Goal: Task Accomplishment & Management: Use online tool/utility

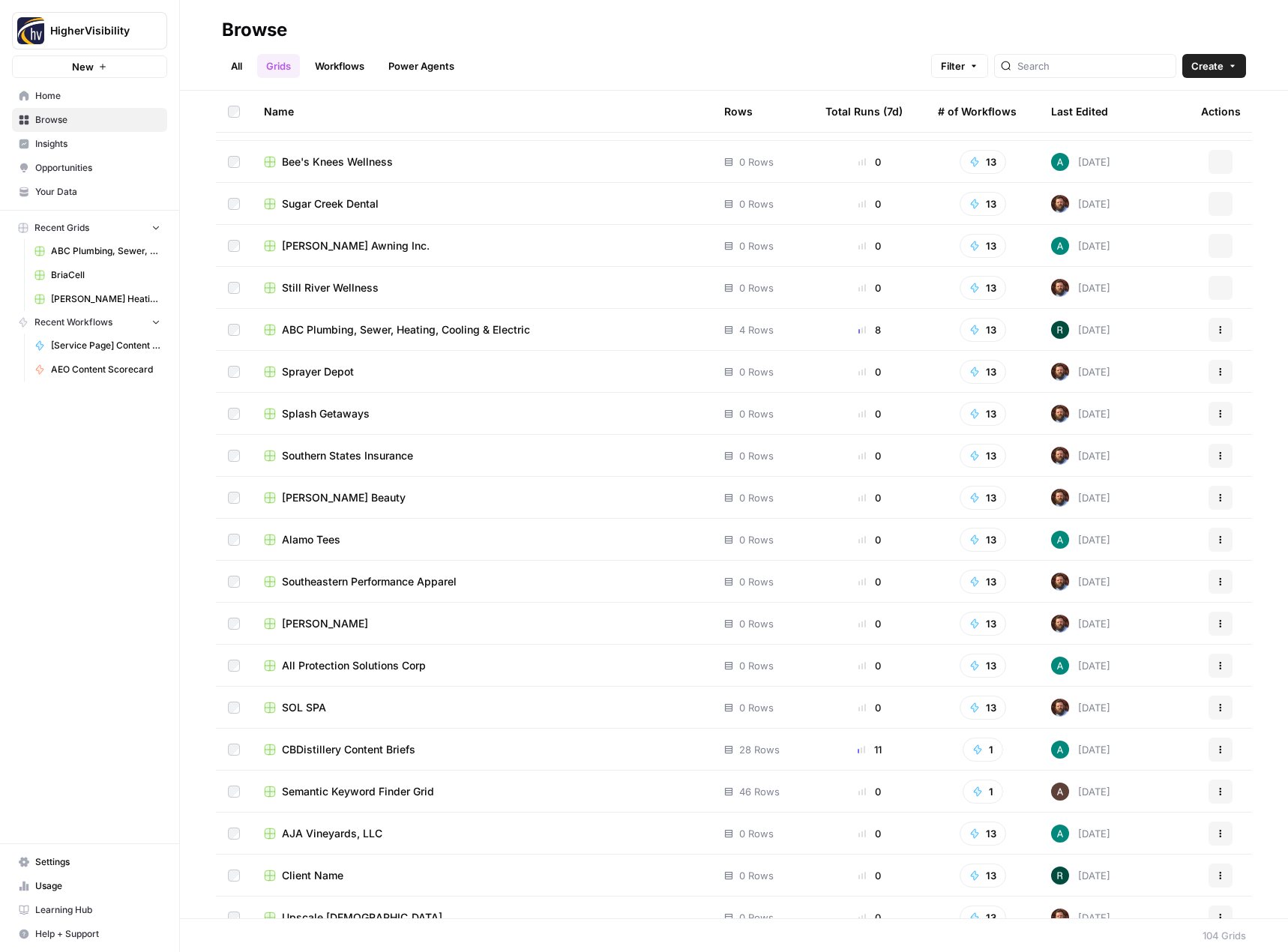
scroll to position [3581, 0]
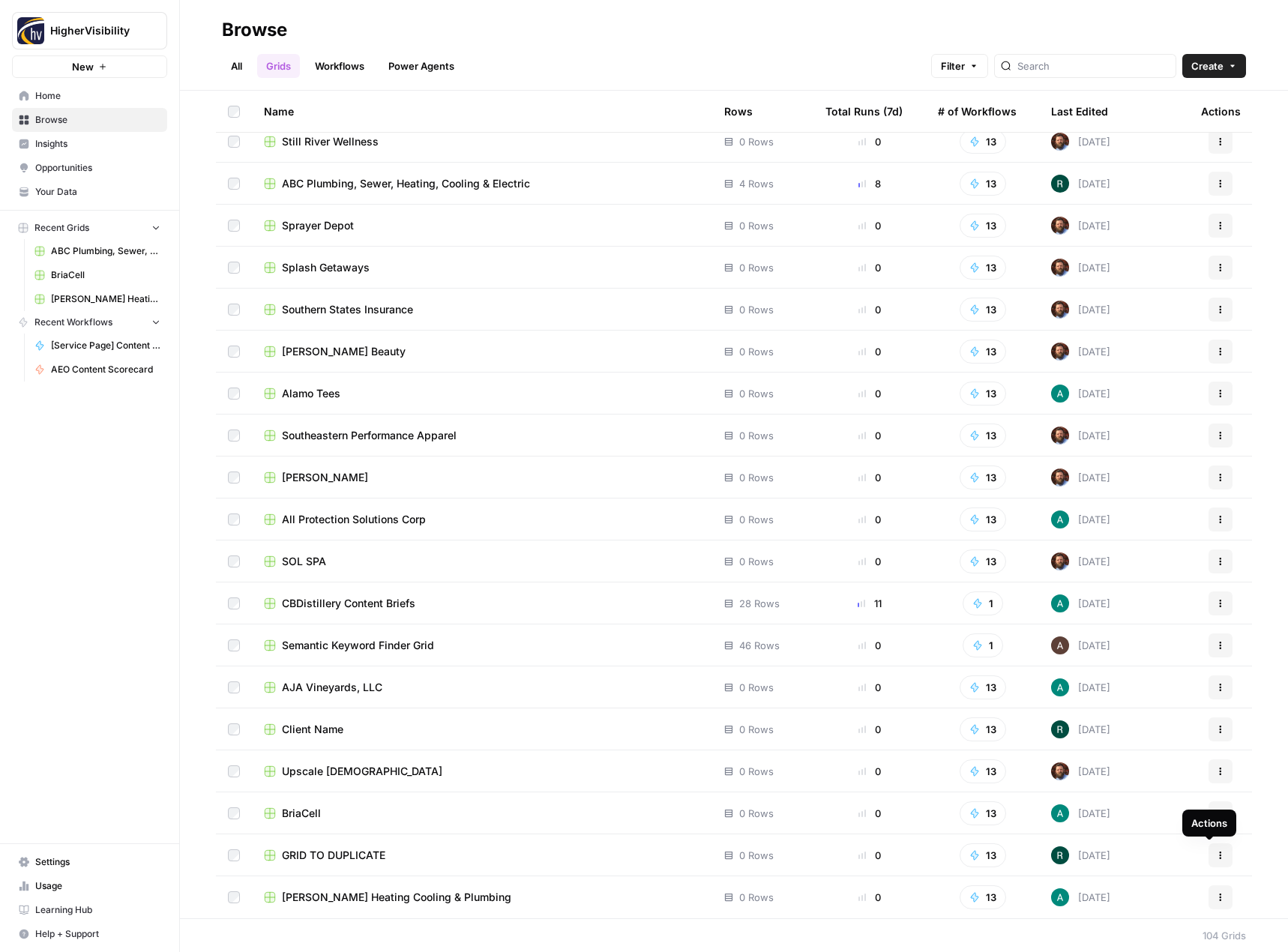
click at [1216, 854] on icon "button" at bounding box center [1220, 856] width 9 height 9
click at [1137, 739] on span "Duplicate" at bounding box center [1143, 732] width 120 height 15
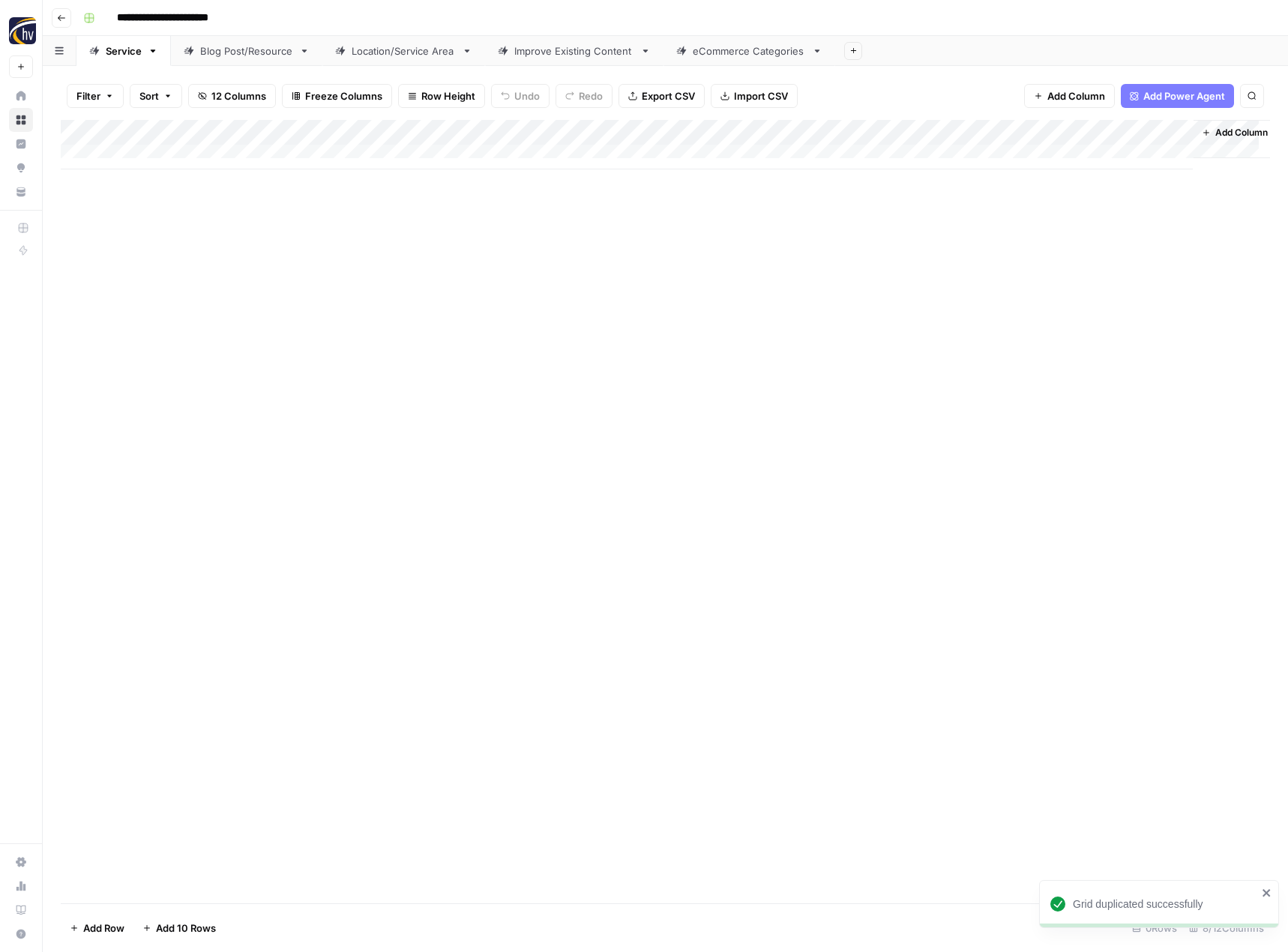
click at [159, 23] on input "**********" at bounding box center [188, 18] width 155 height 24
paste input
type input "**********"
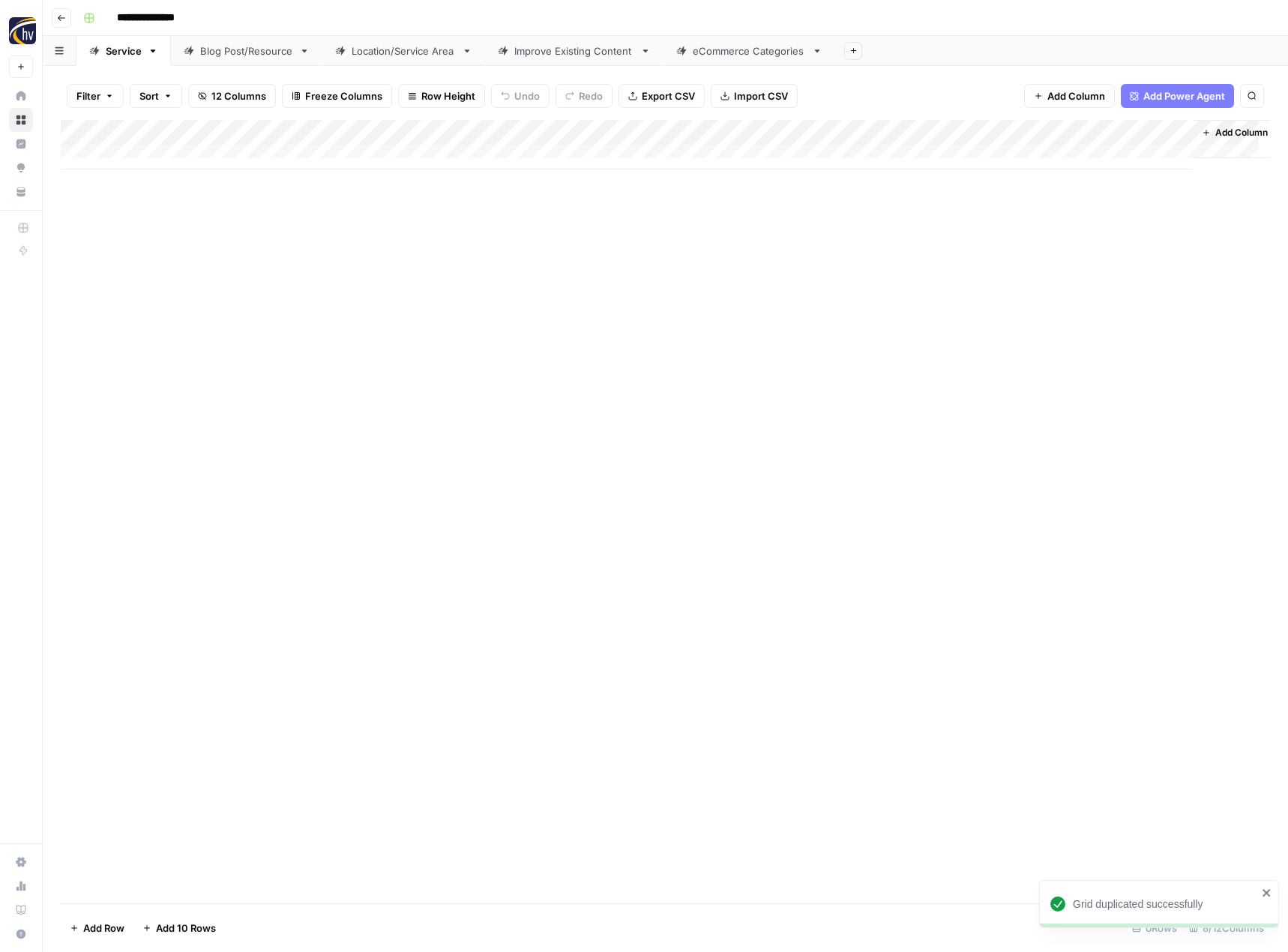
click at [251, 361] on div "Add Column" at bounding box center [665, 512] width 1209 height 784
click at [348, 131] on div "Add Column" at bounding box center [665, 145] width 1209 height 50
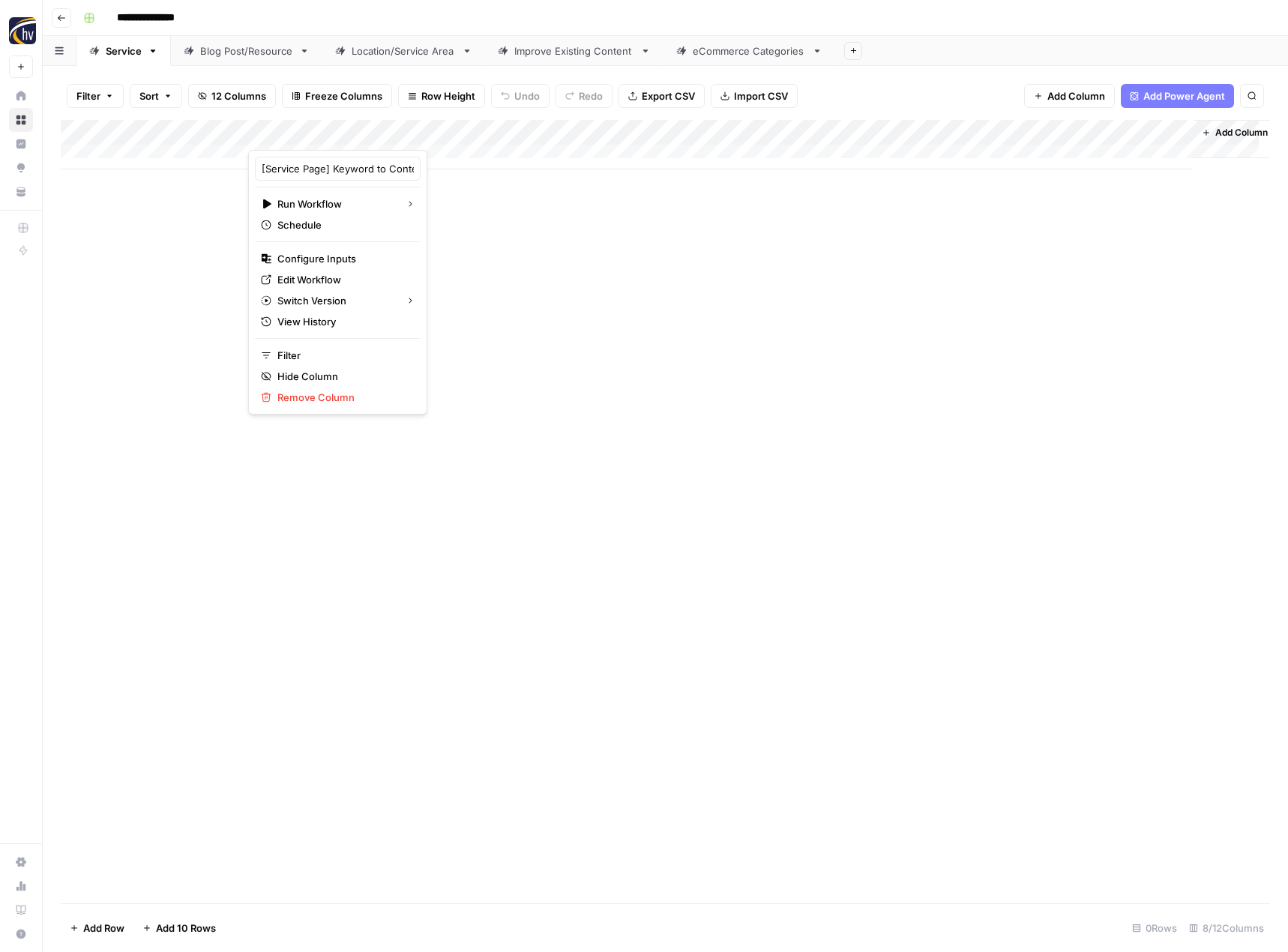
click at [334, 246] on div "[Service Page] Keyword to Content Brief Run Workflow Schedule Configure Inputs …" at bounding box center [337, 283] width 179 height 264
click at [331, 251] on span "Configure Inputs" at bounding box center [343, 258] width 132 height 15
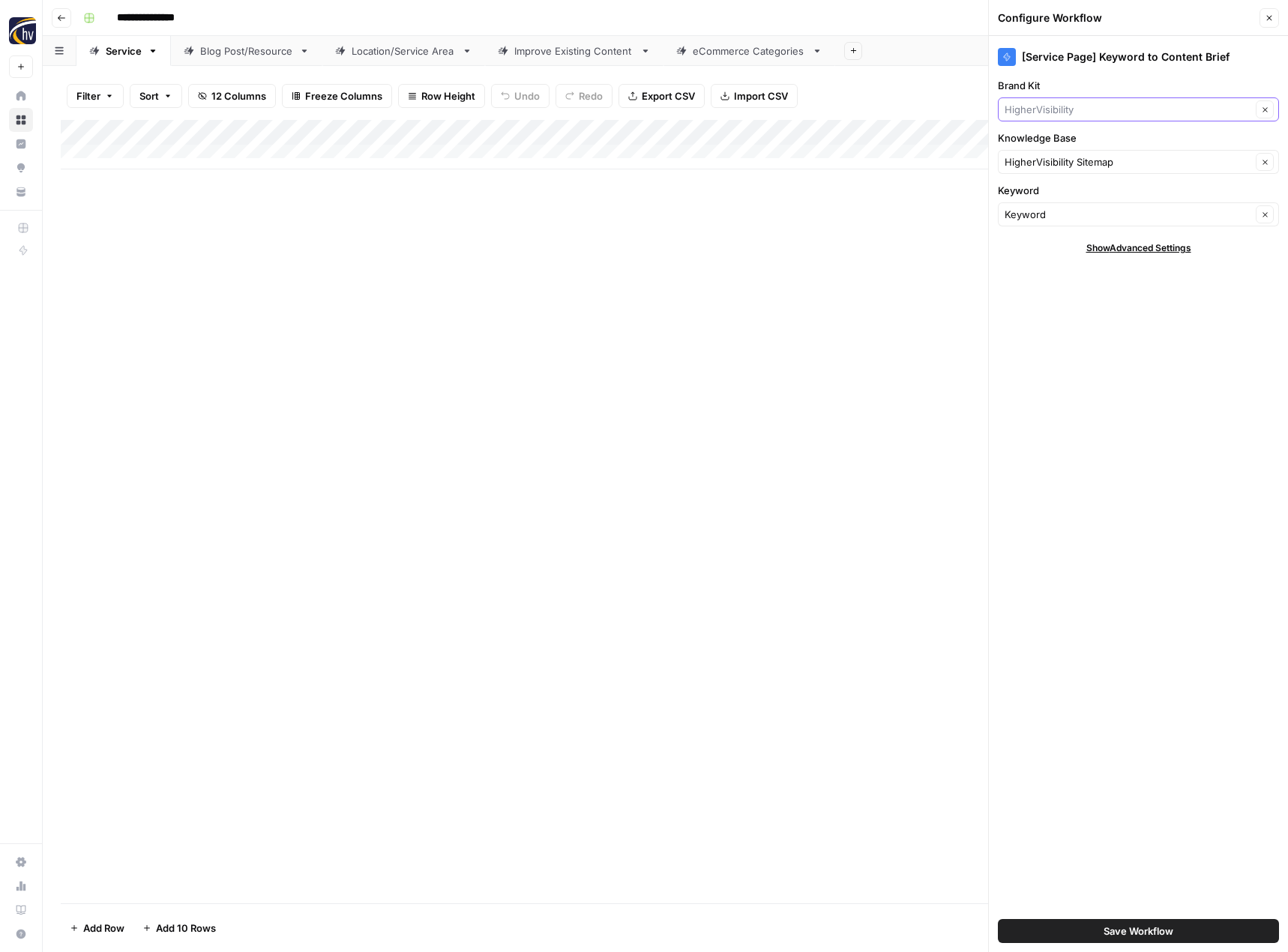
click at [1112, 102] on input "Brand Kit" at bounding box center [1128, 110] width 246 height 15
click at [1105, 153] on button "C&E Contracting" at bounding box center [1138, 145] width 268 height 21
type input "C&E Contracting"
click at [1078, 163] on input "Knowledge Base" at bounding box center [1128, 162] width 246 height 15
click at [1075, 190] on span "We Build You Enjoy Sitemap" at bounding box center [1135, 197] width 249 height 15
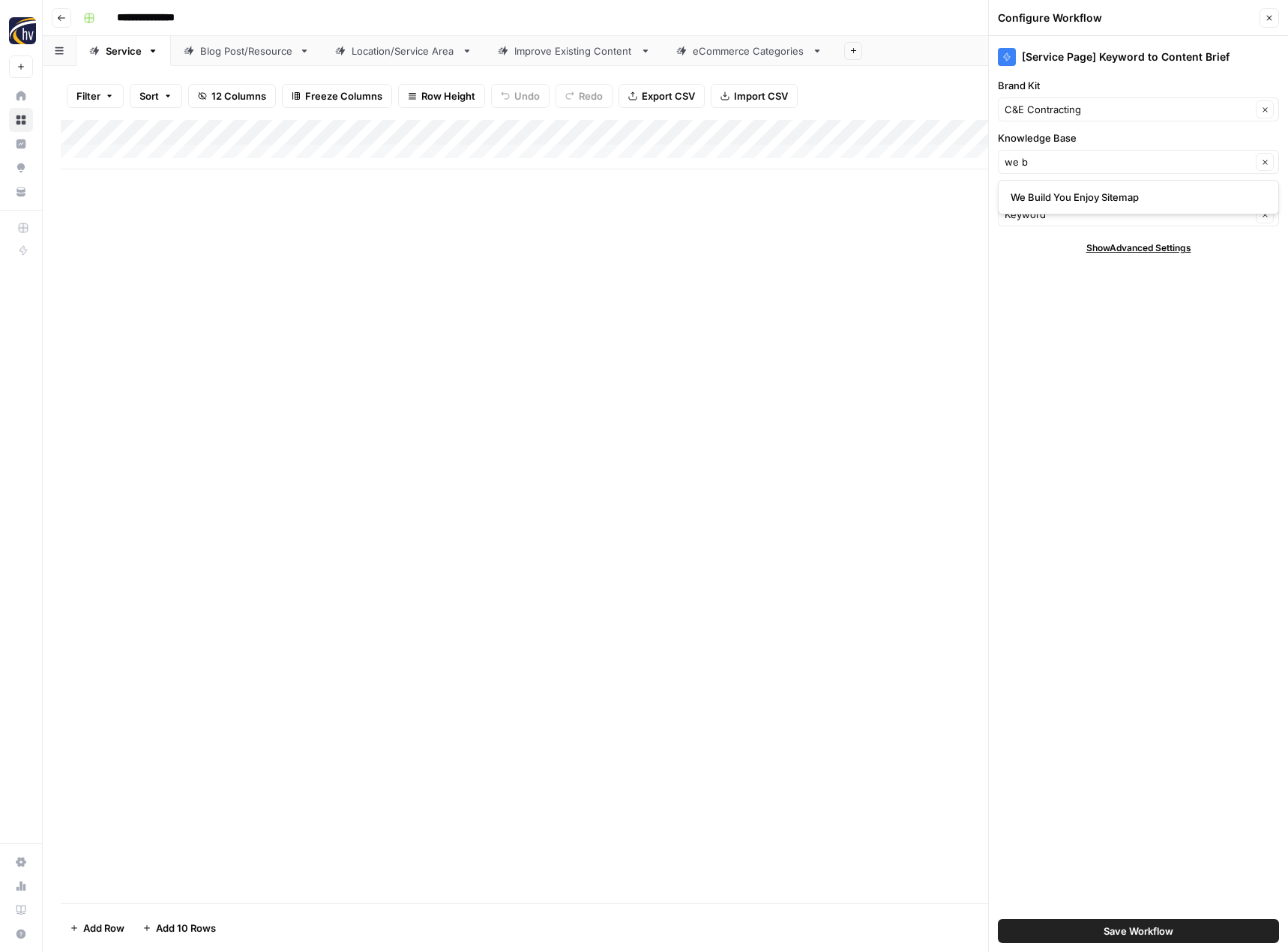
type input "We Build You Enjoy Sitemap"
click at [1090, 934] on button "Save Workflow" at bounding box center [1138, 931] width 281 height 24
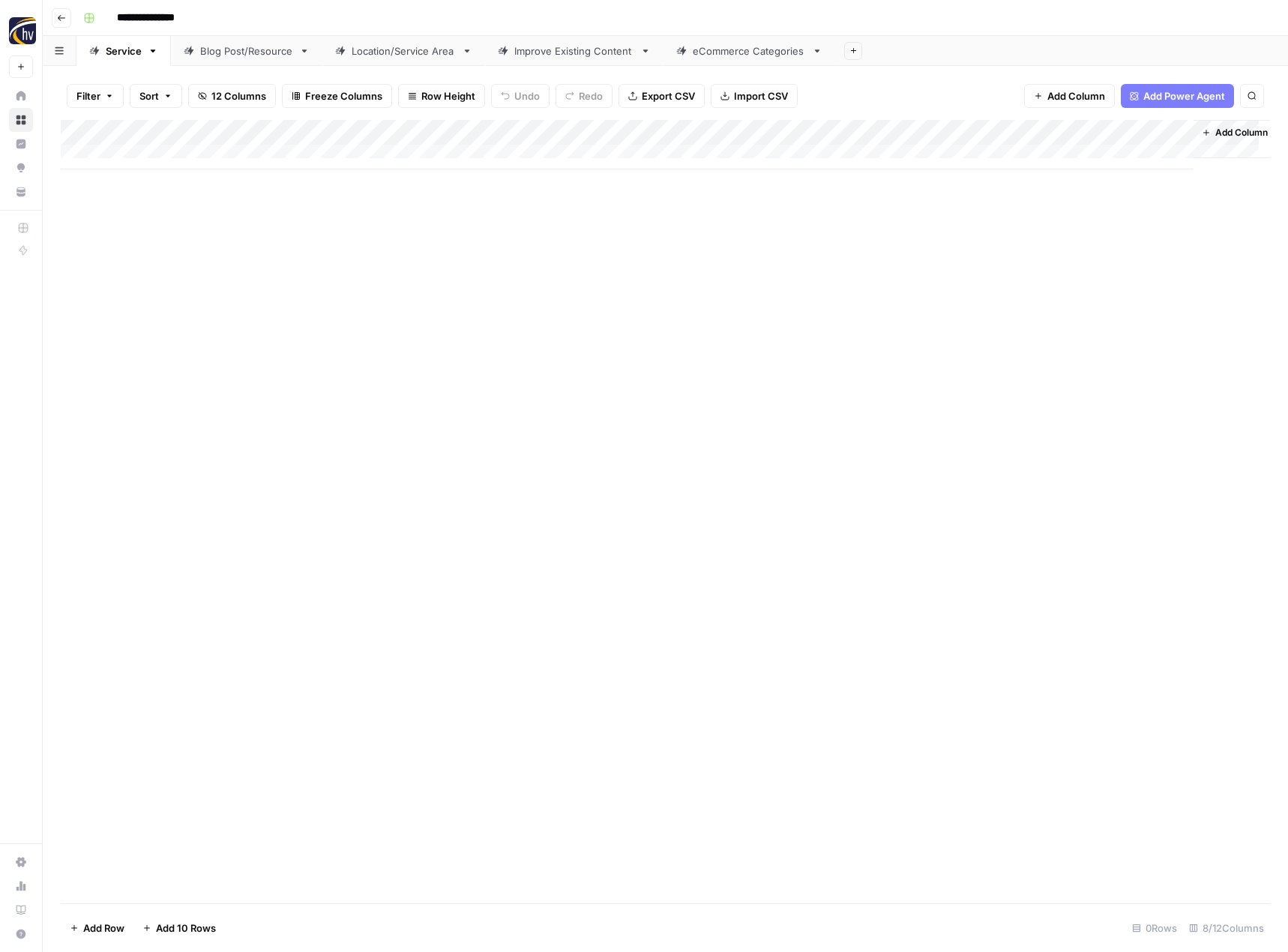
click at [1029, 132] on div "Add Column" at bounding box center [665, 145] width 1209 height 50
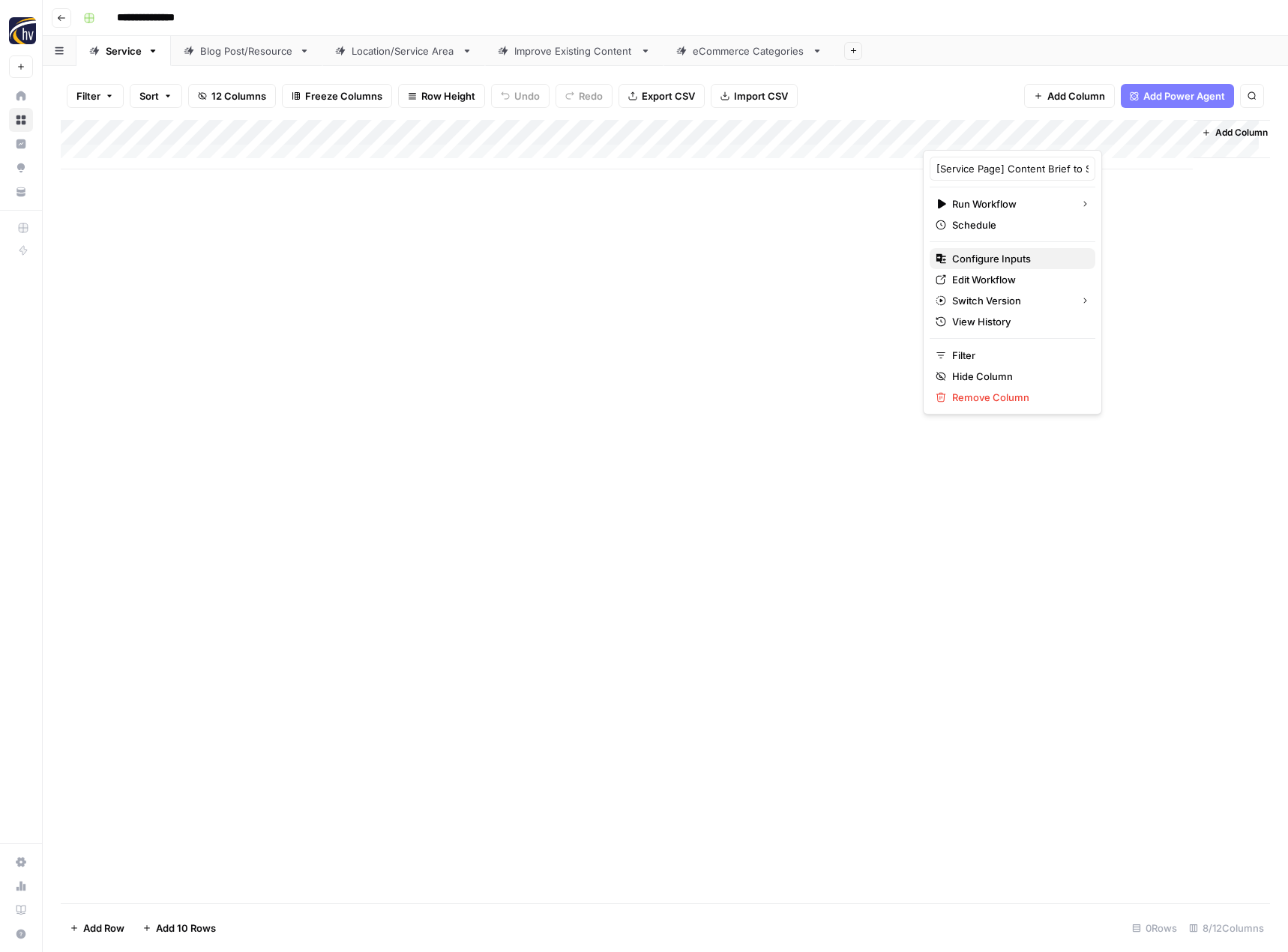
click at [960, 262] on span "Configure Inputs" at bounding box center [1017, 258] width 132 height 15
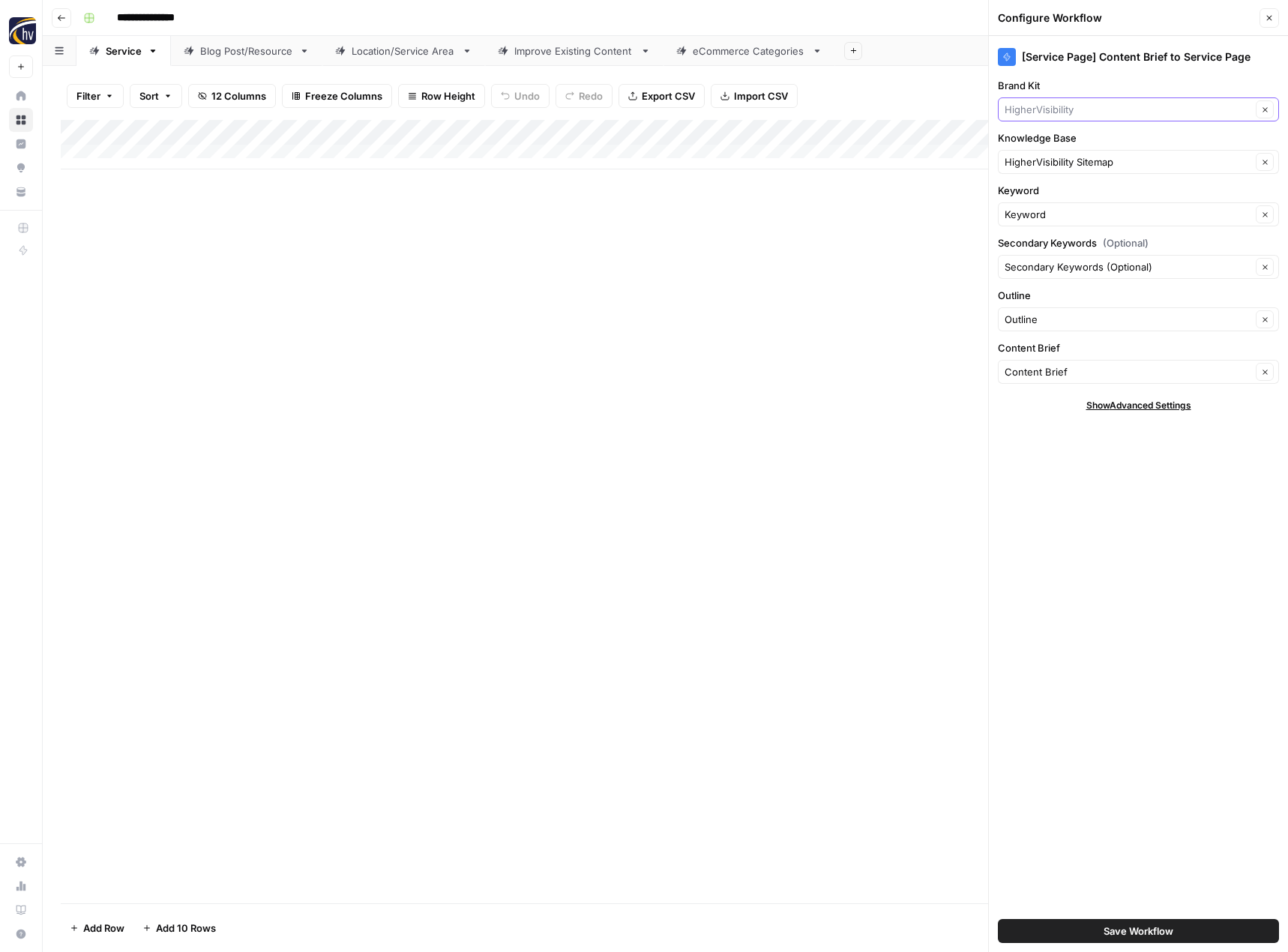
click at [1045, 110] on input "Brand Kit" at bounding box center [1128, 110] width 246 height 15
click at [1027, 141] on span "C&E Contracting" at bounding box center [1135, 145] width 249 height 15
type input "C&E Contracting"
click at [1019, 159] on input "Knowledge Base" at bounding box center [1128, 162] width 246 height 15
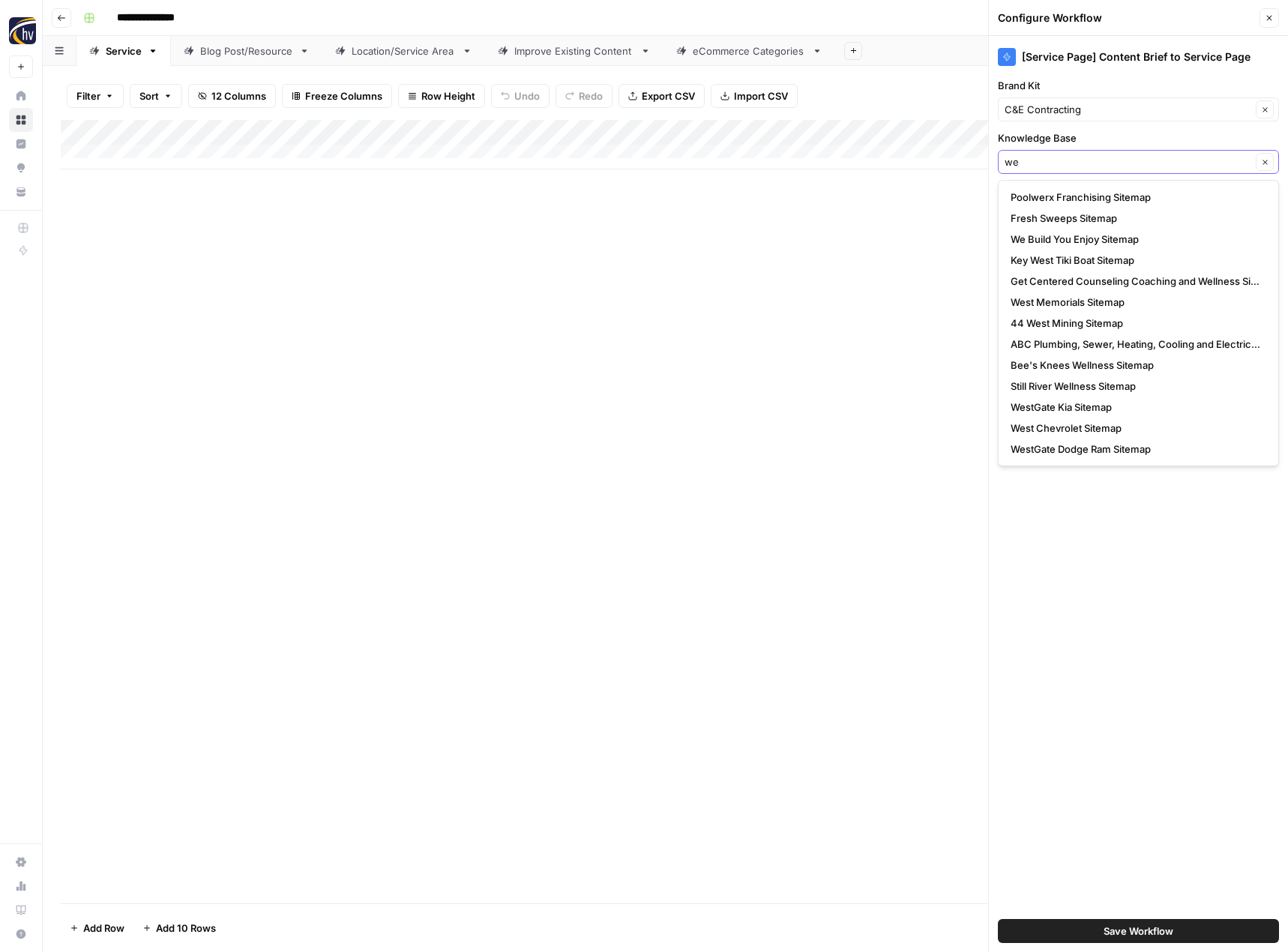
type input "we"
click at [1048, 167] on input "Knowledge Base" at bounding box center [1128, 162] width 246 height 15
click at [1084, 238] on span "We Build You Enjoy Sitemap" at bounding box center [1135, 239] width 249 height 15
type input "We Build You Enjoy Sitemap"
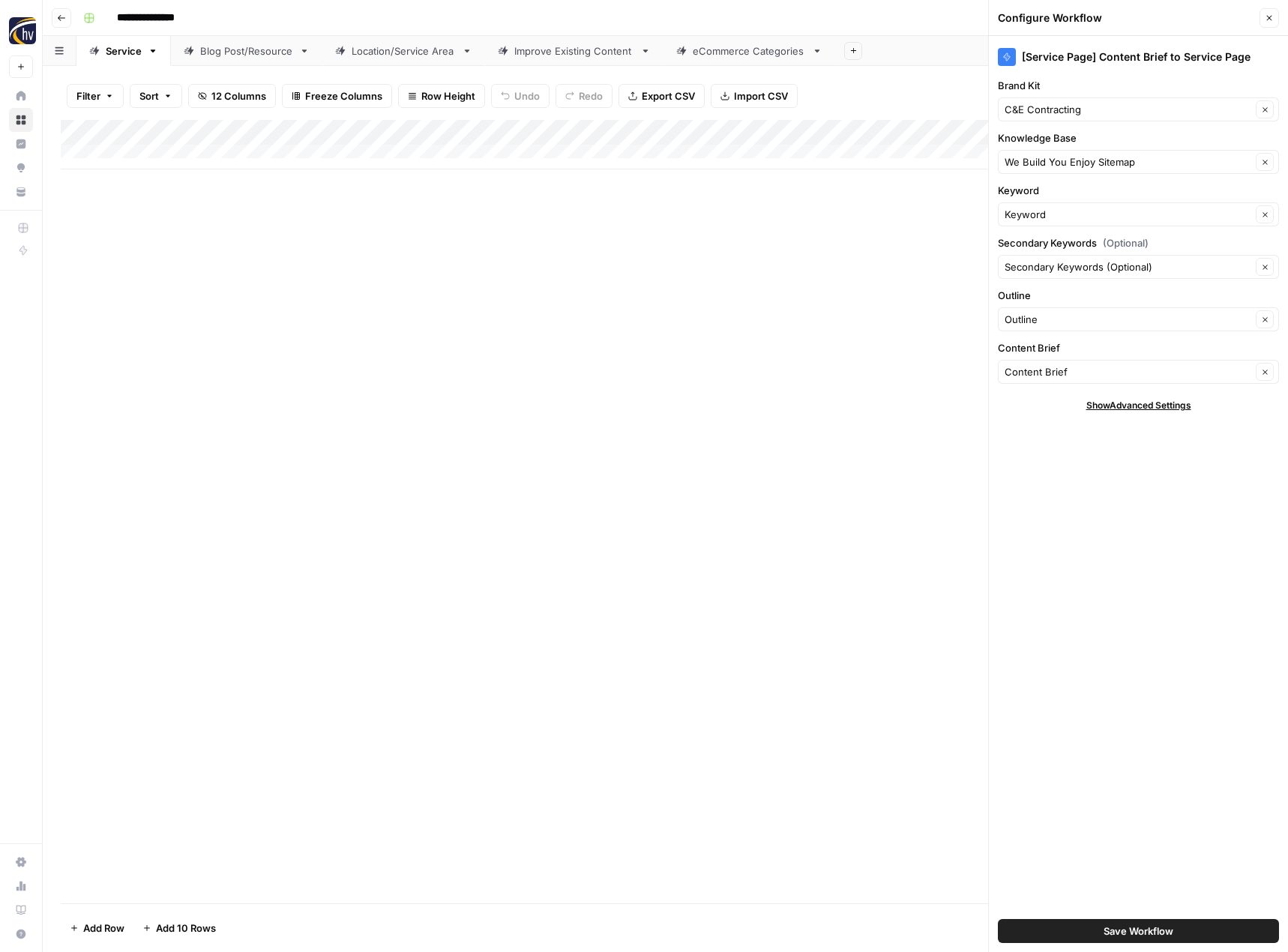
click at [1121, 931] on span "Save Workflow" at bounding box center [1138, 931] width 70 height 15
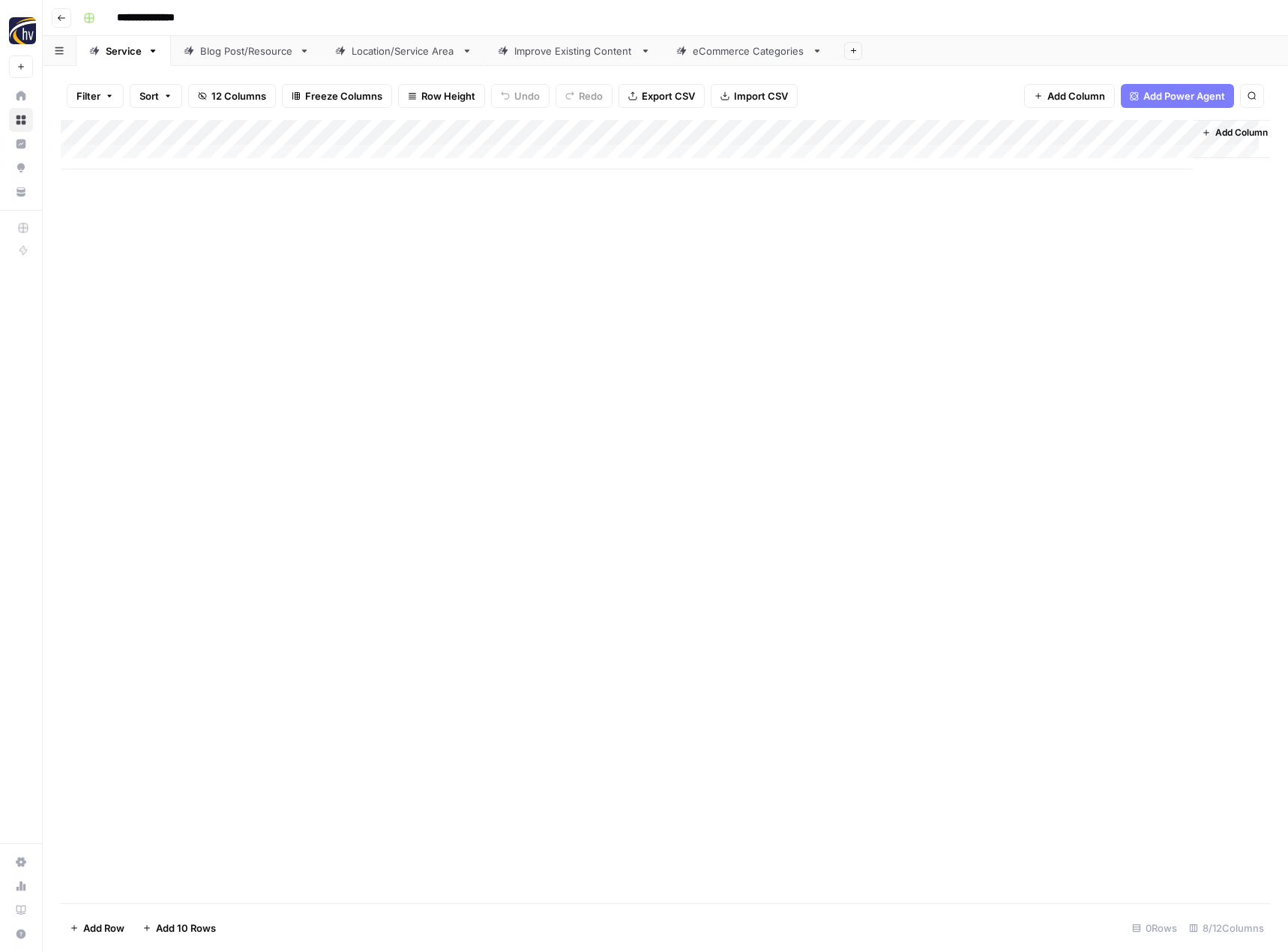
click at [237, 58] on div "Blog Post/Resource" at bounding box center [246, 51] width 93 height 15
click at [353, 131] on div "Add Column" at bounding box center [665, 145] width 1209 height 50
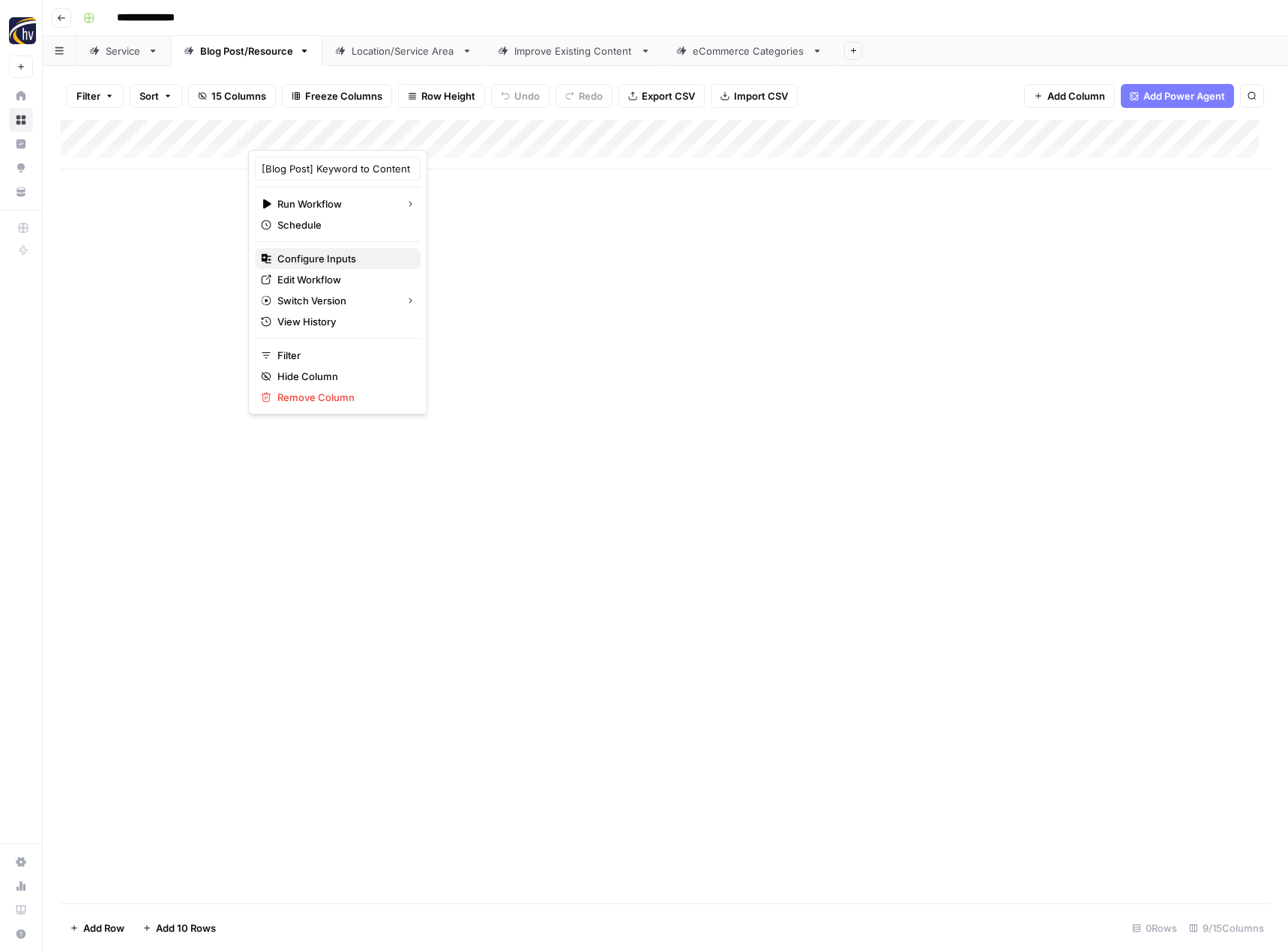
click at [331, 252] on span "Configure Inputs" at bounding box center [343, 258] width 132 height 15
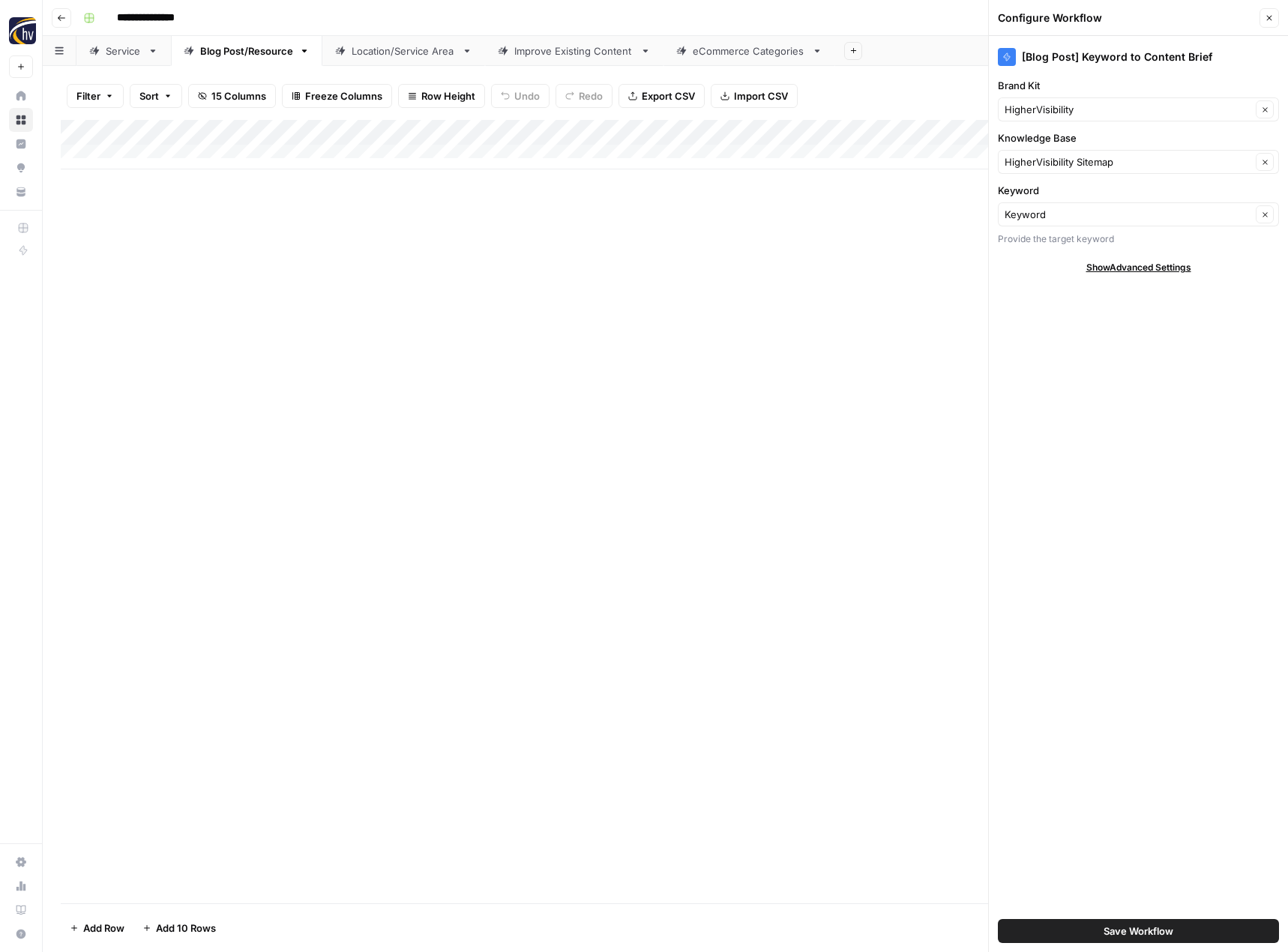
click at [1023, 95] on div "Brand Kit HigherVisibility Clear" at bounding box center [1138, 100] width 281 height 44
click at [1020, 104] on input "Brand Kit" at bounding box center [1128, 110] width 246 height 15
click at [1043, 145] on span "C&E Contracting" at bounding box center [1135, 145] width 249 height 15
type input "C&E Contracting"
click at [1042, 159] on input "Knowledge Base" at bounding box center [1128, 162] width 246 height 15
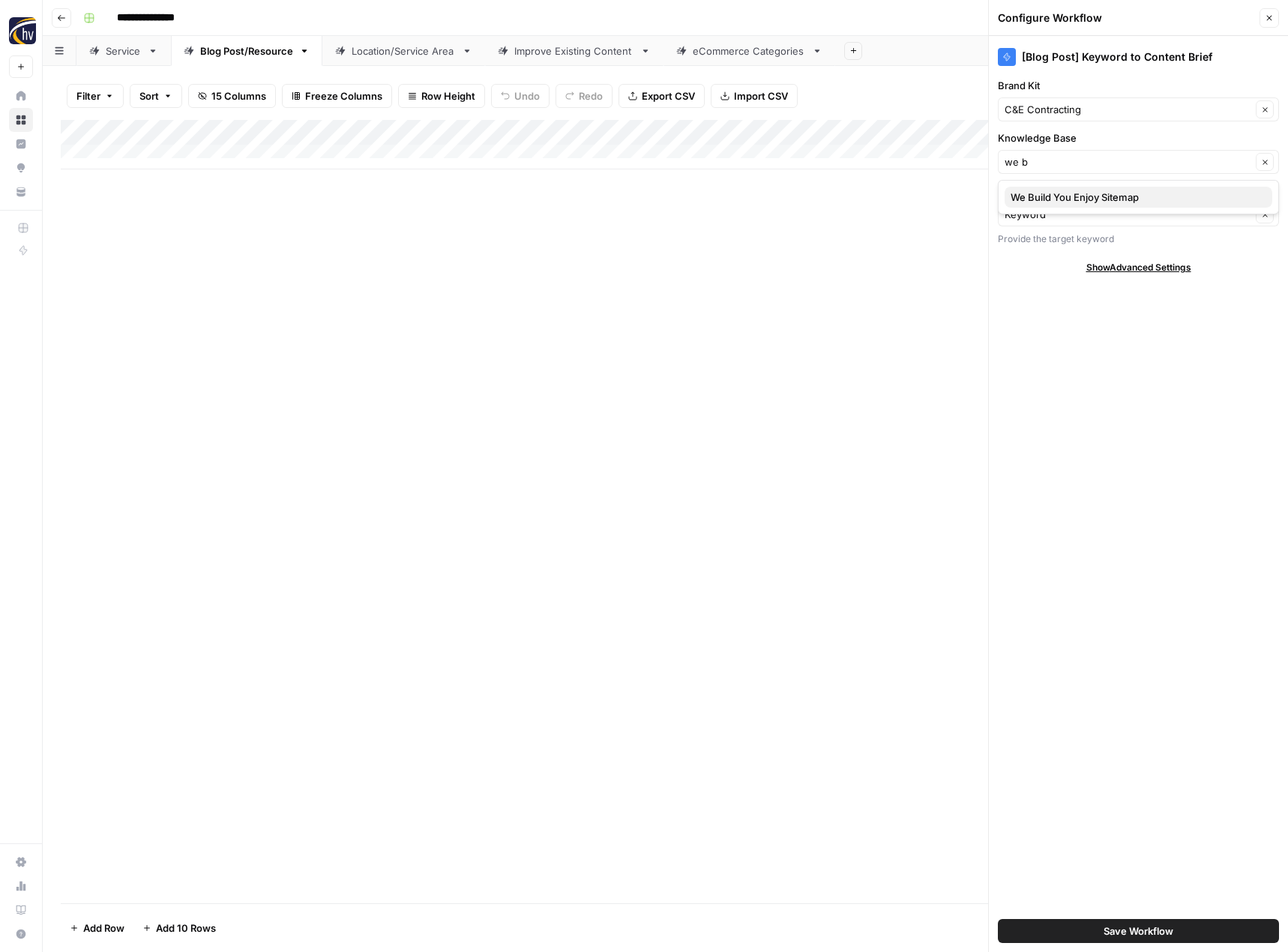
click at [1045, 192] on span "We Build You Enjoy Sitemap" at bounding box center [1135, 197] width 249 height 15
type input "We Build You Enjoy Sitemap"
click at [1083, 925] on button "Save Workflow" at bounding box center [1138, 931] width 281 height 24
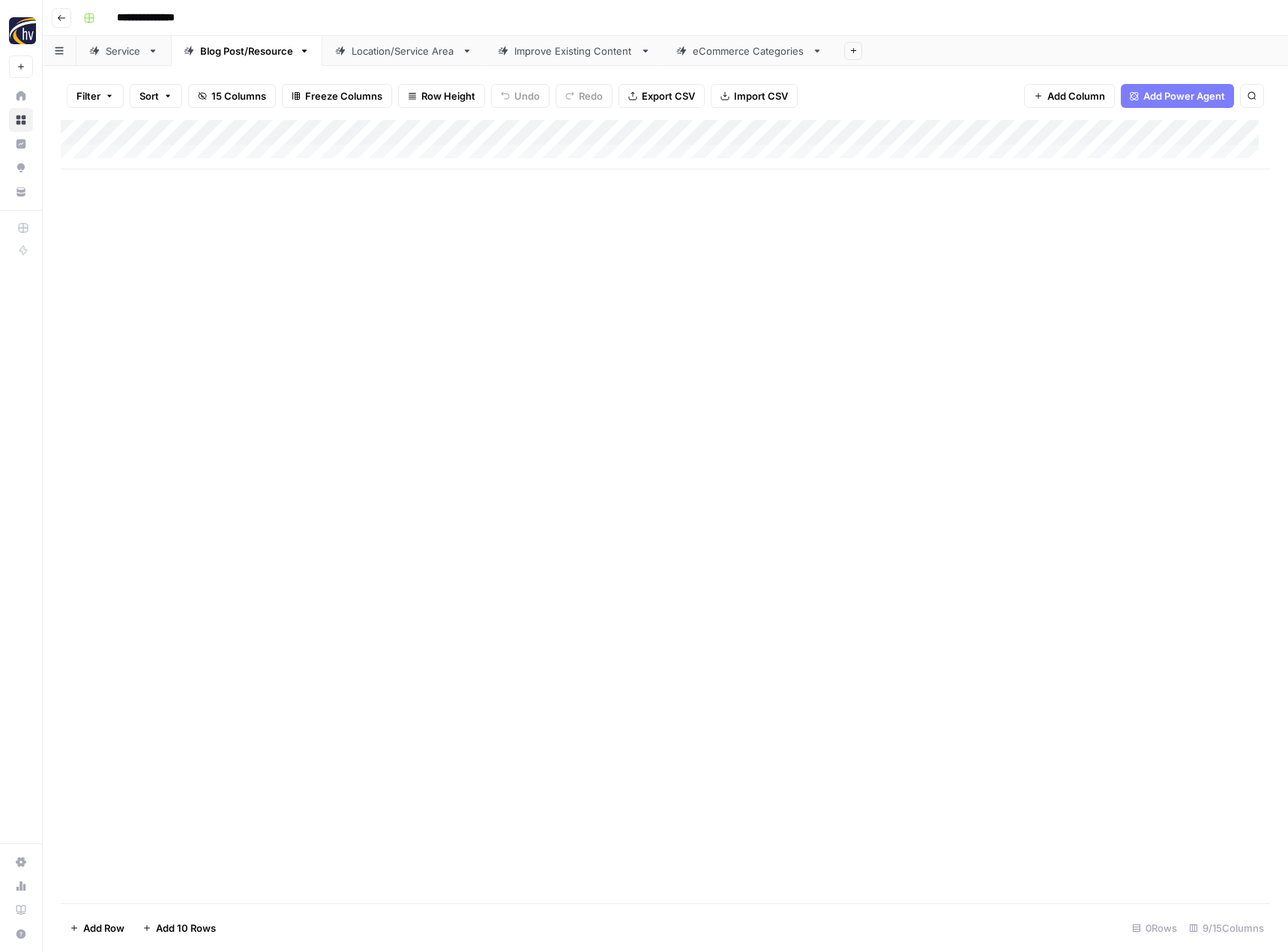
click at [1164, 133] on div "Add Column" at bounding box center [665, 145] width 1209 height 50
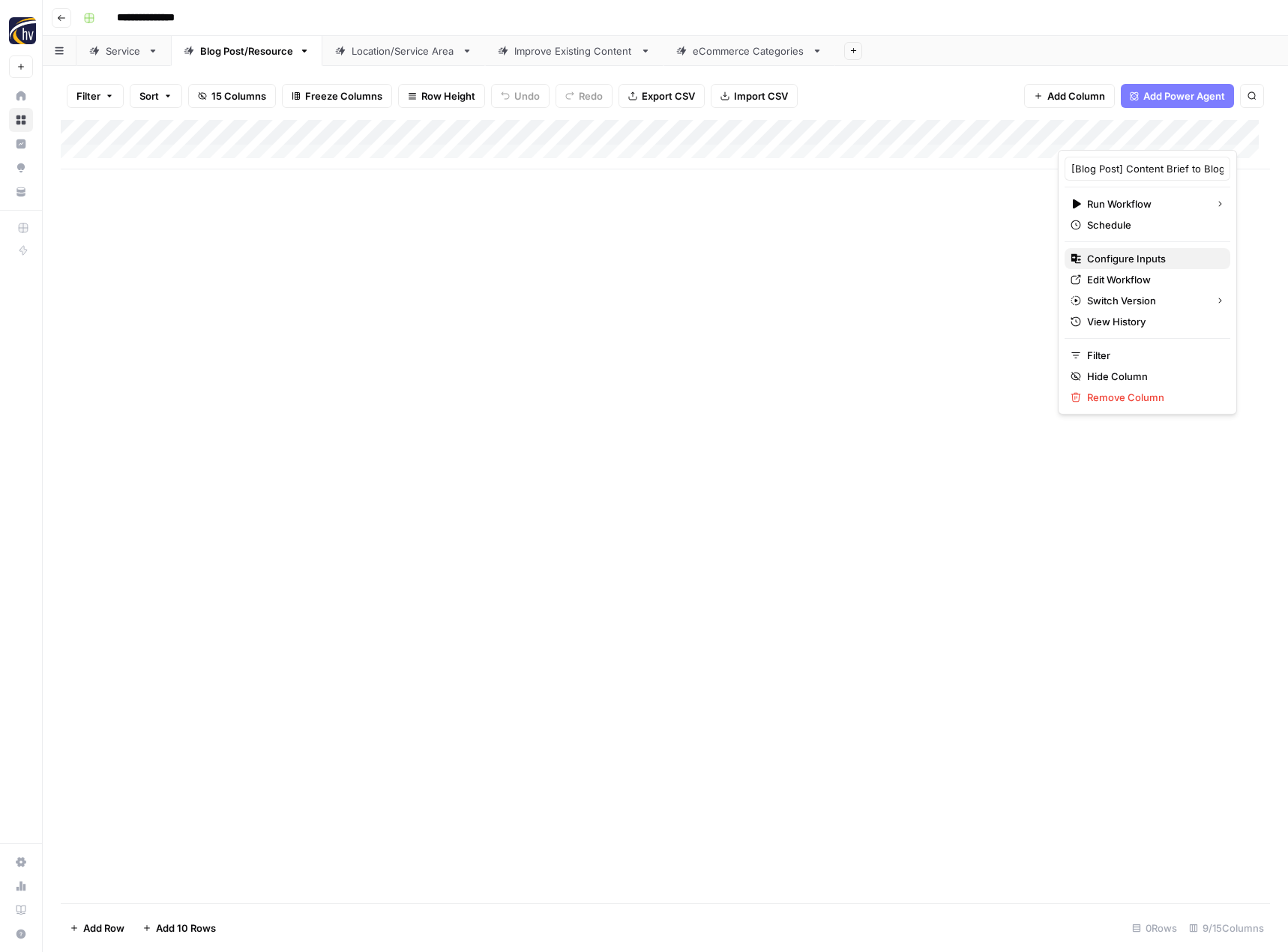
click at [1102, 258] on span "Configure Inputs" at bounding box center [1153, 258] width 132 height 15
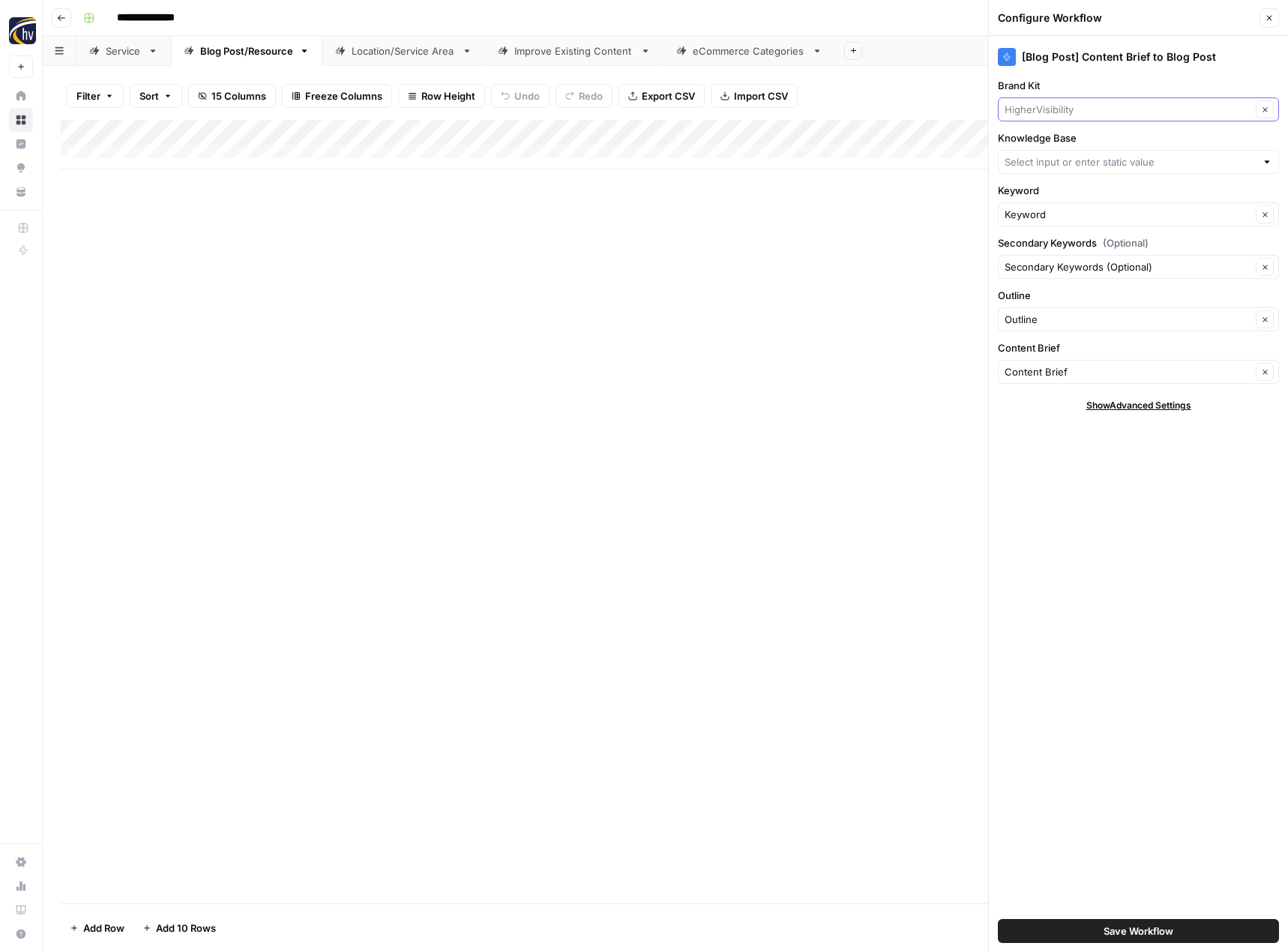
click at [1067, 109] on input "Brand Kit" at bounding box center [1128, 110] width 246 height 15
click at [1040, 157] on div "C&E Contracting" at bounding box center [1138, 145] width 281 height 35
click at [1044, 144] on span "C&E Contracting" at bounding box center [1135, 145] width 249 height 15
type input "C&E Contracting"
click at [1042, 156] on input "Knowledge Base" at bounding box center [1130, 162] width 251 height 15
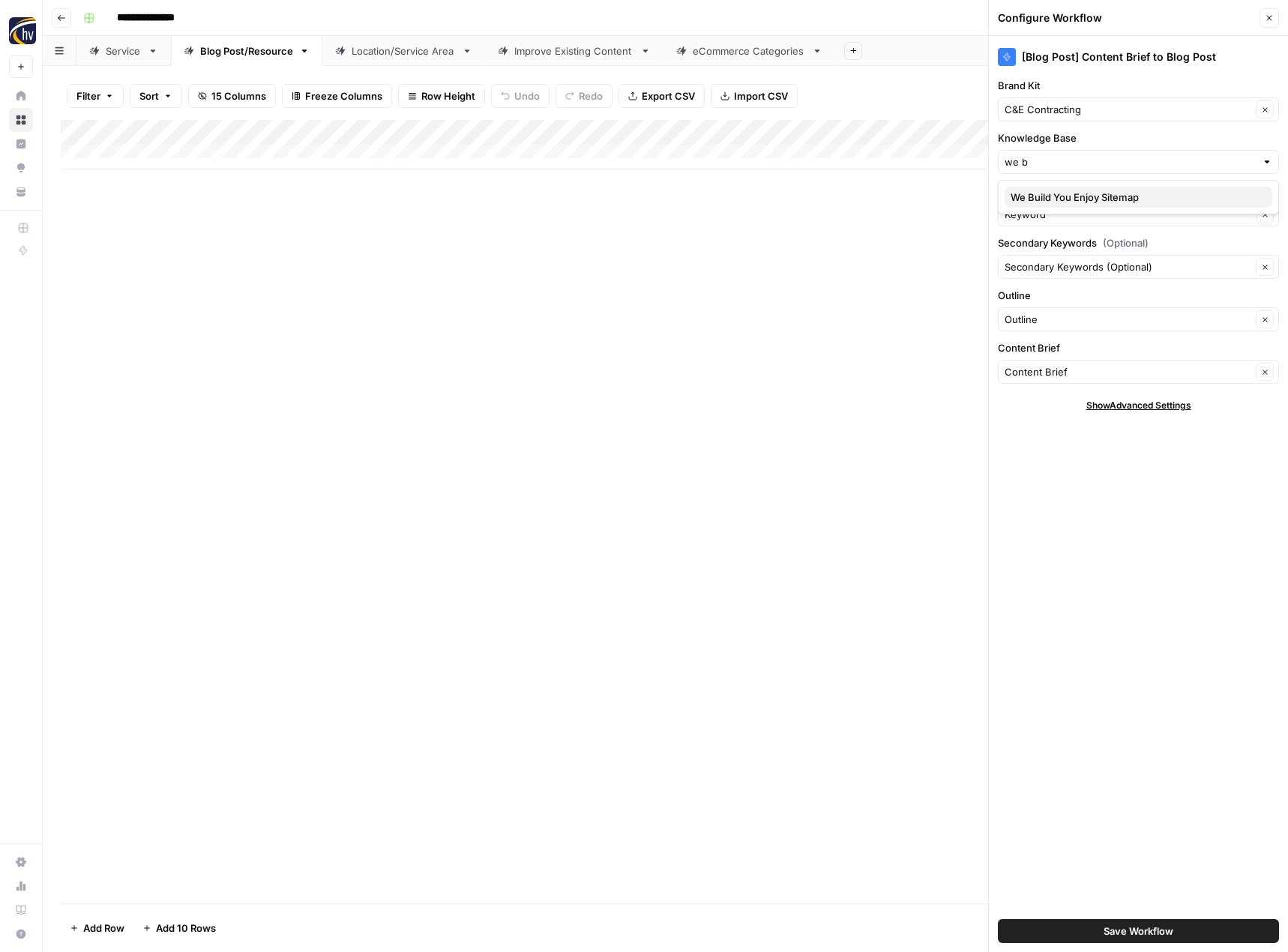
click at [1041, 198] on span "We Build You Enjoy Sitemap" at bounding box center [1135, 197] width 249 height 15
type input "We Build You Enjoy Sitemap"
click at [1167, 935] on span "Save Workflow" at bounding box center [1138, 931] width 70 height 15
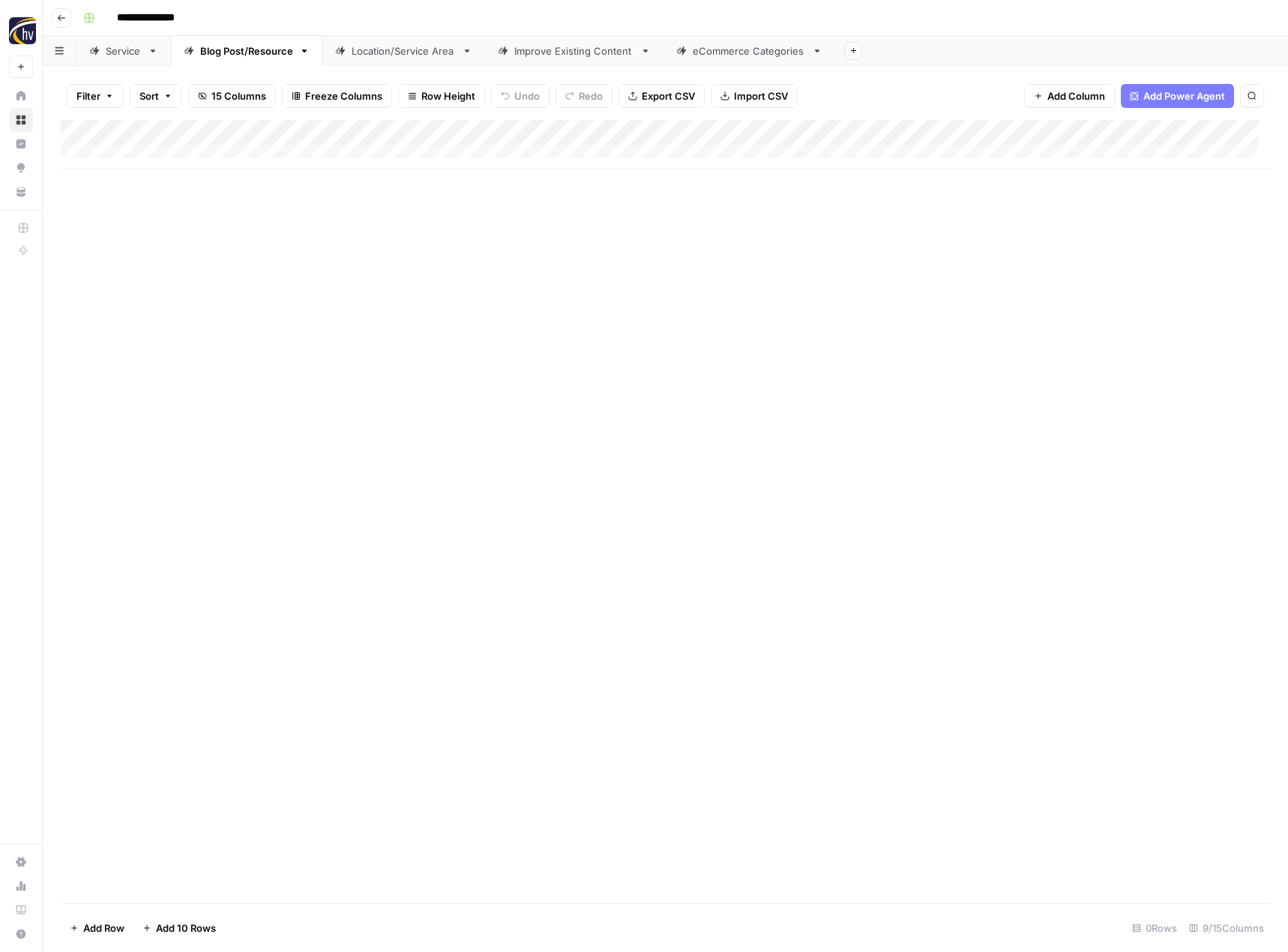
click at [376, 51] on div "Location/Service Area" at bounding box center [404, 51] width 104 height 15
click at [623, 130] on div "Add Column" at bounding box center [665, 145] width 1209 height 50
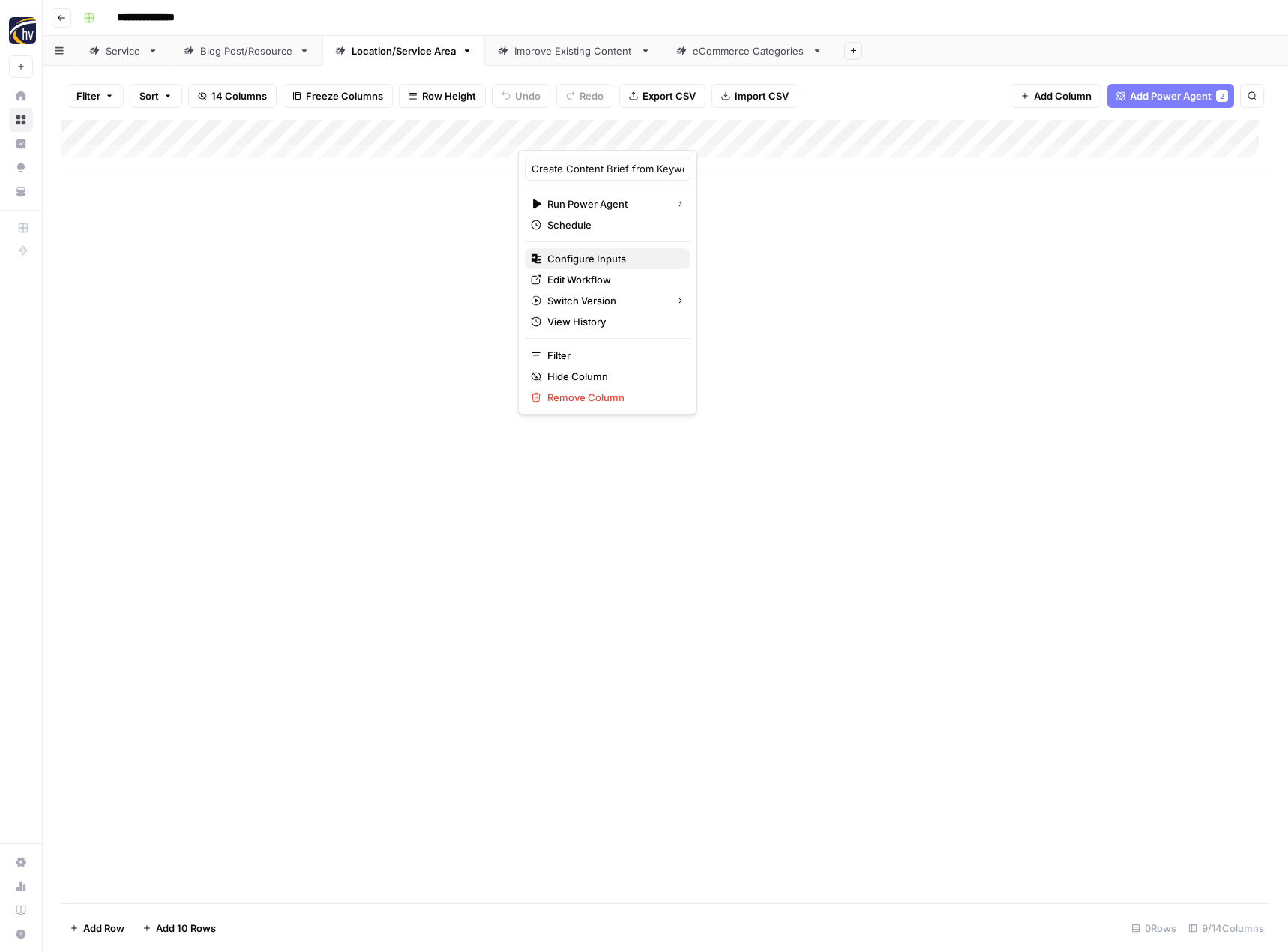
click at [588, 255] on span "Configure Inputs" at bounding box center [612, 258] width 132 height 15
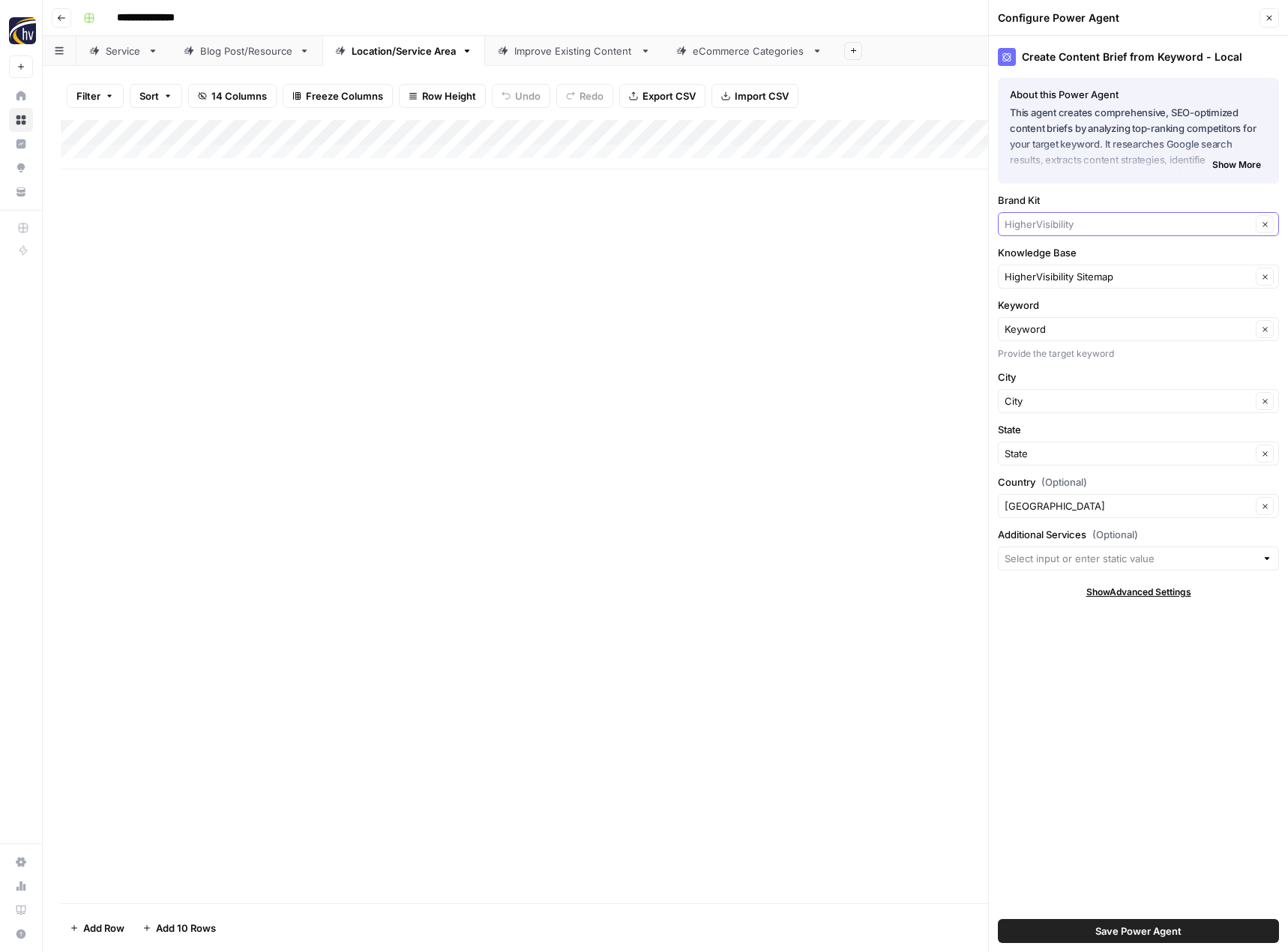
click at [1036, 221] on input "Brand Kit" at bounding box center [1128, 224] width 246 height 15
click at [1033, 255] on span "C&E Contracting" at bounding box center [1135, 259] width 249 height 15
type input "C&E Contracting"
click at [1034, 277] on input "Knowledge Base" at bounding box center [1128, 277] width 246 height 15
click at [1048, 310] on span "We Build You Enjoy Sitemap" at bounding box center [1135, 312] width 249 height 15
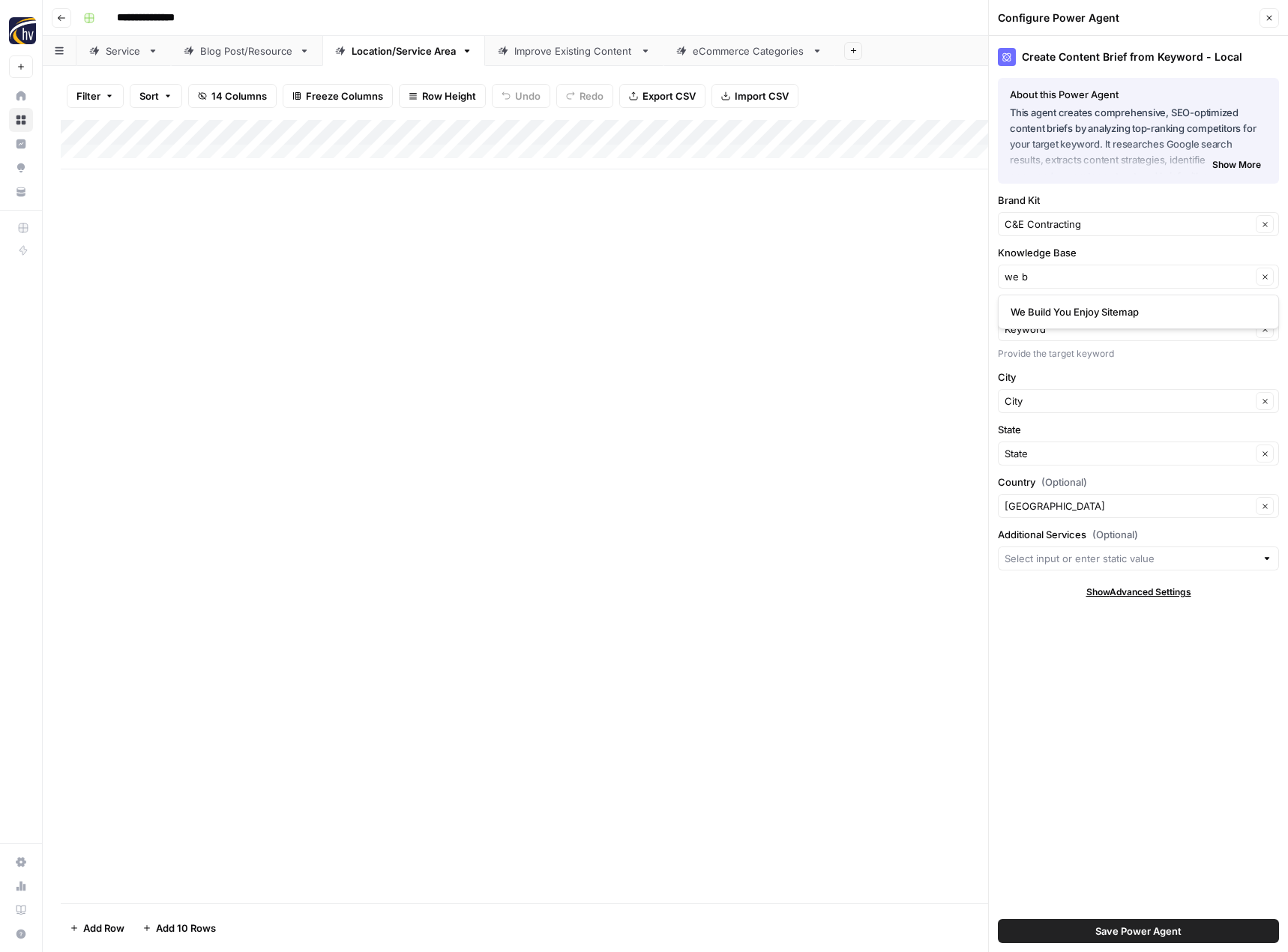
type input "We Build You Enjoy Sitemap"
click at [1089, 930] on button "Save Power Agent" at bounding box center [1138, 931] width 281 height 24
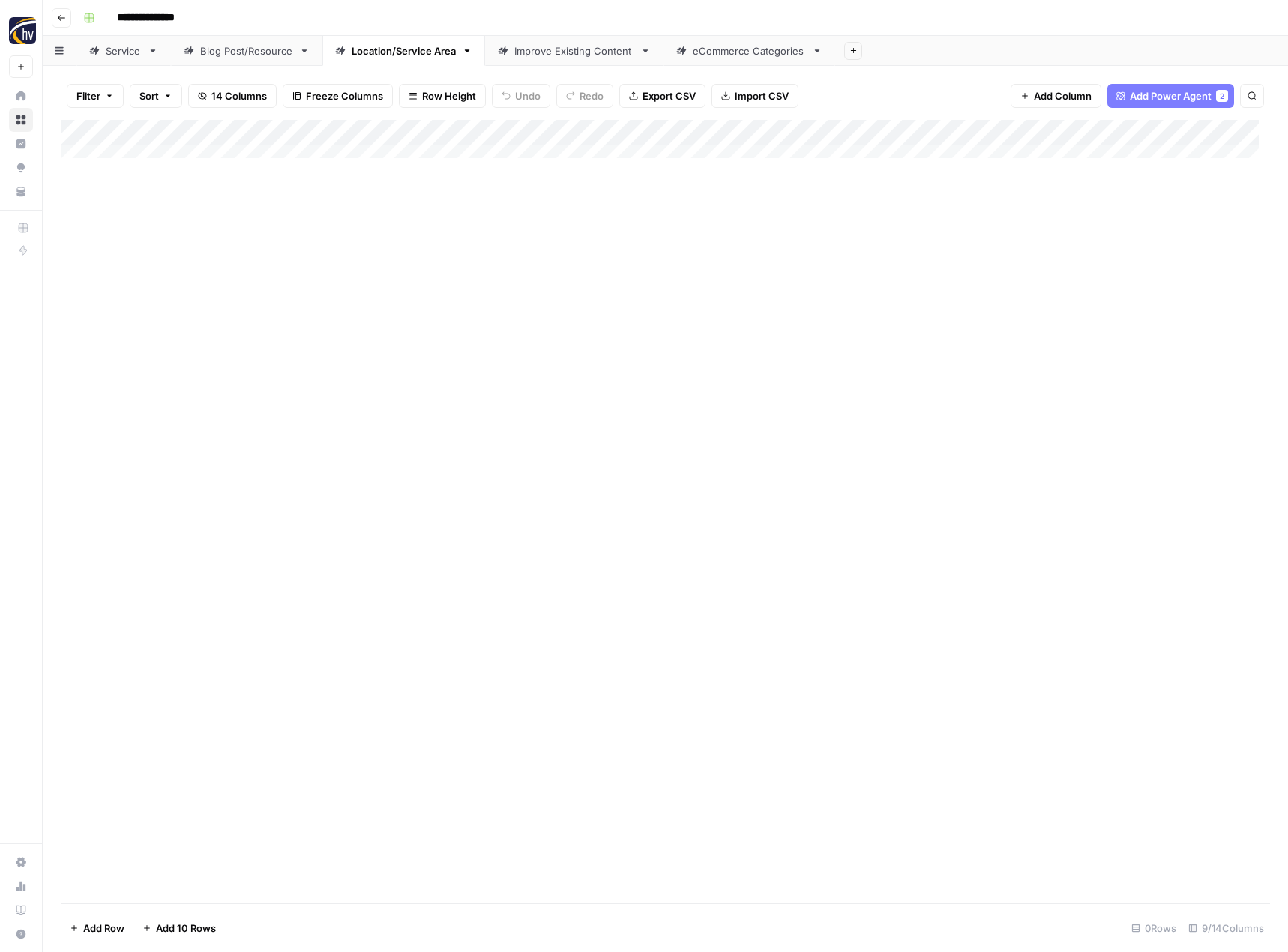
click at [1160, 137] on div "Add Column" at bounding box center [665, 145] width 1209 height 50
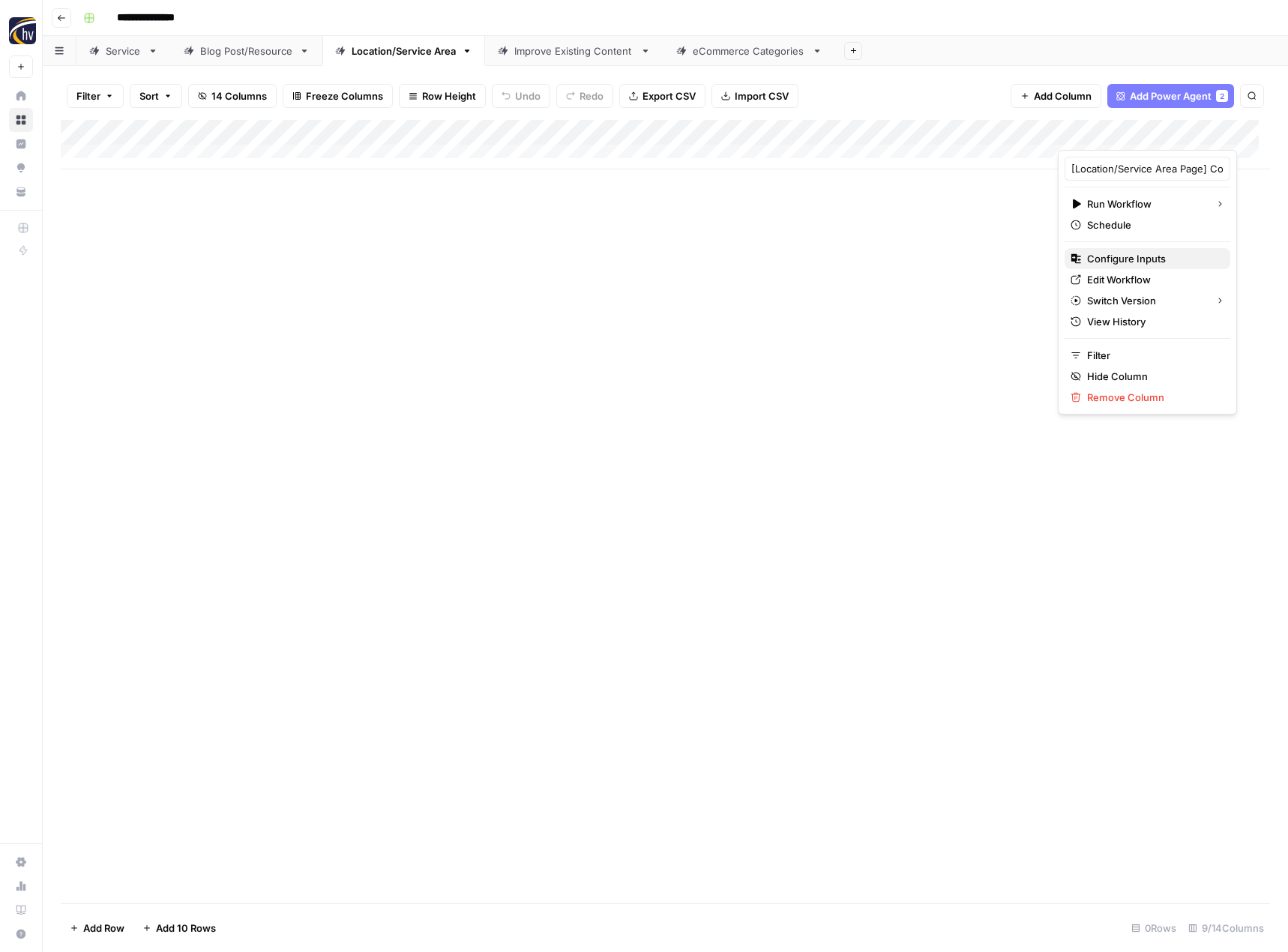
click at [1096, 261] on span "Configure Inputs" at bounding box center [1153, 258] width 132 height 15
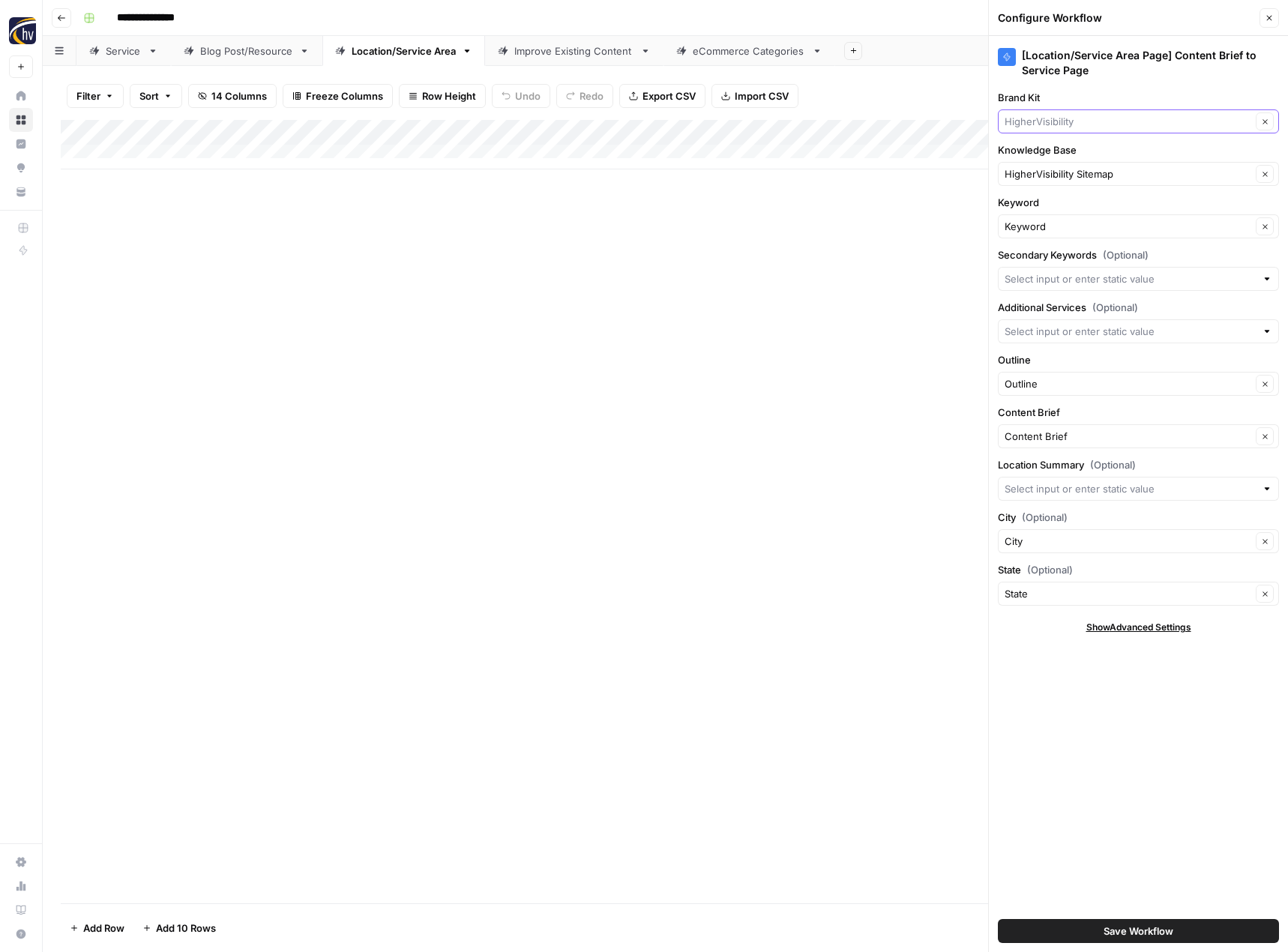
click at [1057, 120] on input "Brand Kit" at bounding box center [1128, 122] width 246 height 15
click at [1039, 155] on span "C&E Contracting" at bounding box center [1135, 157] width 249 height 15
type input "C&E Contracting"
click at [1039, 173] on input "Knowledge Base" at bounding box center [1128, 174] width 246 height 15
click at [1039, 204] on span "We Build You Enjoy Sitemap" at bounding box center [1135, 209] width 249 height 15
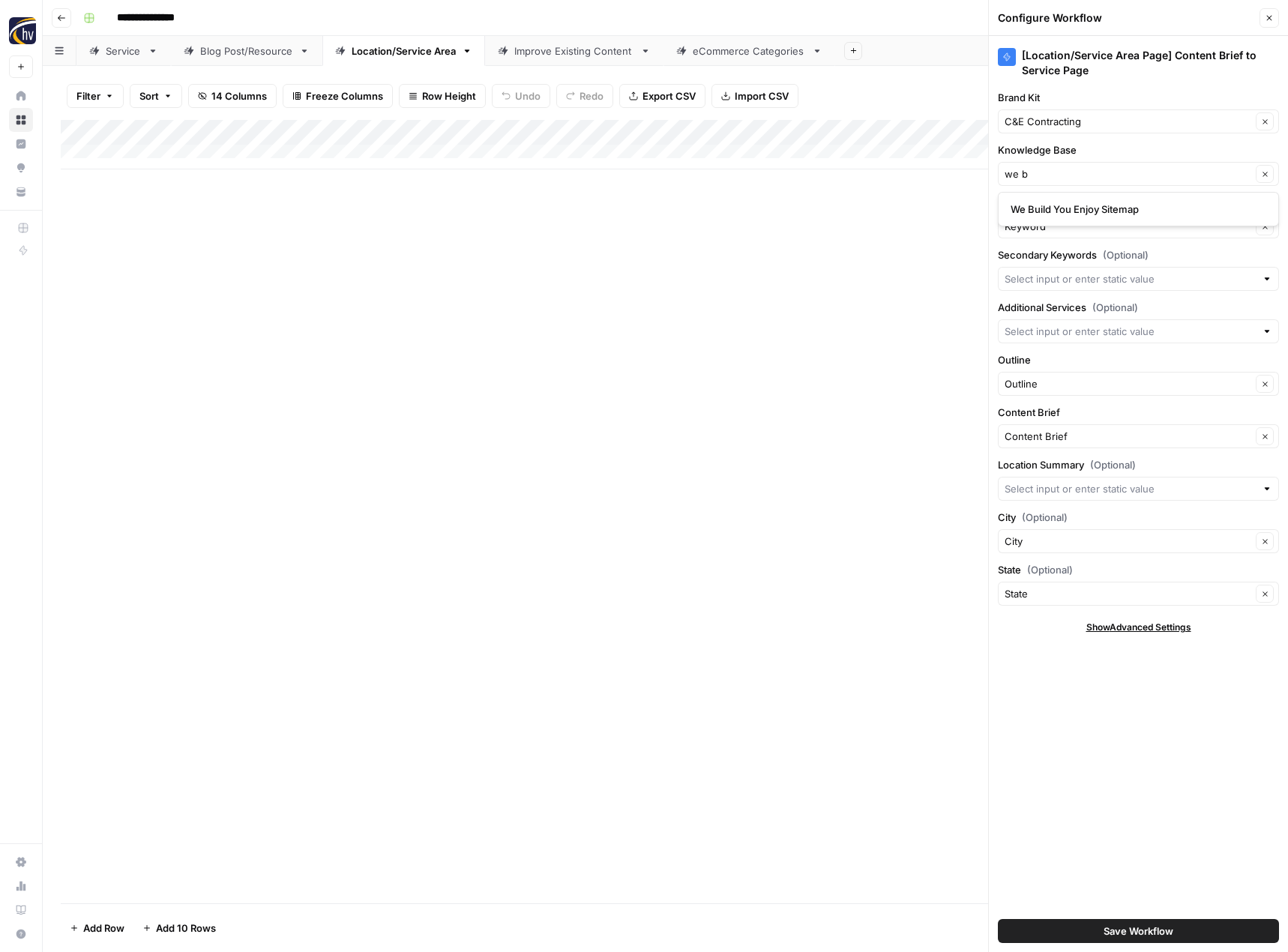
type input "We Build You Enjoy Sitemap"
click at [1105, 925] on span "Save Workflow" at bounding box center [1138, 931] width 70 height 15
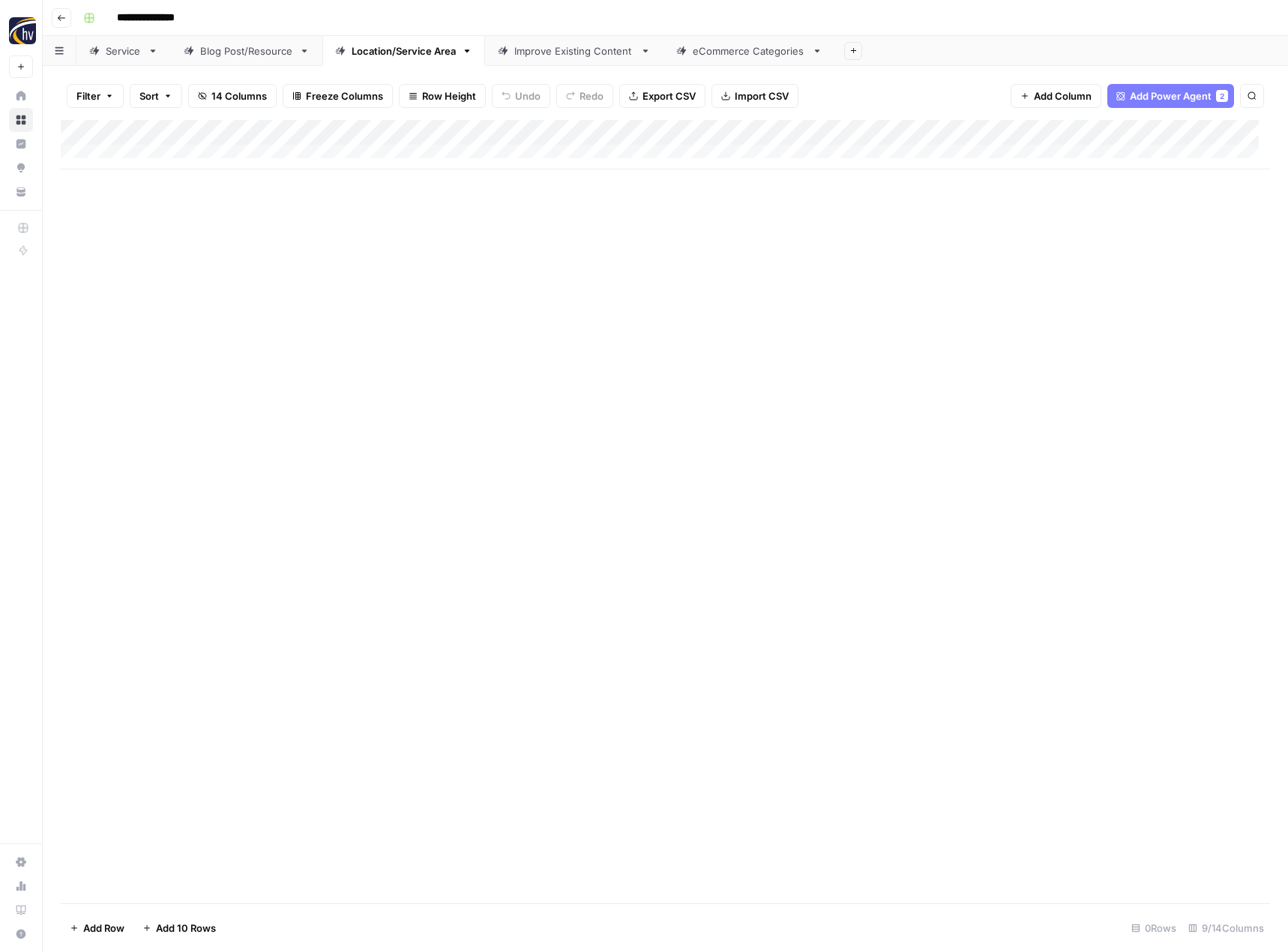
click at [550, 57] on div "Improve Existing Content" at bounding box center [574, 51] width 120 height 15
click at [788, 131] on div "Add Column" at bounding box center [665, 145] width 1209 height 50
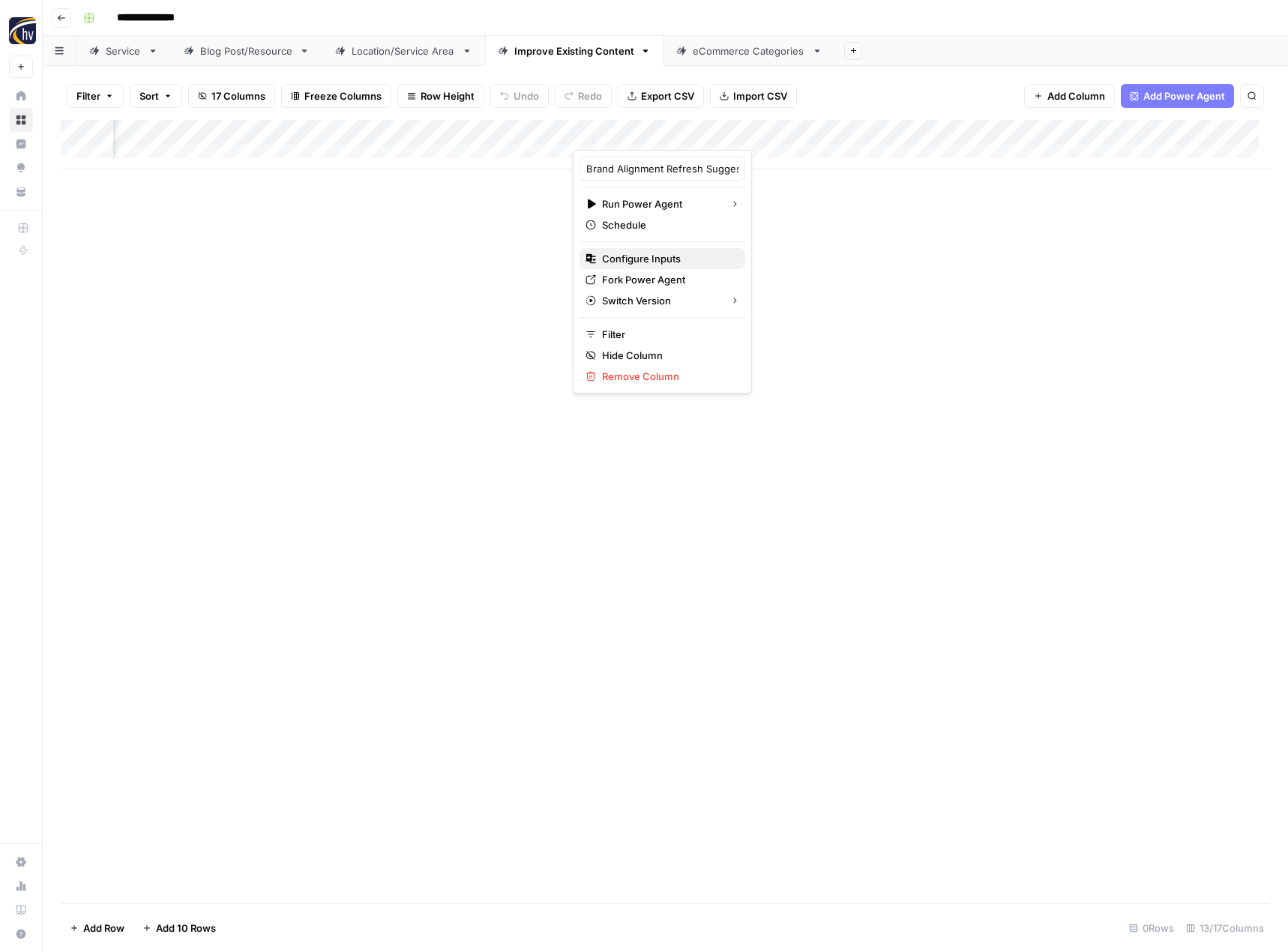
click at [708, 260] on span "Configure Inputs" at bounding box center [667, 258] width 132 height 15
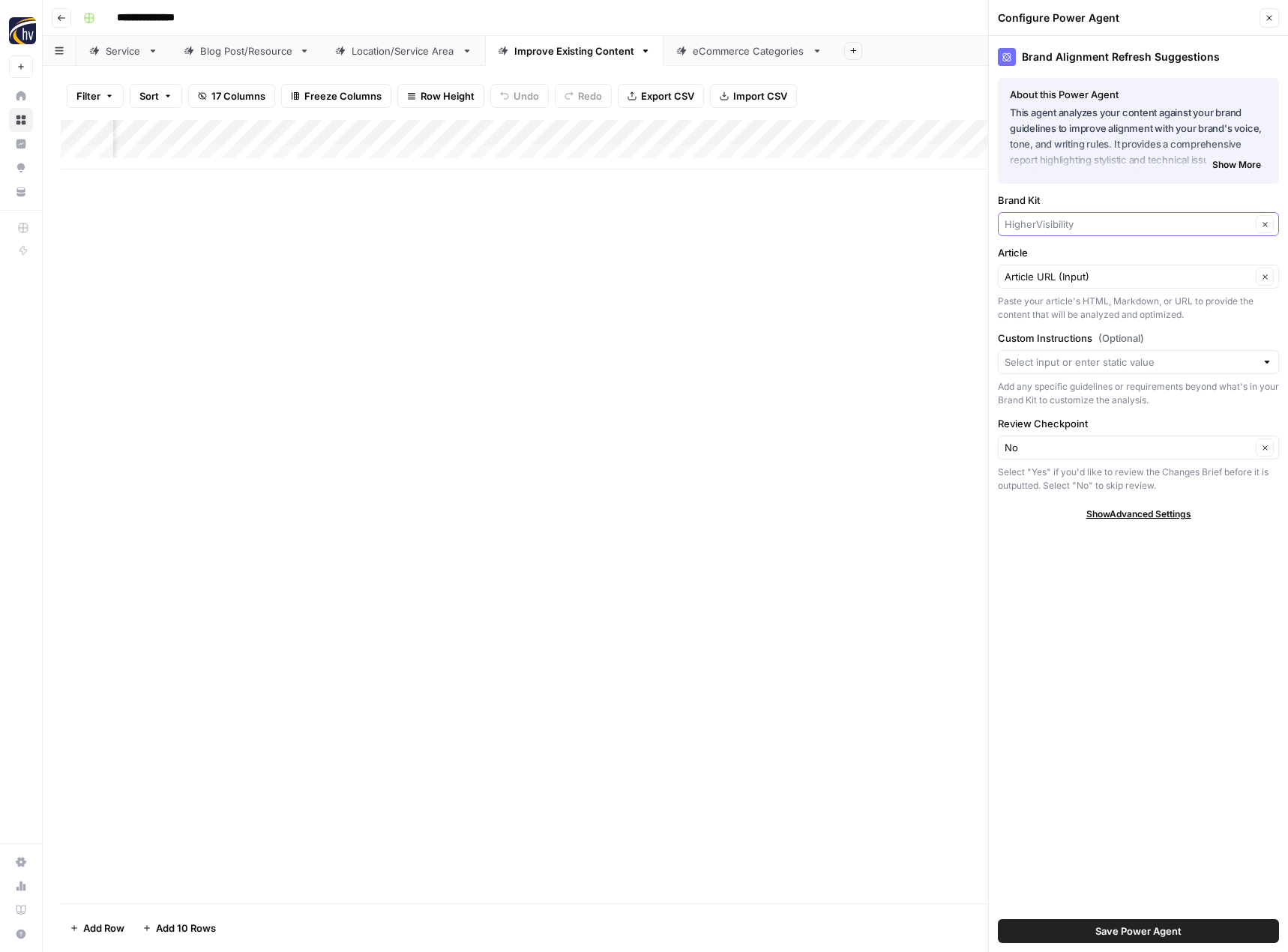
click at [1049, 224] on input "Brand Kit" at bounding box center [1128, 224] width 246 height 15
click at [1075, 266] on span "C&E Contracting" at bounding box center [1135, 259] width 249 height 15
type input "C&E Contracting"
click at [1129, 932] on span "Save Power Agent" at bounding box center [1138, 931] width 86 height 15
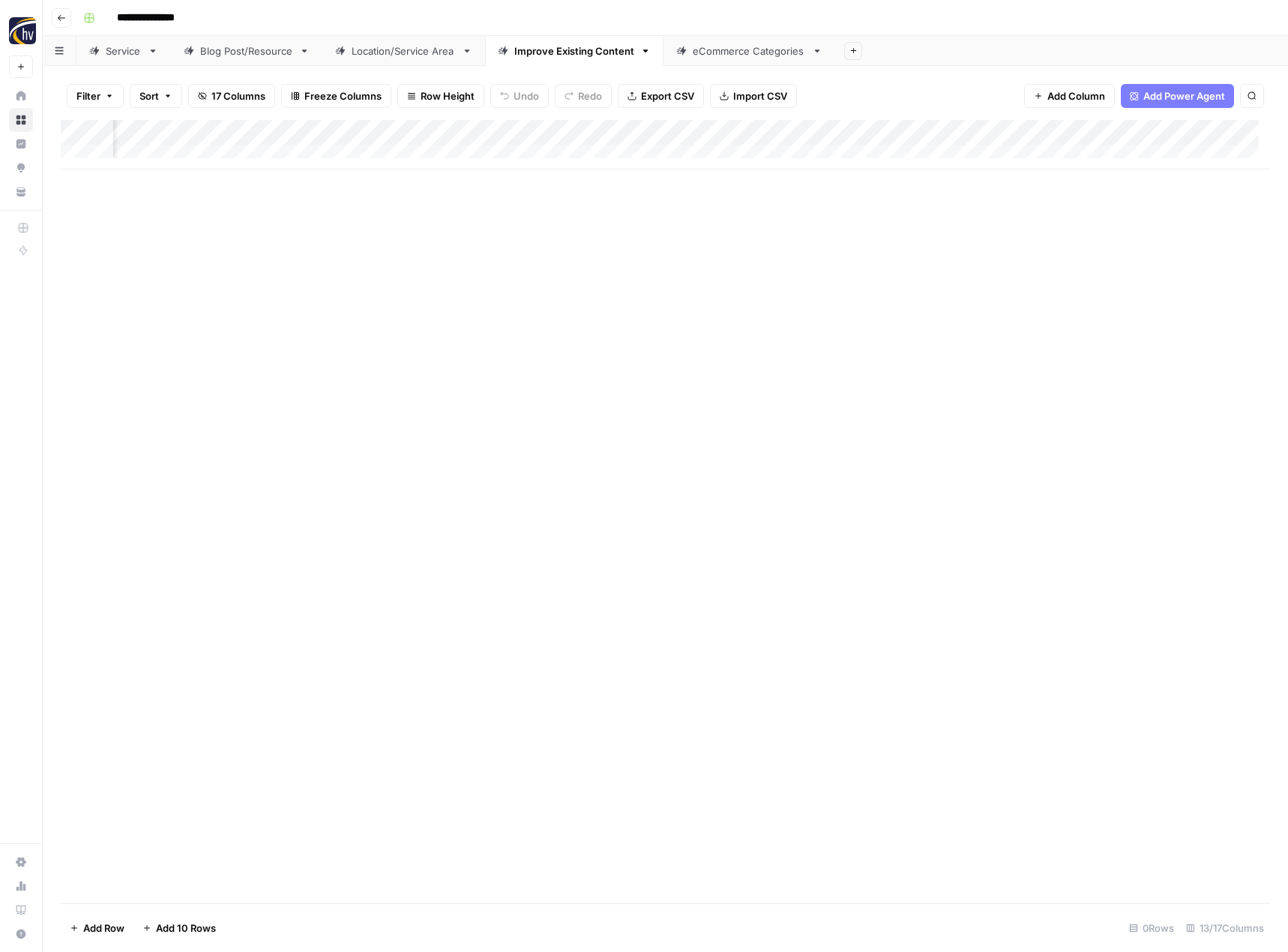
click at [1177, 134] on div "Add Column" at bounding box center [665, 145] width 1209 height 50
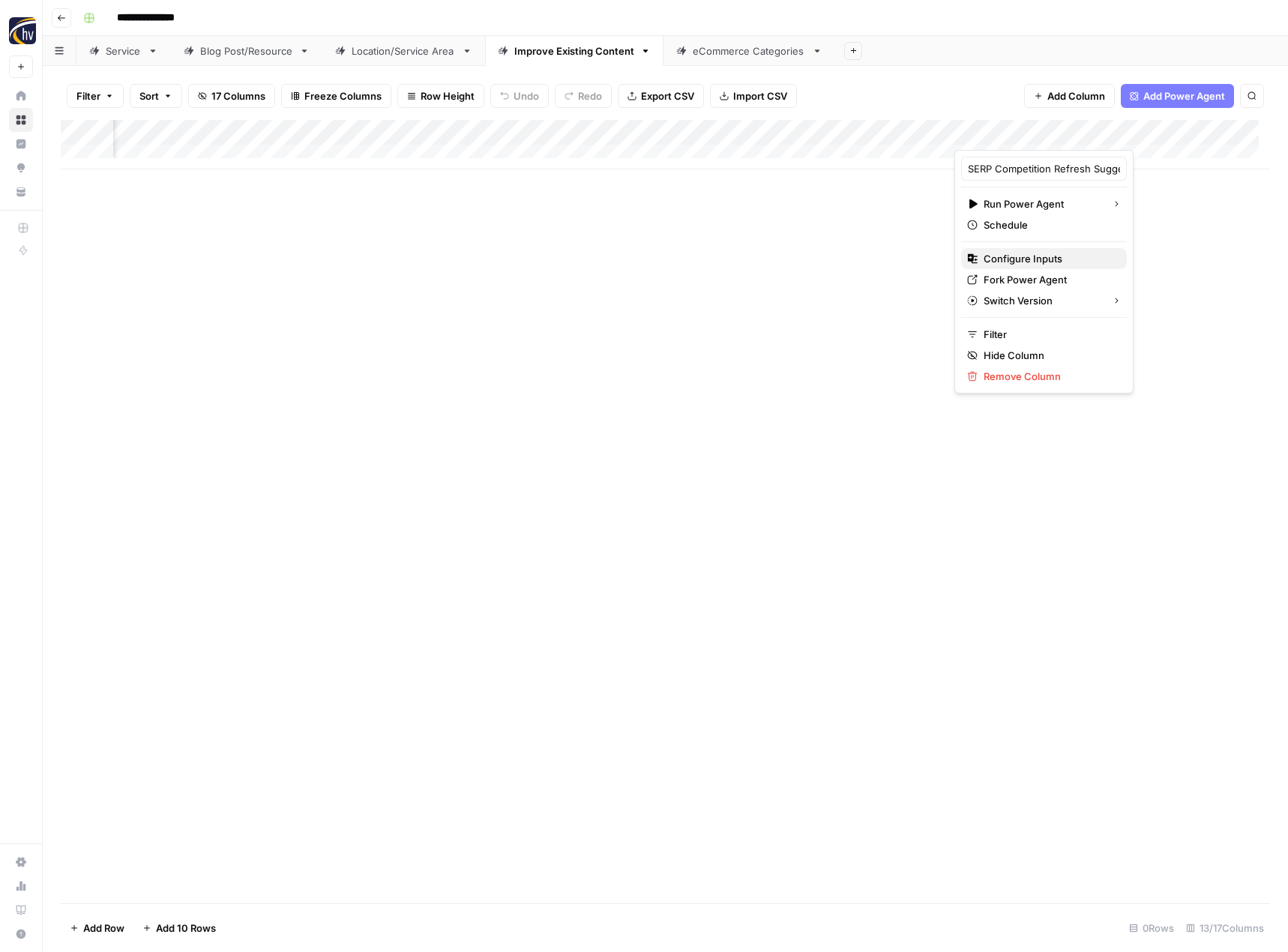
click at [1006, 260] on span "Configure Inputs" at bounding box center [1049, 258] width 132 height 15
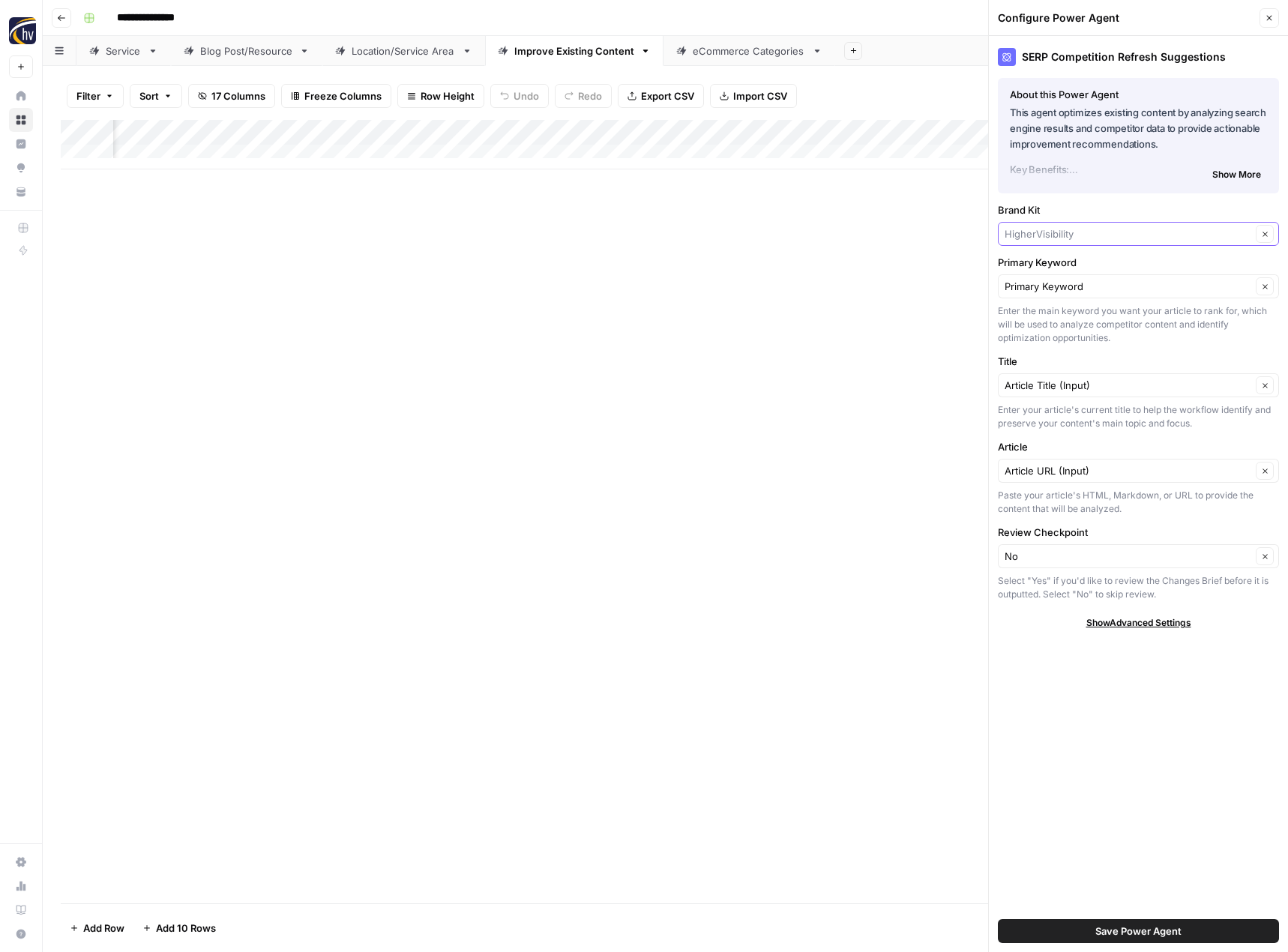
click at [1057, 238] on input "Brand Kit" at bounding box center [1128, 234] width 246 height 15
click at [1057, 267] on span "C&E Contracting" at bounding box center [1135, 269] width 249 height 15
type input "C&E Contracting"
click at [1143, 927] on span "Save Power Agent" at bounding box center [1138, 931] width 86 height 15
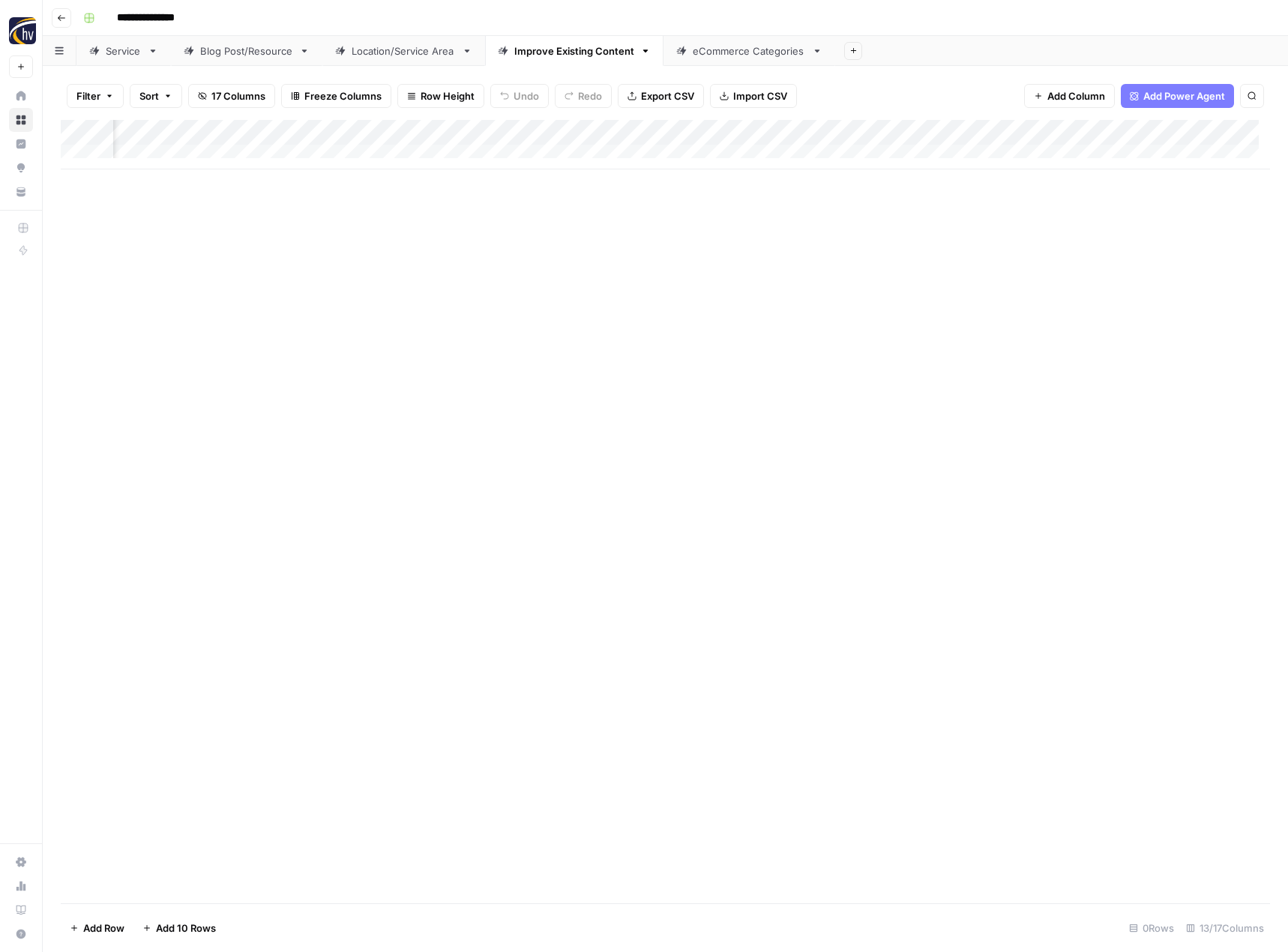
scroll to position [0, 1281]
click at [981, 128] on div "Add Column" at bounding box center [665, 145] width 1209 height 50
click at [872, 257] on span "Configure Inputs" at bounding box center [876, 258] width 132 height 15
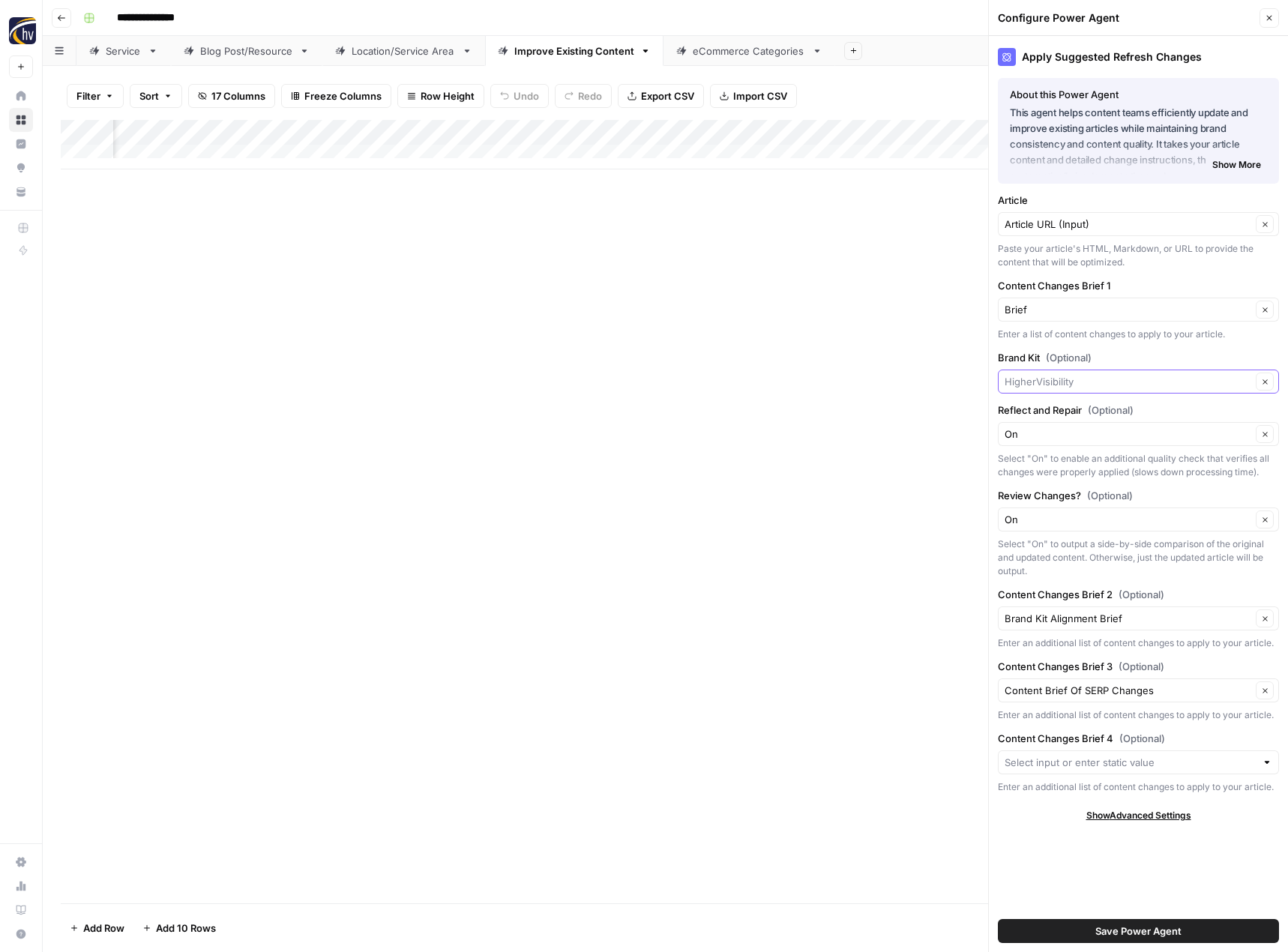
click at [1048, 379] on input "Brand Kit (Optional)" at bounding box center [1128, 382] width 246 height 15
click at [1051, 406] on div "C&E Contracting" at bounding box center [1138, 417] width 281 height 35
click at [1049, 413] on span "C&E Contracting" at bounding box center [1135, 417] width 249 height 15
type input "C&E Contracting"
click at [1093, 936] on button "Save Power Agent" at bounding box center [1138, 931] width 281 height 24
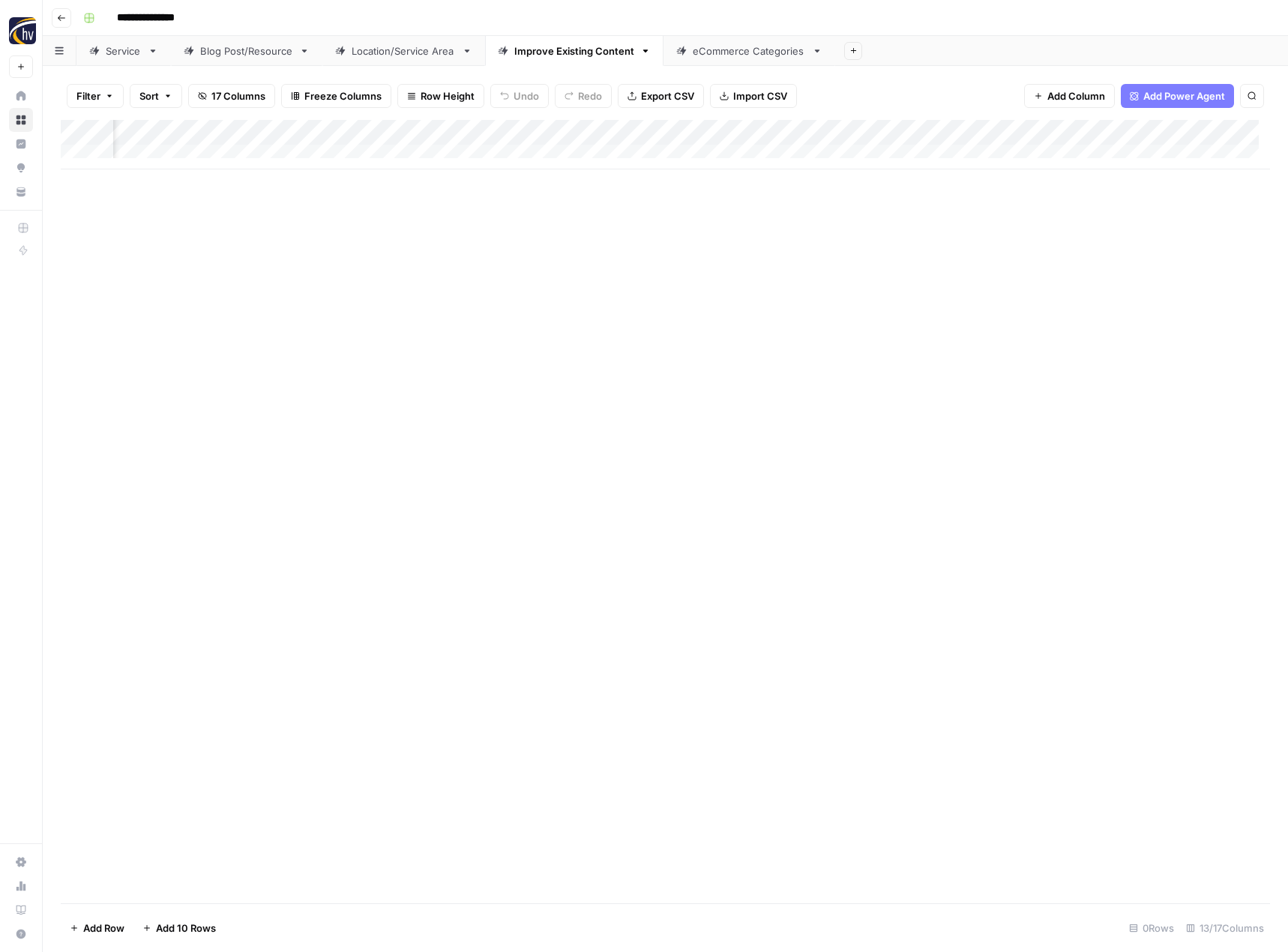
click at [721, 51] on div "eCommerce Categories" at bounding box center [749, 51] width 113 height 15
click at [733, 130] on div "Add Column" at bounding box center [665, 145] width 1209 height 50
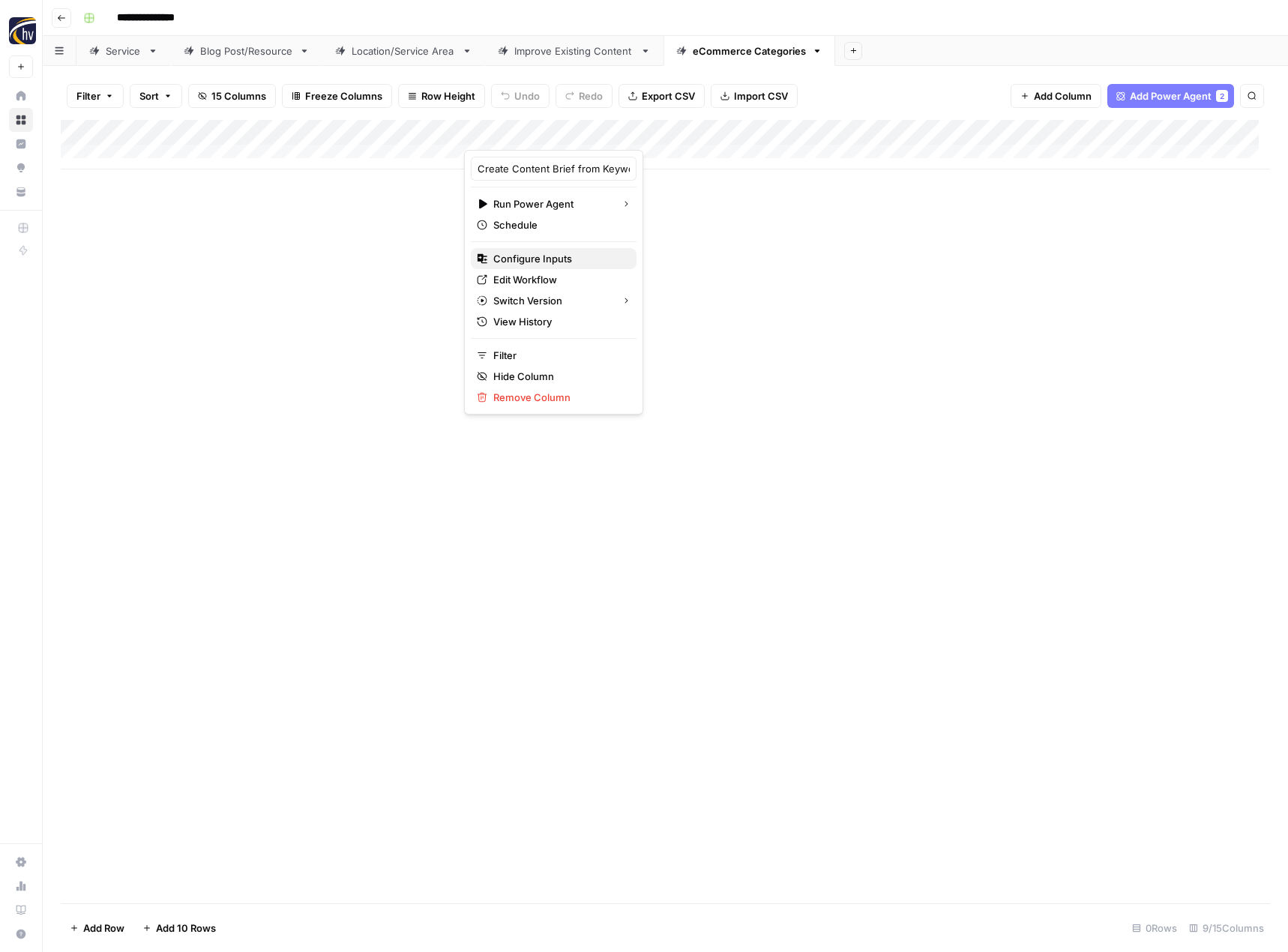
click at [595, 261] on span "Configure Inputs" at bounding box center [559, 258] width 132 height 15
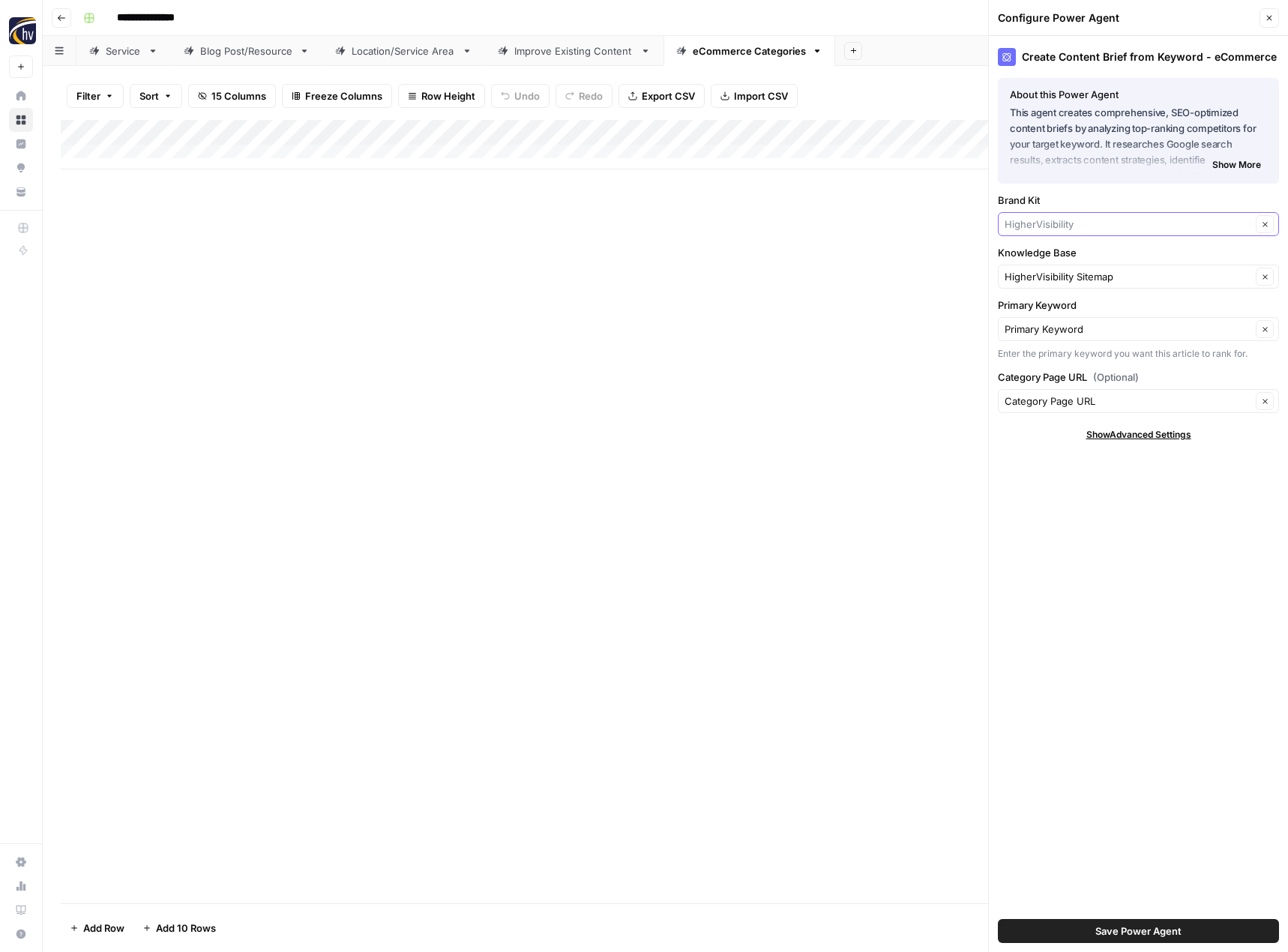
click at [1072, 225] on input "Brand Kit" at bounding box center [1128, 224] width 246 height 15
click at [1058, 258] on span "C&E Contracting" at bounding box center [1135, 259] width 249 height 15
type input "C&E Contracting"
click at [1057, 285] on div "HigherVisibility Sitemap Clear" at bounding box center [1138, 277] width 281 height 24
click at [1084, 317] on span "We Build You Enjoy Sitemap" at bounding box center [1135, 312] width 249 height 15
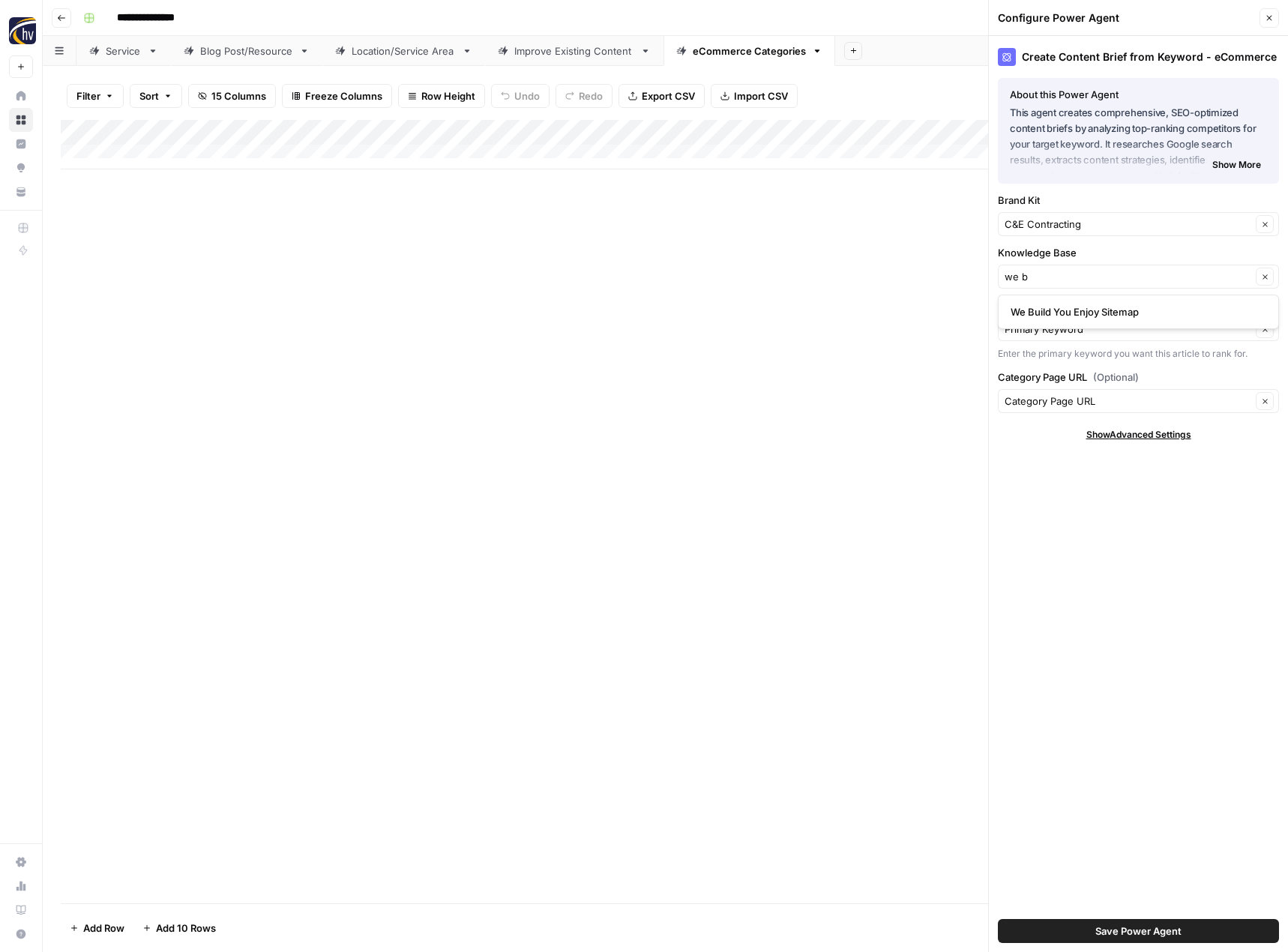
type input "We Build You Enjoy Sitemap"
click at [1127, 931] on span "Save Power Agent" at bounding box center [1138, 931] width 86 height 15
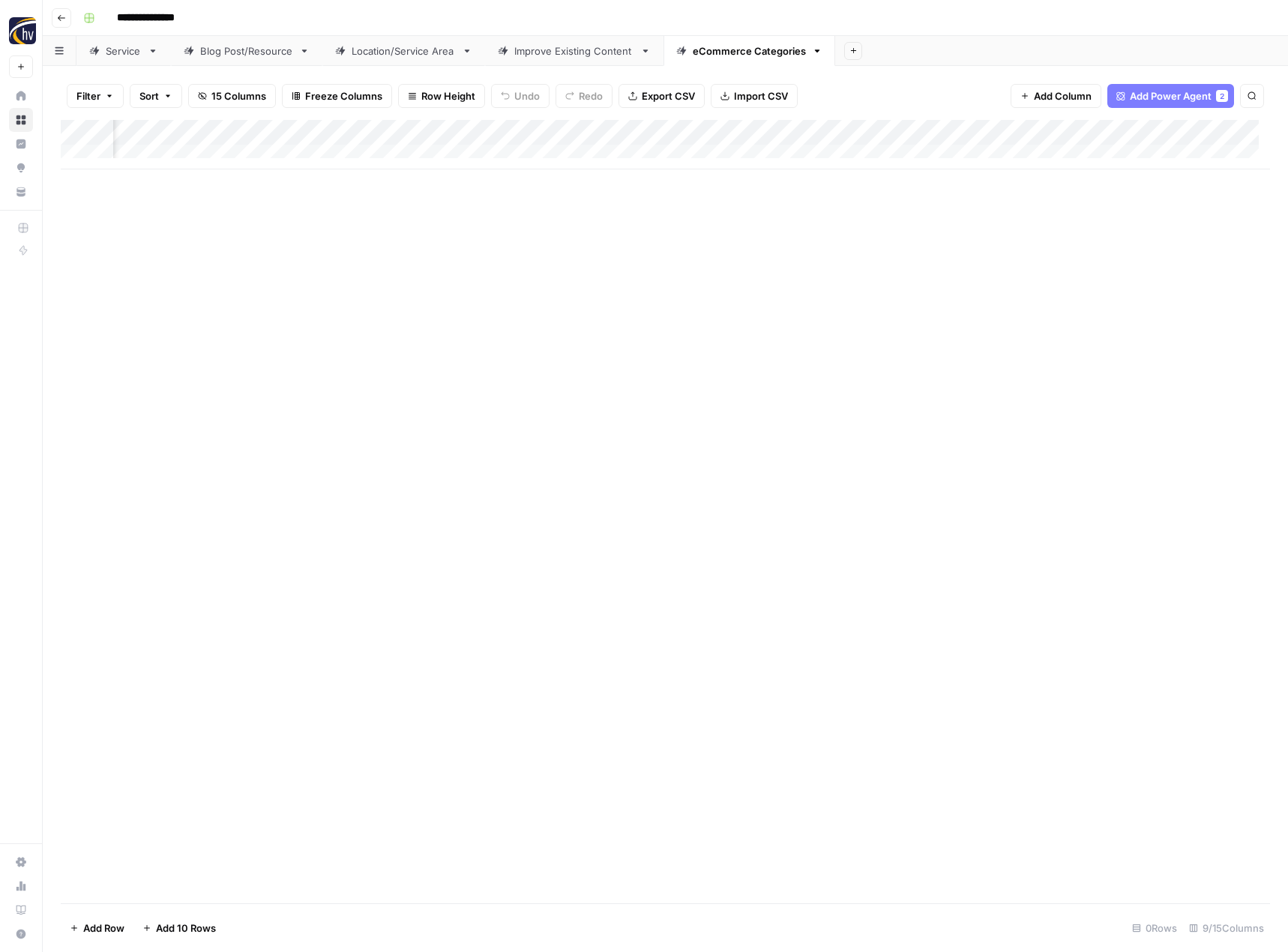
scroll to position [0, 591]
click at [1005, 129] on div "Add Column" at bounding box center [665, 145] width 1209 height 50
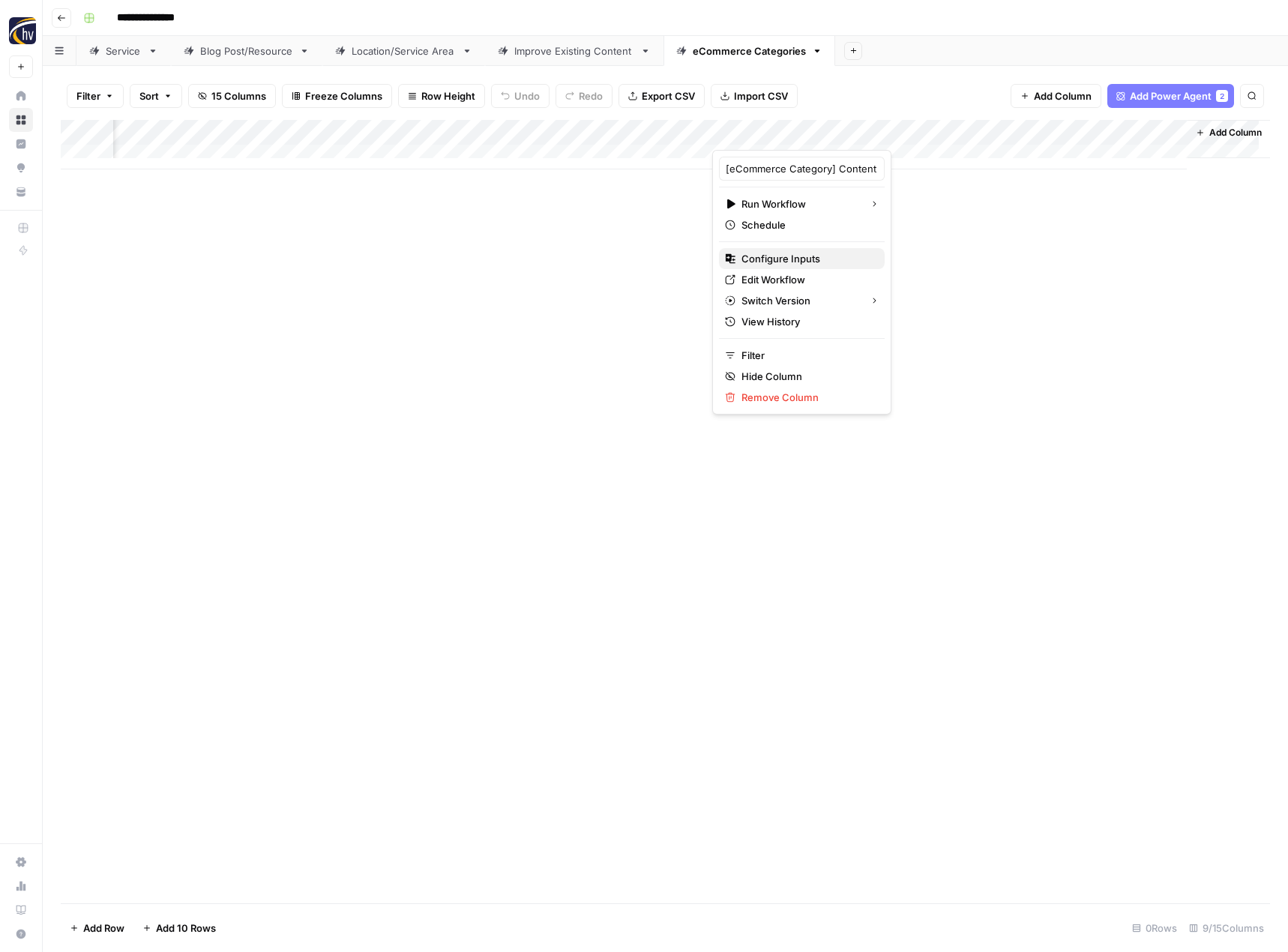
click at [818, 252] on span "Configure Inputs" at bounding box center [807, 258] width 132 height 15
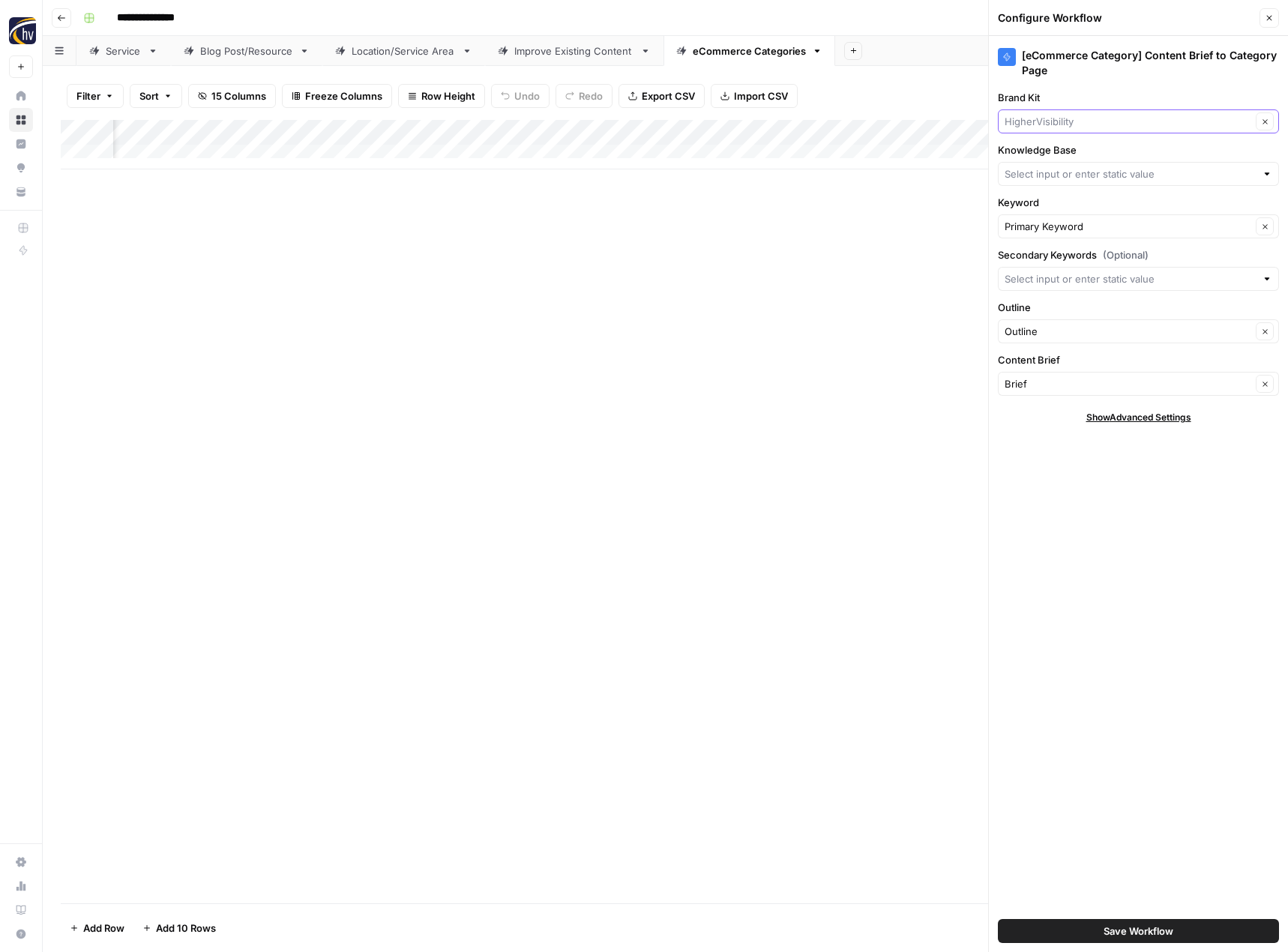
click at [1079, 125] on input "Brand Kit" at bounding box center [1128, 122] width 246 height 15
click at [1075, 153] on span "C&E Contracting" at bounding box center [1135, 157] width 249 height 15
type input "C&E Contracting"
click at [1070, 168] on input "Knowledge Base" at bounding box center [1130, 174] width 251 height 15
click at [1070, 202] on span "We Build You Enjoy Sitemap" at bounding box center [1135, 209] width 249 height 15
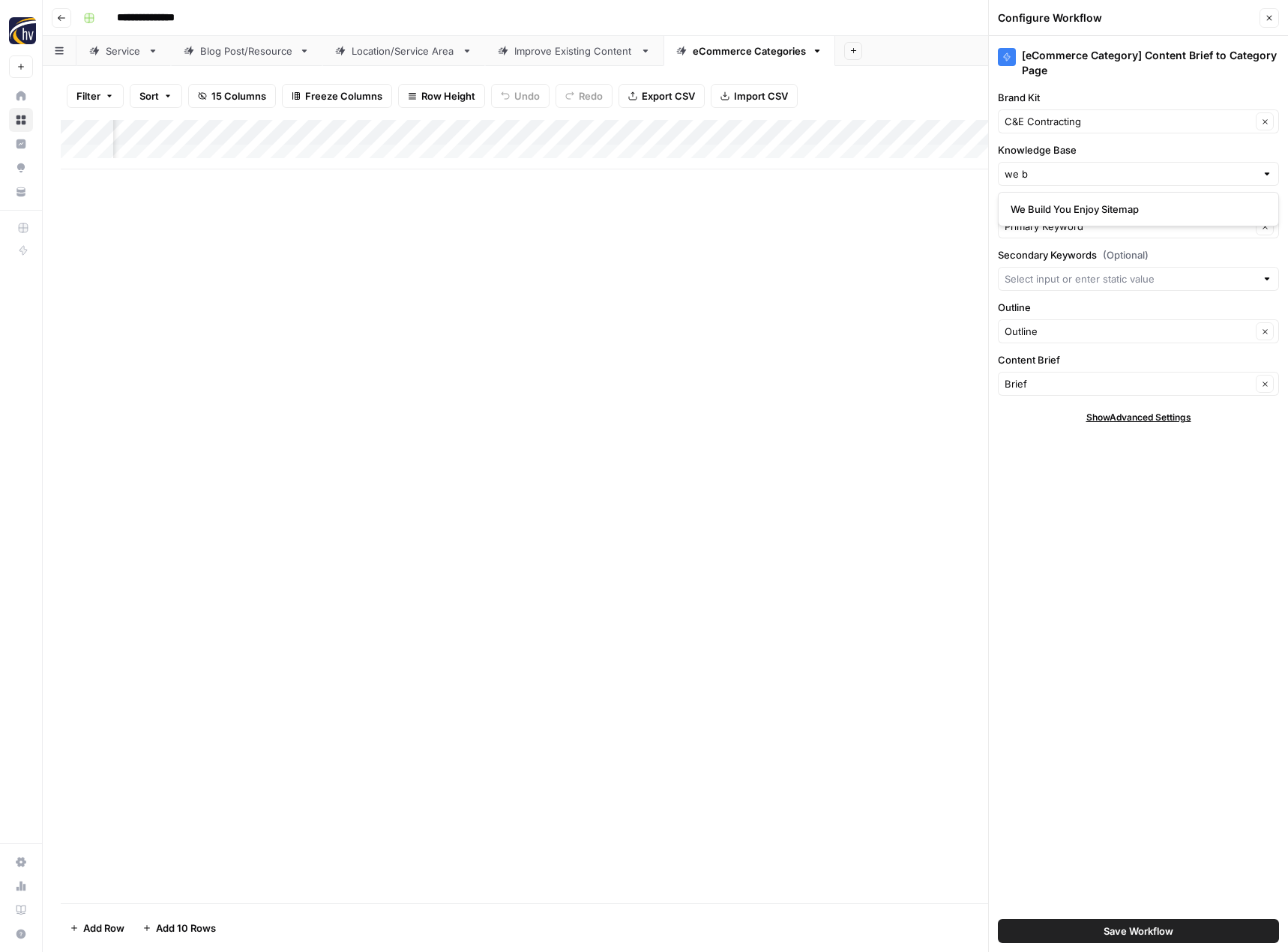
type input "We Build You Enjoy Sitemap"
click at [1166, 928] on span "Save Workflow" at bounding box center [1138, 931] width 70 height 15
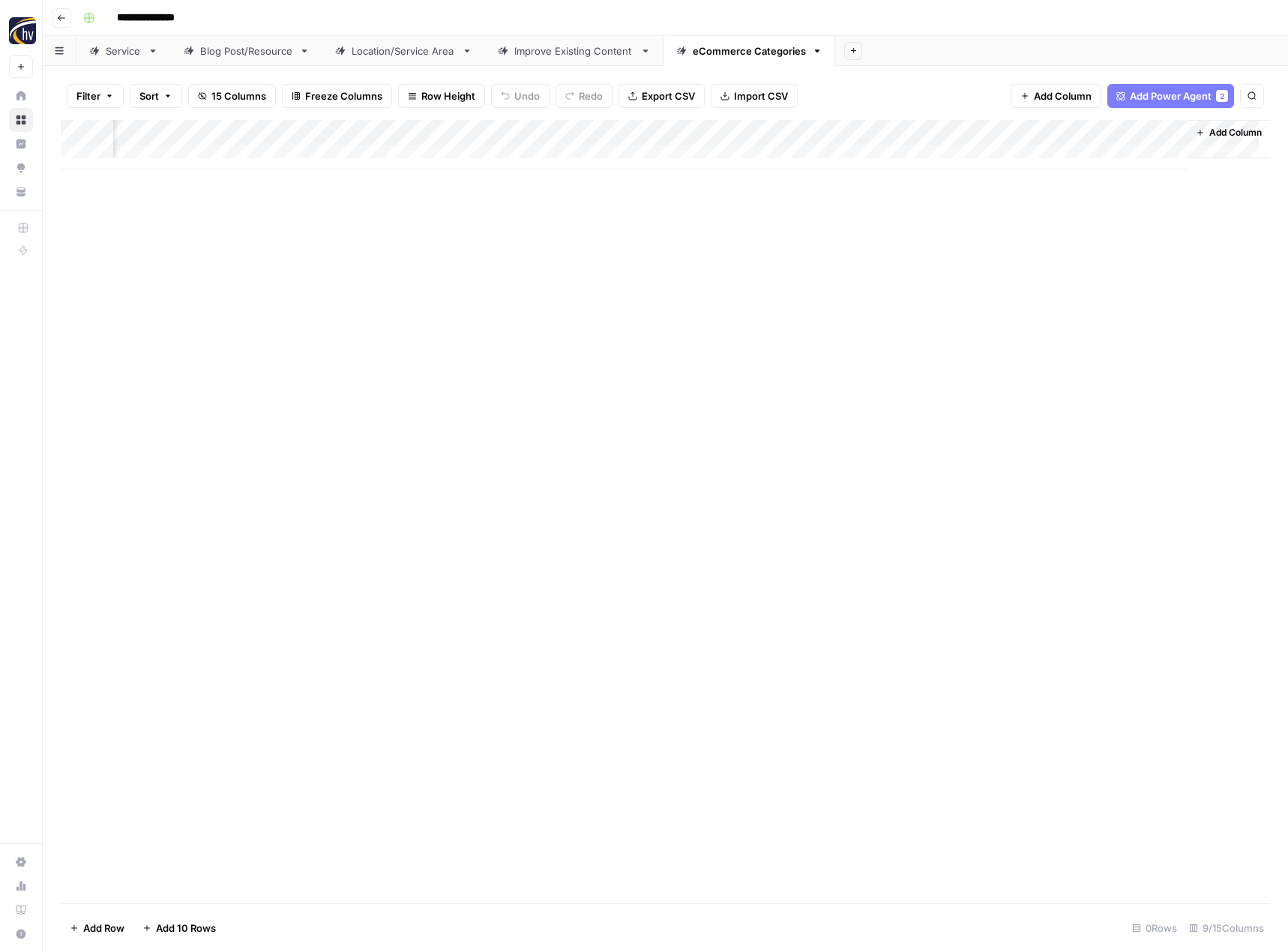
click at [916, 631] on div "Add Column" at bounding box center [665, 512] width 1209 height 784
click at [779, 564] on div "Add Column" at bounding box center [665, 512] width 1209 height 784
click at [62, 14] on icon "button" at bounding box center [62, 18] width 9 height 9
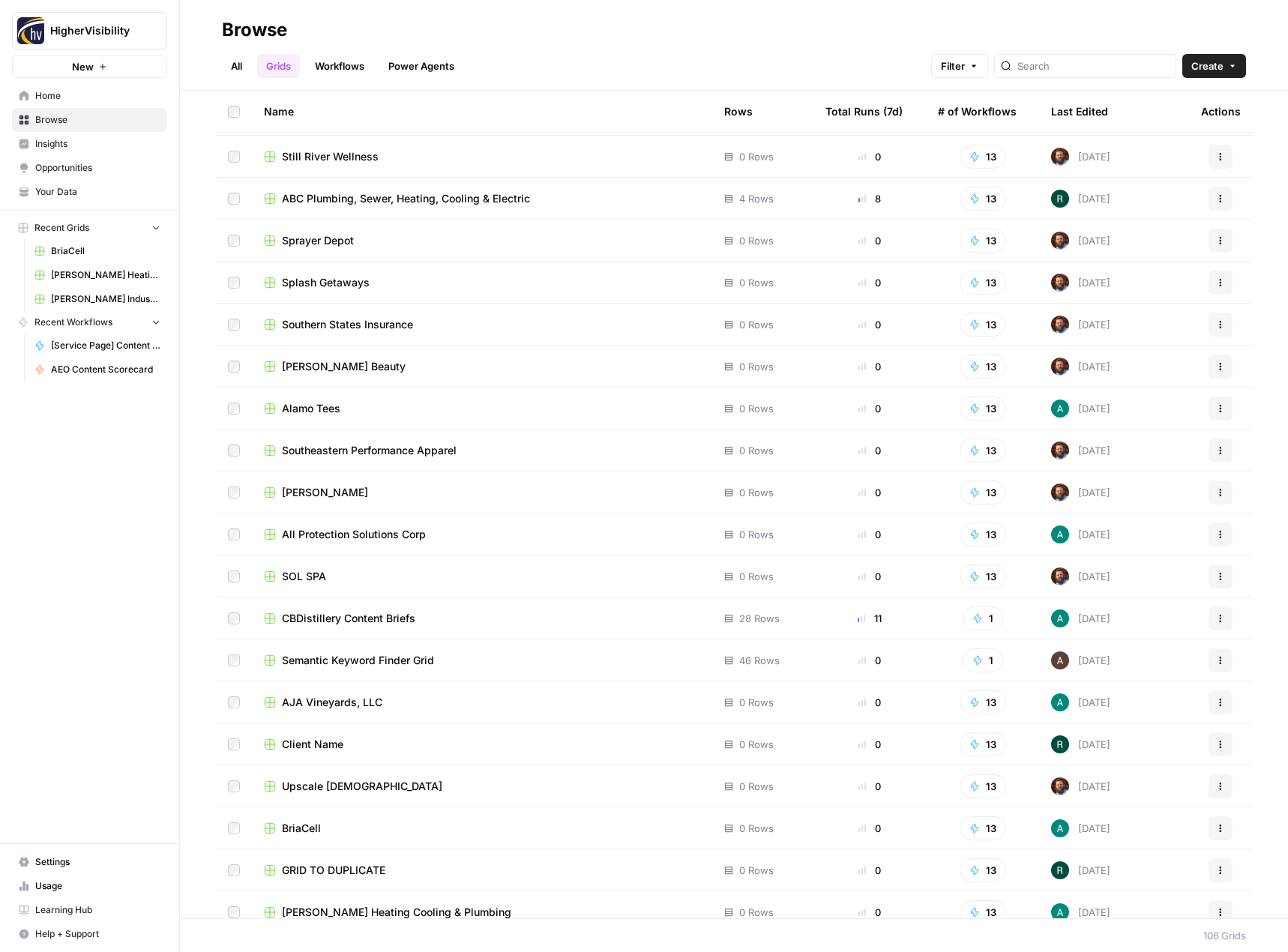
scroll to position [3664, 0]
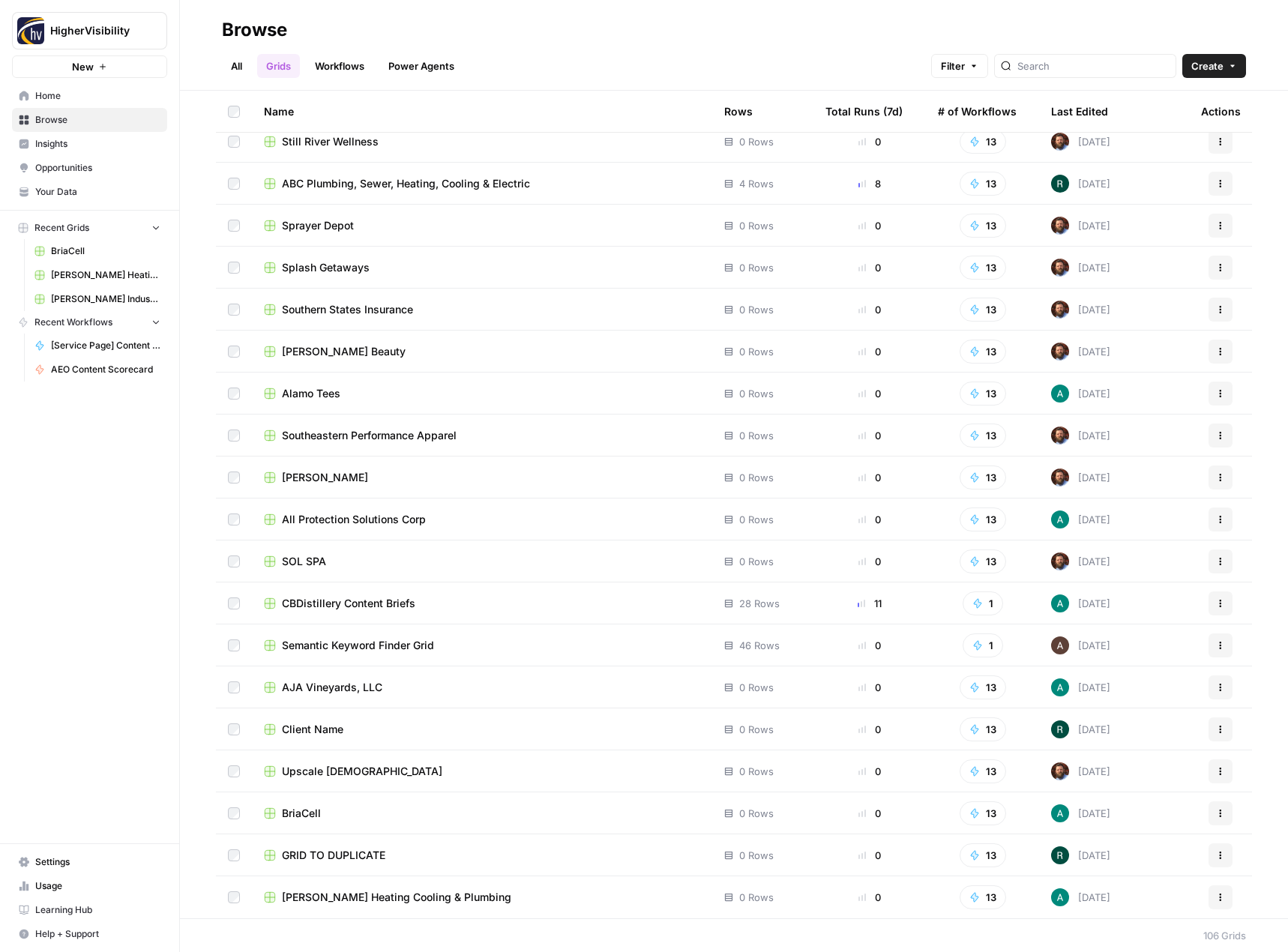
click at [1220, 857] on icon "button" at bounding box center [1220, 857] width 2 height 2
click at [1152, 734] on span "Duplicate" at bounding box center [1143, 732] width 120 height 15
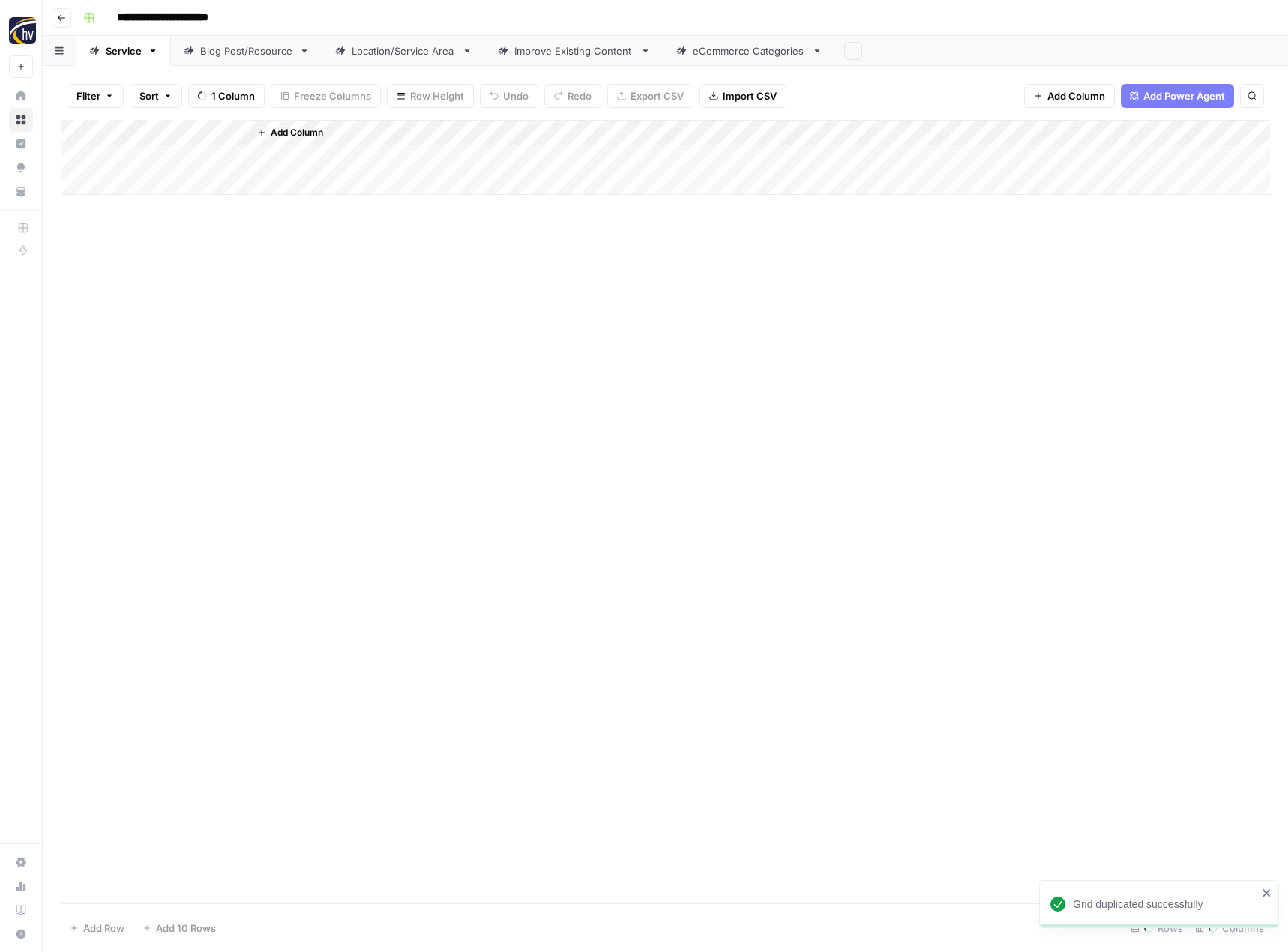
click at [195, 29] on input "**********" at bounding box center [188, 18] width 155 height 24
click at [195, 28] on input "**********" at bounding box center [188, 18] width 155 height 24
paste input
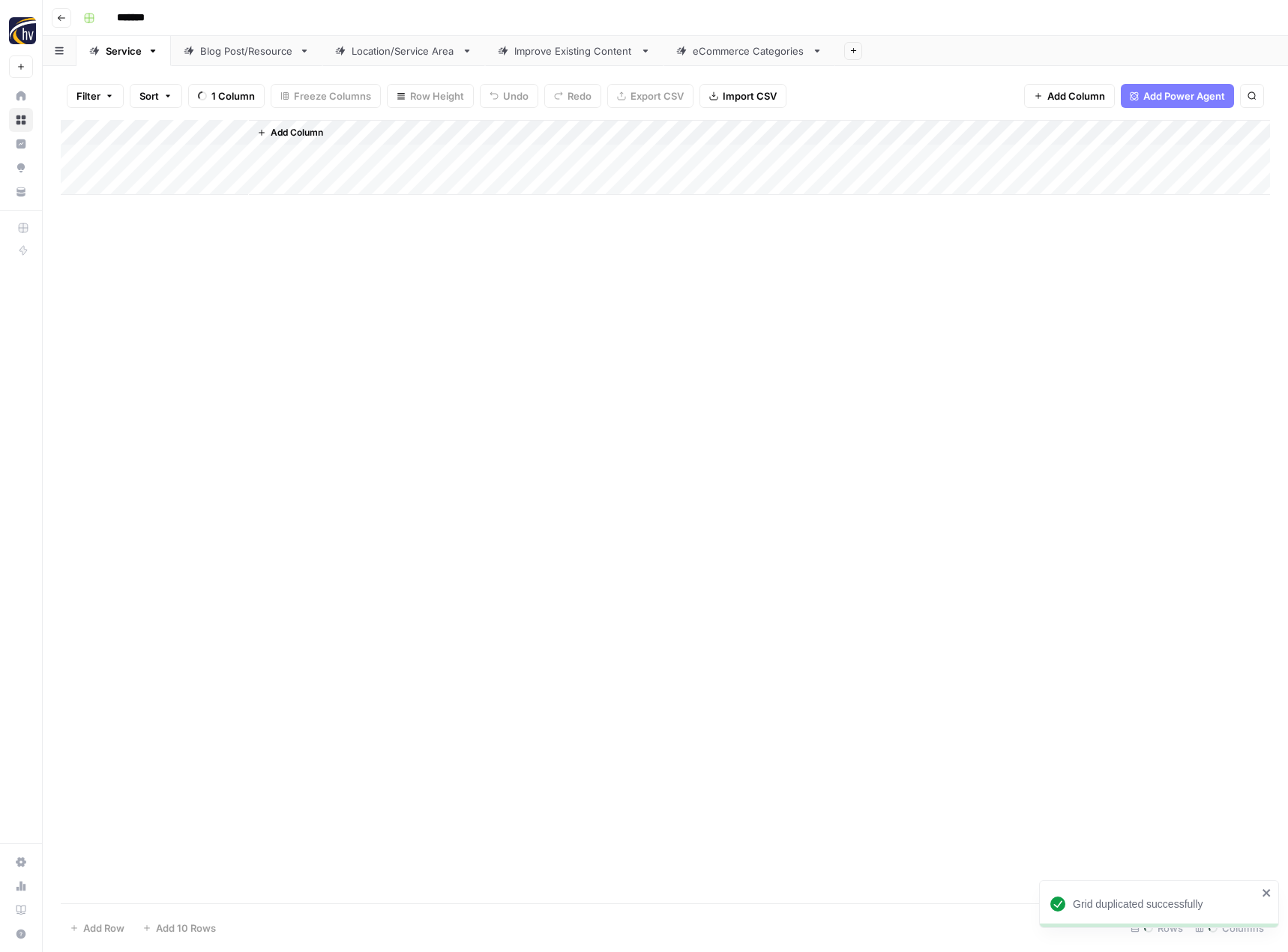
type input "*******"
click at [310, 316] on div "Add Column" at bounding box center [665, 512] width 1209 height 784
click at [352, 131] on div "Add Column" at bounding box center [665, 145] width 1209 height 50
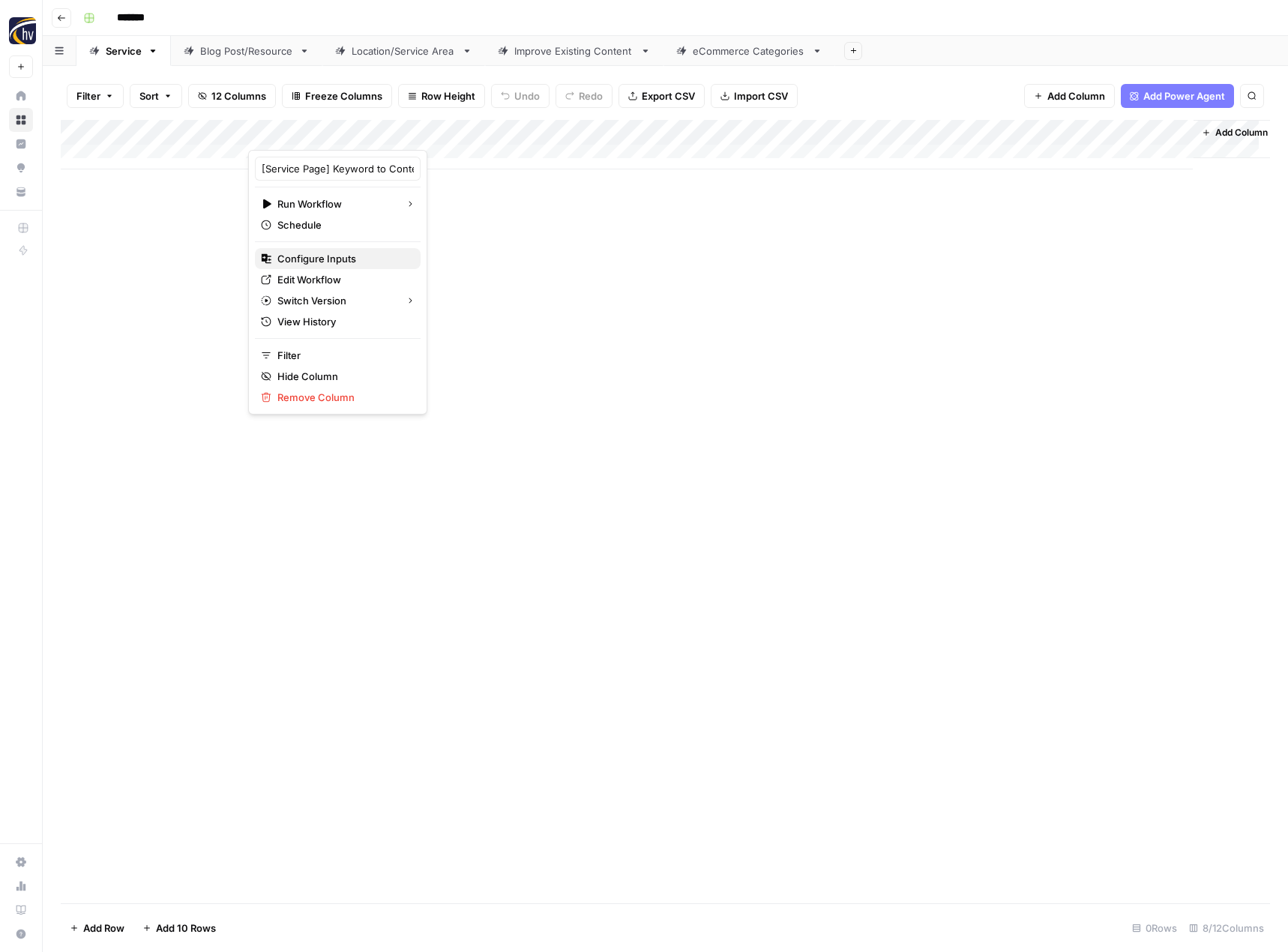
click at [328, 251] on span "Configure Inputs" at bounding box center [343, 258] width 132 height 15
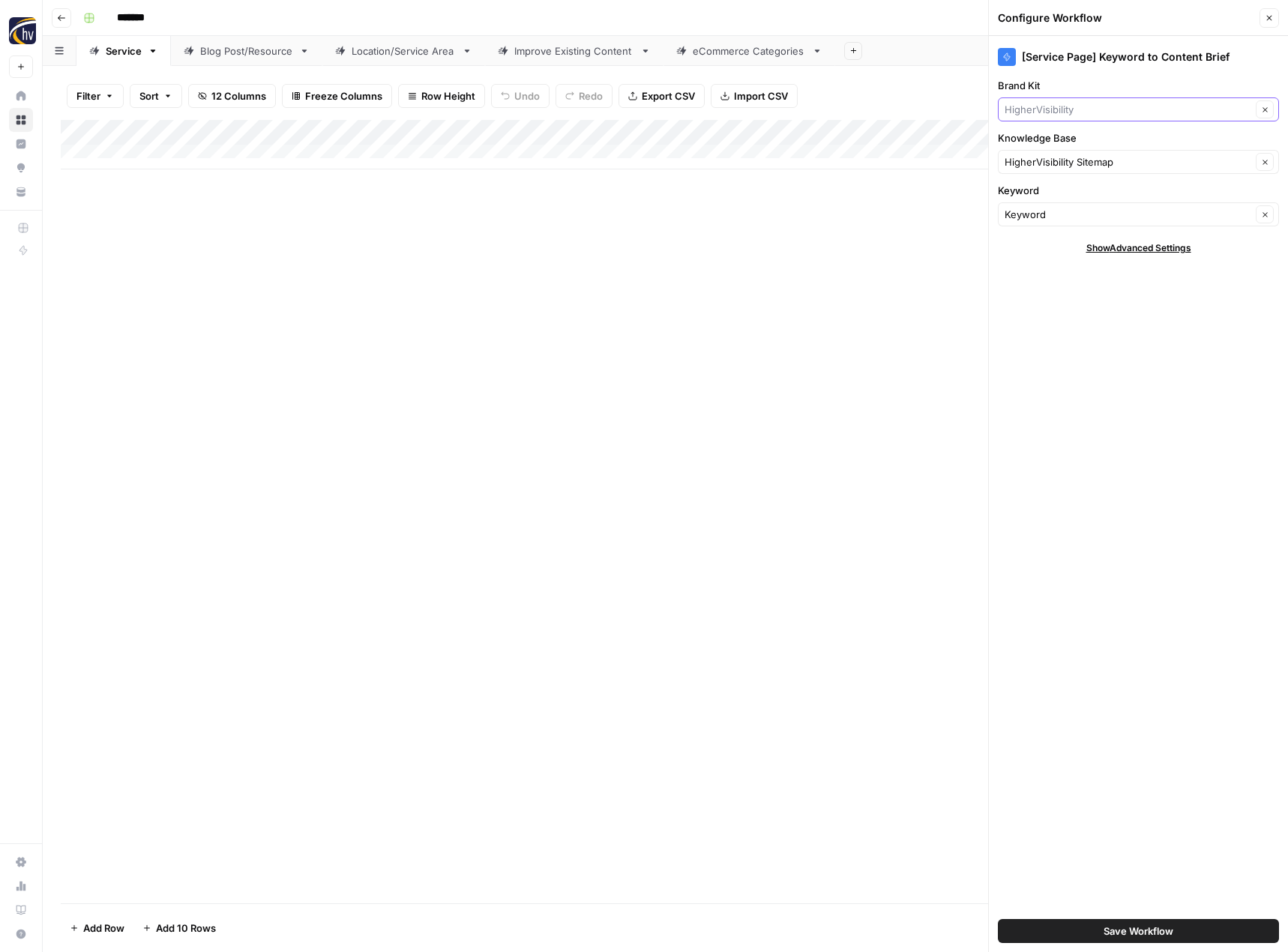
click at [1045, 109] on input "Brand Kit" at bounding box center [1128, 110] width 246 height 15
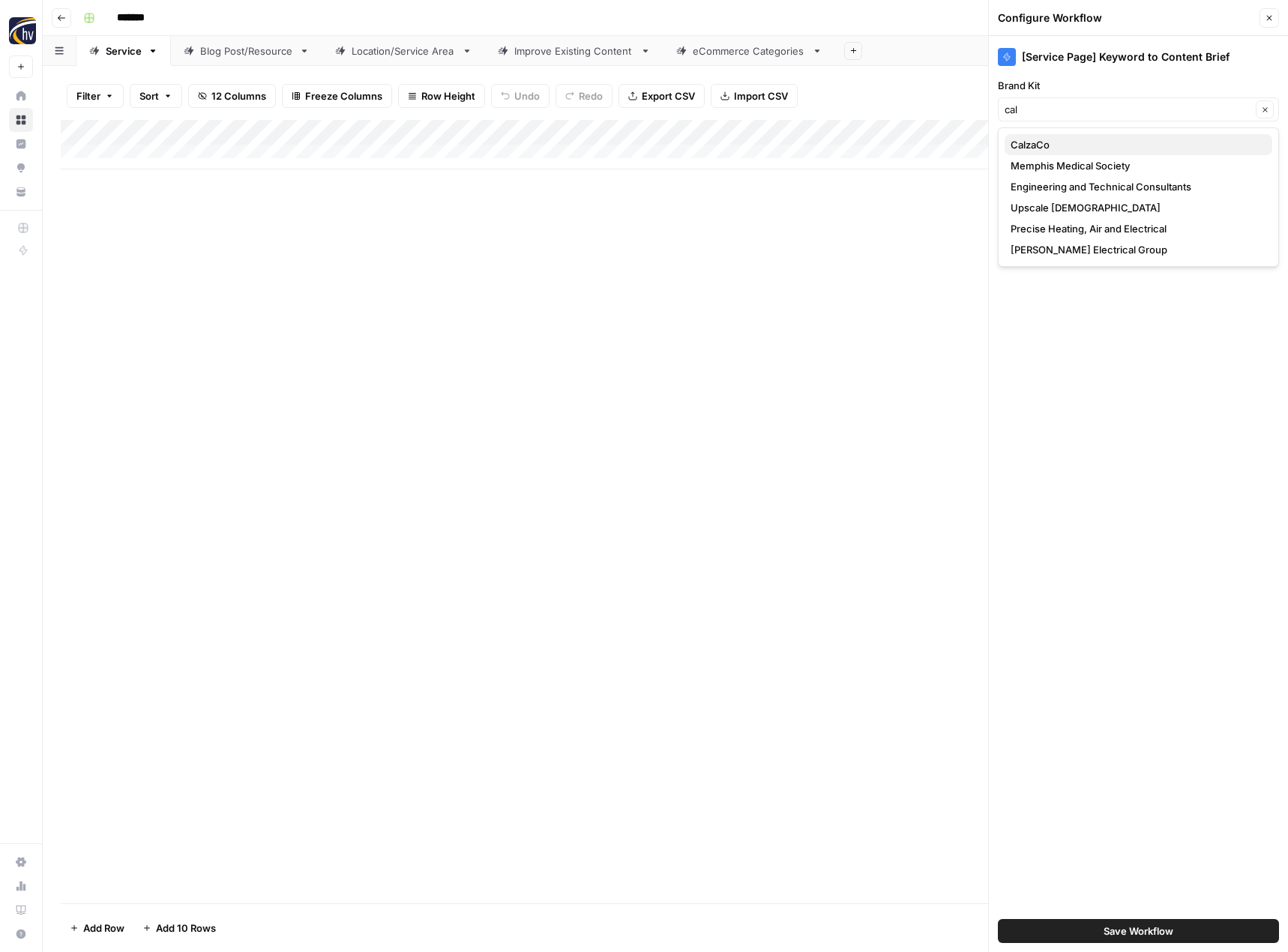
click at [1016, 142] on span "CalzaCo" at bounding box center [1135, 145] width 249 height 15
type input "CalzaCo"
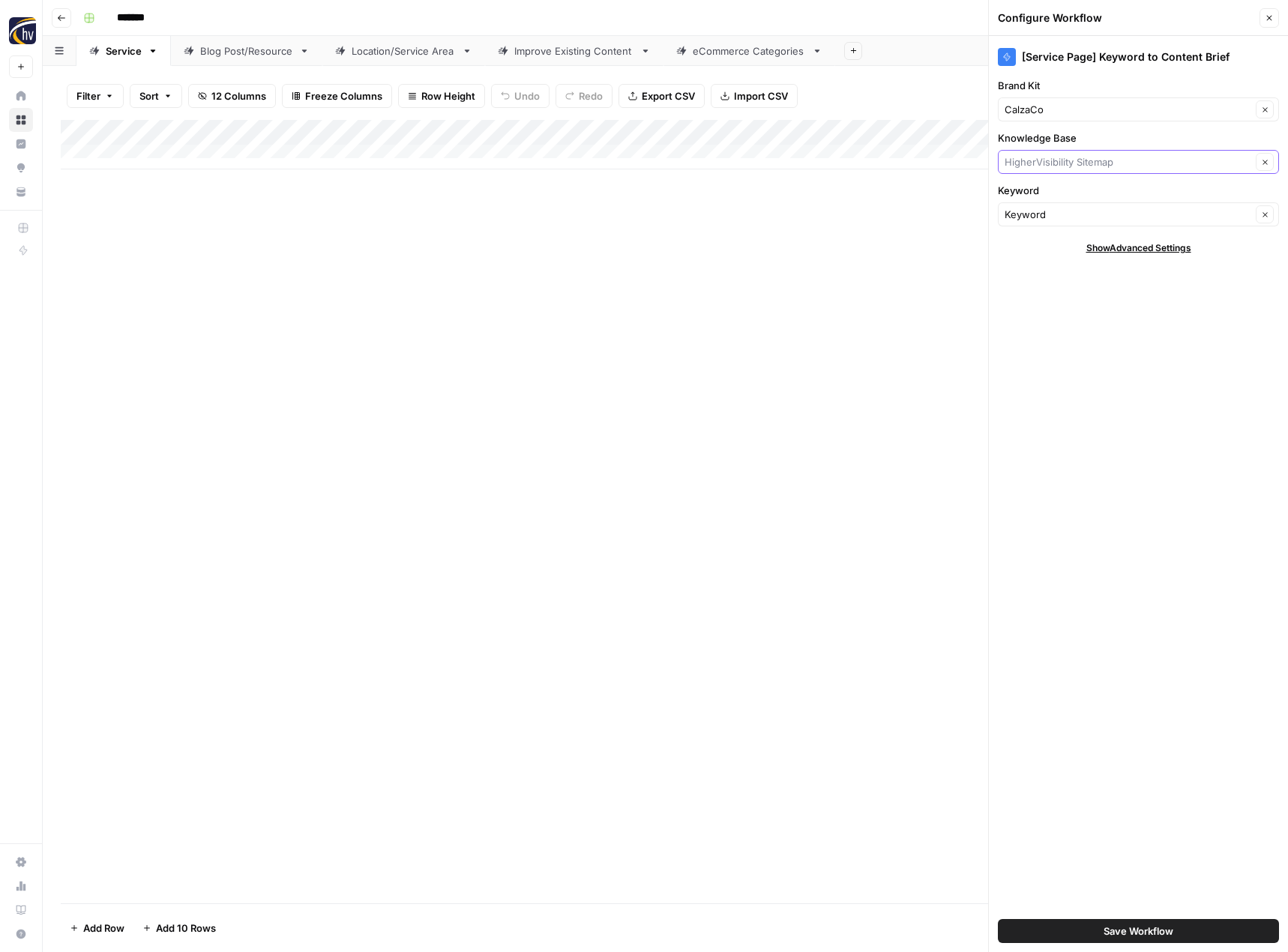
click at [1013, 163] on input "Knowledge Base" at bounding box center [1128, 162] width 246 height 15
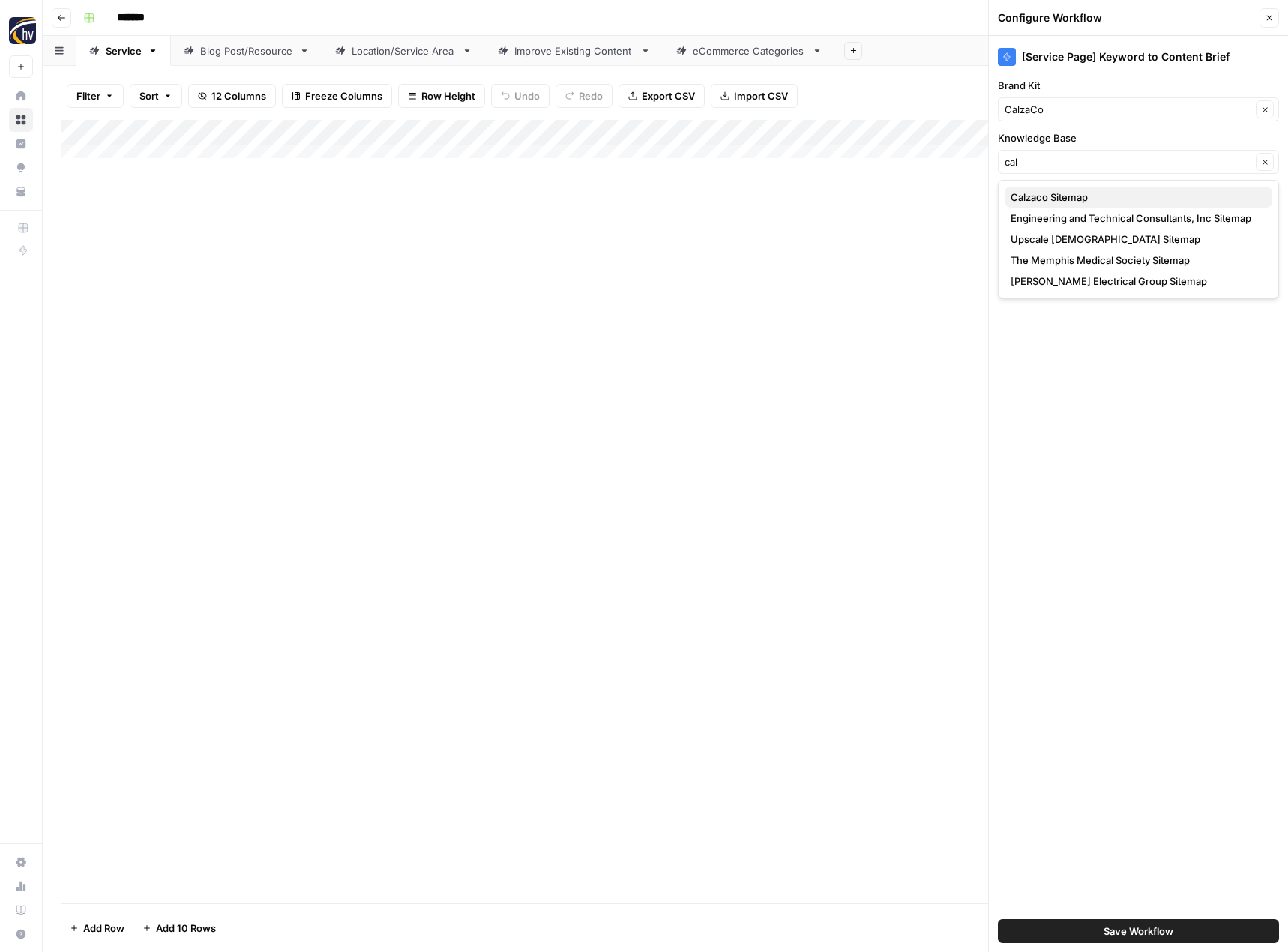
click at [1020, 204] on span "Calzaco Sitemap" at bounding box center [1135, 197] width 249 height 15
type input "Calzaco Sitemap"
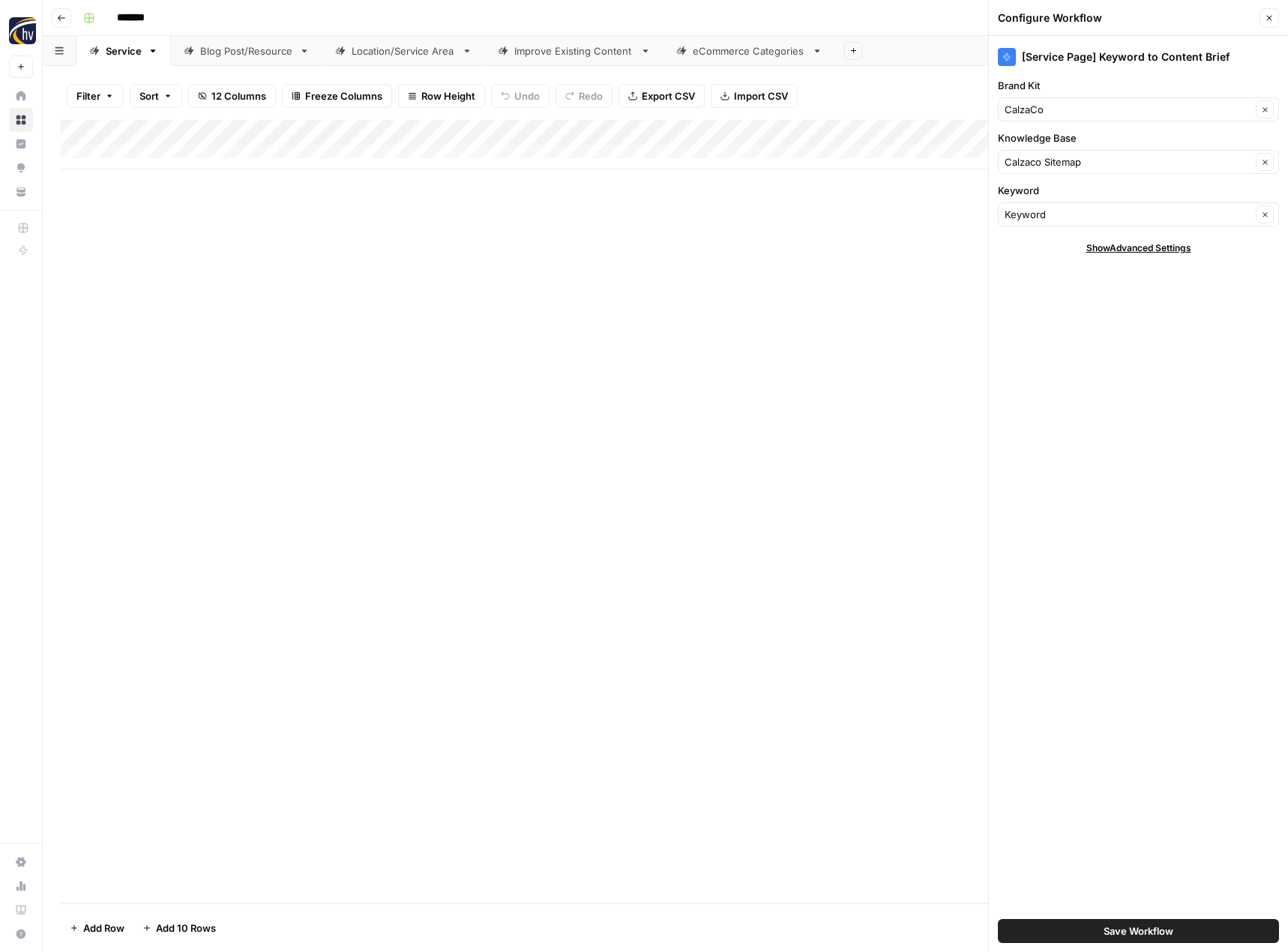
click at [1144, 926] on span "Save Workflow" at bounding box center [1138, 931] width 70 height 15
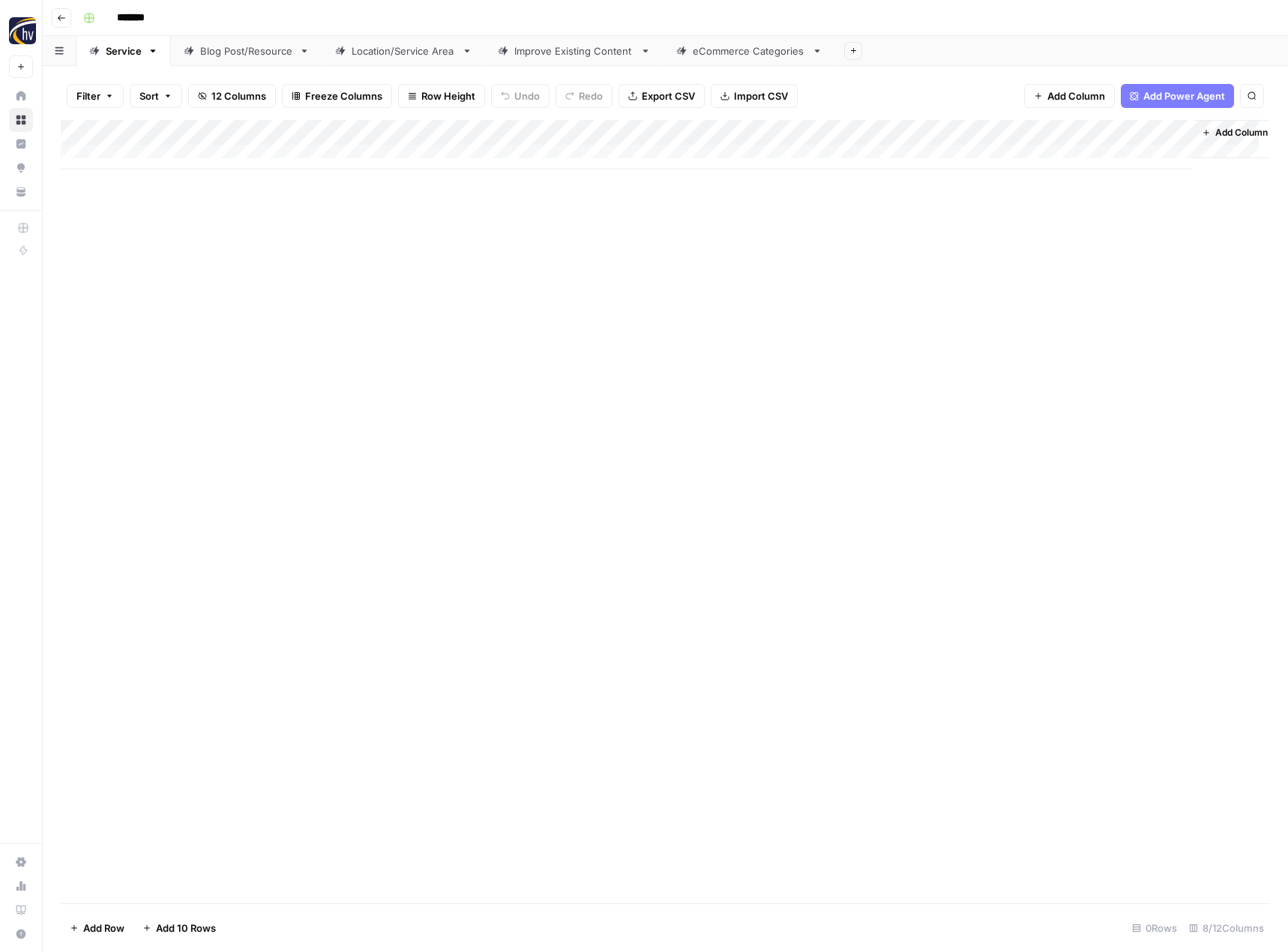
click at [1026, 129] on div "Add Column" at bounding box center [665, 145] width 1209 height 50
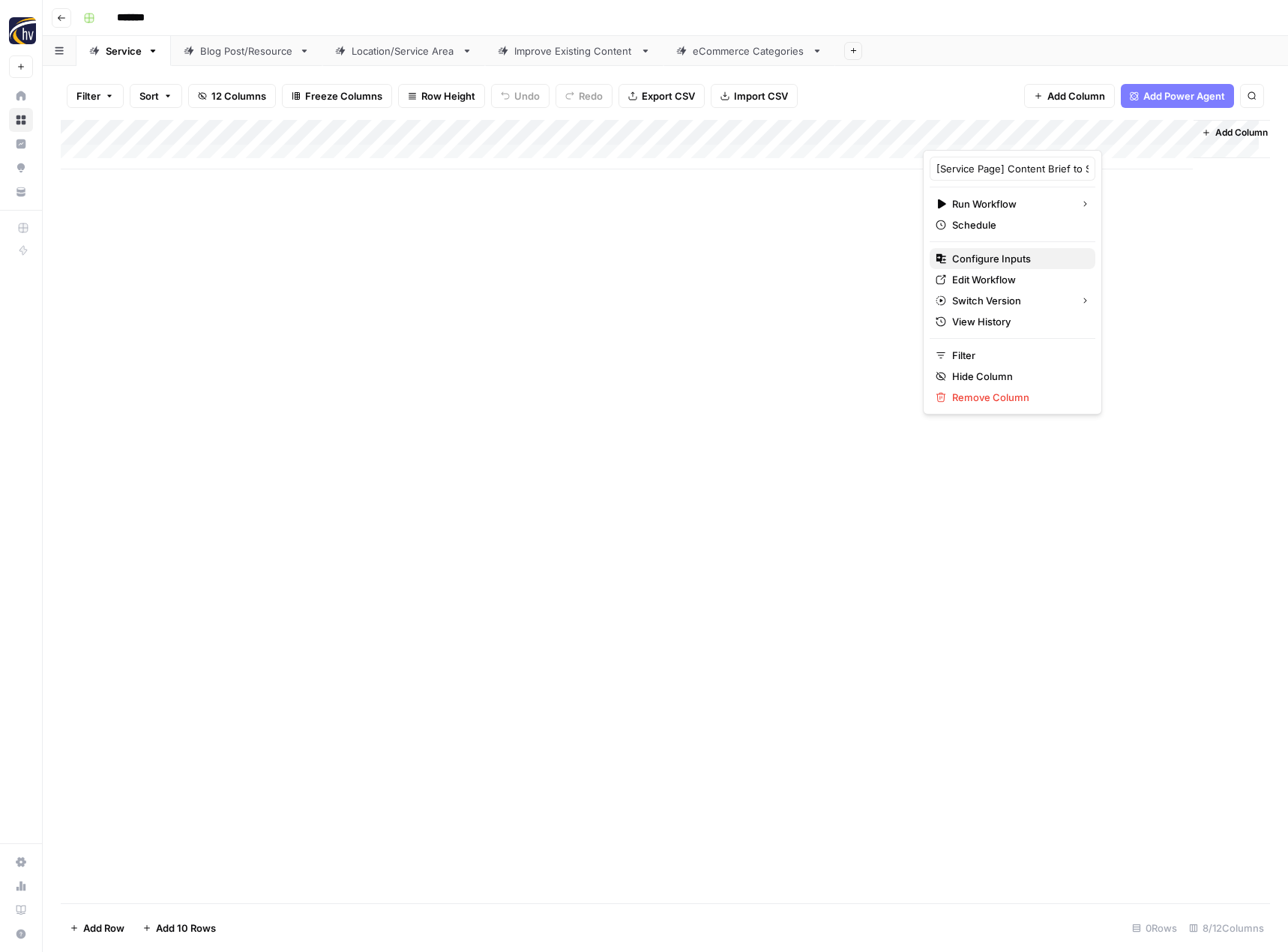
click at [982, 255] on span "Configure Inputs" at bounding box center [1017, 258] width 132 height 15
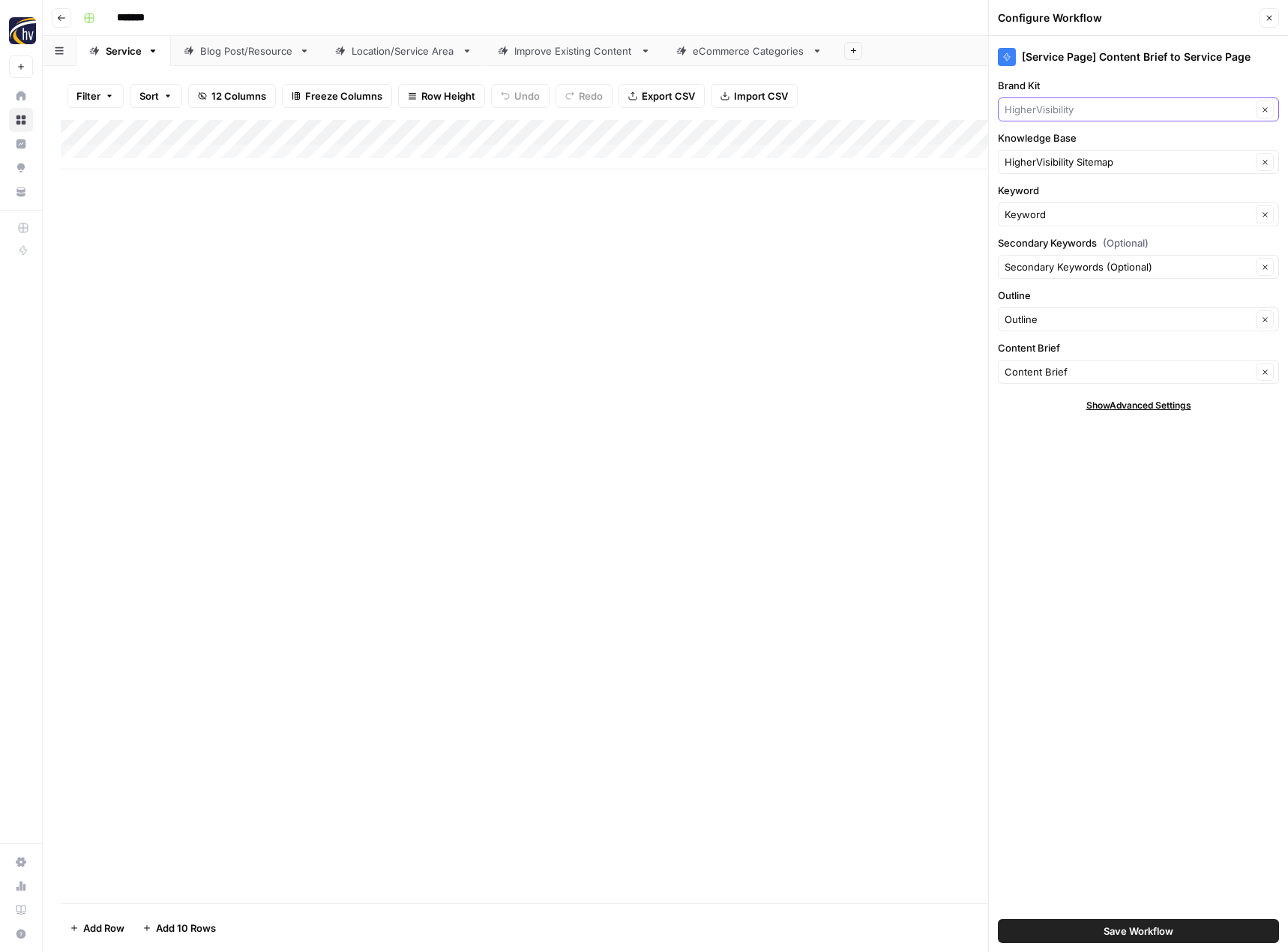
click at [1044, 114] on input "Brand Kit" at bounding box center [1128, 110] width 246 height 15
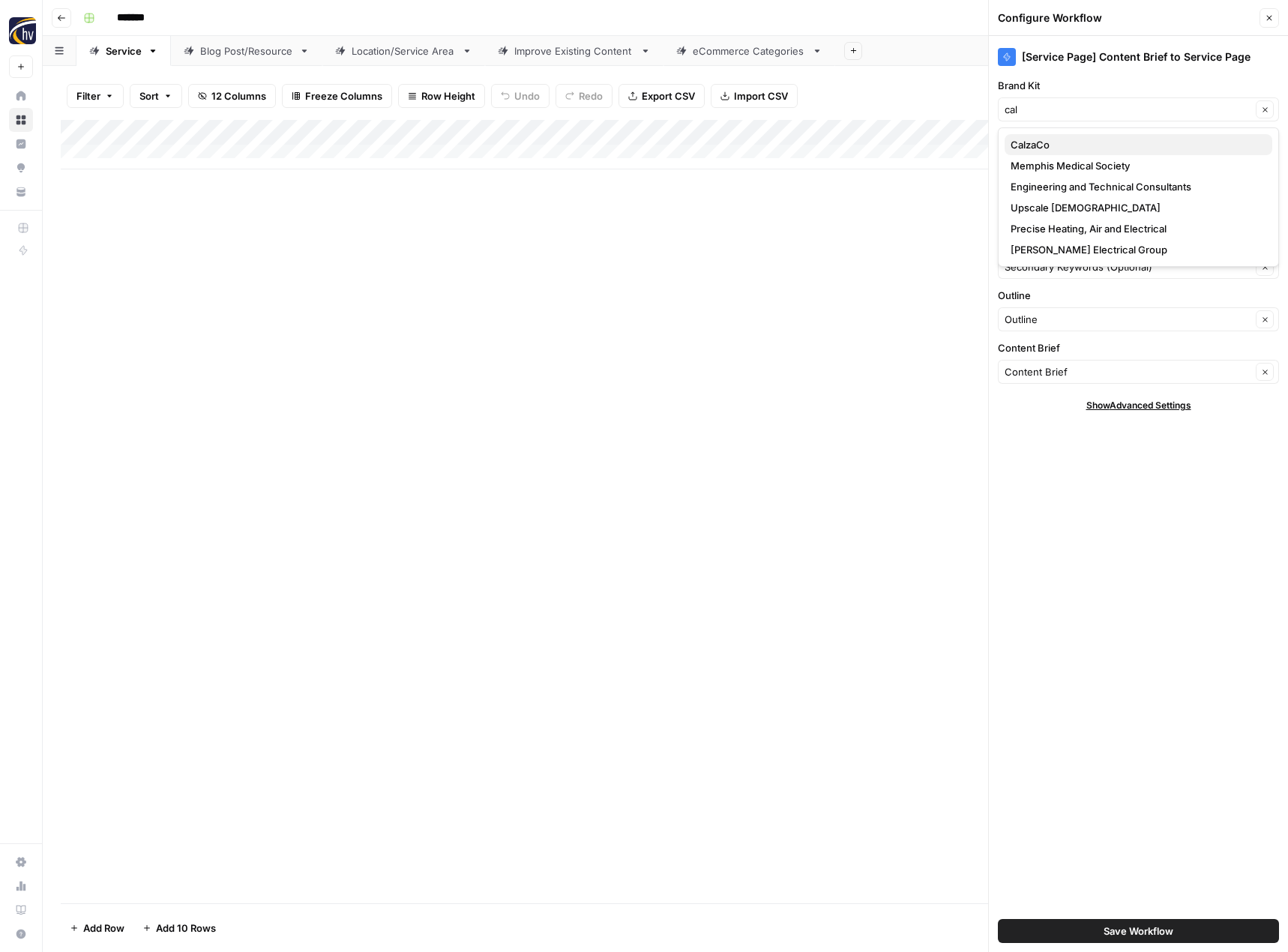
click at [1035, 152] on span "CalzaCo" at bounding box center [1135, 145] width 249 height 15
type input "CalzaCo"
click at [1032, 181] on div "[Service Page] Content Brief to Service Page Brand Kit CalzaCo Clear Knowledge …" at bounding box center [1138, 494] width 299 height 916
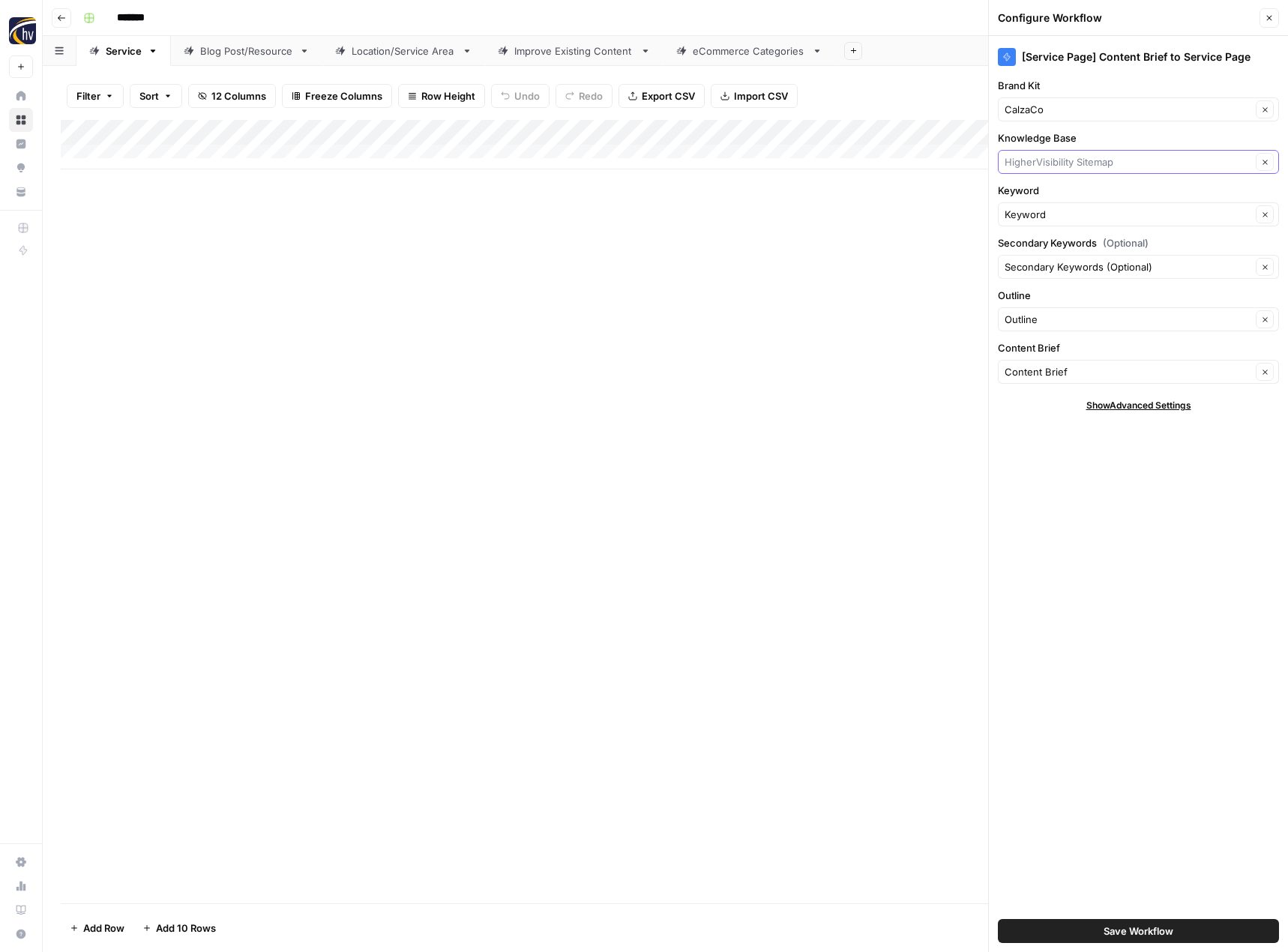
click at [1042, 167] on input "Knowledge Base" at bounding box center [1128, 162] width 246 height 15
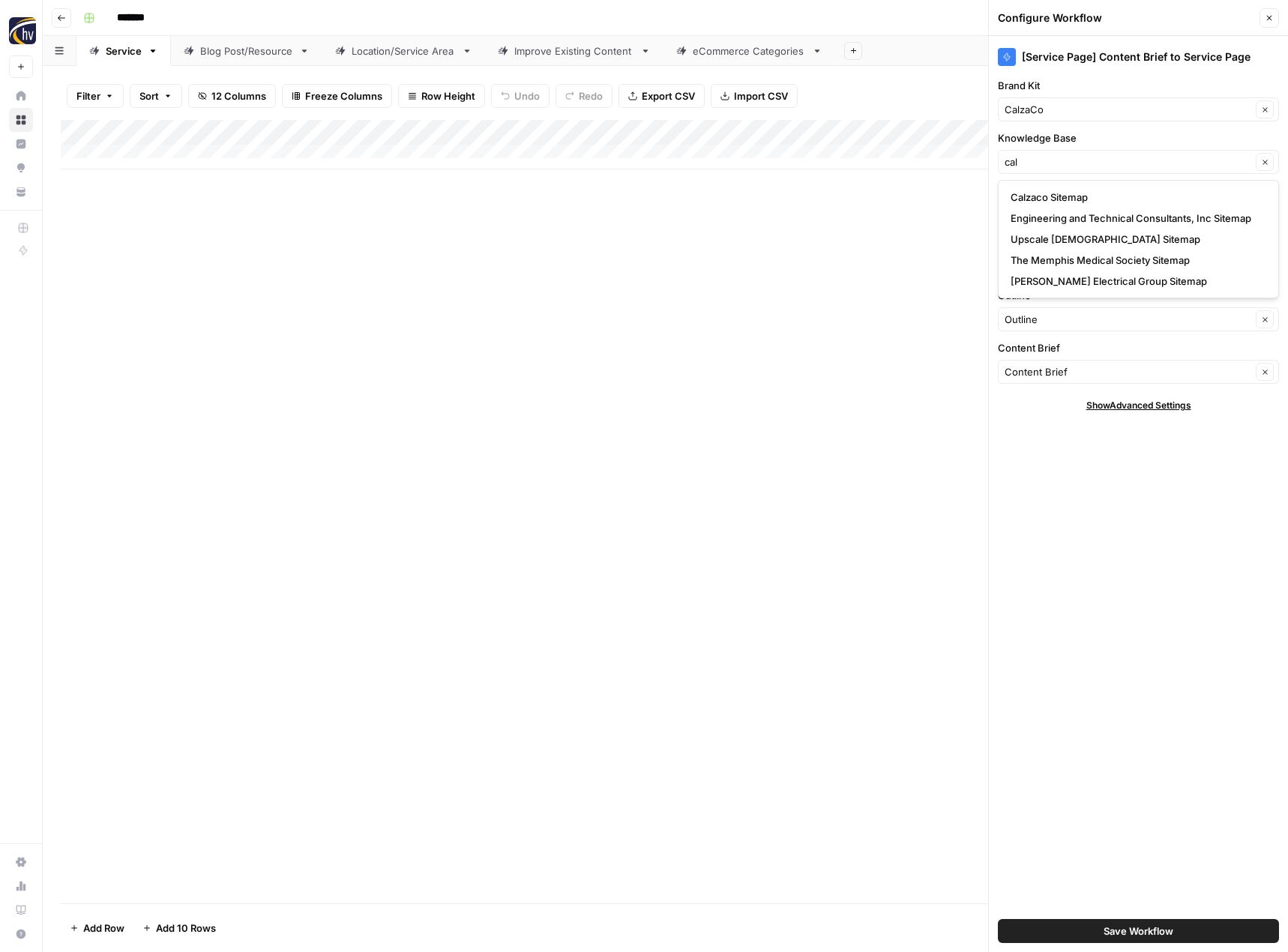
click at [1036, 205] on button "Calzaco Sitemap" at bounding box center [1138, 197] width 268 height 21
type input "Calzaco Sitemap"
click at [1125, 931] on span "Save Workflow" at bounding box center [1138, 931] width 70 height 15
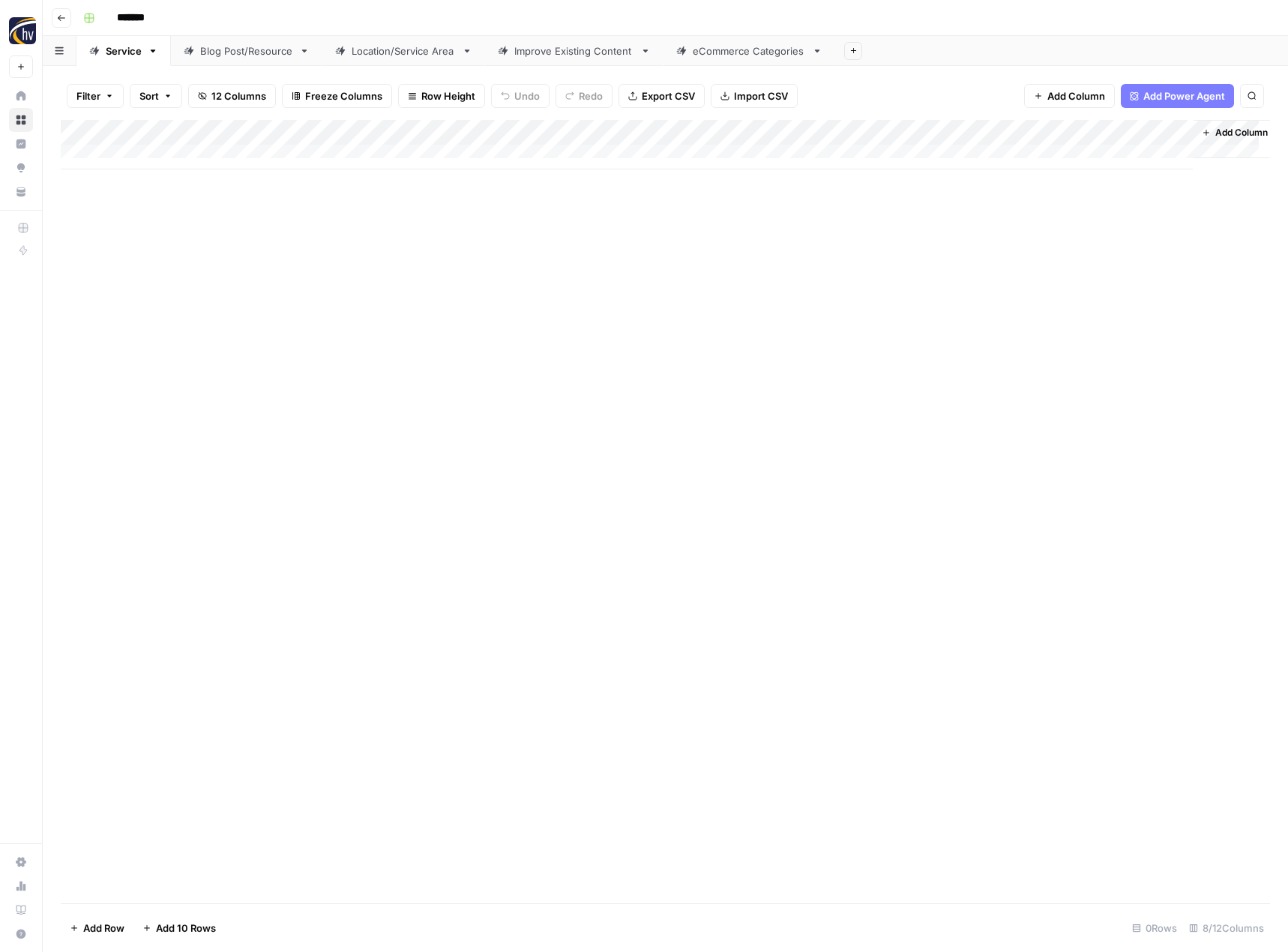
click at [252, 56] on div "Blog Post/Resource" at bounding box center [246, 51] width 93 height 15
click at [349, 133] on div "Add Column" at bounding box center [665, 145] width 1209 height 50
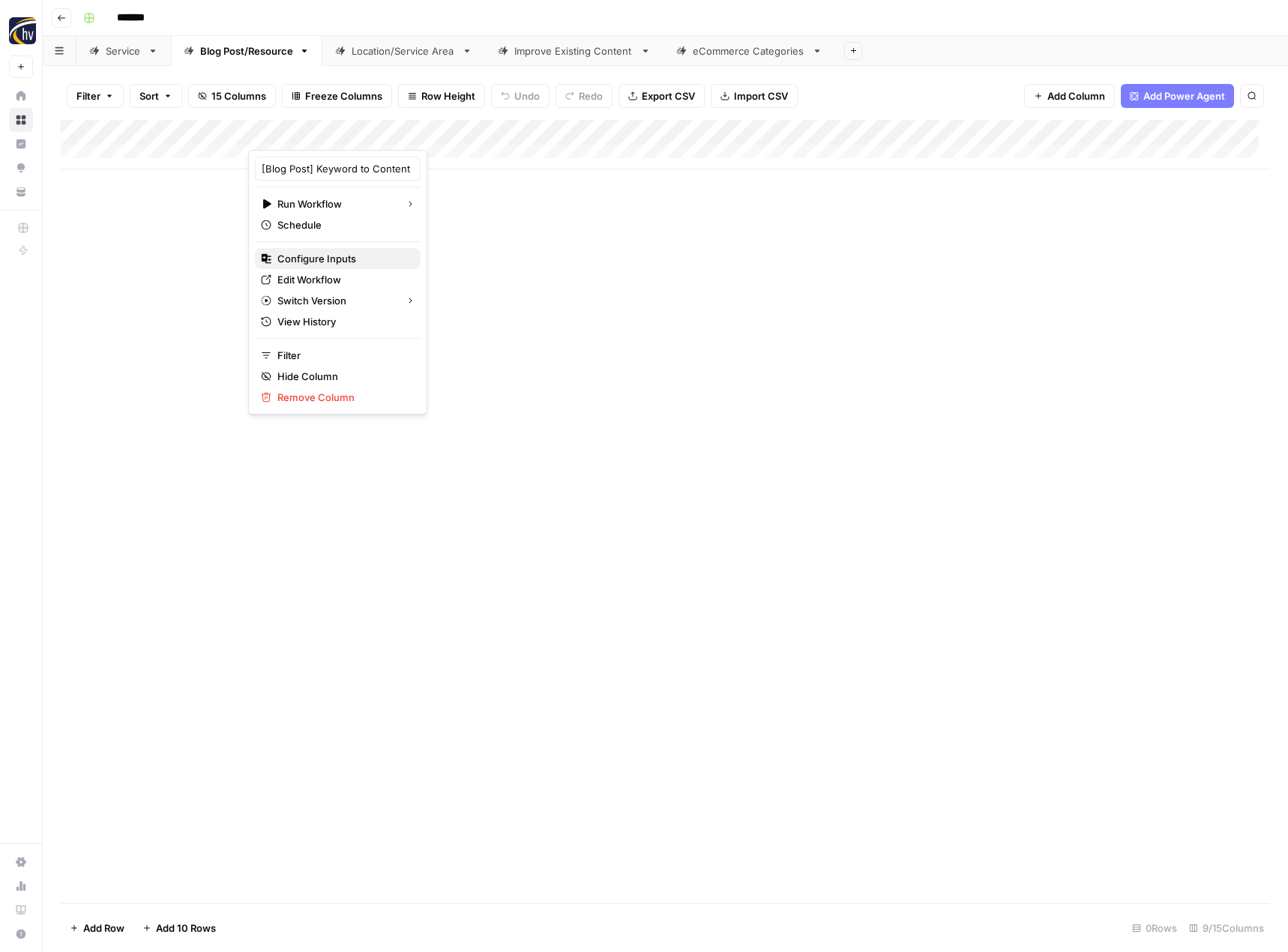
click at [329, 255] on span "Configure Inputs" at bounding box center [343, 258] width 132 height 15
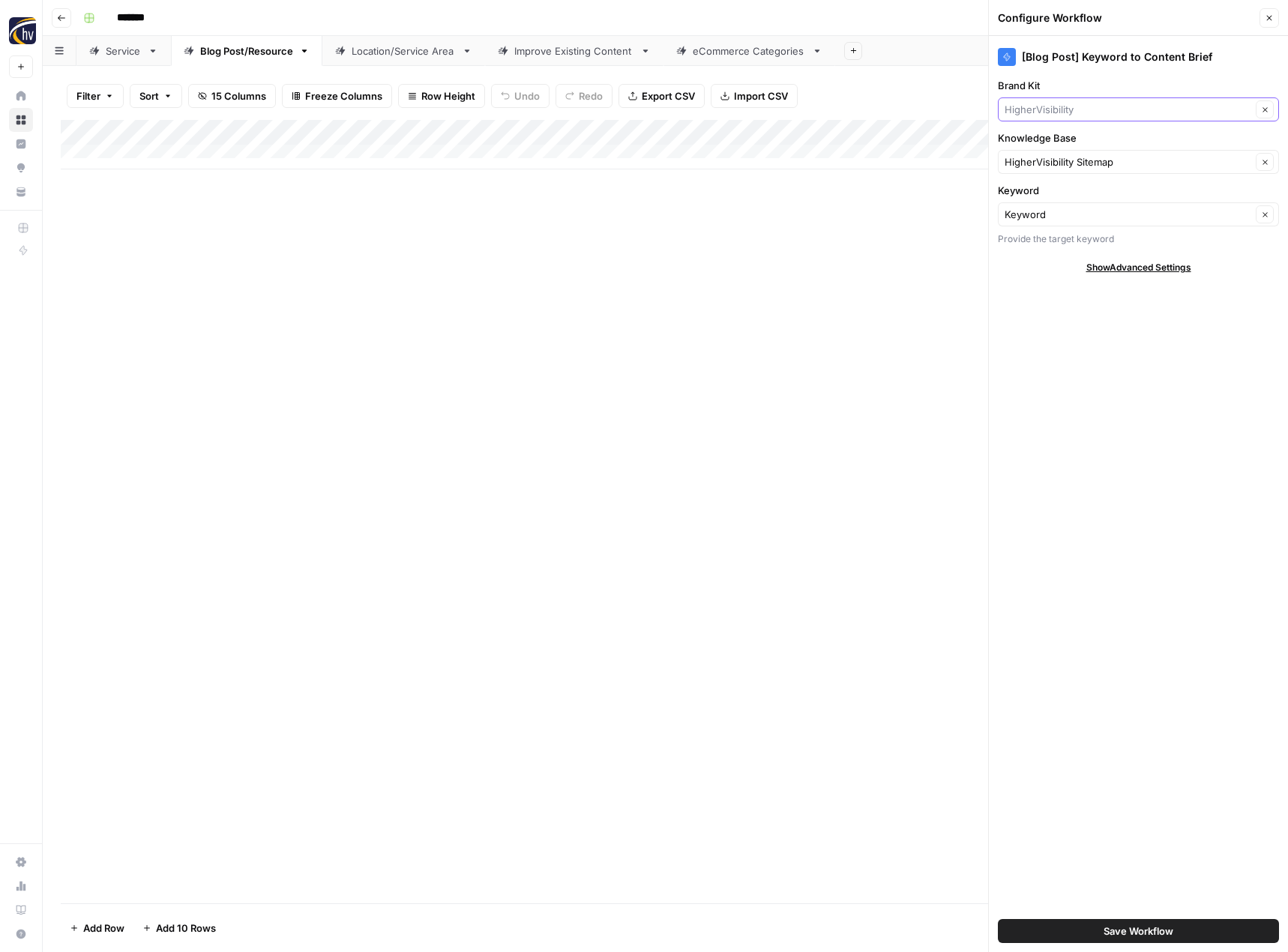
click at [1054, 105] on input "Brand Kit" at bounding box center [1128, 110] width 246 height 15
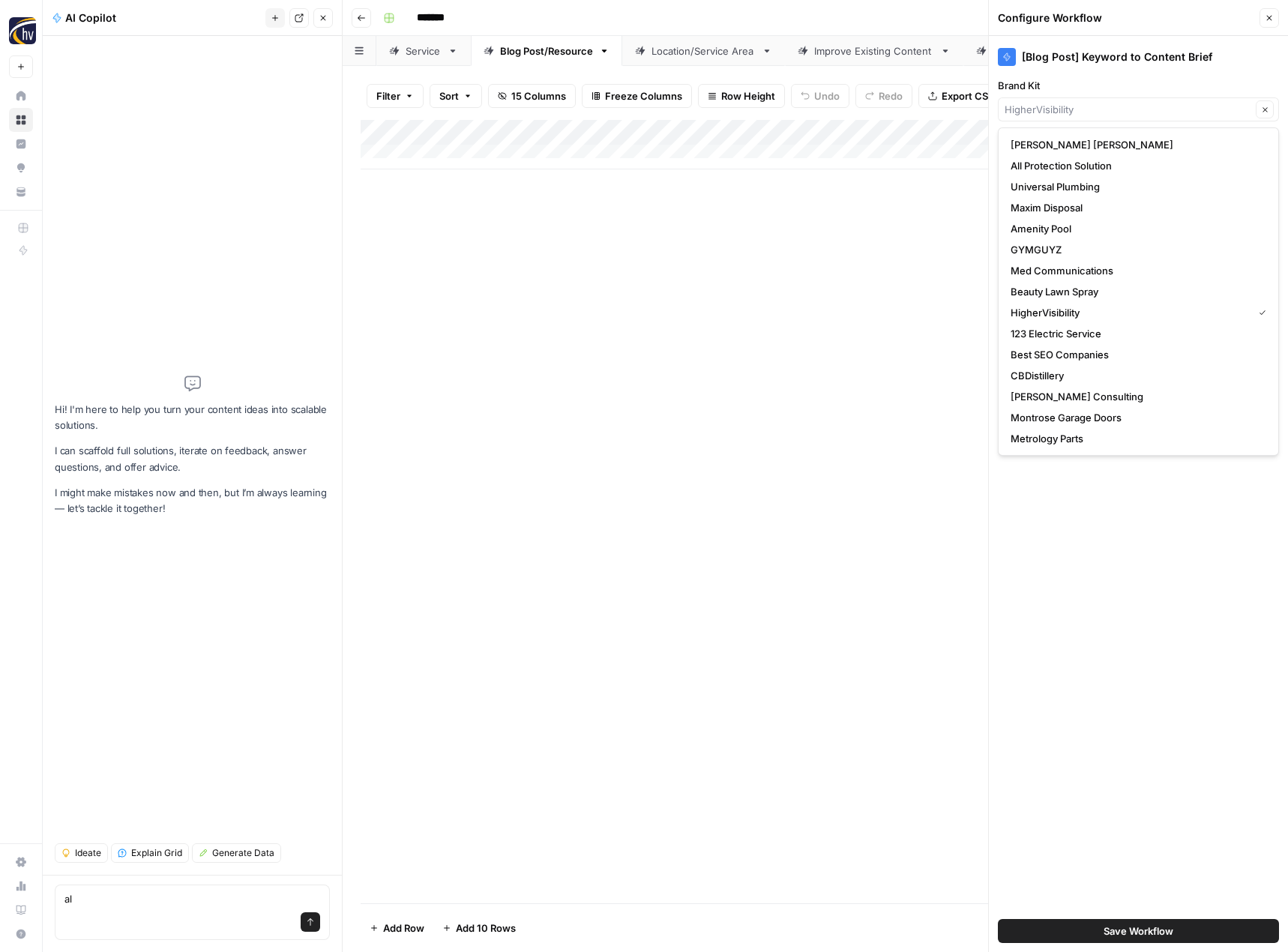
type textarea "al"
type input "HigherVisibility"
click at [325, 18] on icon "button" at bounding box center [323, 18] width 9 height 9
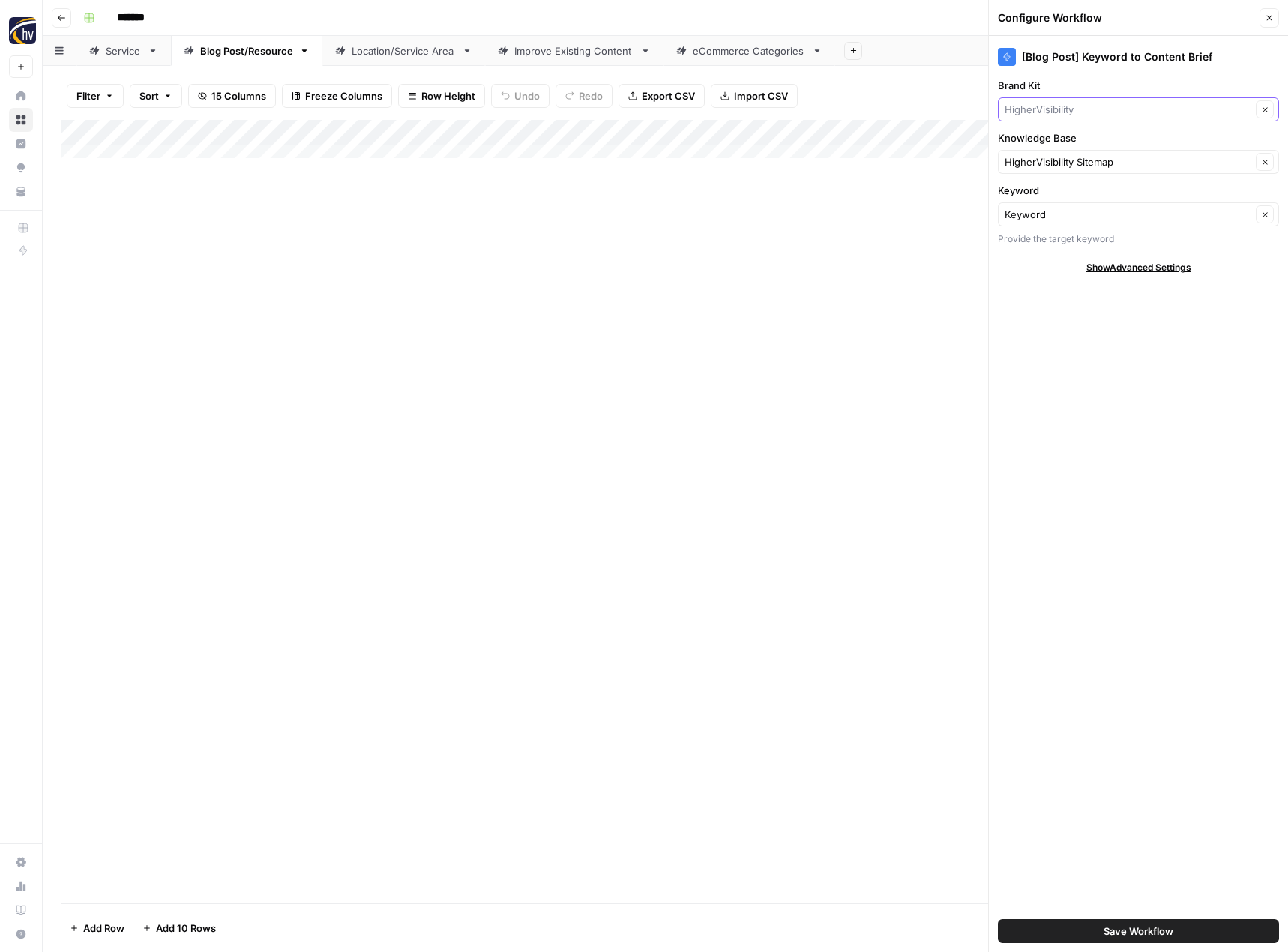
click at [1069, 107] on input "Brand Kit" at bounding box center [1128, 110] width 246 height 15
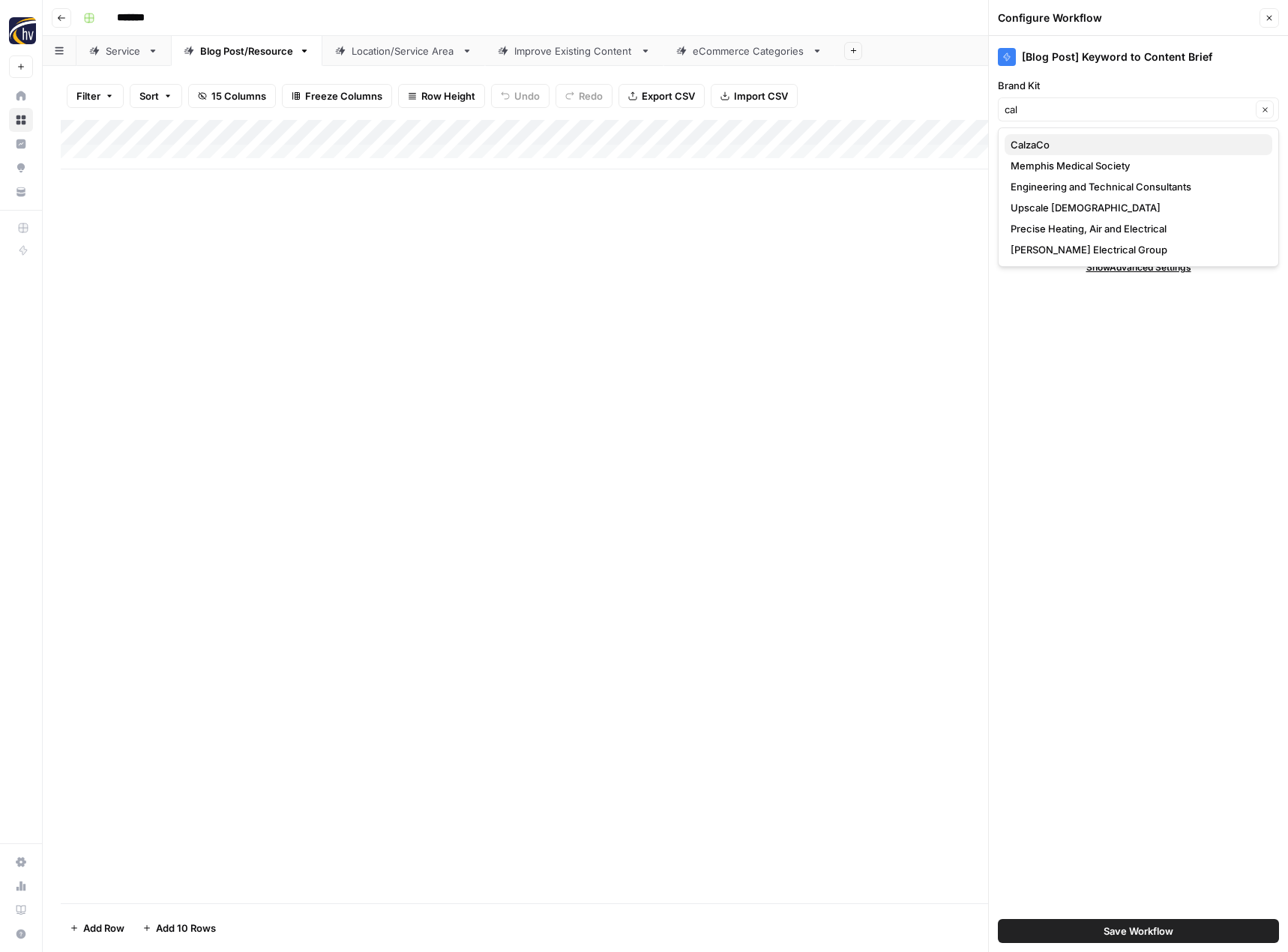
click at [1062, 142] on span "CalzaCo" at bounding box center [1135, 145] width 249 height 15
type input "CalzaCo"
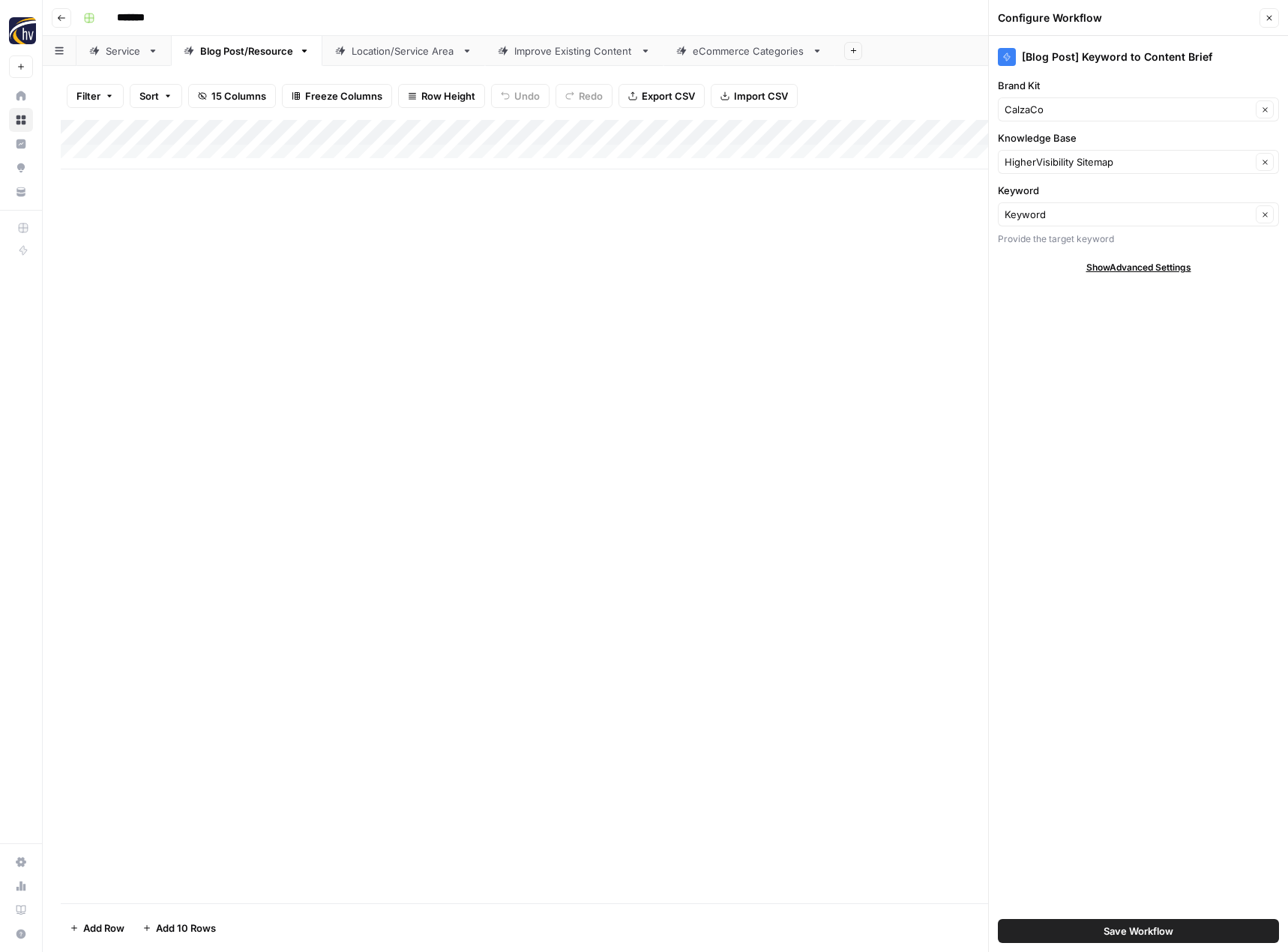
click at [1054, 149] on div "Knowledge Base HigherVisibility Sitemap Clear" at bounding box center [1138, 153] width 281 height 44
click at [1051, 154] on div "HigherVisibility Sitemap Clear" at bounding box center [1138, 162] width 281 height 24
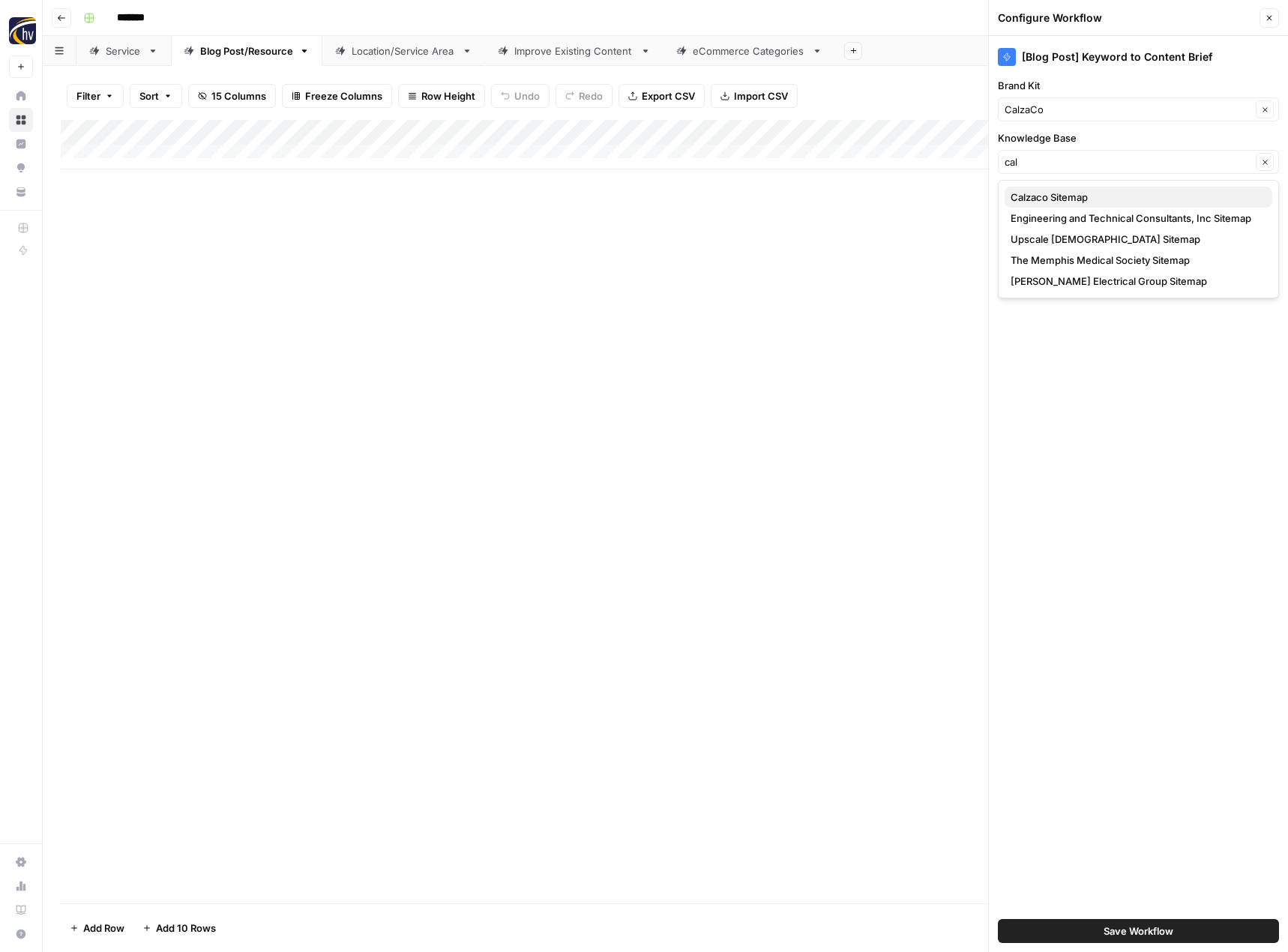
click at [1044, 199] on span "Calzaco Sitemap" at bounding box center [1135, 197] width 249 height 15
type input "Calzaco Sitemap"
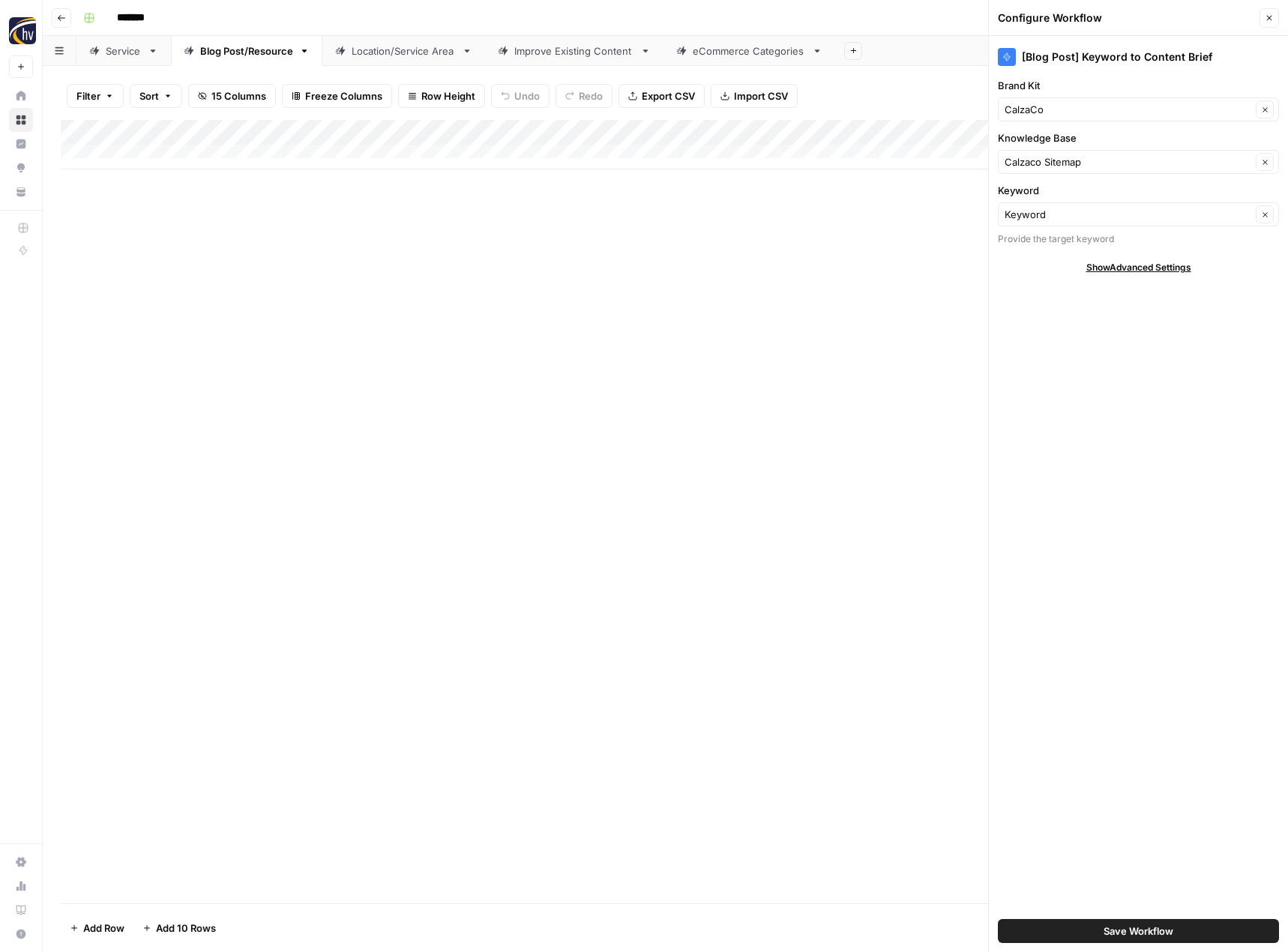
click at [1109, 928] on span "Save Workflow" at bounding box center [1138, 931] width 70 height 15
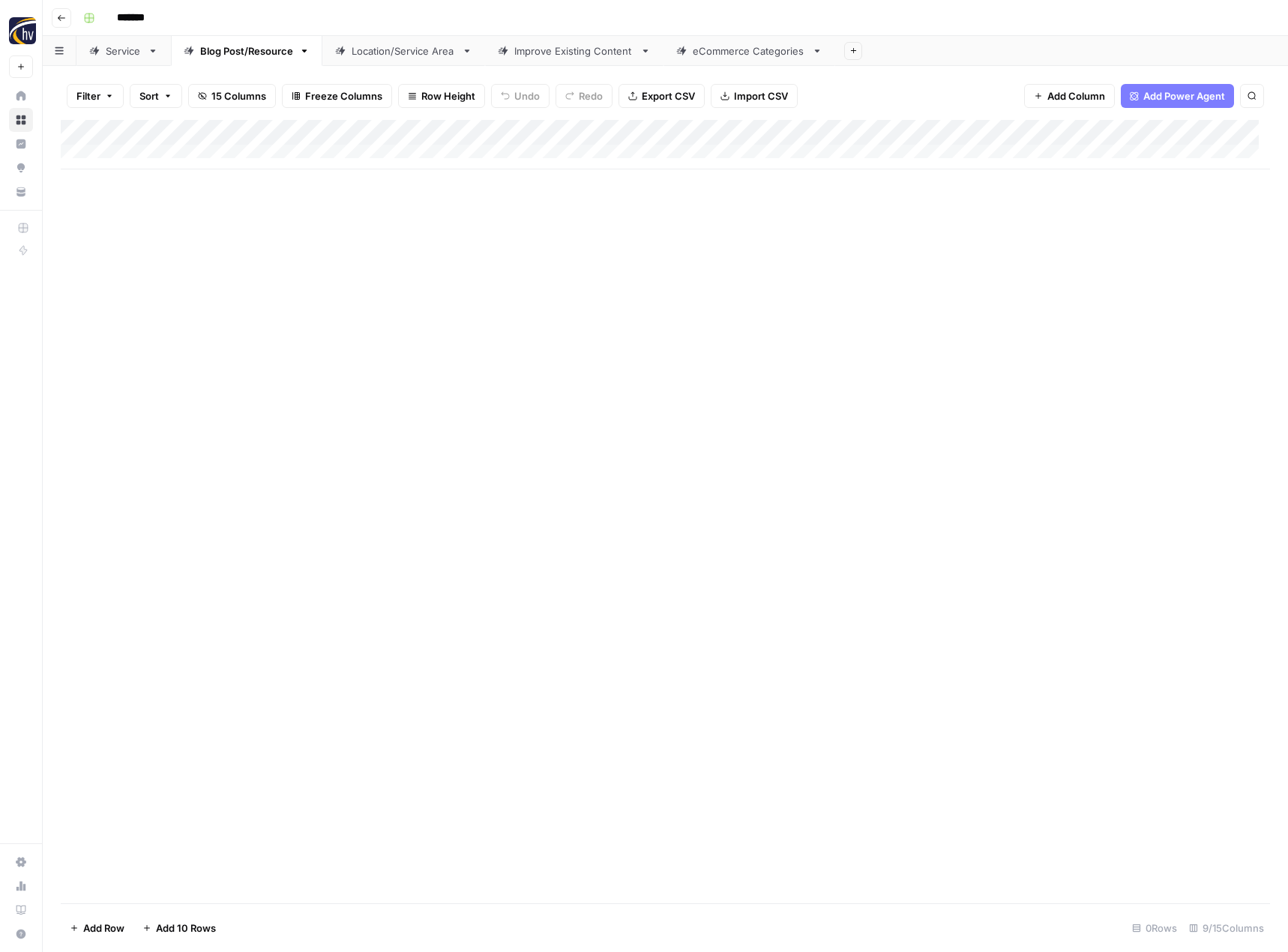
click at [1163, 127] on div "Add Column" at bounding box center [665, 145] width 1209 height 50
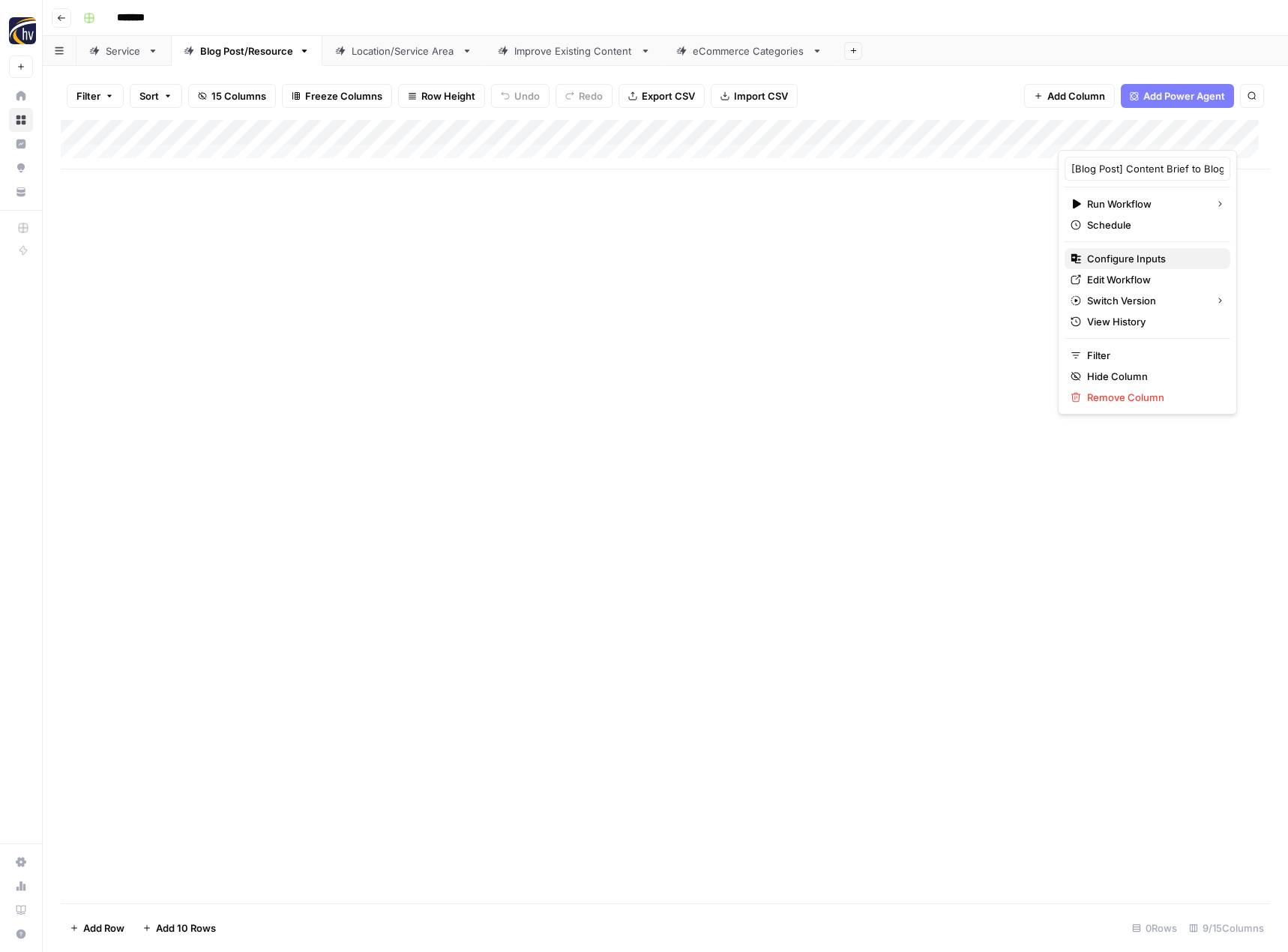
click at [1107, 255] on span "Configure Inputs" at bounding box center [1153, 258] width 132 height 15
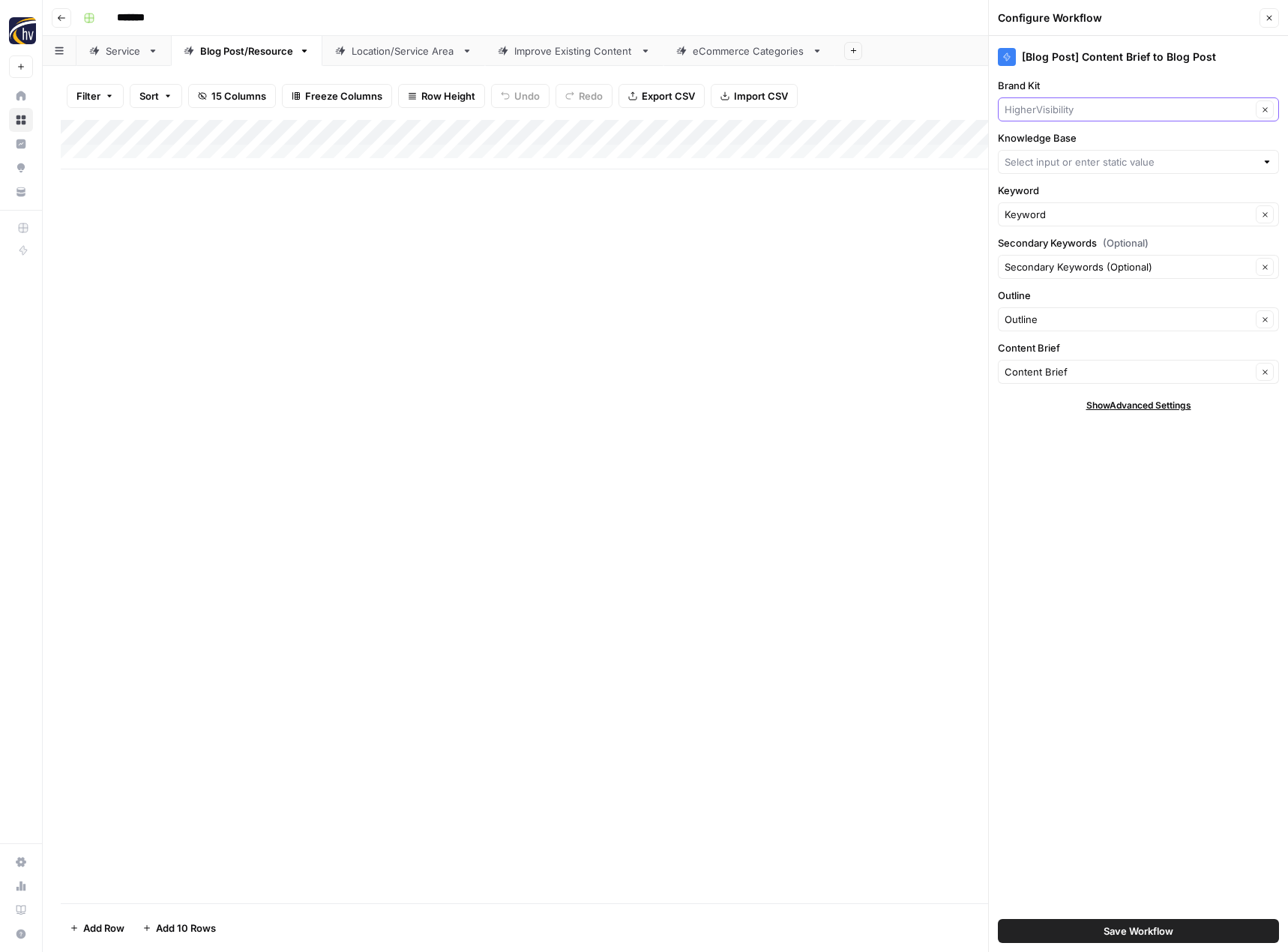
click at [1098, 104] on input "Brand Kit" at bounding box center [1128, 110] width 246 height 15
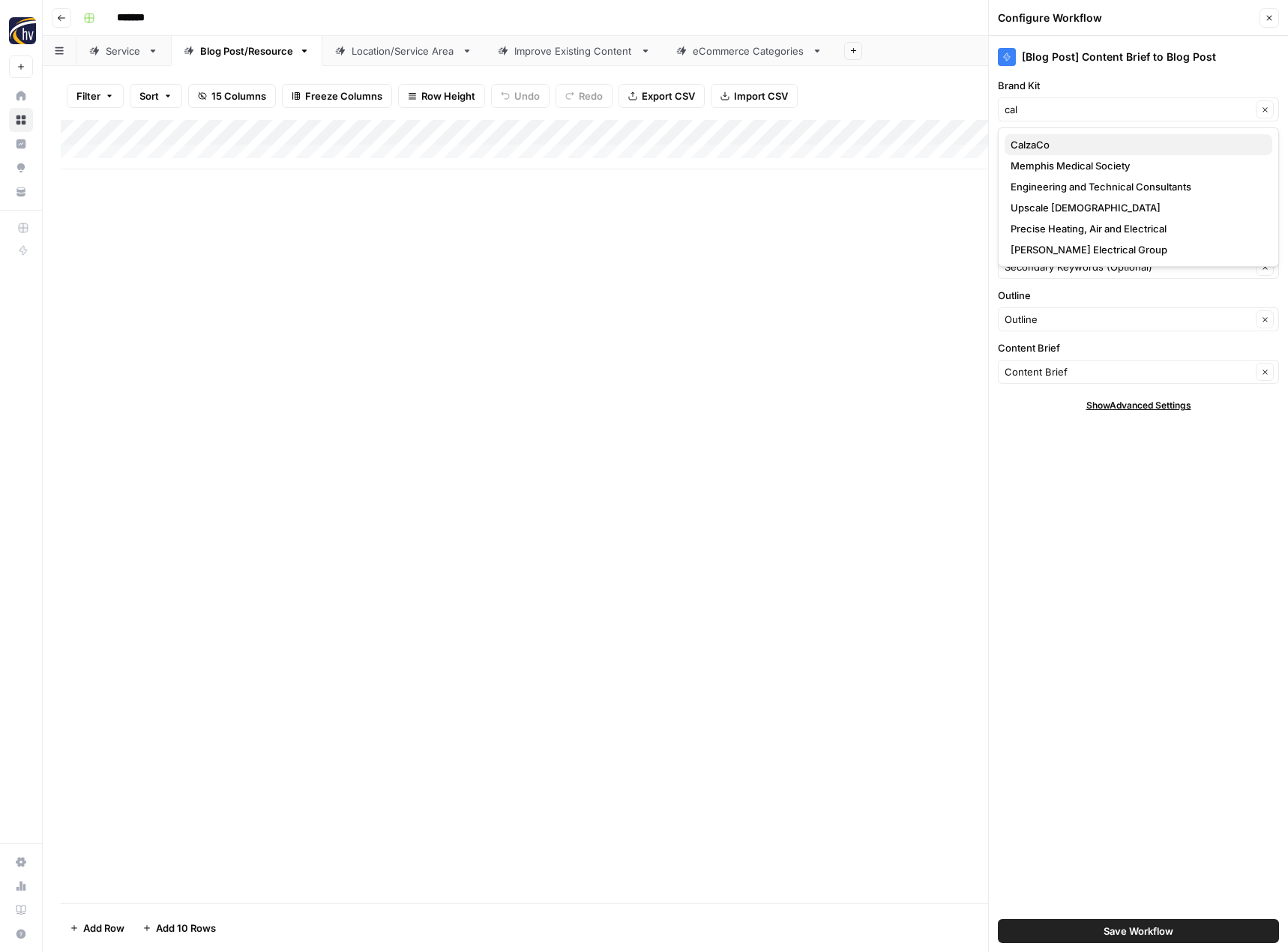
click at [1087, 148] on span "CalzaCo" at bounding box center [1135, 145] width 249 height 15
type input "CalzaCo"
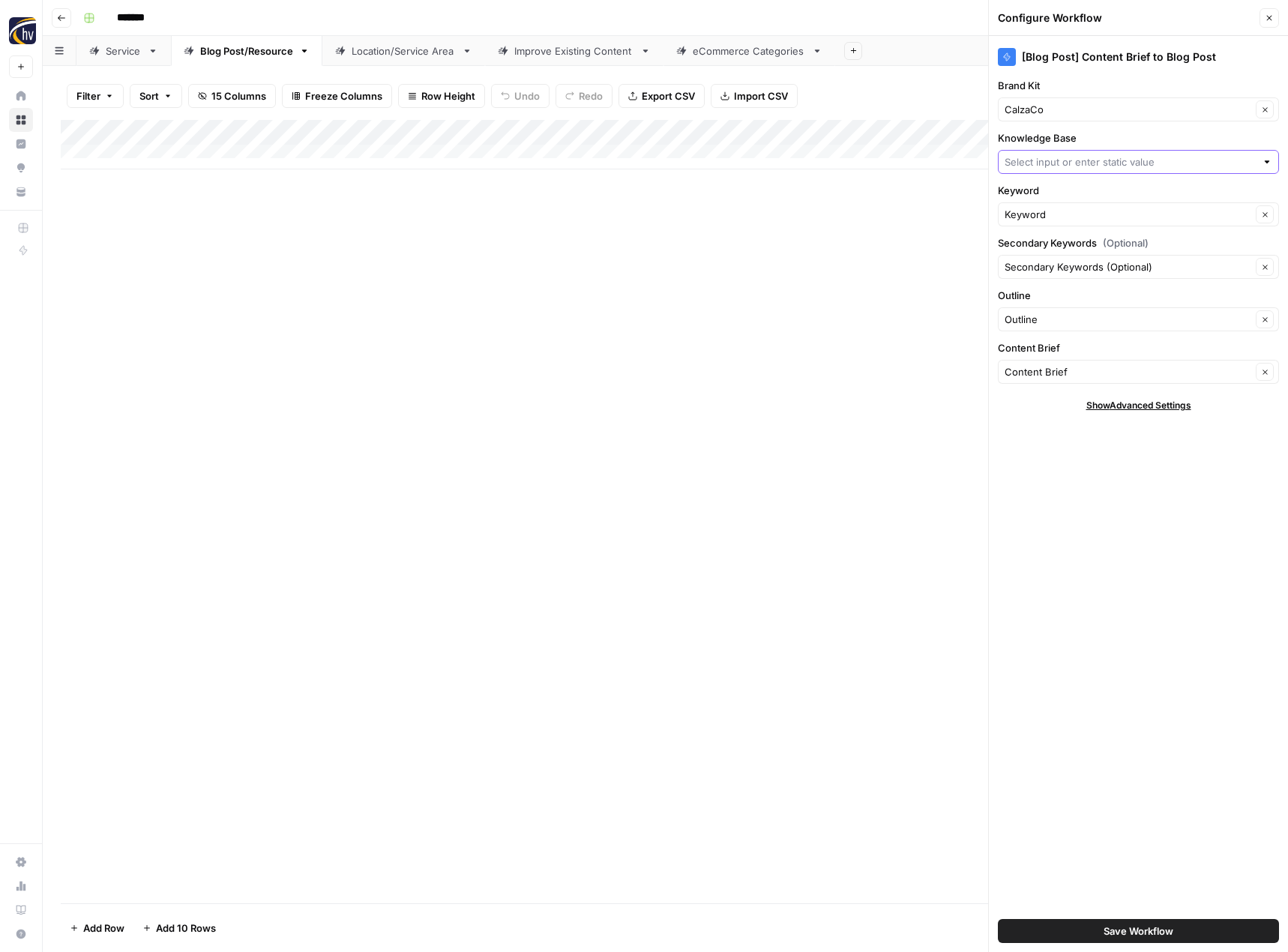
click at [1076, 155] on input "Knowledge Base" at bounding box center [1130, 162] width 251 height 15
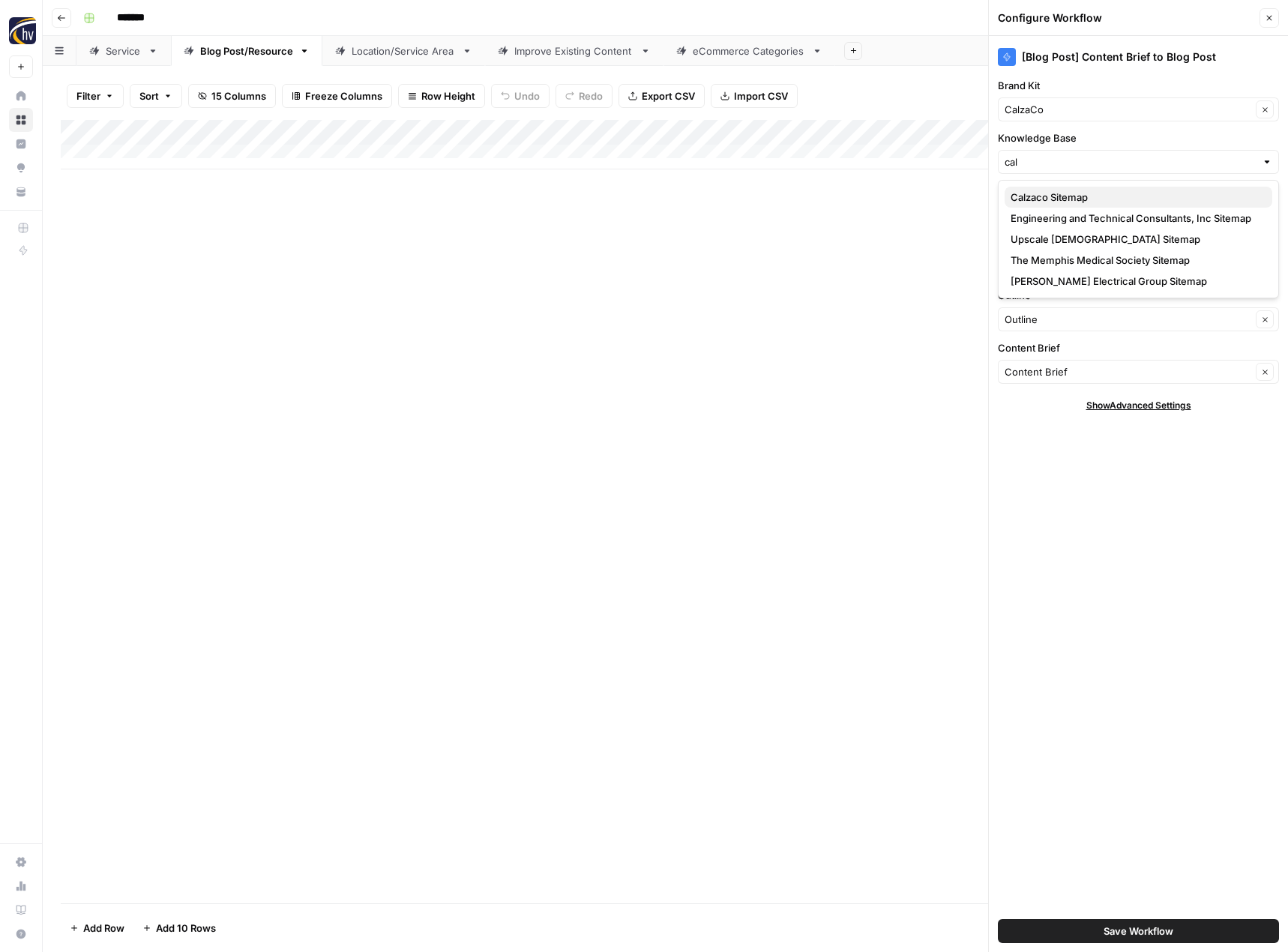
click at [1069, 204] on span "Calzaco Sitemap" at bounding box center [1135, 197] width 249 height 15
type input "Calzaco Sitemap"
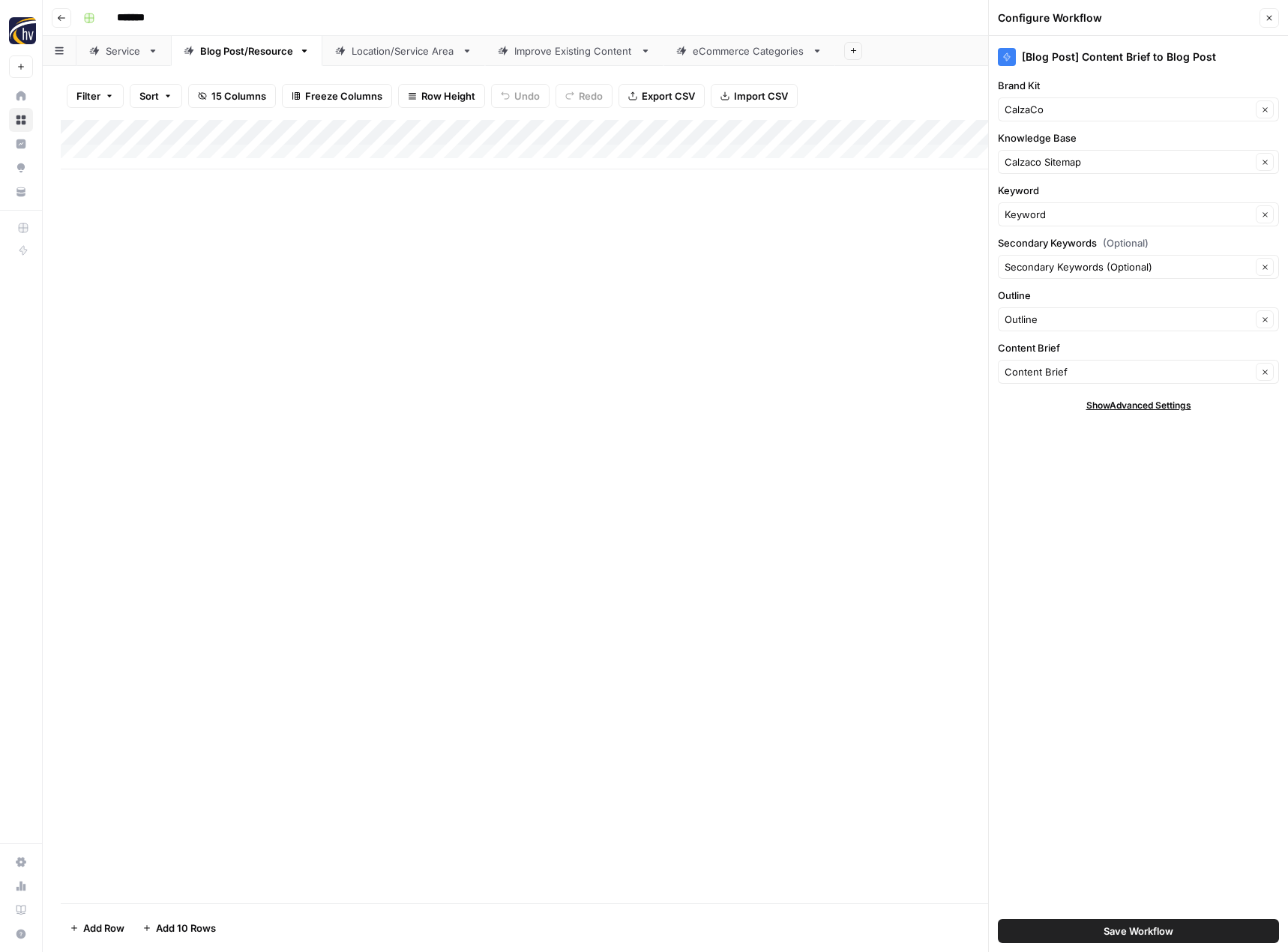
click at [1108, 930] on span "Save Workflow" at bounding box center [1138, 931] width 70 height 15
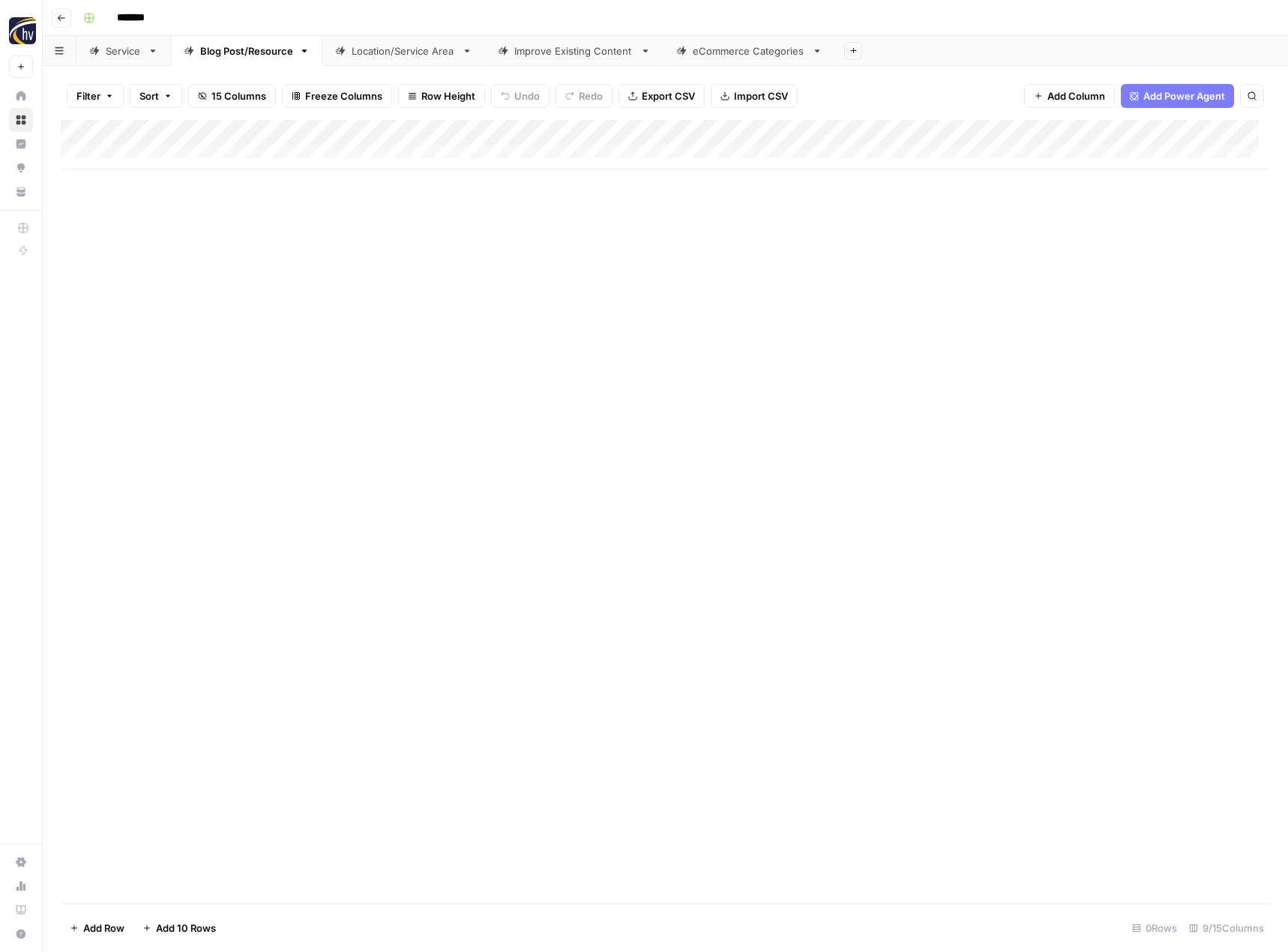
click at [393, 55] on div "Location/Service Area" at bounding box center [404, 51] width 104 height 15
type input "*******"
click at [624, 133] on div "Add Column" at bounding box center [665, 145] width 1209 height 50
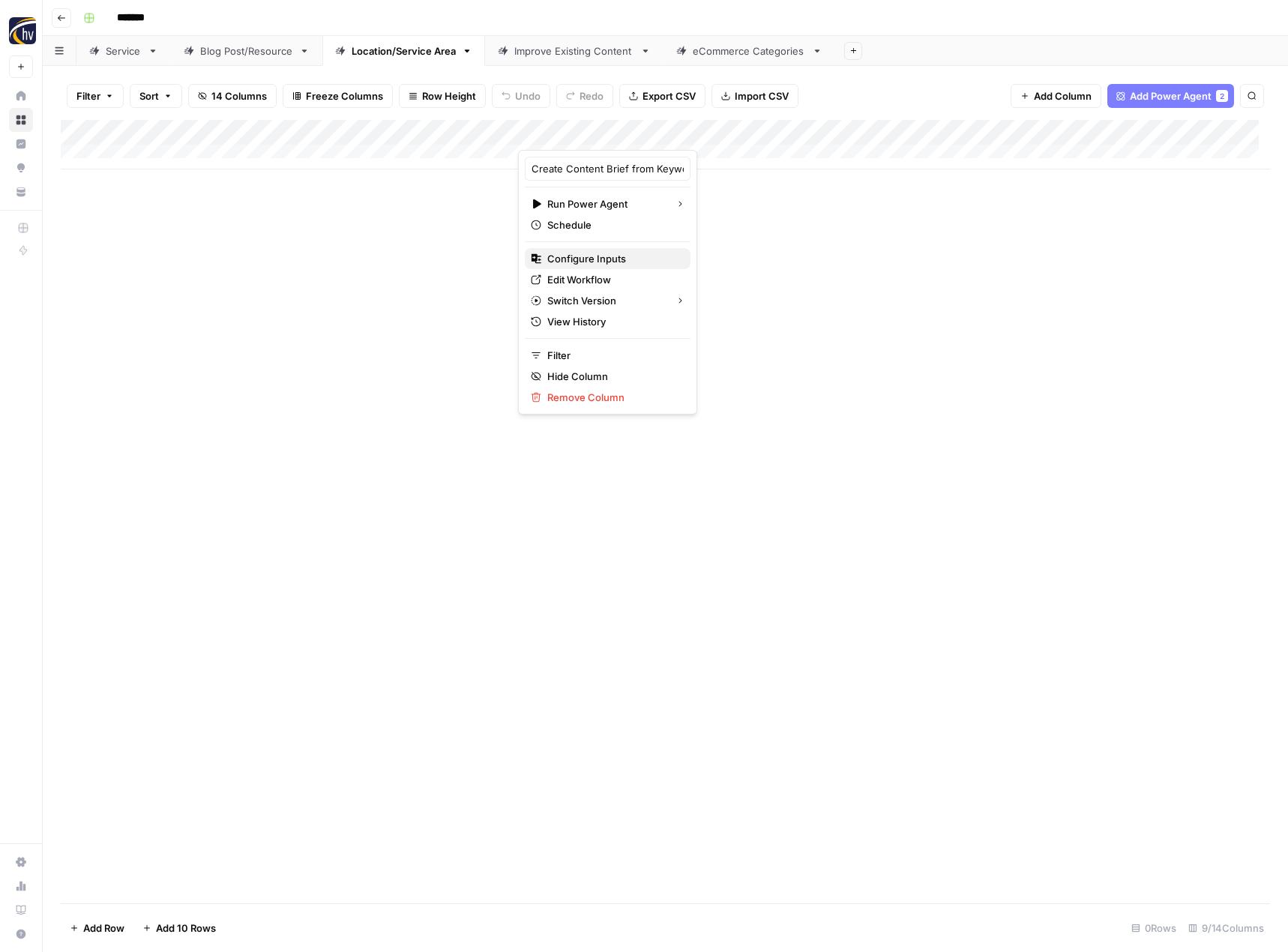
click at [573, 261] on span "Configure Inputs" at bounding box center [612, 258] width 132 height 15
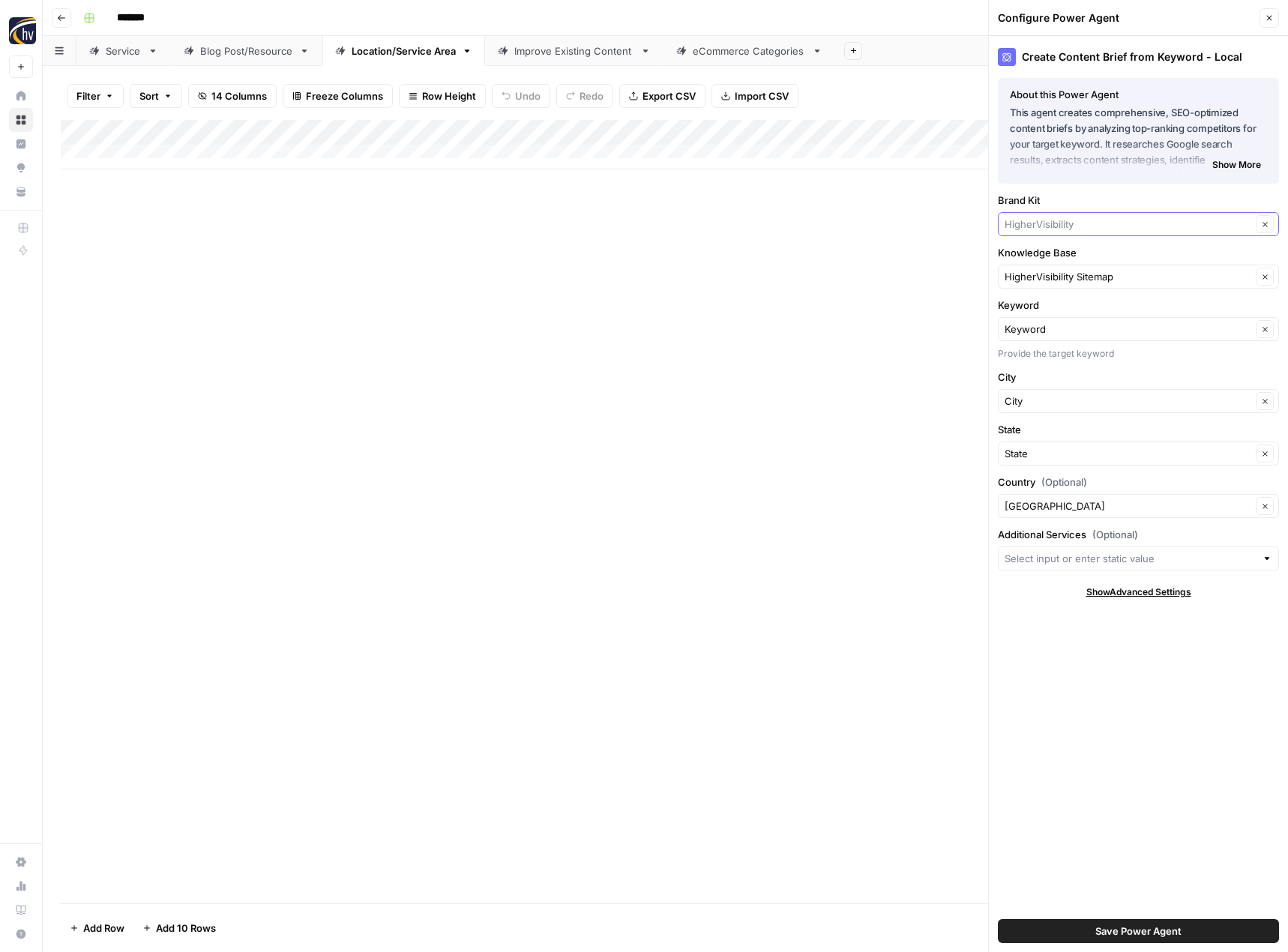
click at [1056, 230] on input "Brand Kit" at bounding box center [1128, 224] width 246 height 15
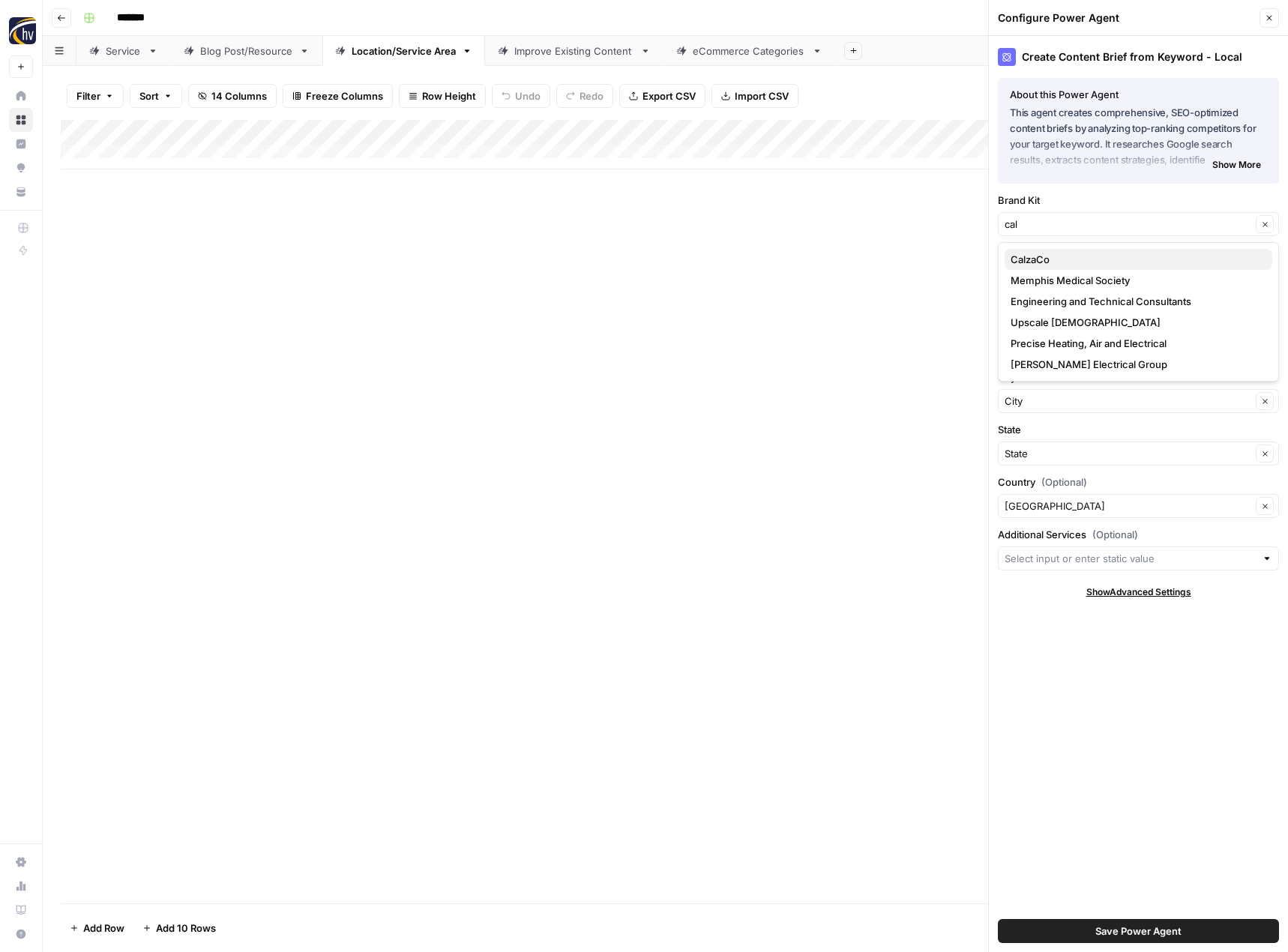
click at [1046, 264] on span "CalzaCo" at bounding box center [1135, 259] width 249 height 15
type input "CalzaCo"
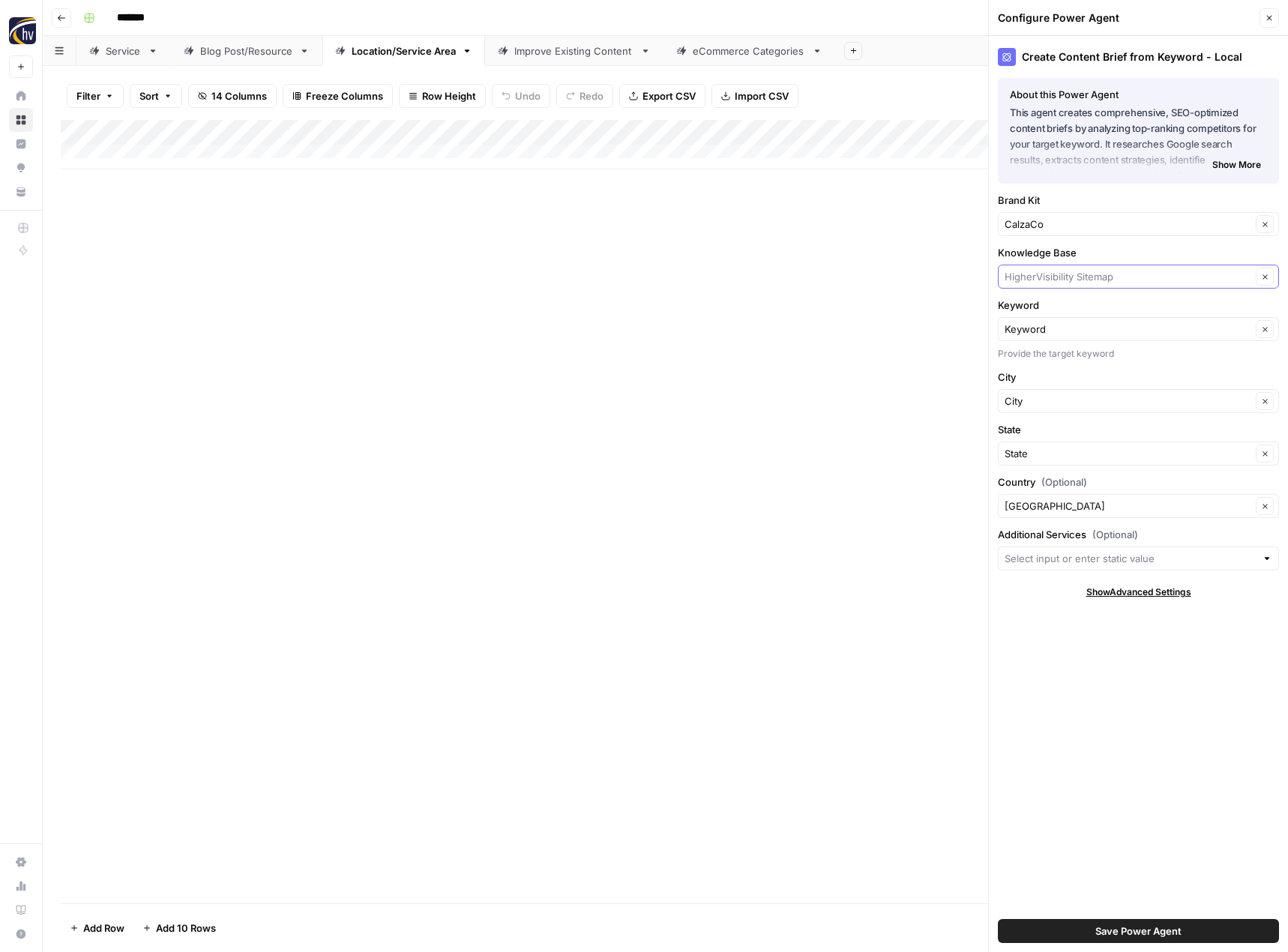
click at [1041, 276] on input "Knowledge Base" at bounding box center [1128, 277] width 246 height 15
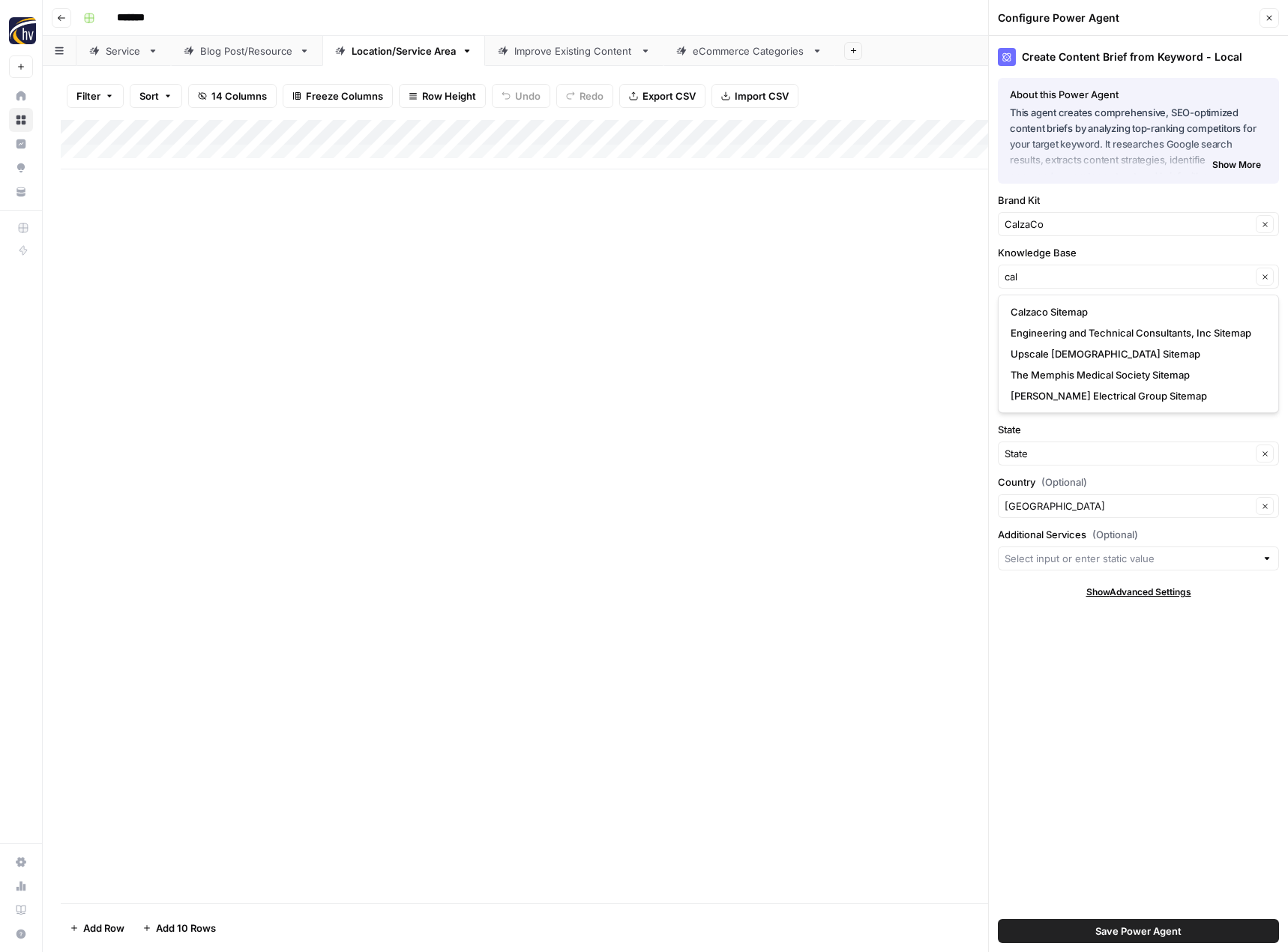
type input "Calzaco Sitemap"
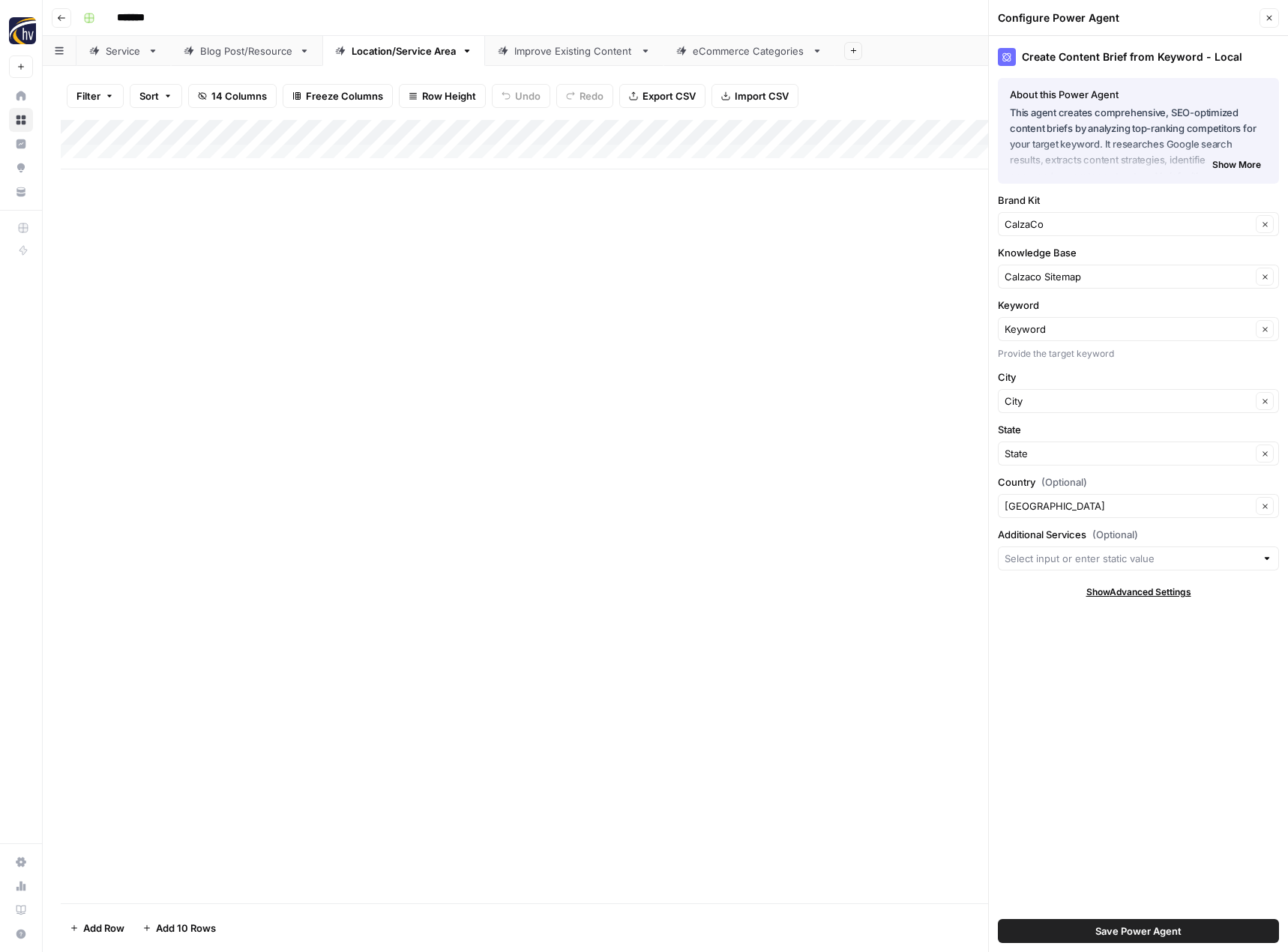
click at [1110, 932] on span "Save Power Agent" at bounding box center [1138, 931] width 86 height 15
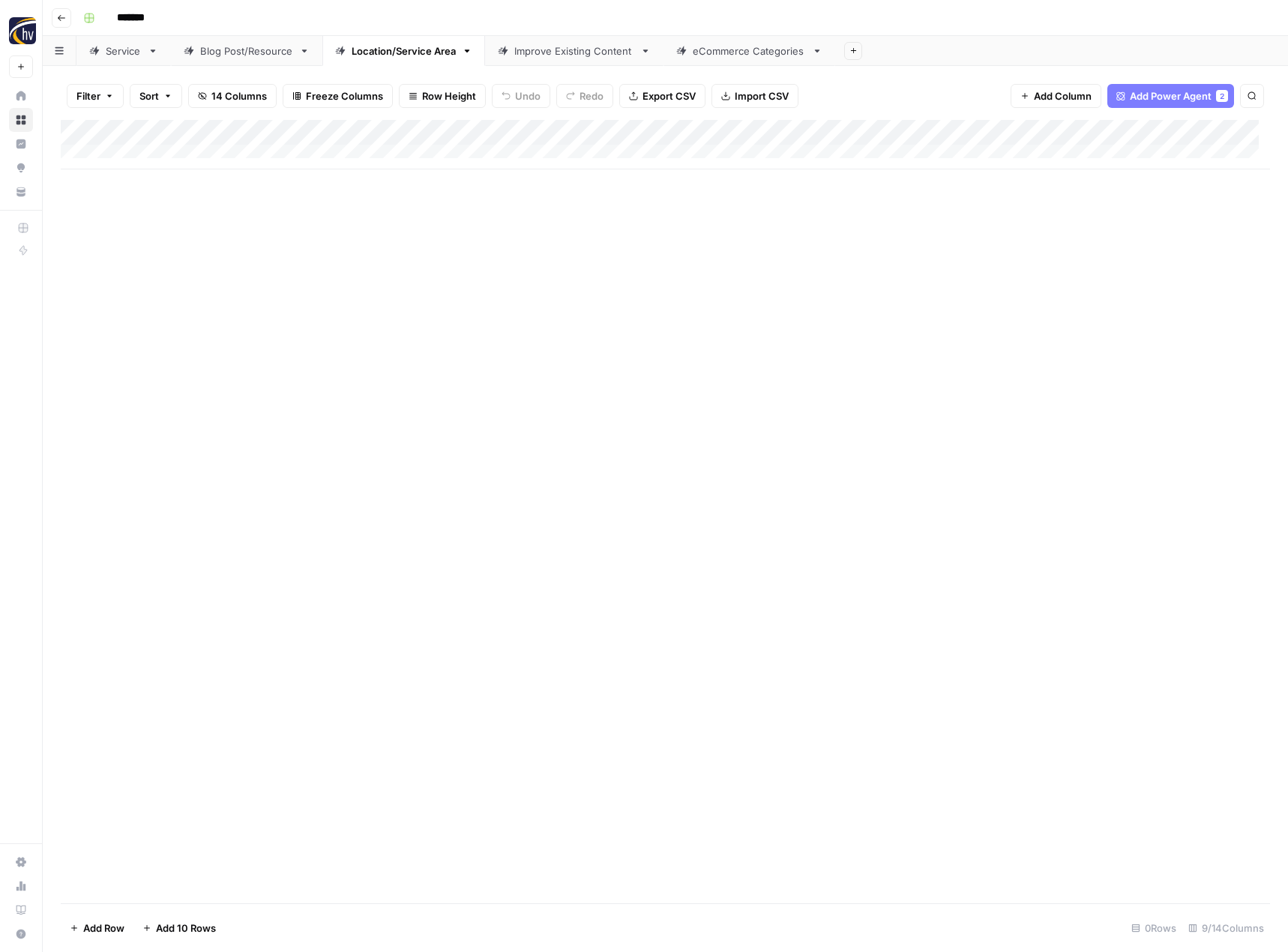
click at [1158, 129] on div "Add Column" at bounding box center [665, 145] width 1209 height 50
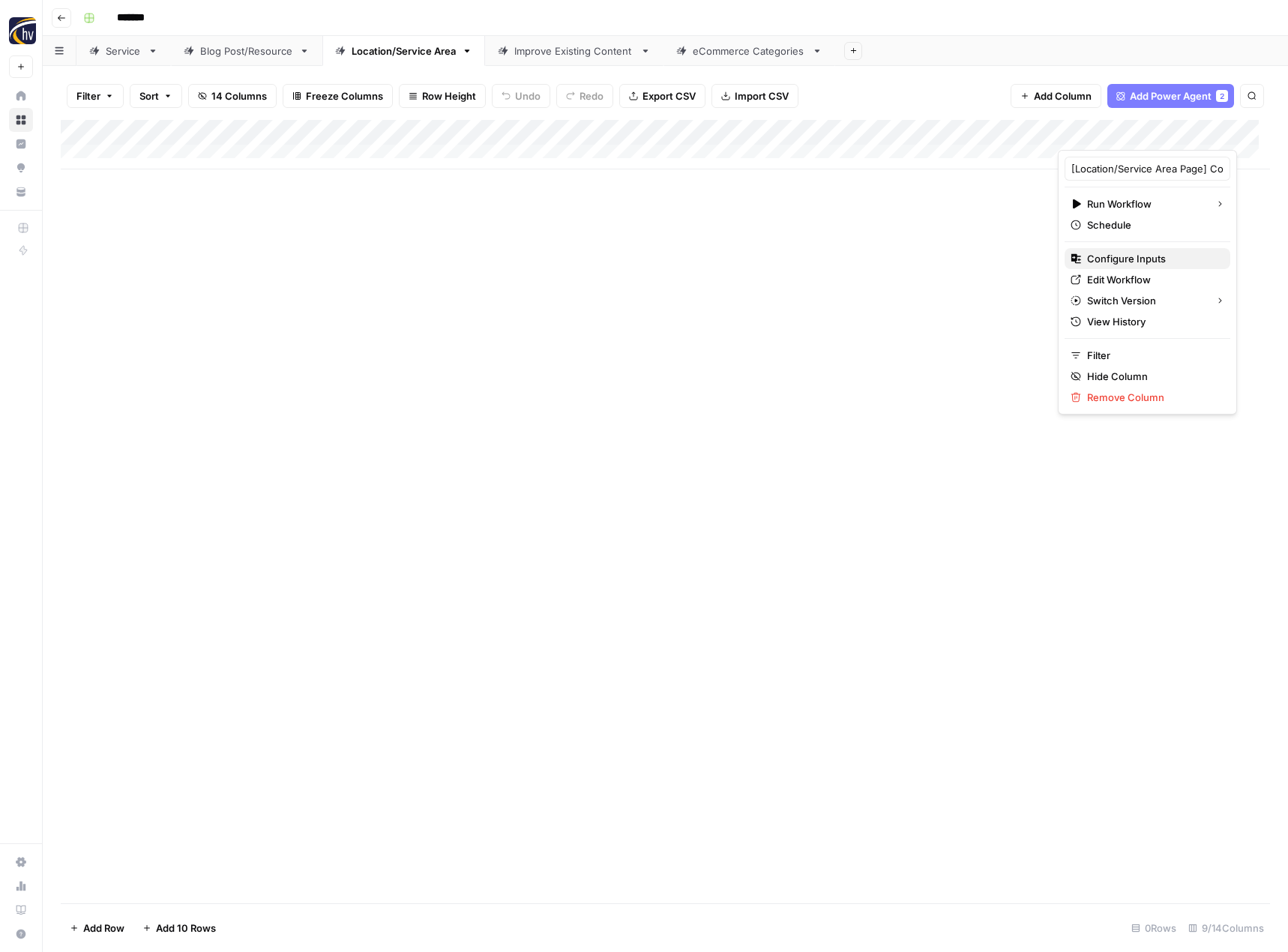
click at [1108, 264] on span "Configure Inputs" at bounding box center [1153, 258] width 132 height 15
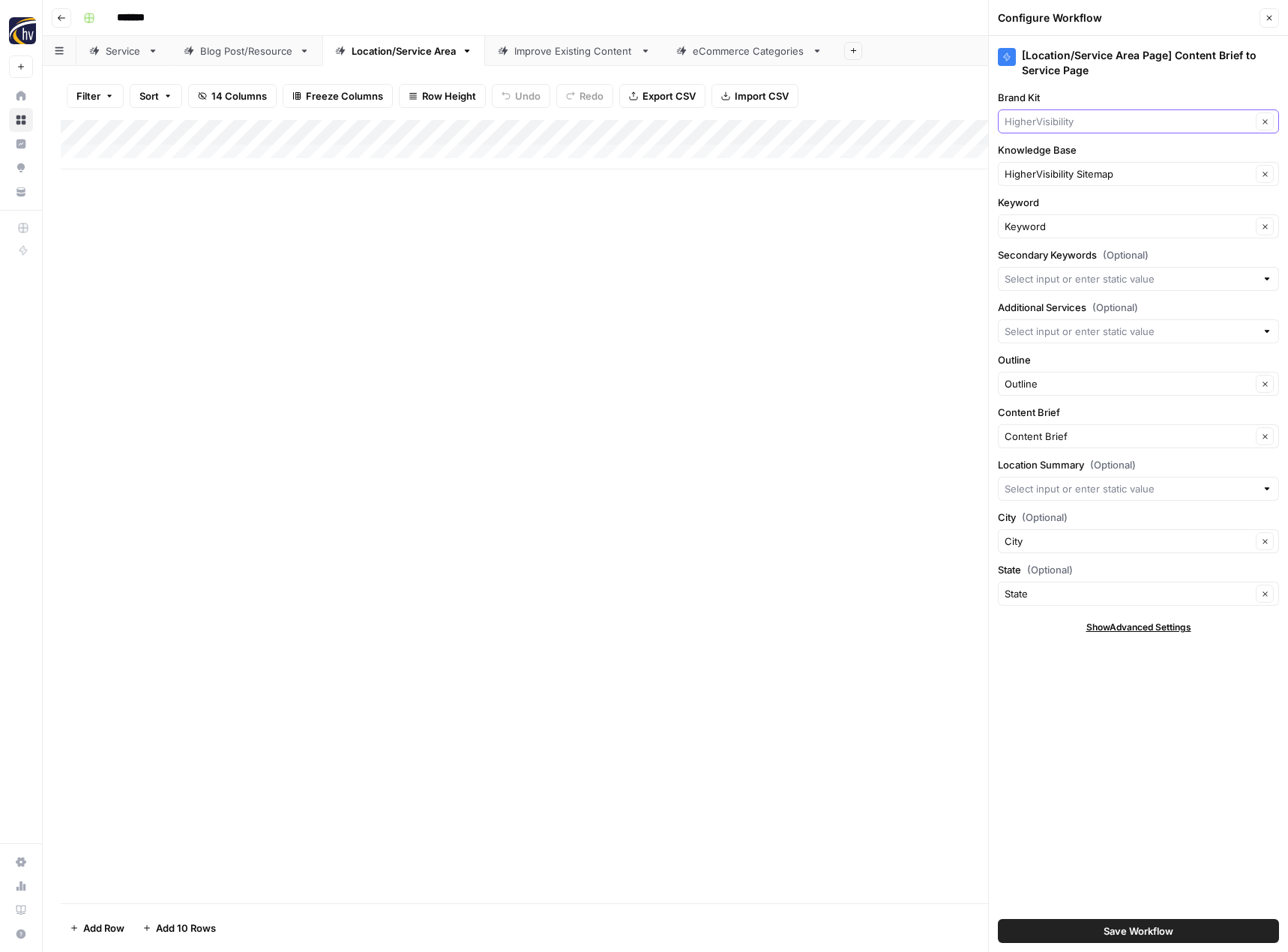
click at [1052, 121] on input "Brand Kit" at bounding box center [1128, 122] width 246 height 15
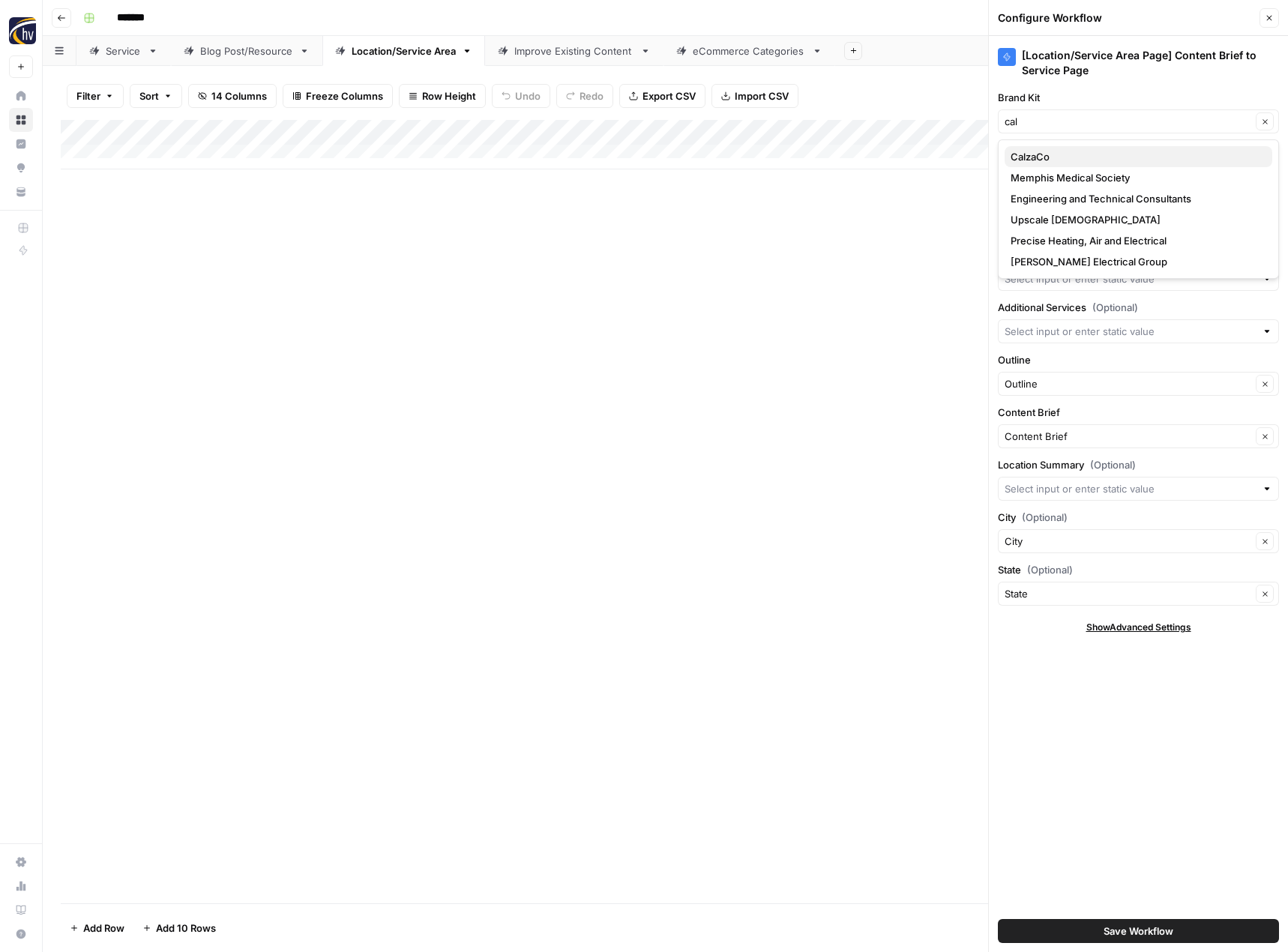
click at [1041, 162] on span "CalzaCo" at bounding box center [1135, 157] width 249 height 15
type input "CalzaCo"
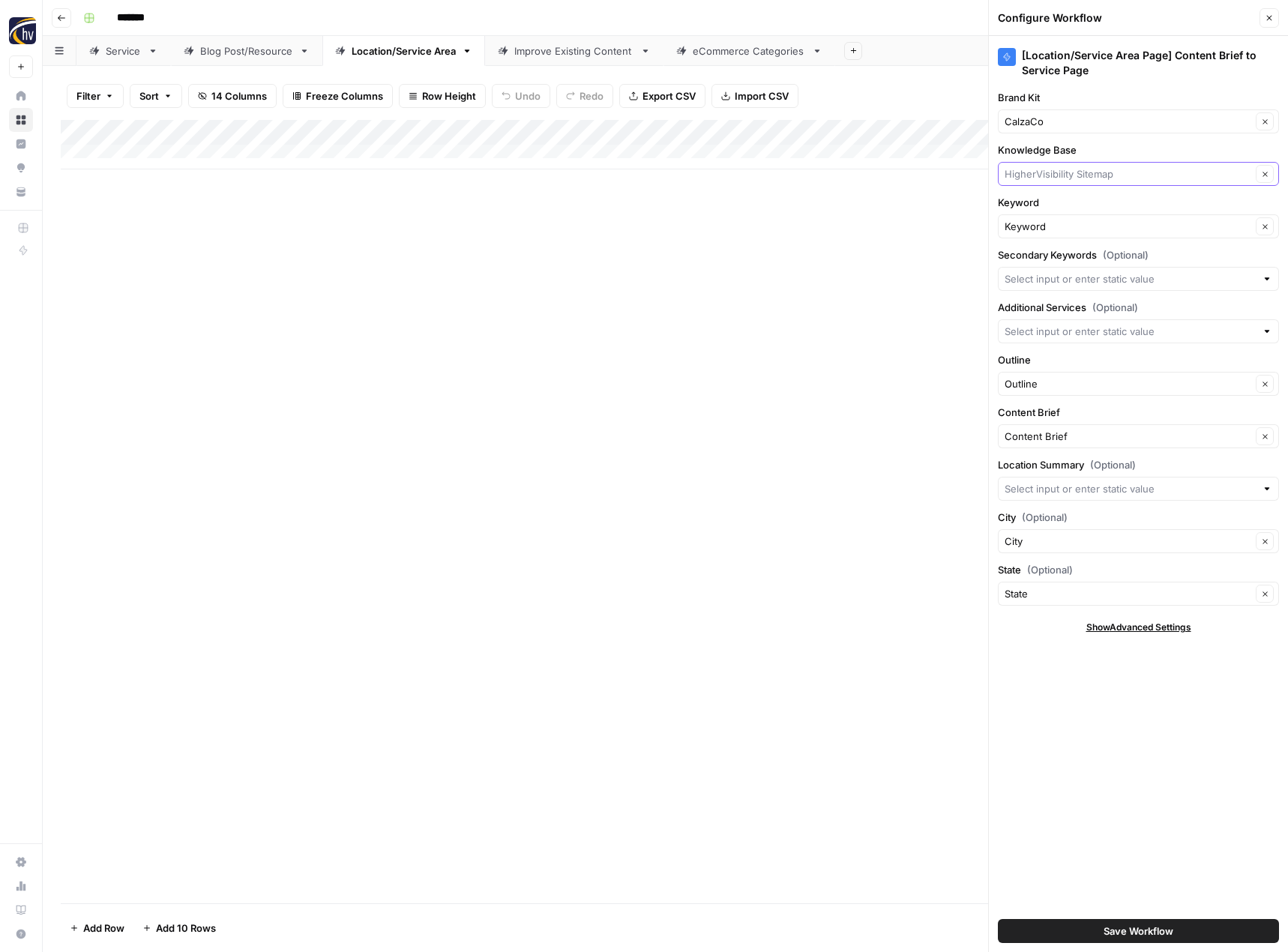
click at [1042, 171] on input "Knowledge Base" at bounding box center [1128, 174] width 246 height 15
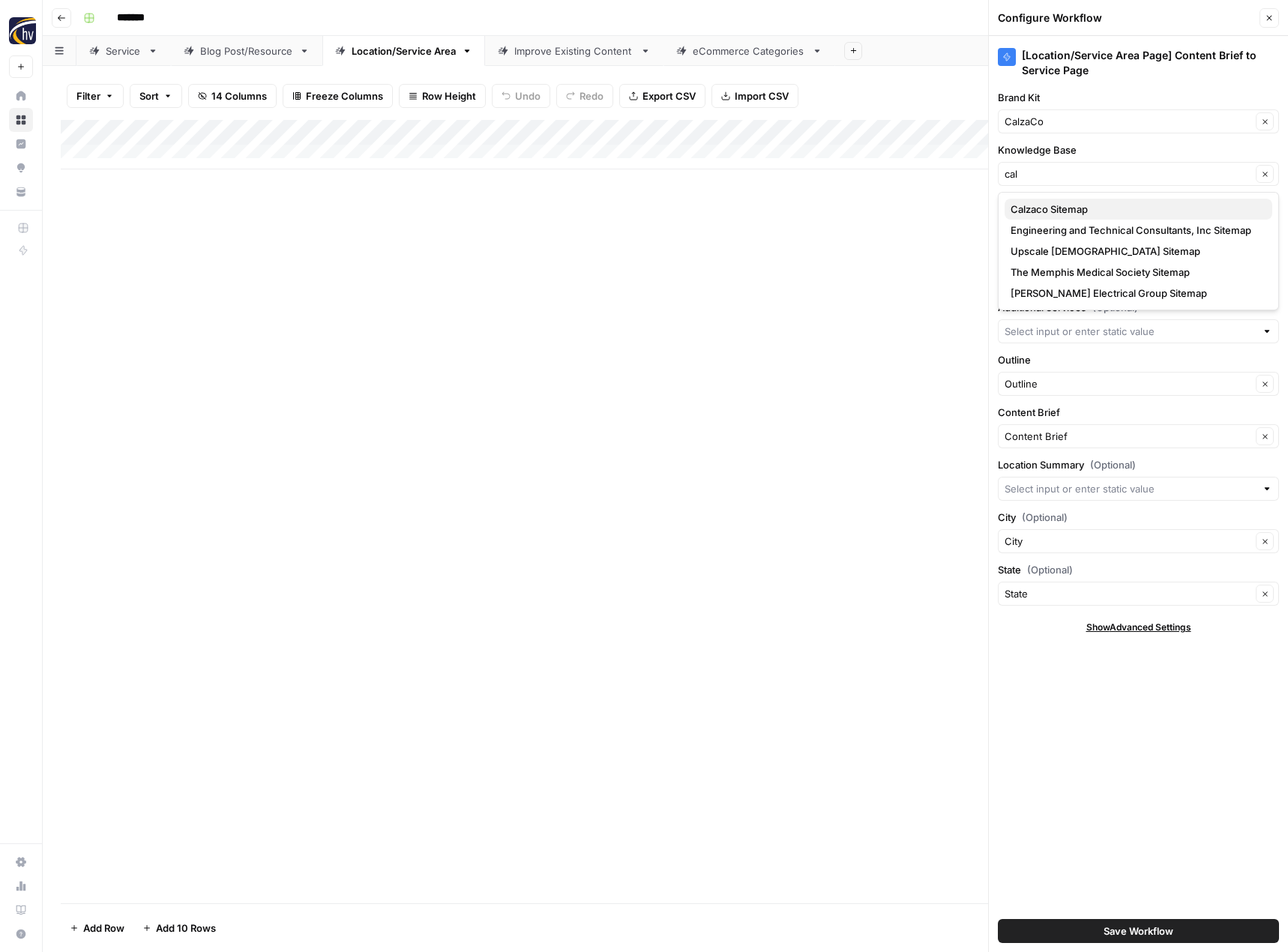
click at [1049, 209] on span "Calzaco Sitemap" at bounding box center [1135, 209] width 249 height 15
type input "Calzaco Sitemap"
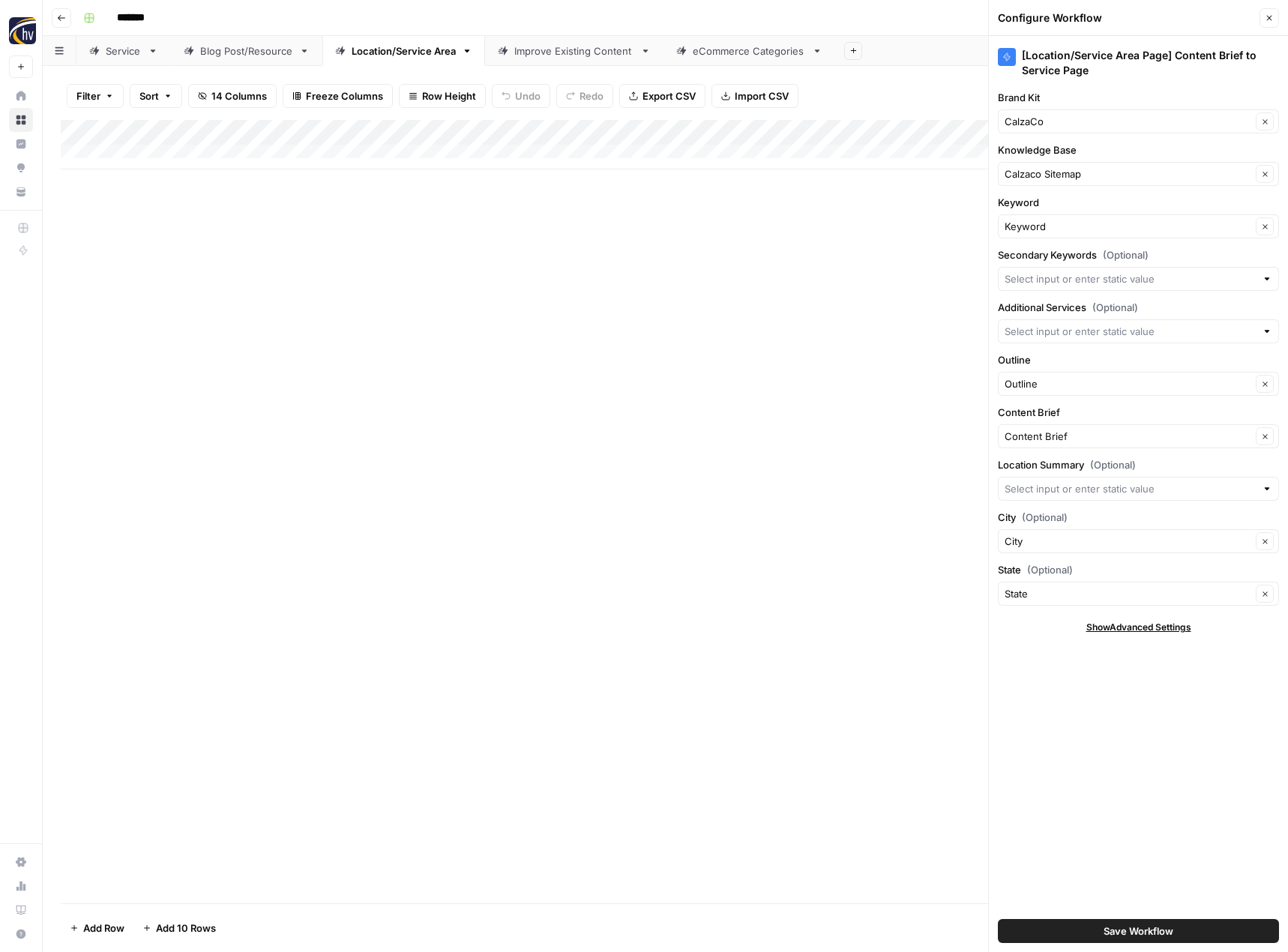
click at [1141, 923] on span "Save Workflow" at bounding box center [1138, 931] width 70 height 15
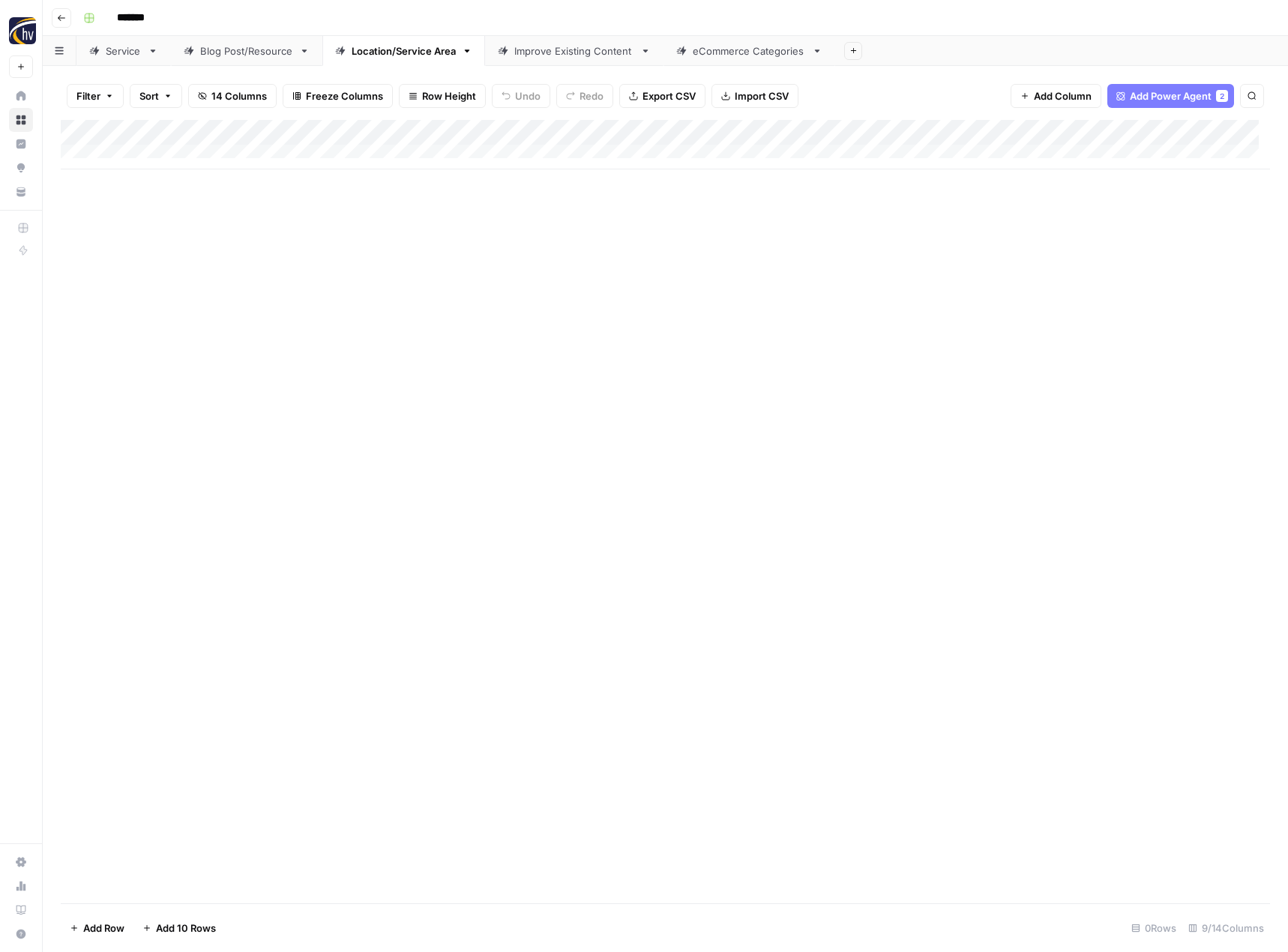
click at [551, 54] on div "Improve Existing Content" at bounding box center [574, 51] width 120 height 15
click at [729, 128] on div "Add Column" at bounding box center [665, 145] width 1209 height 50
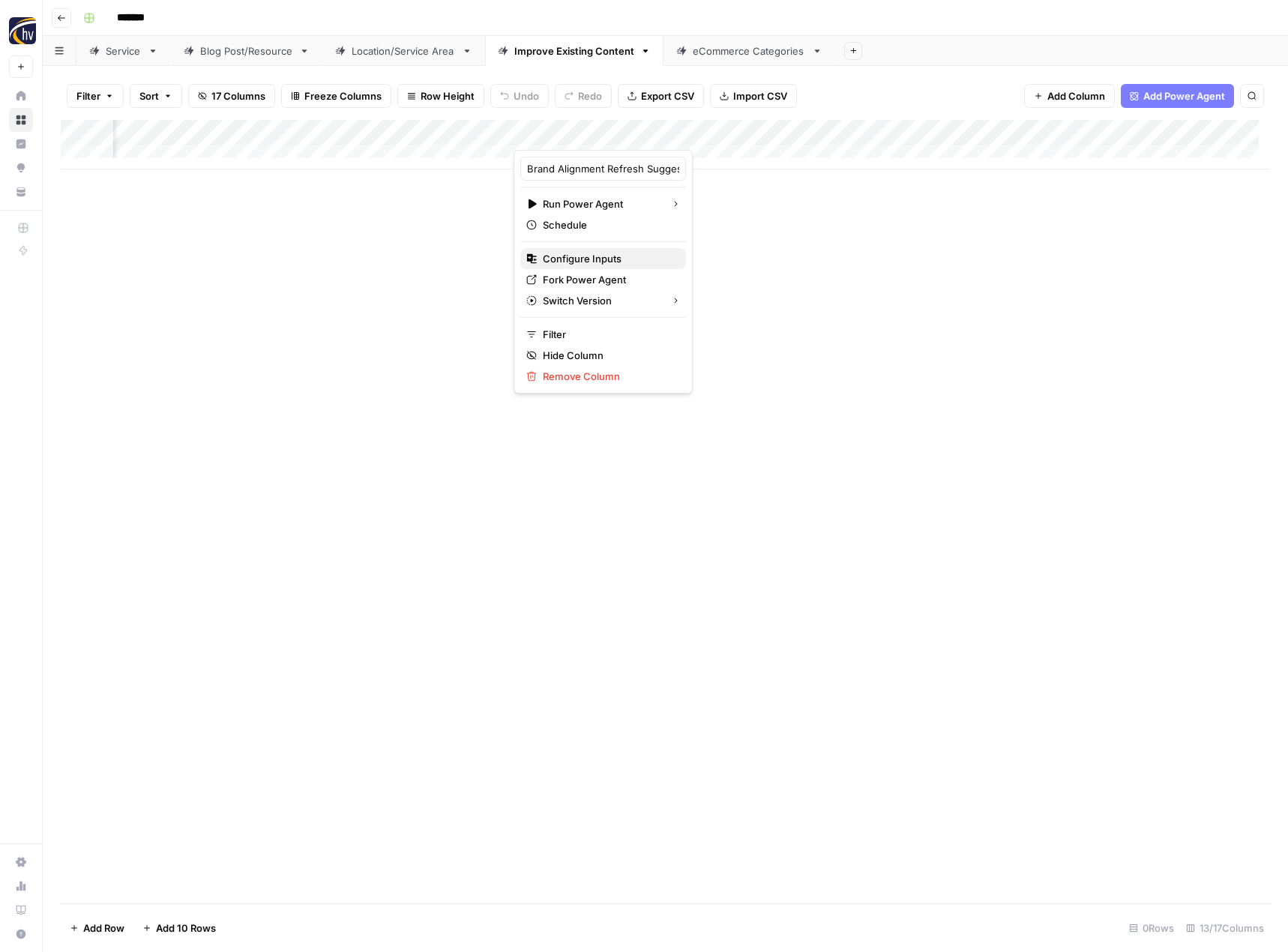
click at [596, 261] on span "Configure Inputs" at bounding box center [608, 258] width 132 height 15
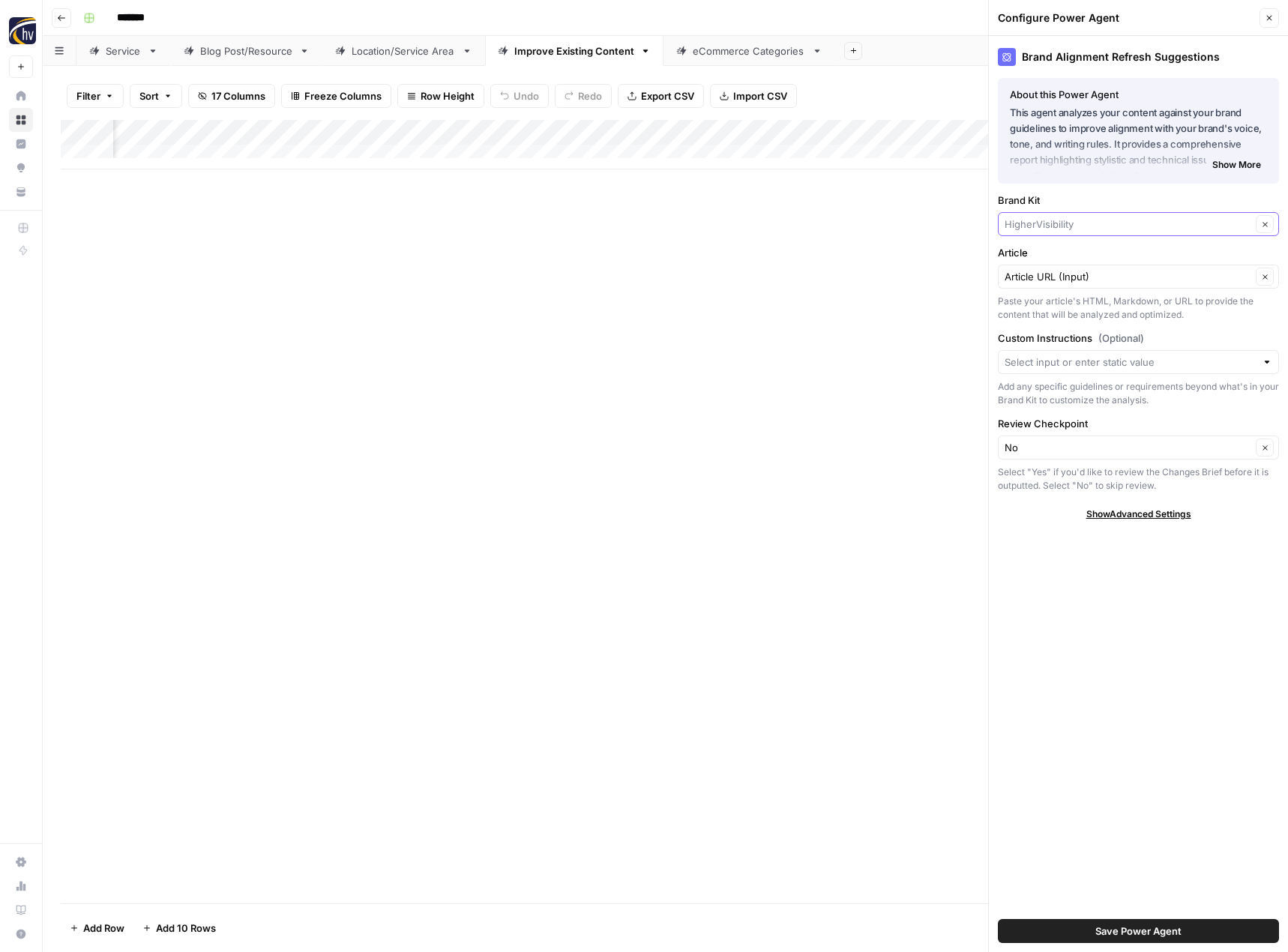
click at [1029, 222] on input "Brand Kit" at bounding box center [1128, 224] width 246 height 15
click at [1030, 257] on span "CalzaCo" at bounding box center [1135, 259] width 249 height 15
type input "CalzaCo"
click at [1167, 932] on span "Save Power Agent" at bounding box center [1138, 931] width 86 height 15
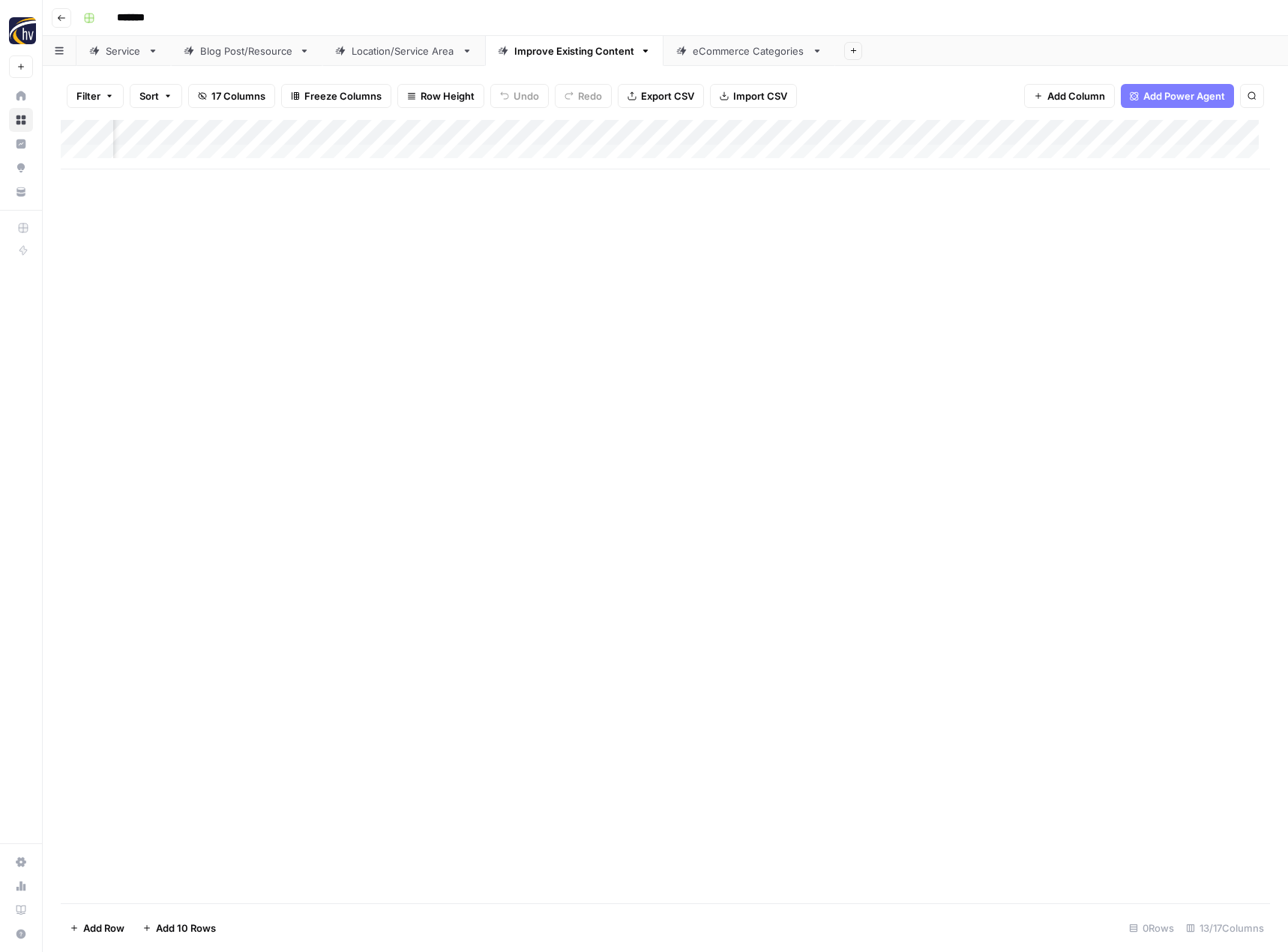
scroll to position [0, 1384]
click at [510, 130] on div "Add Column" at bounding box center [665, 145] width 1209 height 50
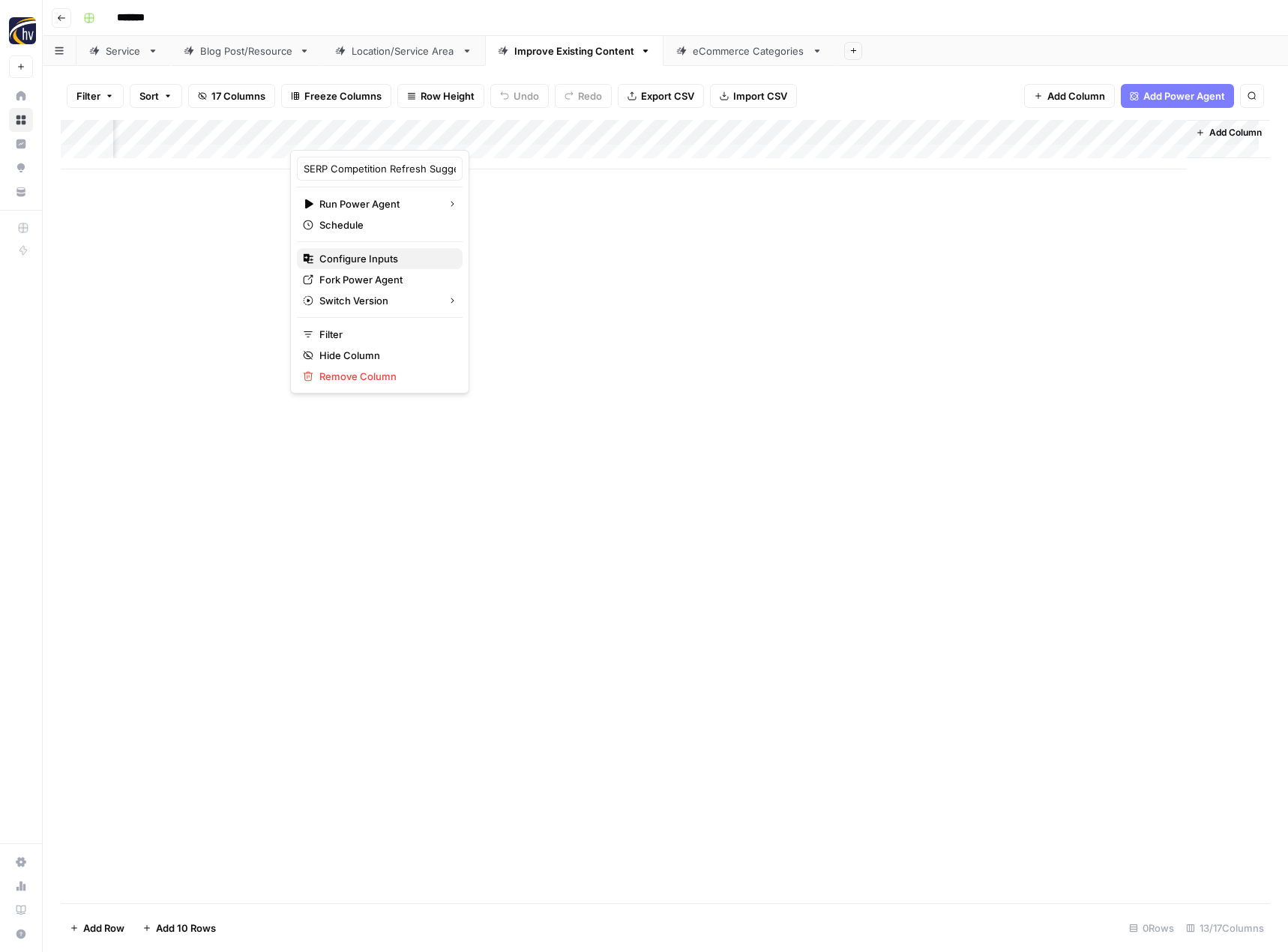
click at [401, 256] on span "Configure Inputs" at bounding box center [385, 258] width 132 height 15
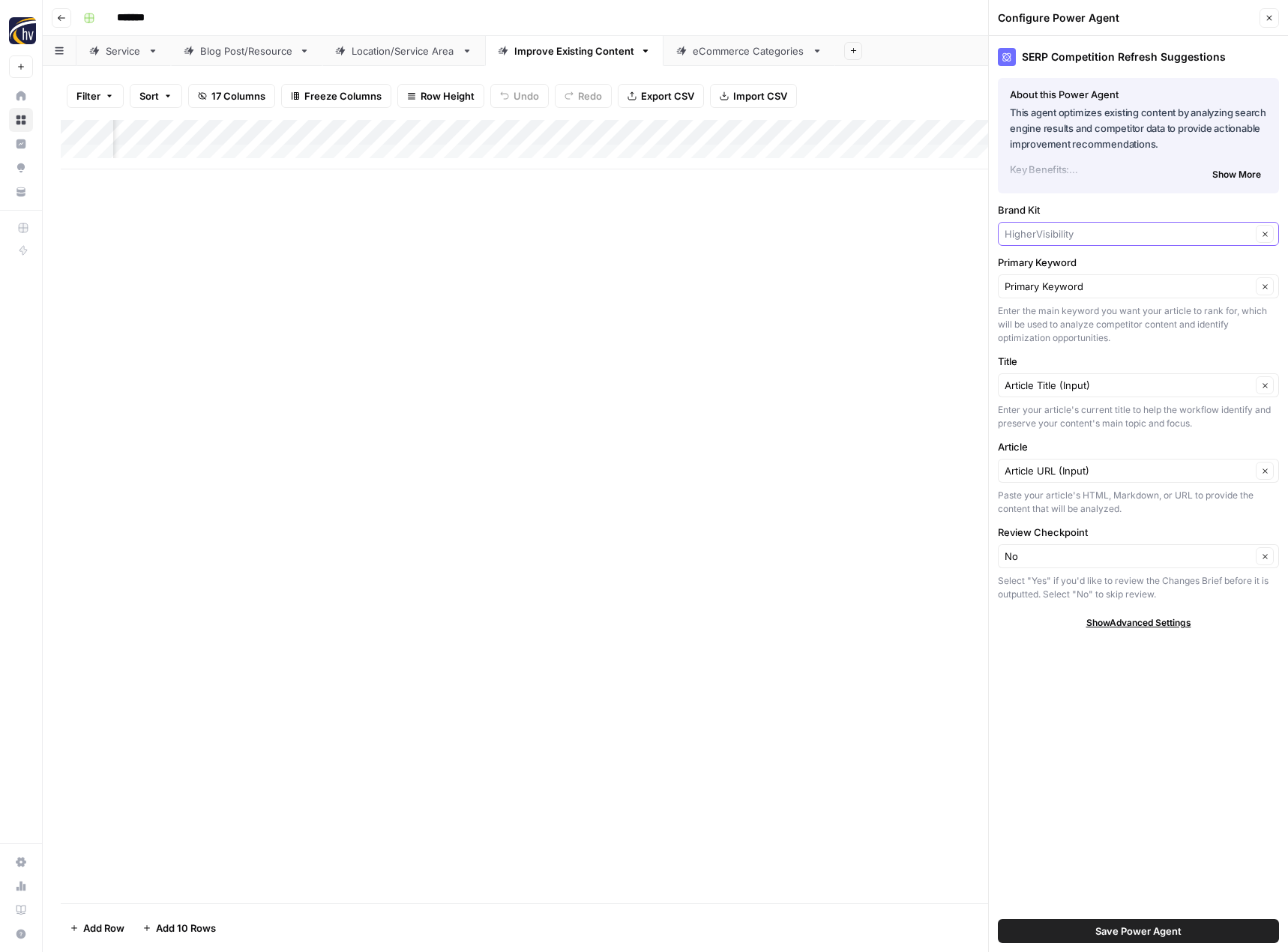
click at [1062, 229] on input "Brand Kit" at bounding box center [1128, 234] width 246 height 15
click at [1056, 264] on span "CalzaCo" at bounding box center [1135, 269] width 249 height 15
type input "CalzaCo"
click at [1145, 928] on span "Save Power Agent" at bounding box center [1138, 931] width 86 height 15
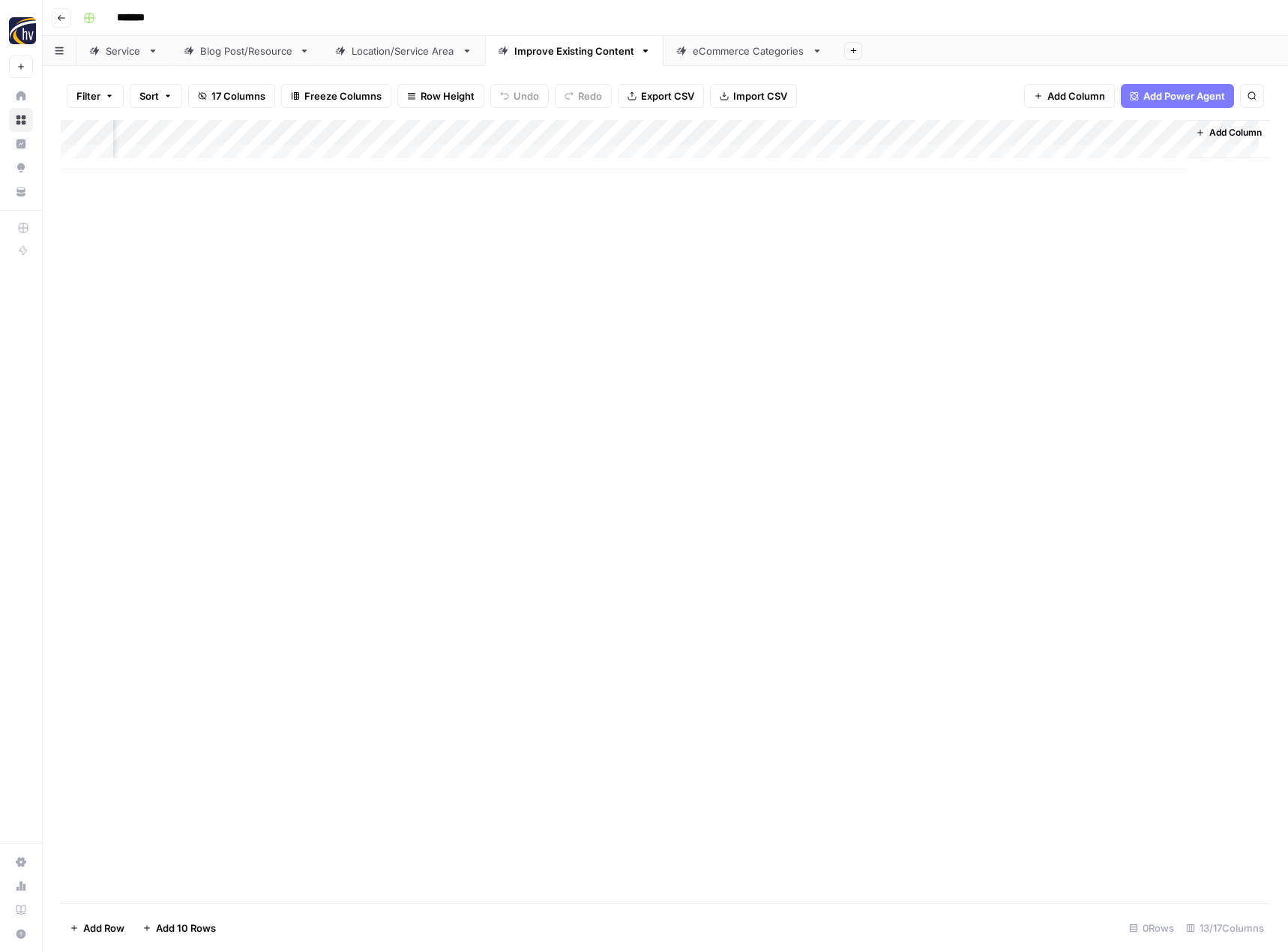
click at [881, 135] on div "Add Column" at bounding box center [665, 145] width 1209 height 50
click at [785, 270] on div "Apply Suggested Refresh Changes Run Power Agent Schedule Configure Inputs Filte…" at bounding box center [768, 251] width 179 height 201
click at [783, 261] on span "Configure Inputs" at bounding box center [773, 258] width 132 height 15
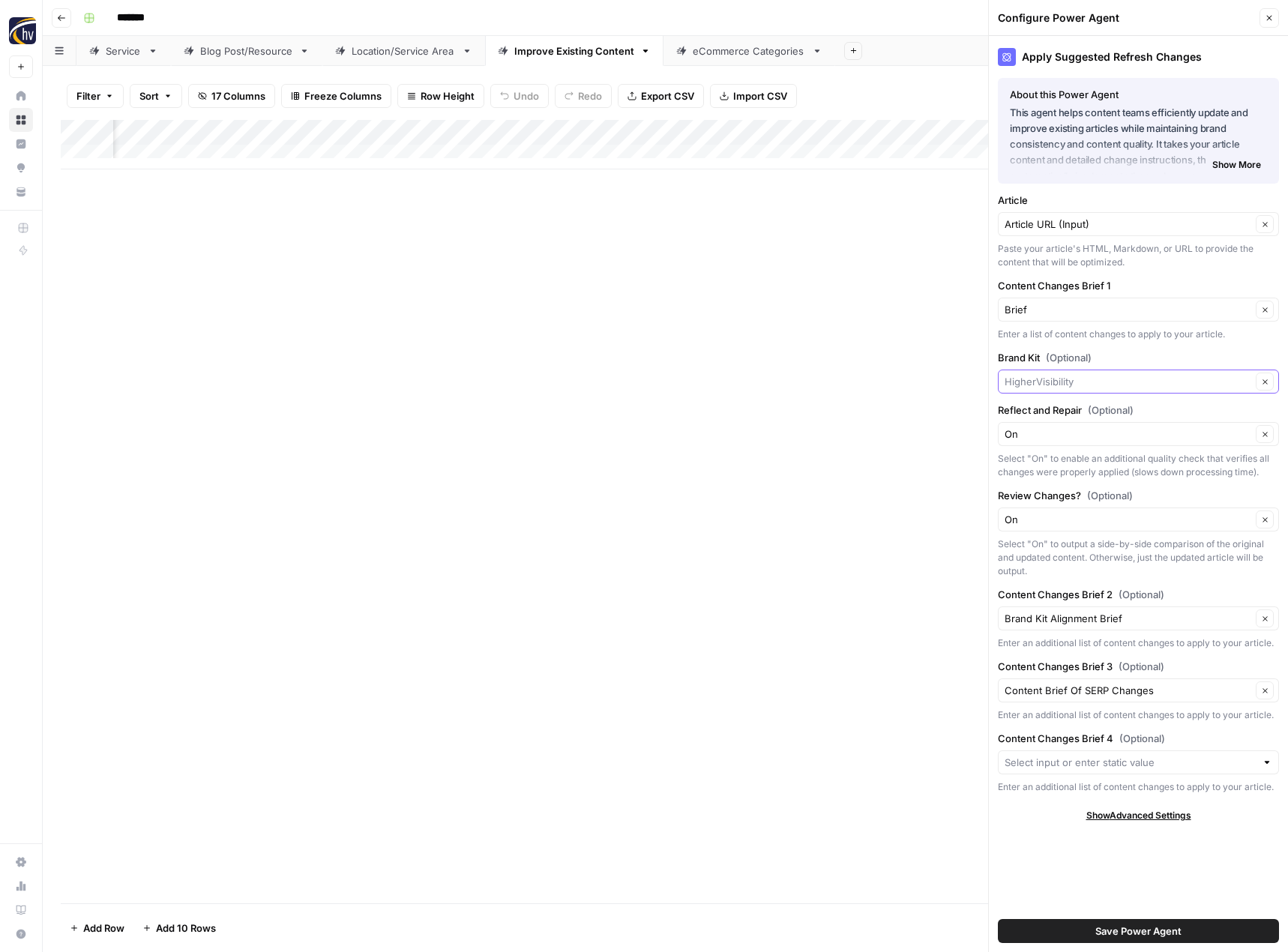
click at [1041, 380] on input "Brand Kit (Optional)" at bounding box center [1128, 382] width 246 height 15
click at [1038, 416] on span "CalzaCo" at bounding box center [1135, 417] width 249 height 15
type input "CalzaCo"
click at [1140, 932] on span "Save Power Agent" at bounding box center [1138, 931] width 86 height 15
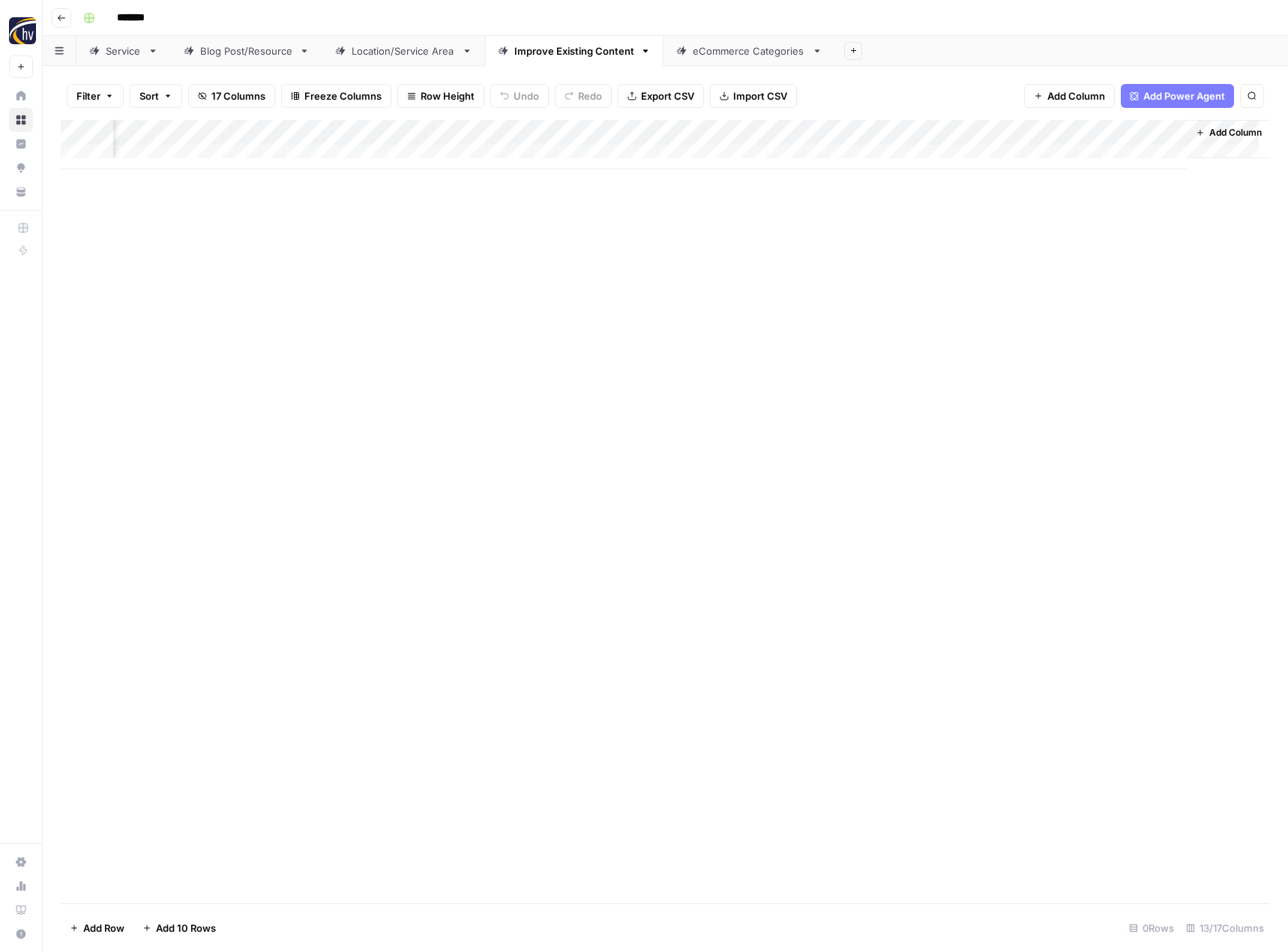
click at [1085, 471] on div "Add Column" at bounding box center [665, 512] width 1209 height 784
click at [745, 58] on div "eCommerce Categories" at bounding box center [749, 51] width 113 height 15
click at [733, 134] on div "Add Column" at bounding box center [665, 145] width 1209 height 50
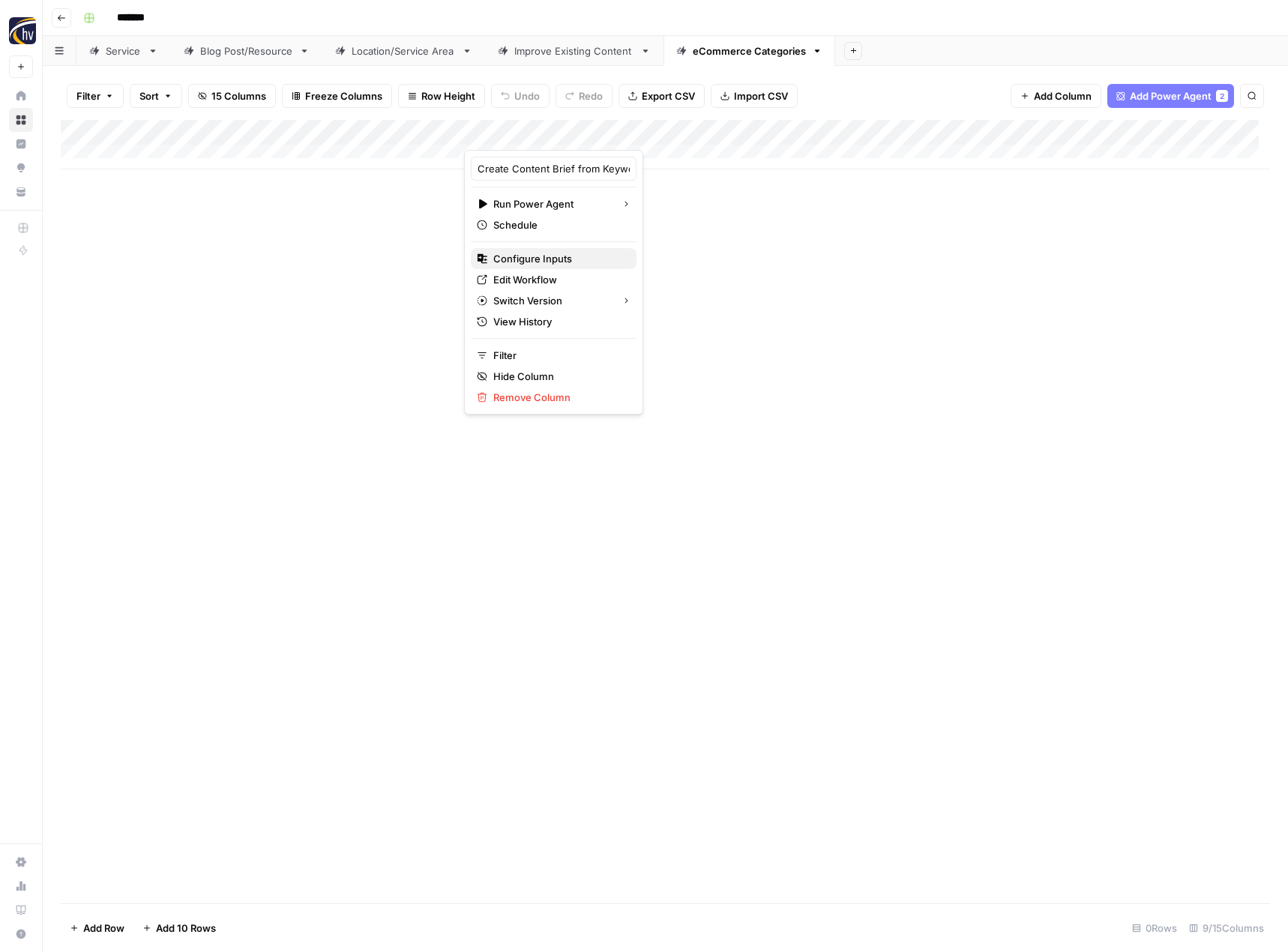
click at [552, 251] on span "Configure Inputs" at bounding box center [559, 258] width 132 height 15
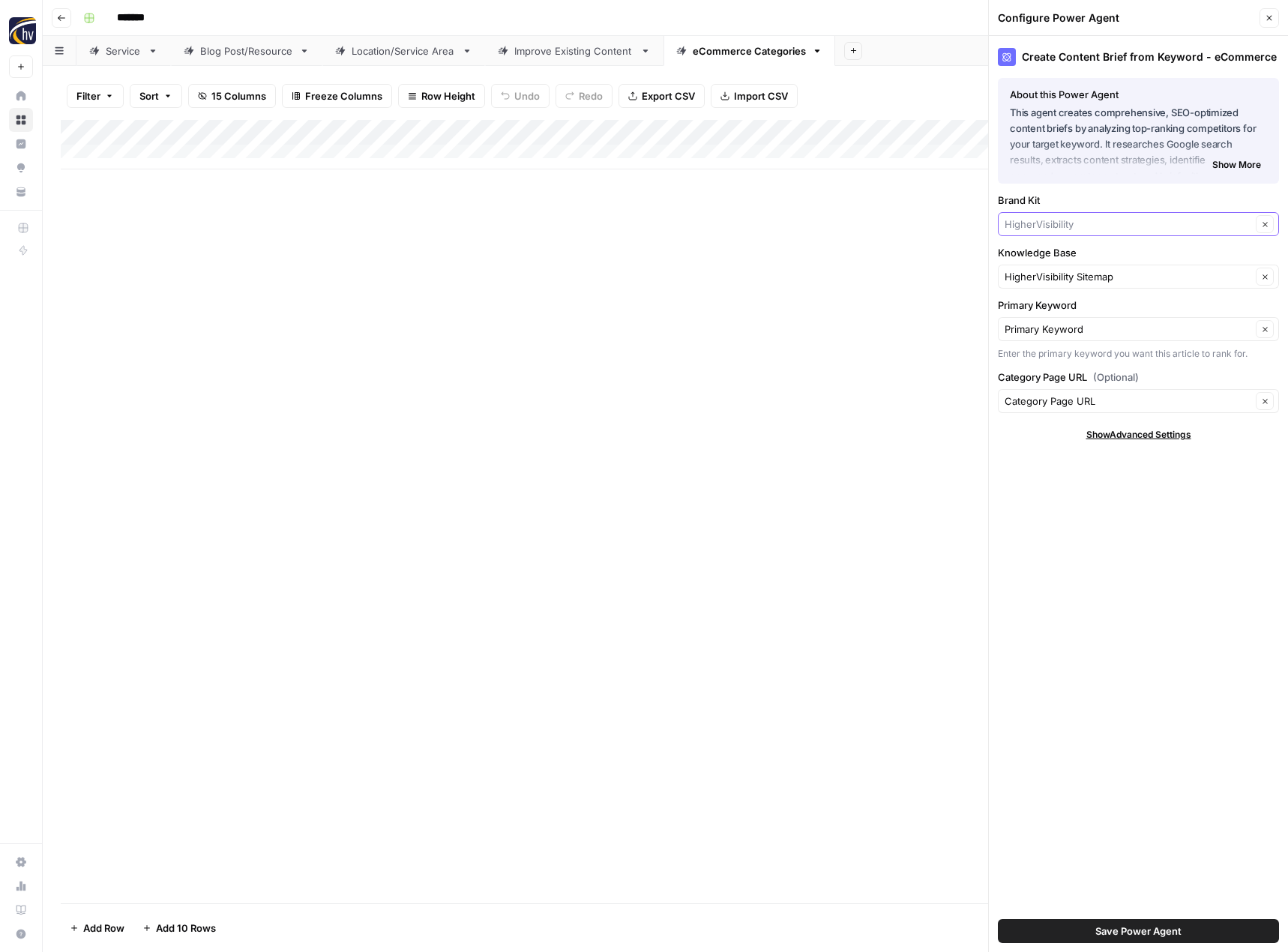
click at [1023, 218] on input "Brand Kit" at bounding box center [1128, 224] width 246 height 15
click at [1027, 261] on span "CalzaCo" at bounding box center [1135, 259] width 249 height 15
type input "CalzaCo"
click at [1029, 274] on input "Knowledge Base" at bounding box center [1128, 277] width 246 height 15
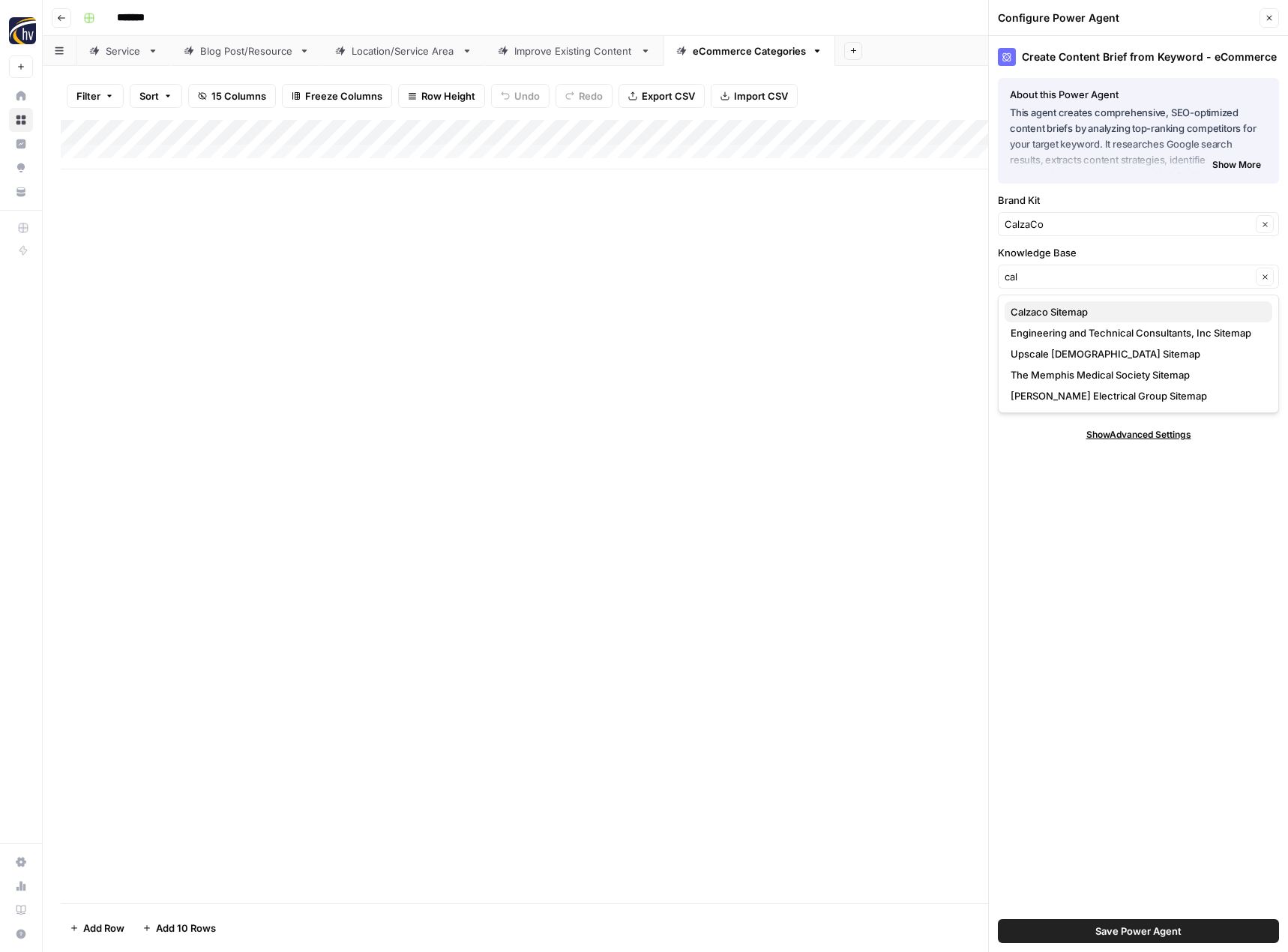
click at [1038, 318] on span "Calzaco Sitemap" at bounding box center [1135, 312] width 249 height 15
type input "Calzaco Sitemap"
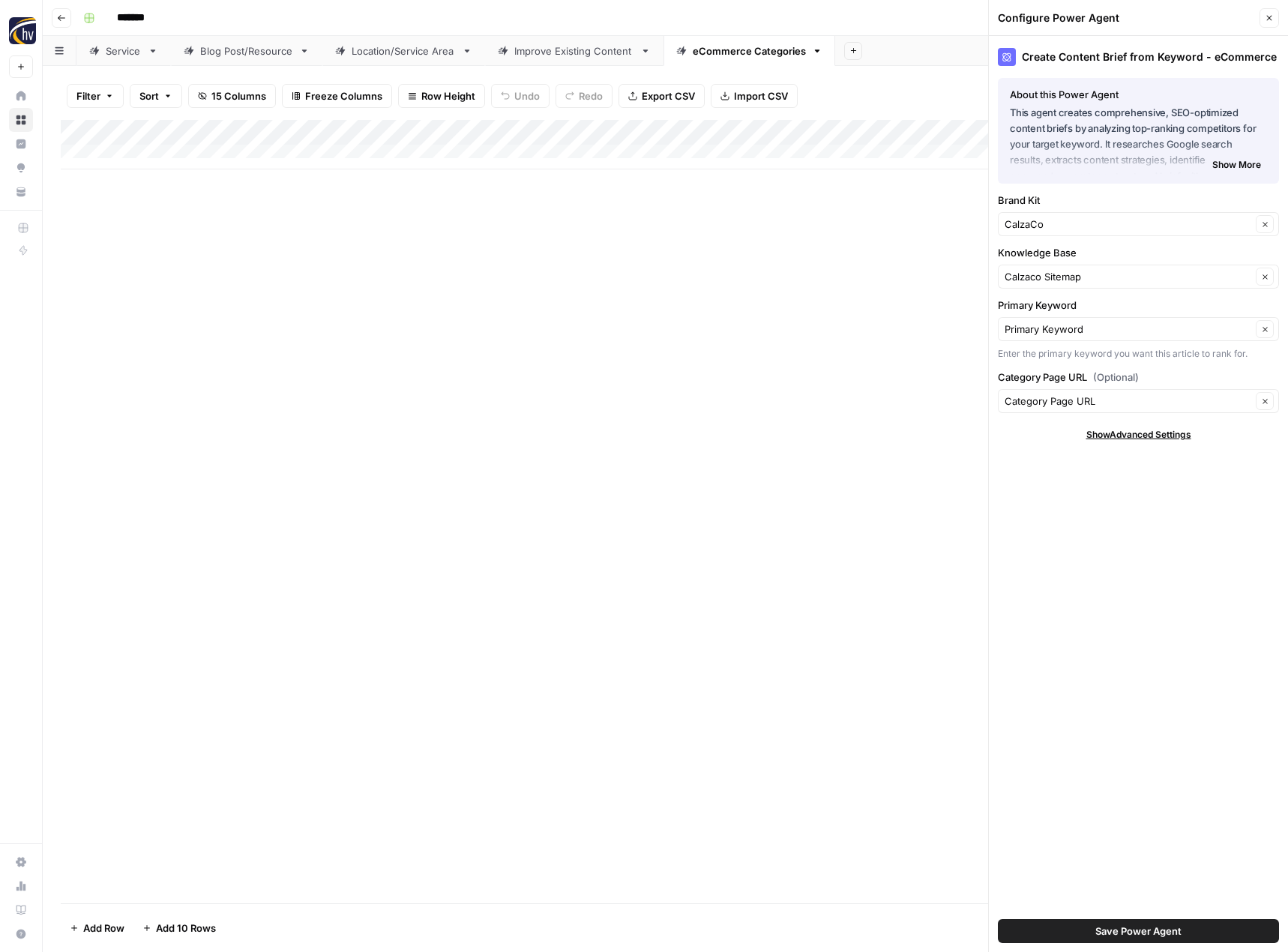
click at [1123, 933] on span "Save Power Agent" at bounding box center [1138, 931] width 86 height 15
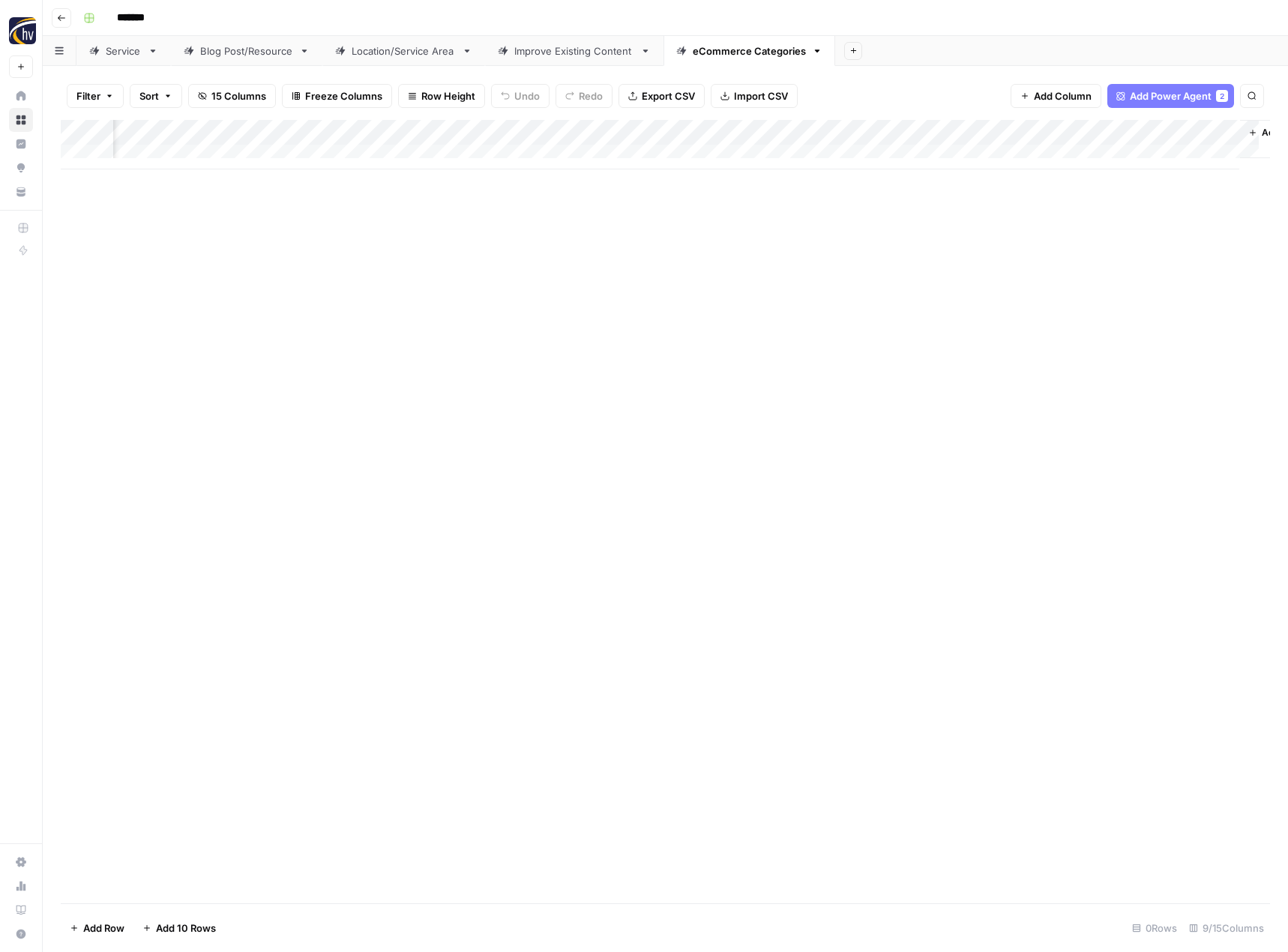
scroll to position [0, 550]
click at [1047, 136] on div "Add Column" at bounding box center [665, 145] width 1209 height 50
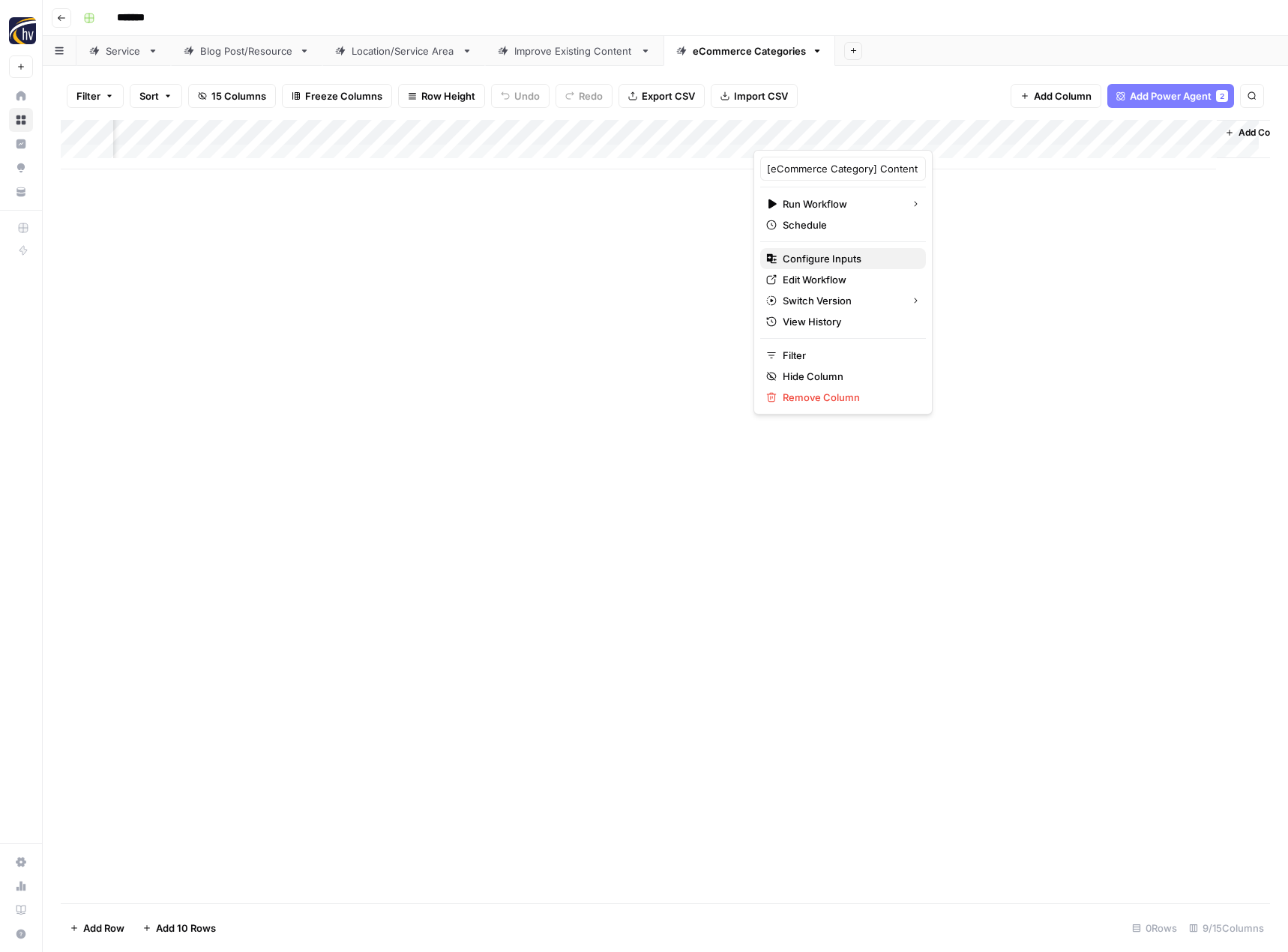
click at [843, 253] on span "Configure Inputs" at bounding box center [848, 258] width 132 height 15
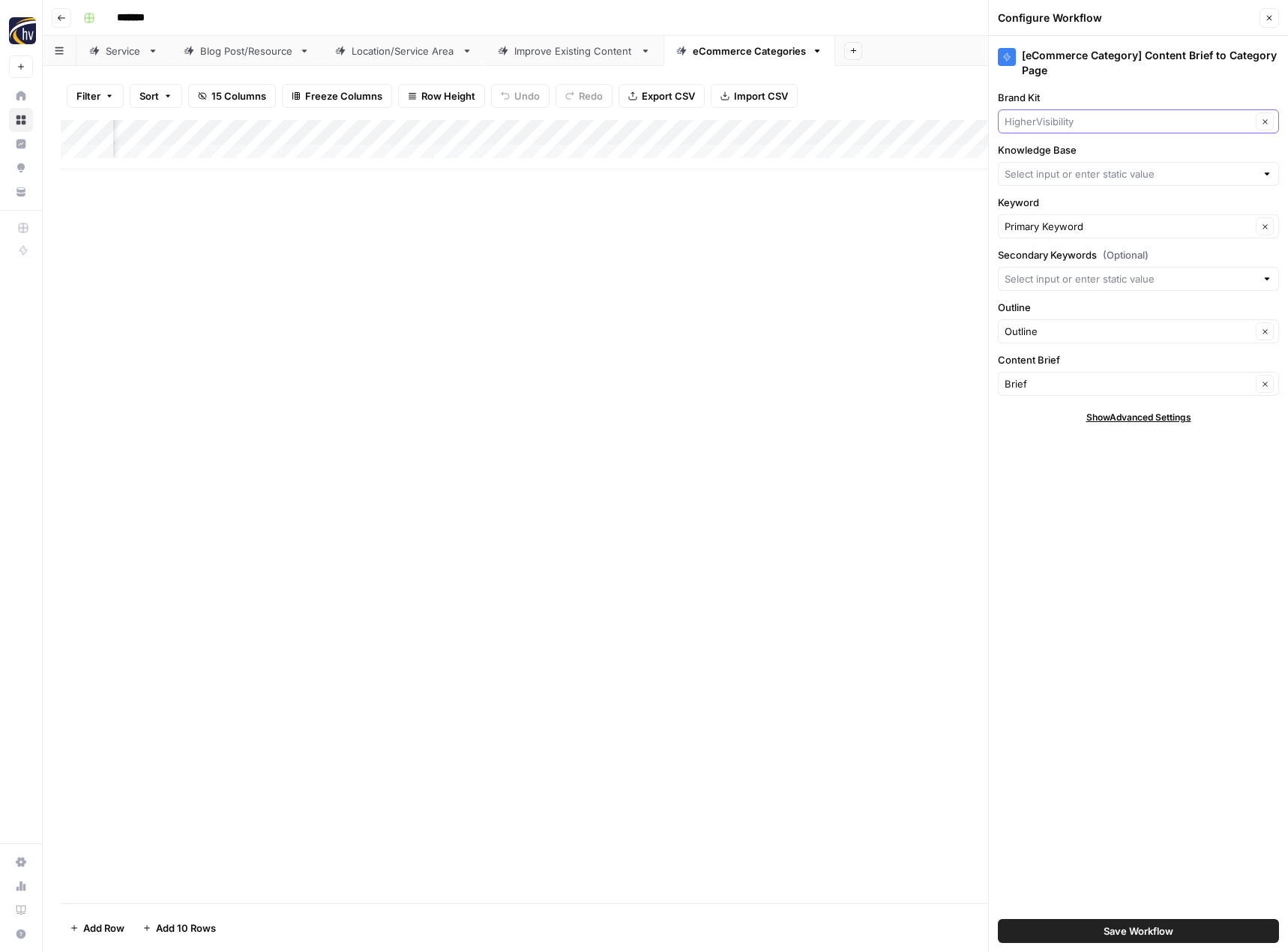
click at [1059, 127] on input "Brand Kit" at bounding box center [1128, 122] width 246 height 15
click at [1050, 156] on span "CalzaCo" at bounding box center [1135, 157] width 249 height 15
type input "CalzaCo"
click at [1042, 168] on input "Knowledge Base" at bounding box center [1130, 174] width 251 height 15
click at [1035, 210] on span "Calzaco Sitemap" at bounding box center [1135, 209] width 249 height 15
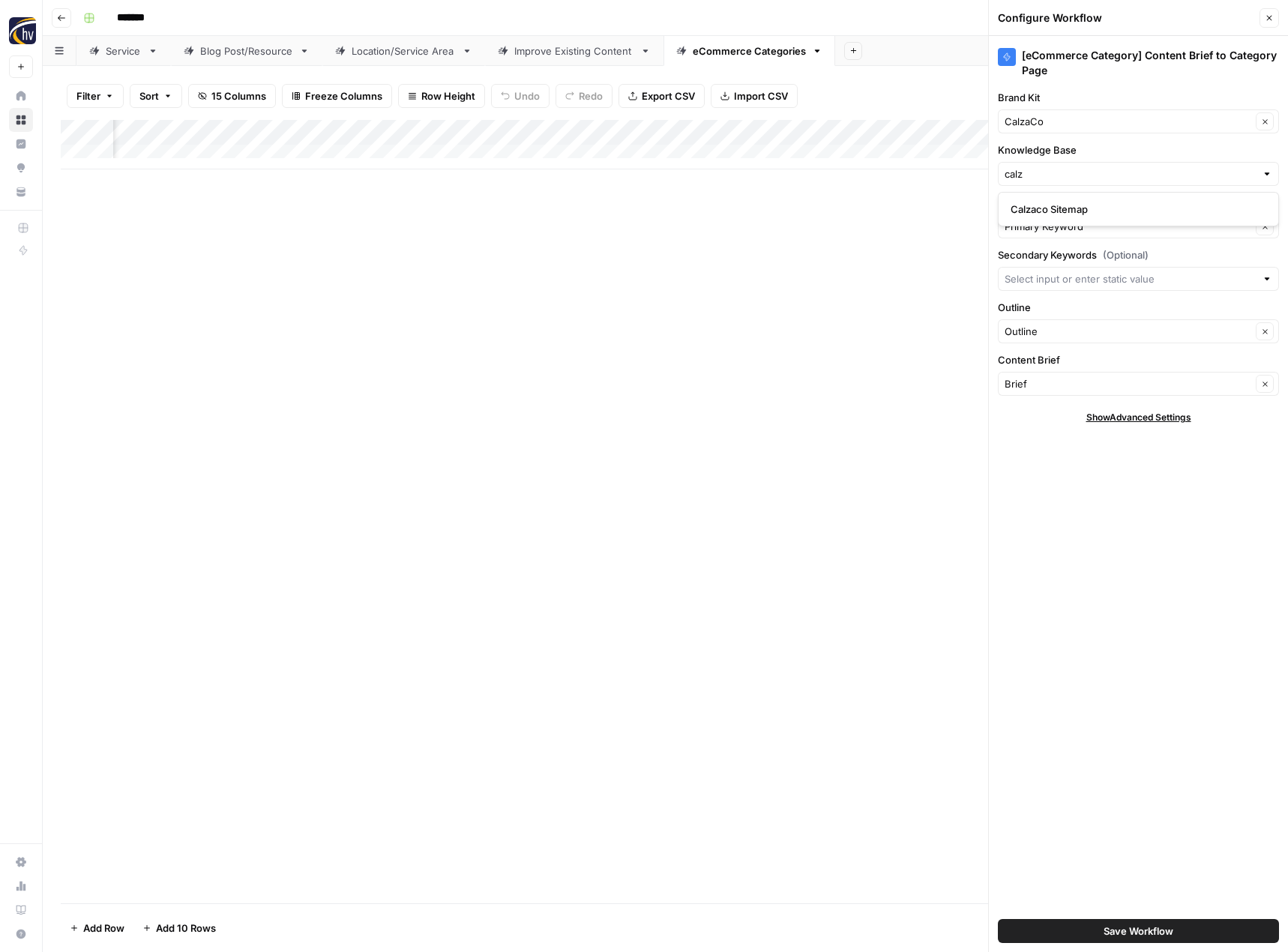
type input "Calzaco Sitemap"
click at [1129, 925] on span "Save Workflow" at bounding box center [1138, 931] width 70 height 15
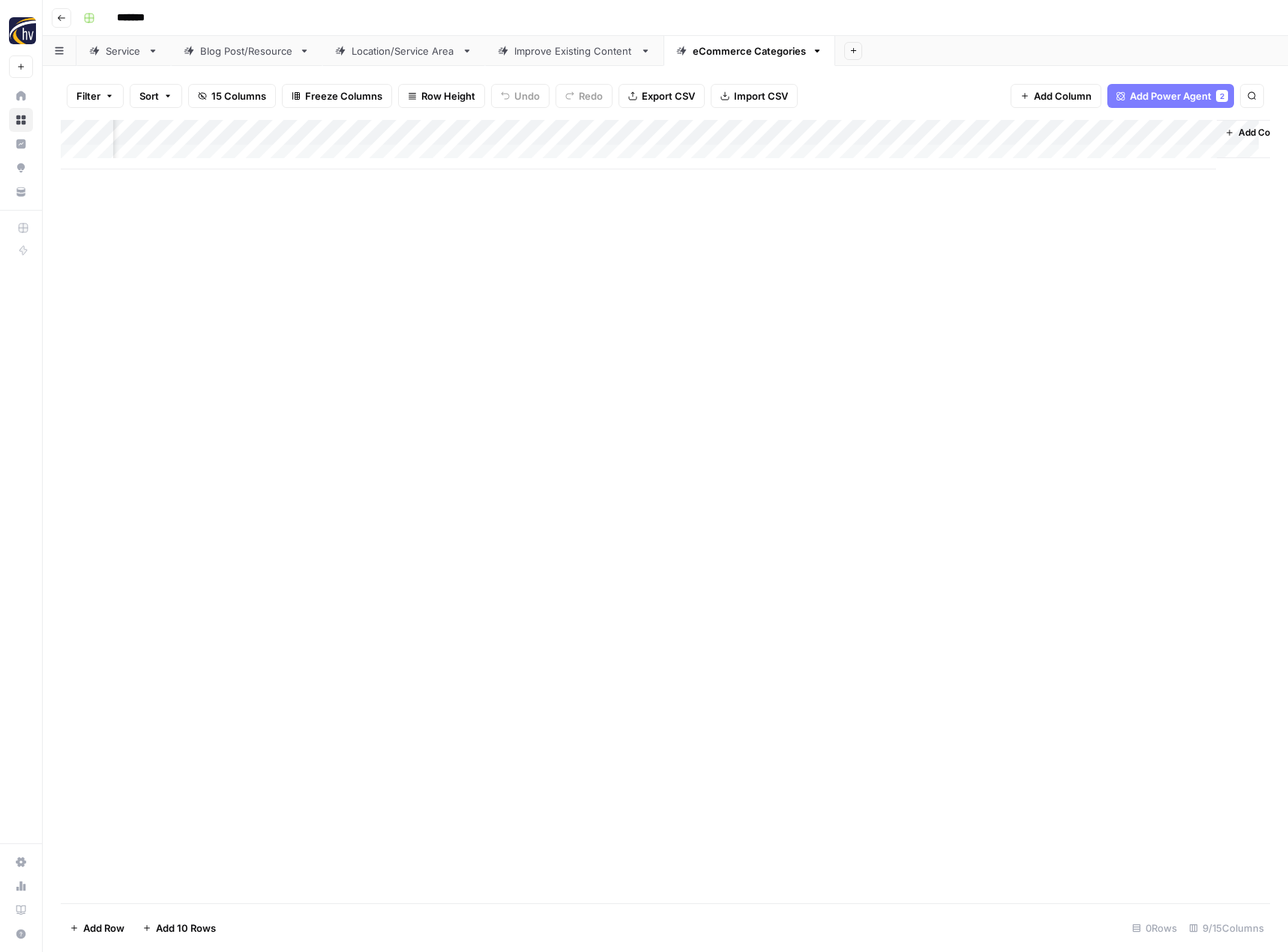
click at [482, 471] on div "Add Column" at bounding box center [665, 512] width 1209 height 784
click at [65, 23] on button "Go back" at bounding box center [62, 18] width 20 height 20
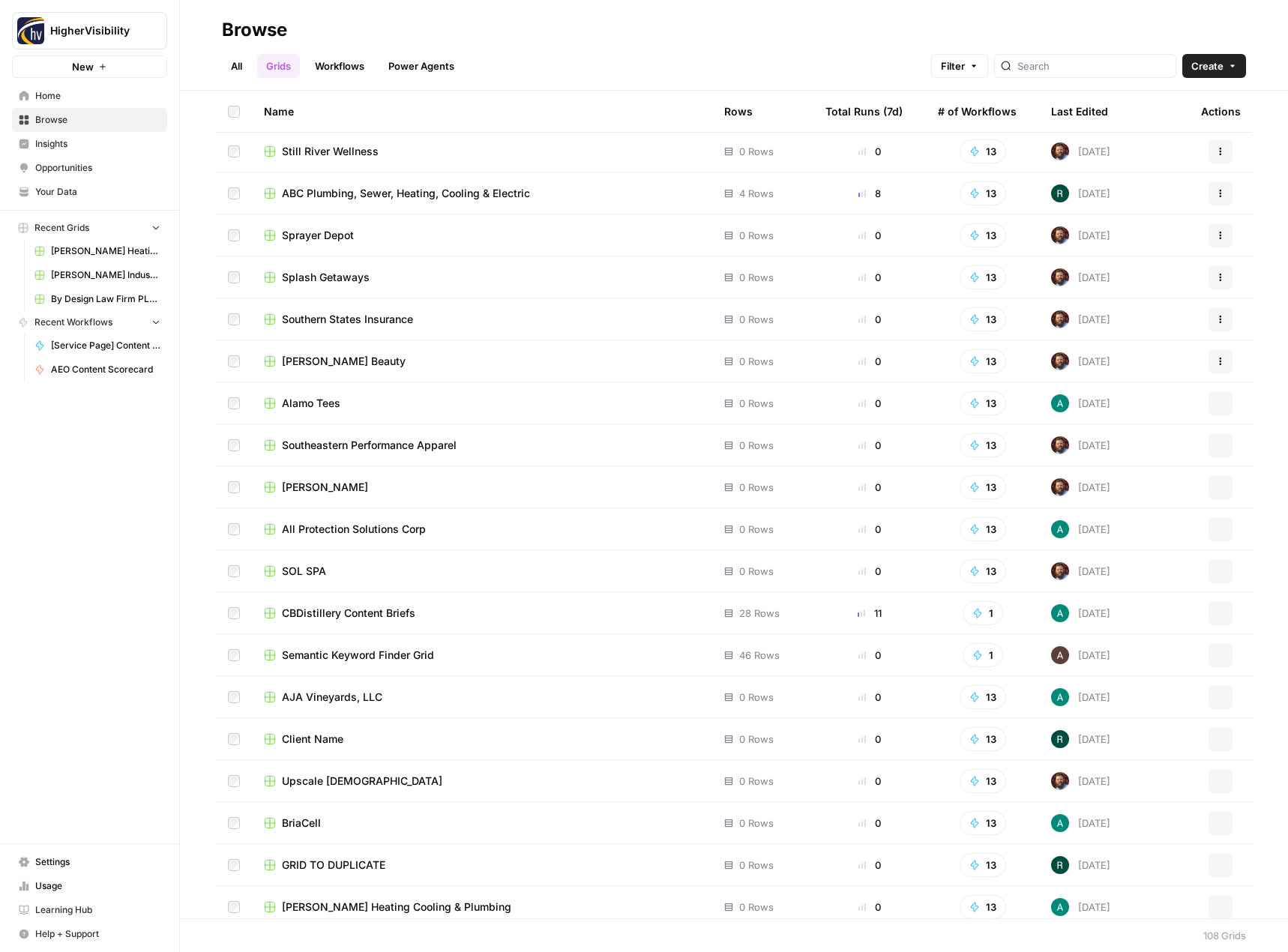
scroll to position [3749, 0]
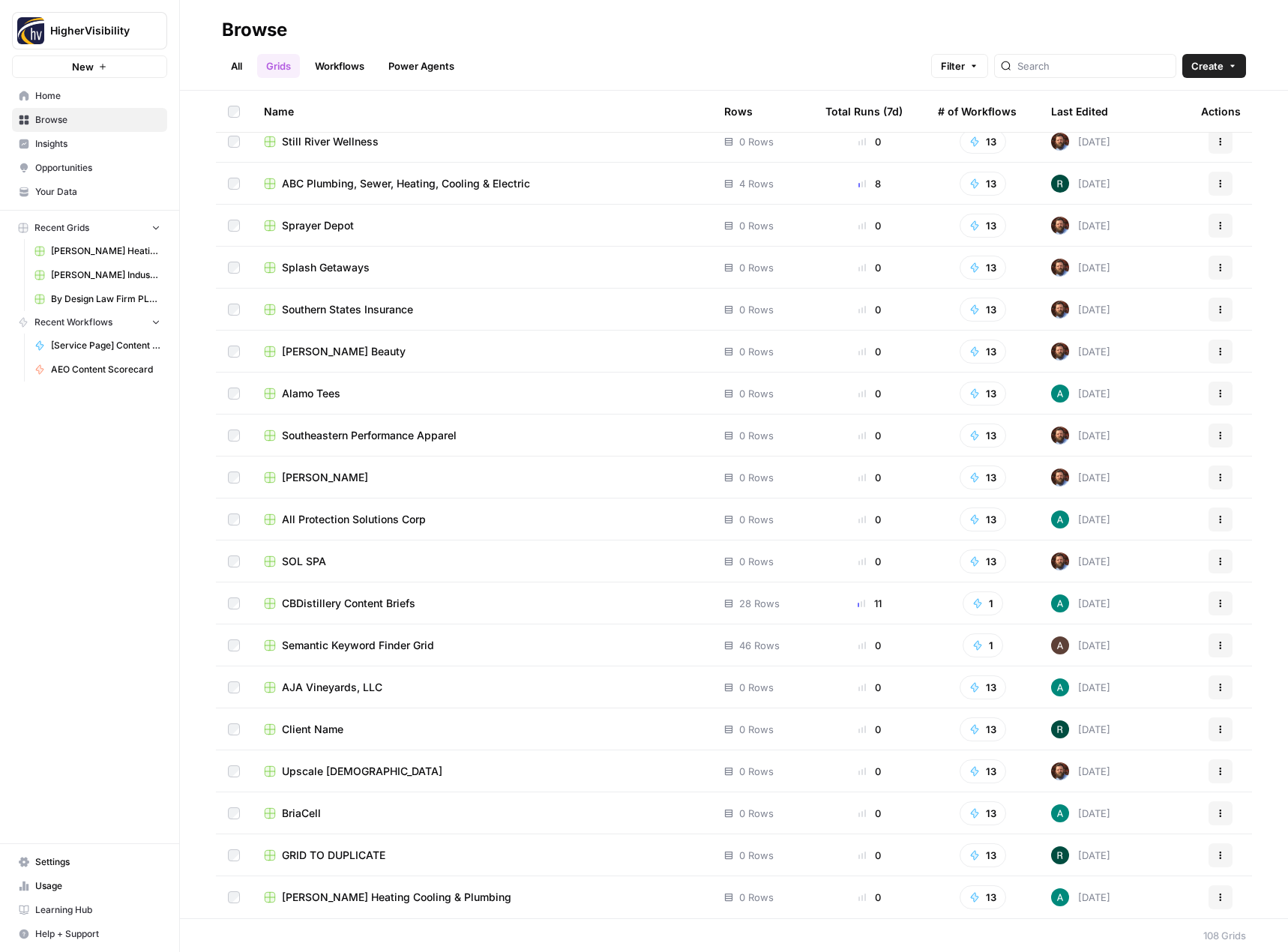
click at [1214, 855] on button "Actions" at bounding box center [1220, 856] width 24 height 24
click at [1157, 736] on span "Duplicate" at bounding box center [1143, 732] width 120 height 15
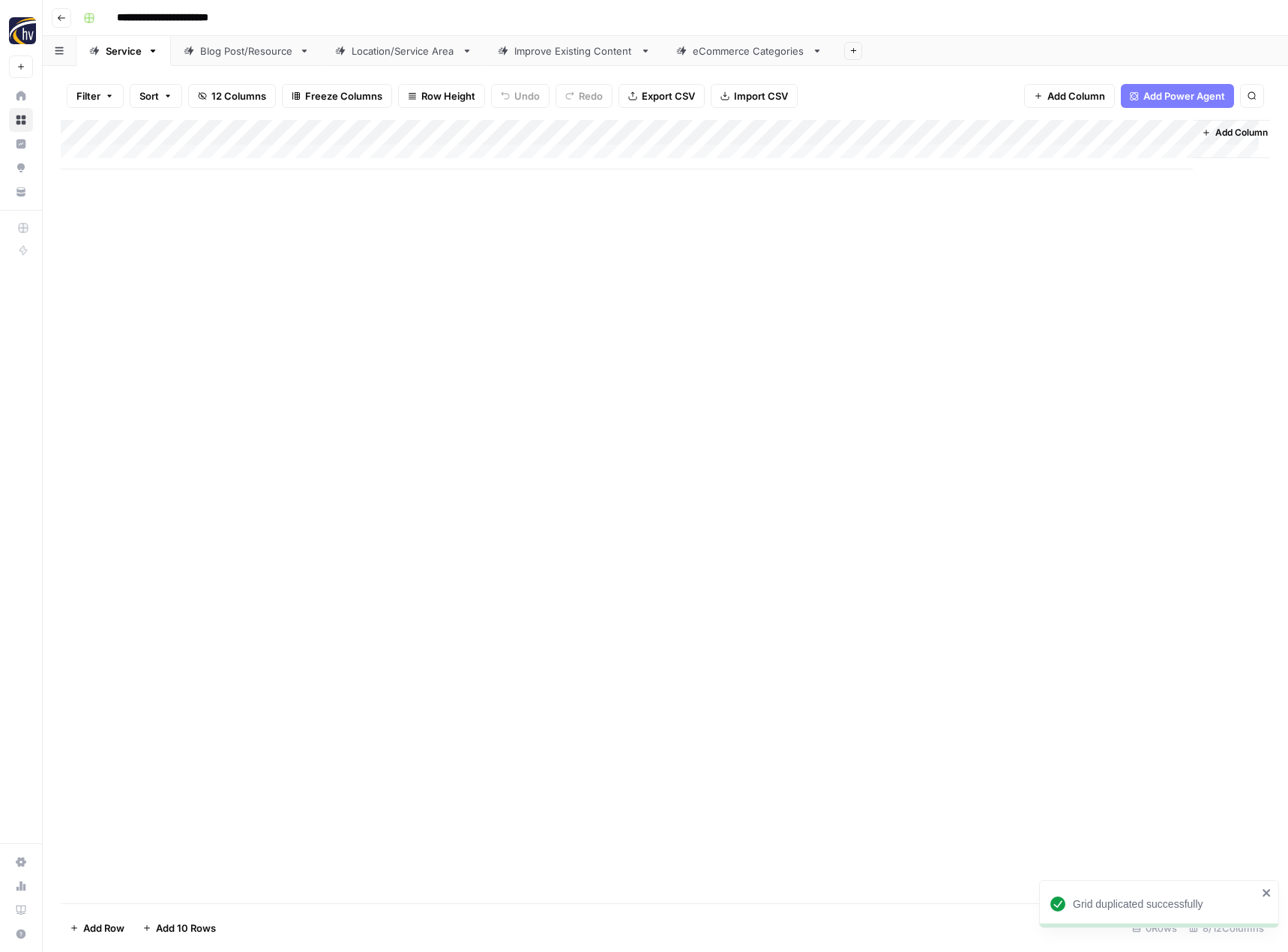
click at [221, 21] on input "**********" at bounding box center [188, 18] width 155 height 24
paste input
type input "**********"
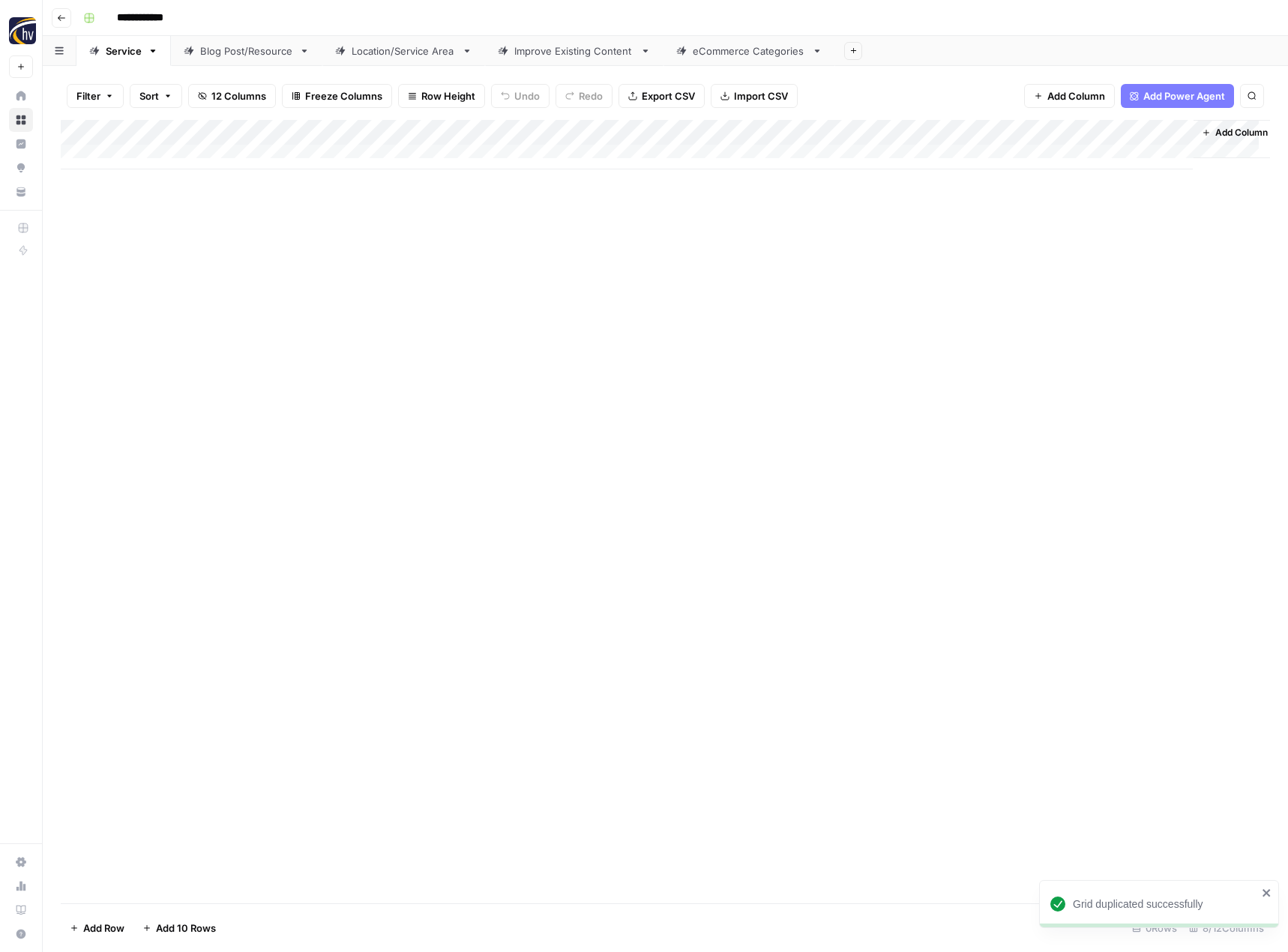
click at [385, 23] on div "**********" at bounding box center [675, 18] width 1196 height 24
click at [345, 130] on div "Add Column" at bounding box center [665, 145] width 1209 height 50
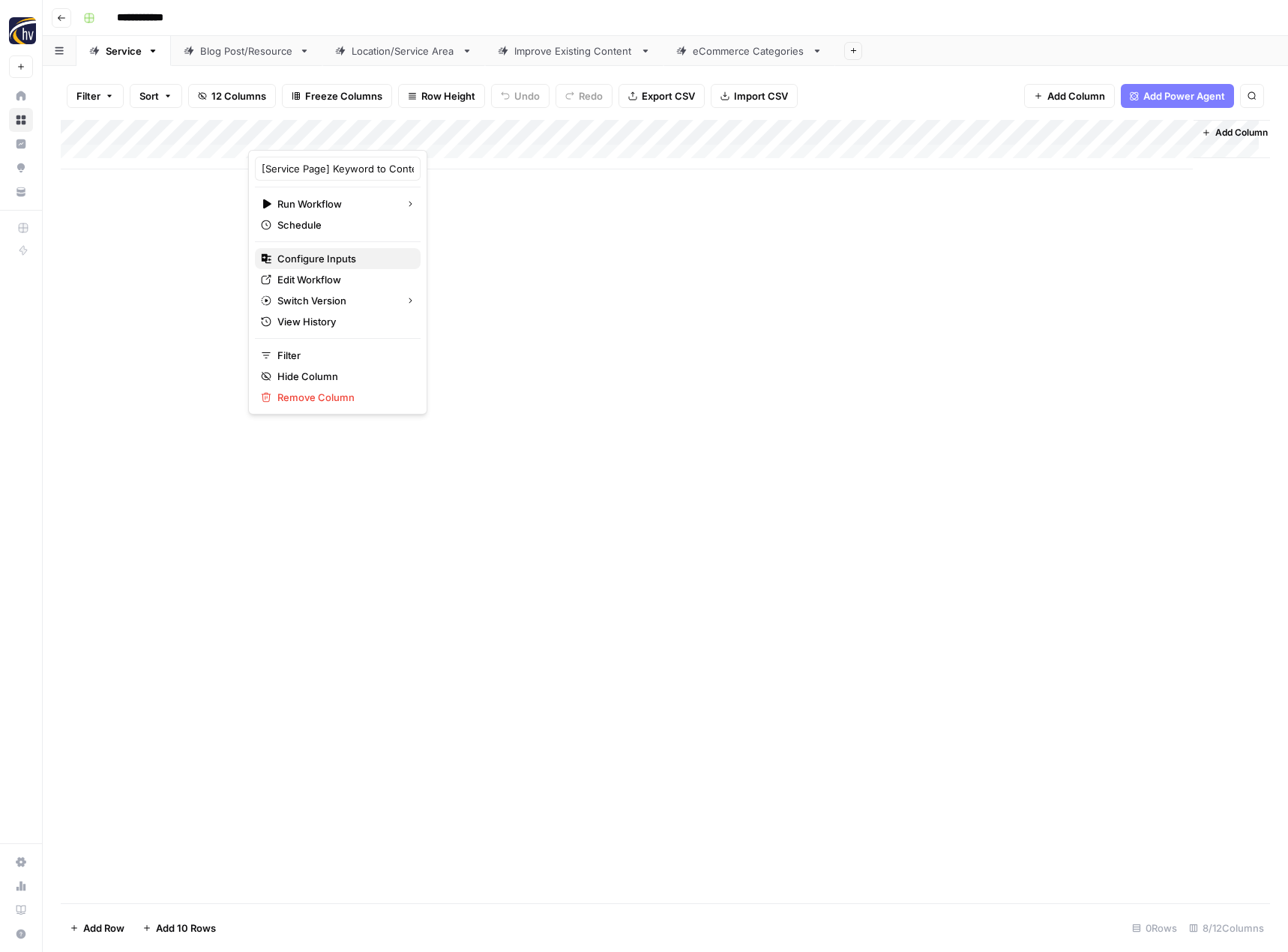
click at [341, 256] on span "Configure Inputs" at bounding box center [343, 258] width 132 height 15
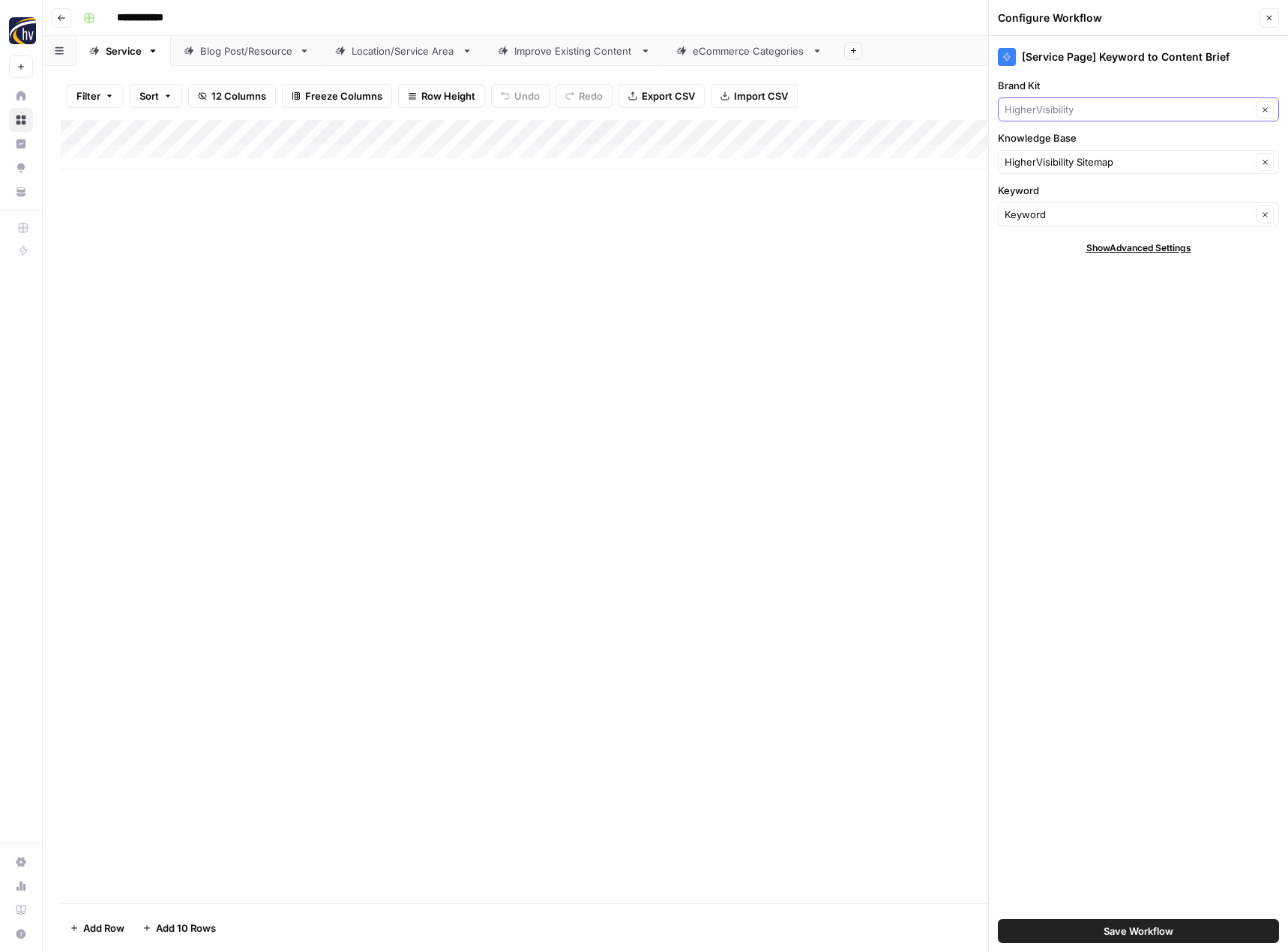
click at [1062, 107] on input "Brand Kit" at bounding box center [1128, 110] width 246 height 15
click at [1055, 140] on span "Cannabis Doc" at bounding box center [1135, 145] width 249 height 15
type input "Cannabis Doc"
click at [1054, 151] on div "HigherVisibility Sitemap Clear" at bounding box center [1138, 162] width 281 height 24
click at [1064, 196] on span "Cannabis Doc Sitemap" at bounding box center [1135, 197] width 249 height 15
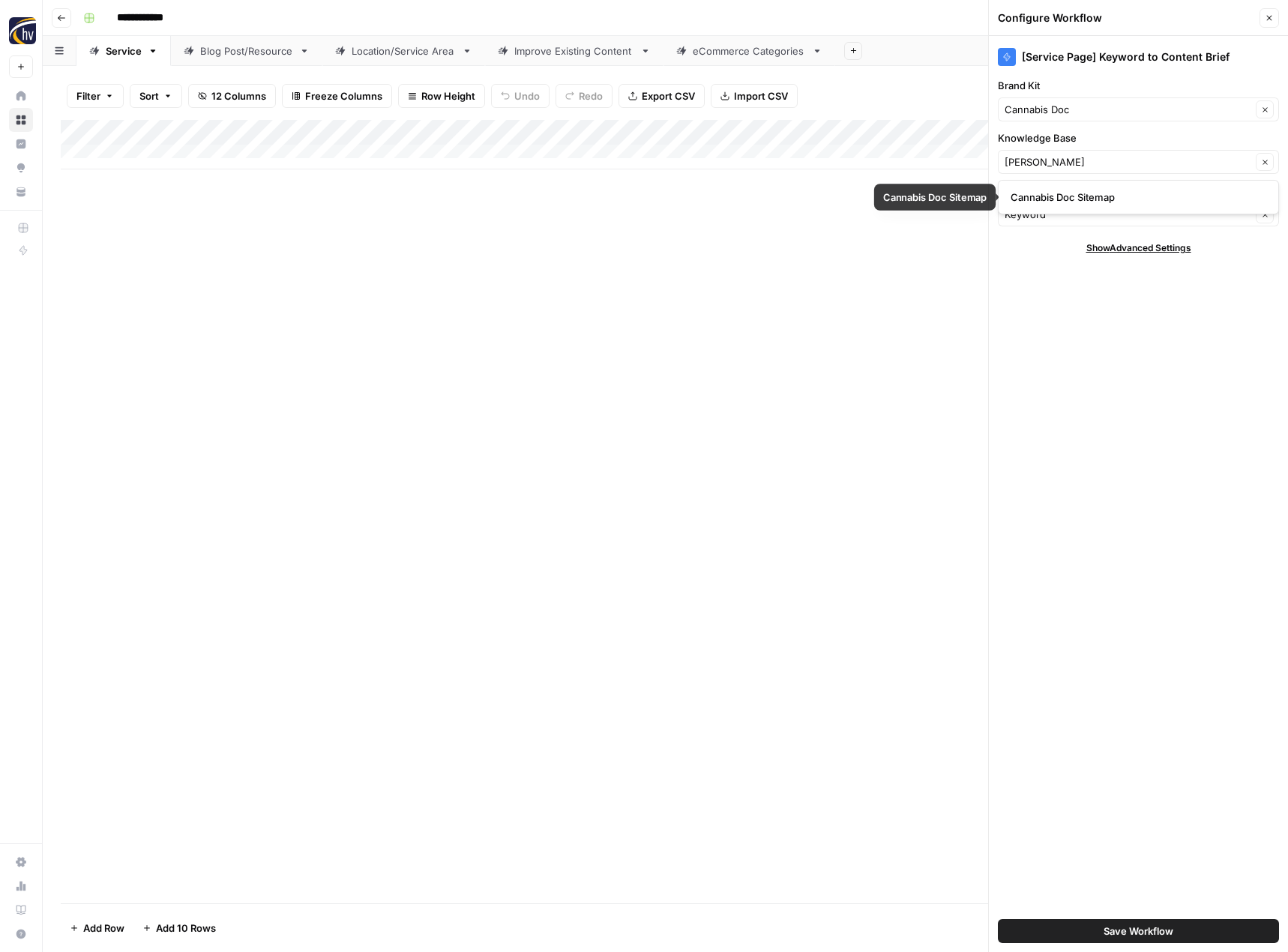
type input "Cannabis Doc Sitemap"
click at [1133, 928] on span "Save Workflow" at bounding box center [1138, 931] width 70 height 15
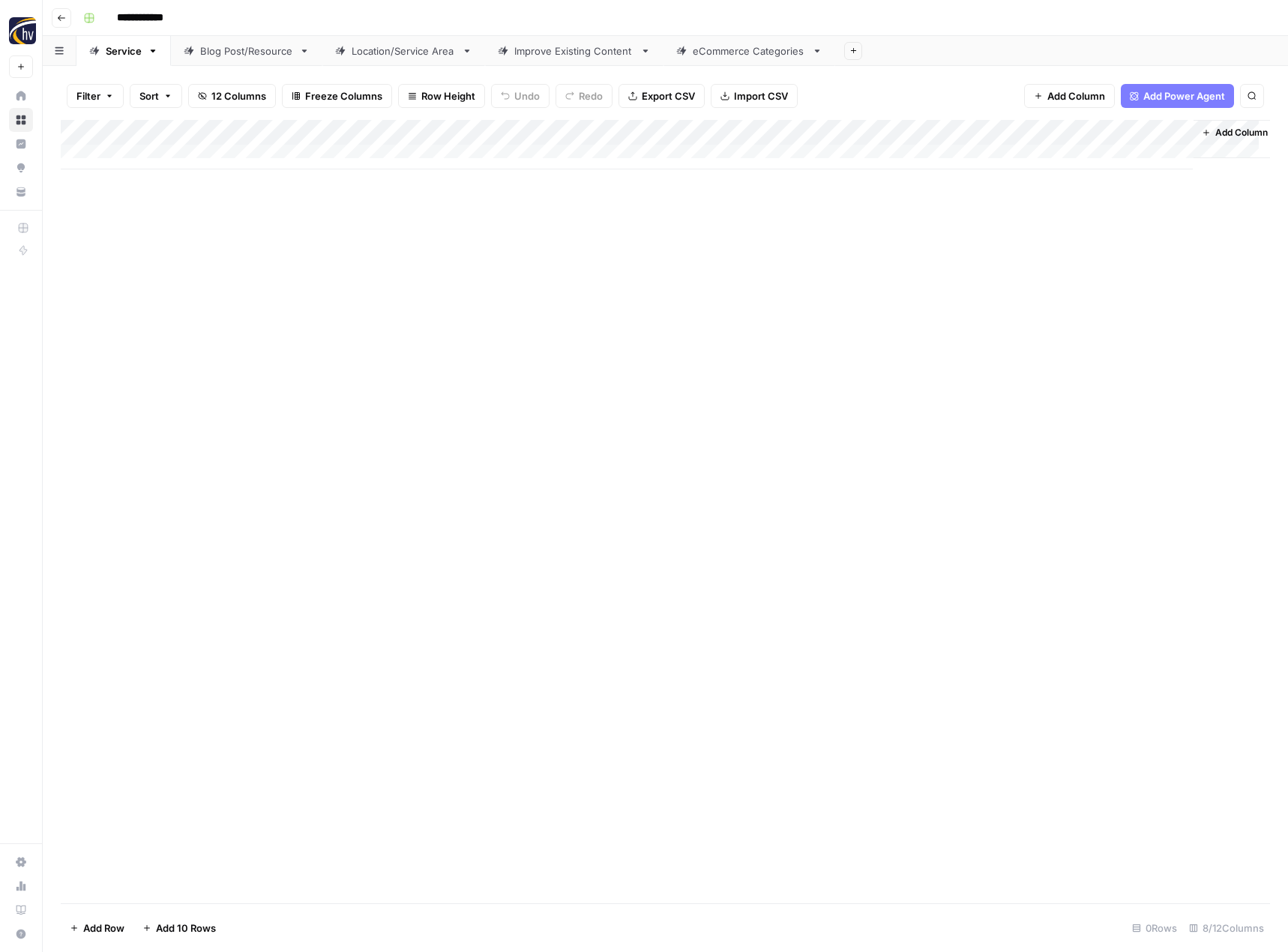
click at [1028, 134] on div "Add Column" at bounding box center [665, 145] width 1209 height 50
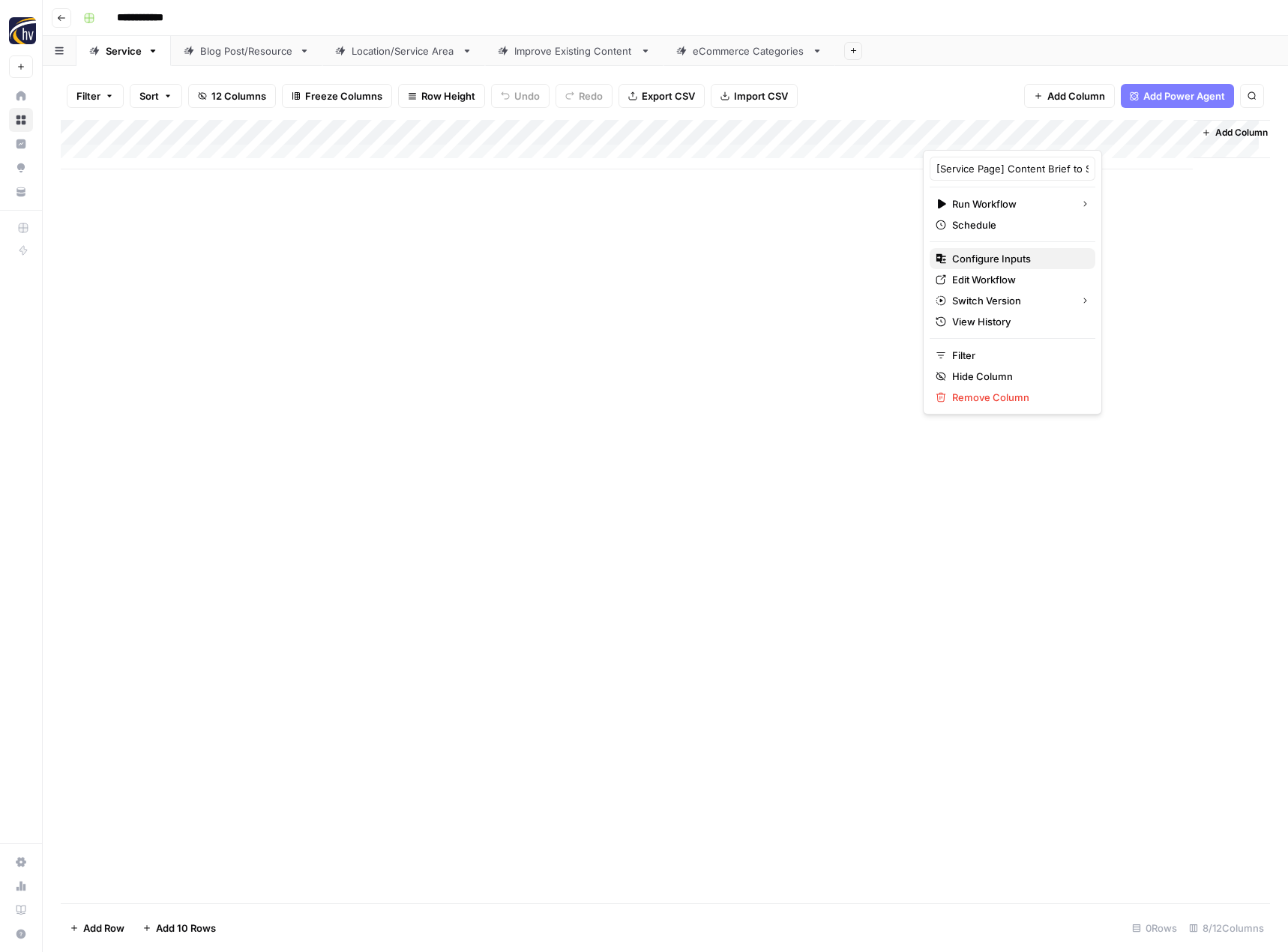
click at [966, 252] on span "Configure Inputs" at bounding box center [1017, 258] width 132 height 15
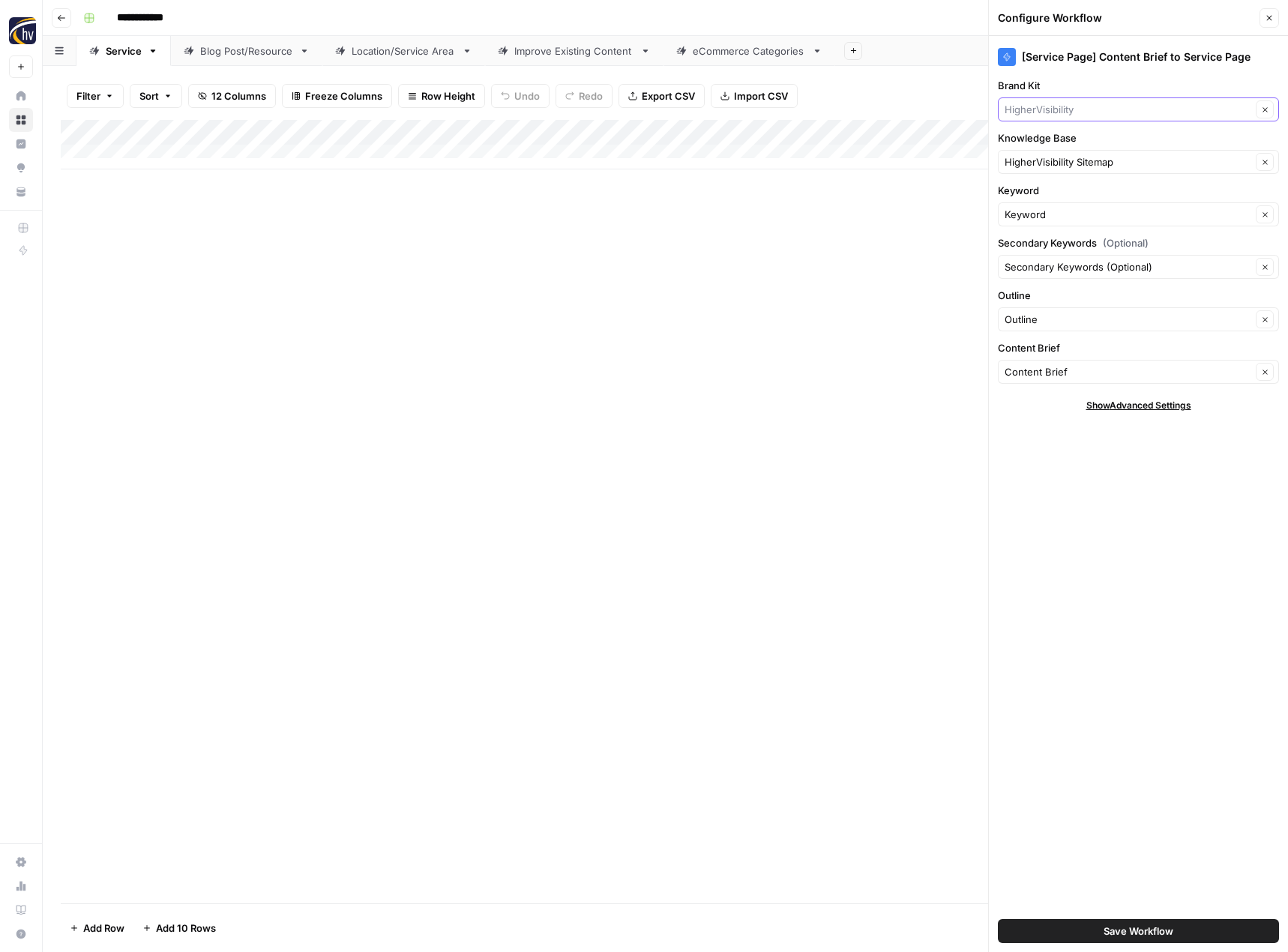
click at [1054, 107] on input "Brand Kit" at bounding box center [1128, 110] width 246 height 15
click at [1053, 152] on span "Cannabis Doc" at bounding box center [1135, 145] width 249 height 15
type input "Cannabis Doc"
click at [1047, 164] on input "Knowledge Base" at bounding box center [1128, 162] width 246 height 15
click at [1051, 202] on span "Cannabis Doc Sitemap" at bounding box center [1135, 197] width 249 height 15
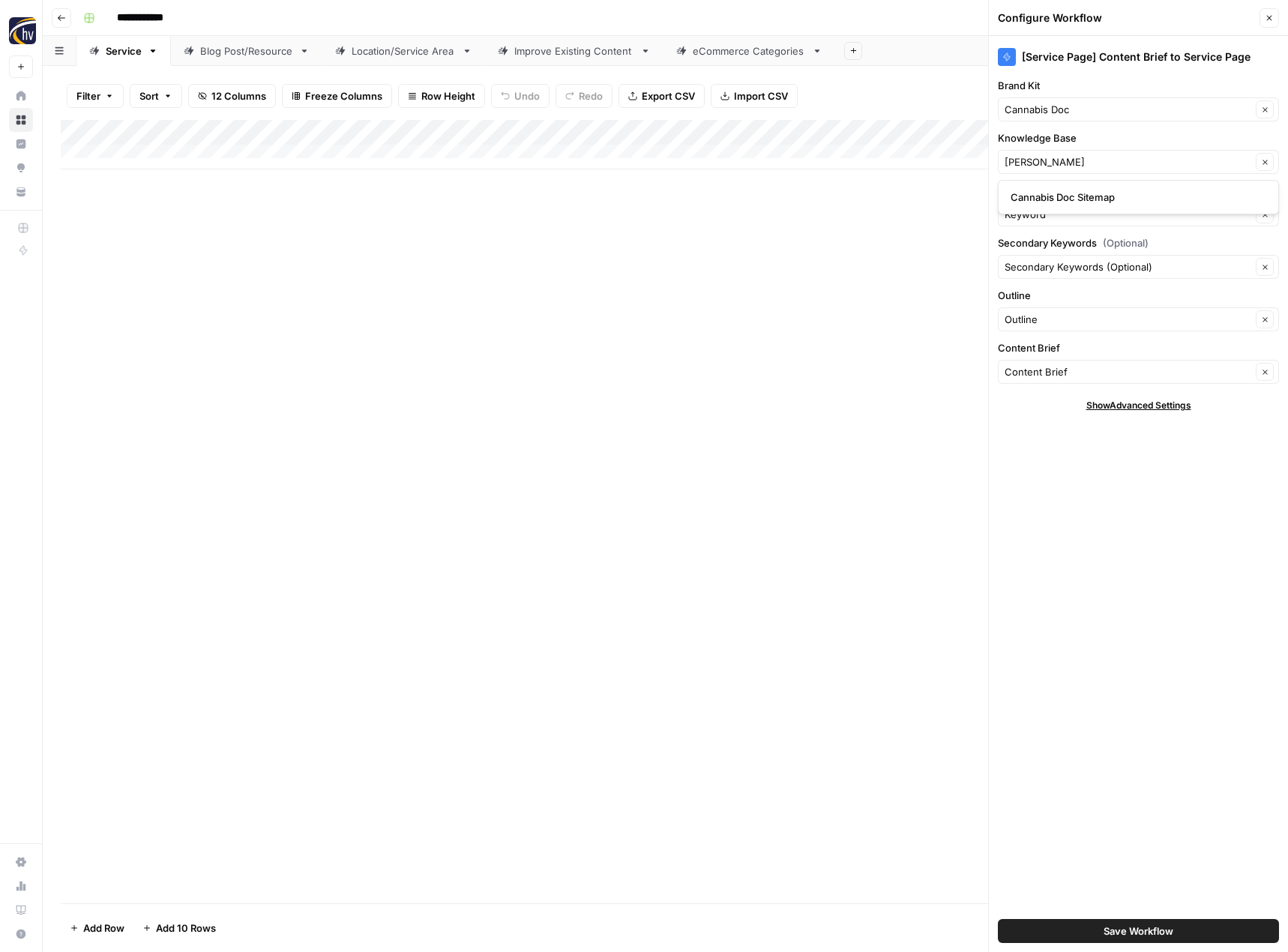
type input "Cannabis Doc Sitemap"
click at [1093, 931] on button "Save Workflow" at bounding box center [1138, 931] width 281 height 24
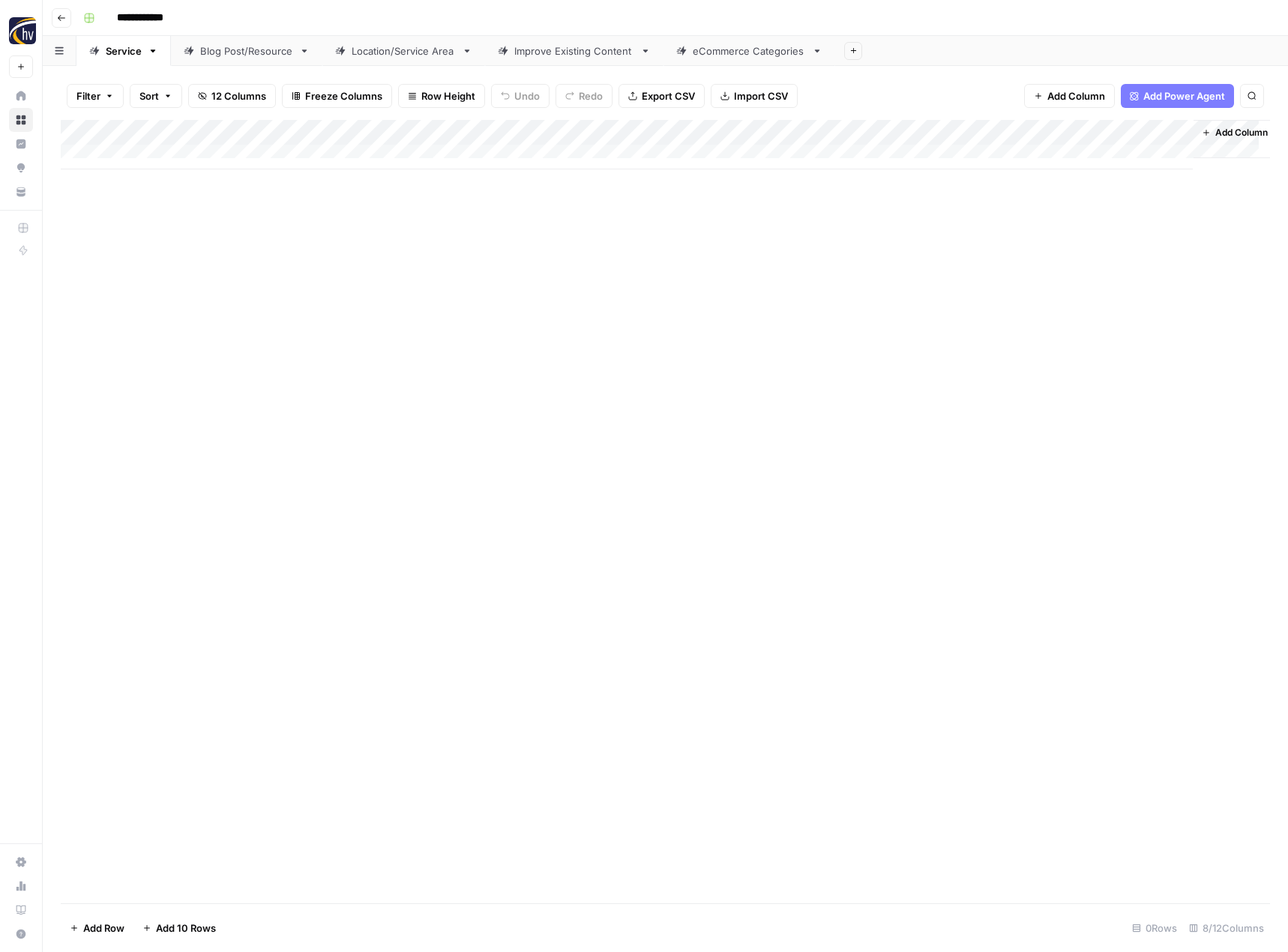
click at [257, 56] on div "Blog Post/Resource" at bounding box center [246, 51] width 93 height 15
click at [356, 133] on div "Add Column" at bounding box center [665, 145] width 1209 height 50
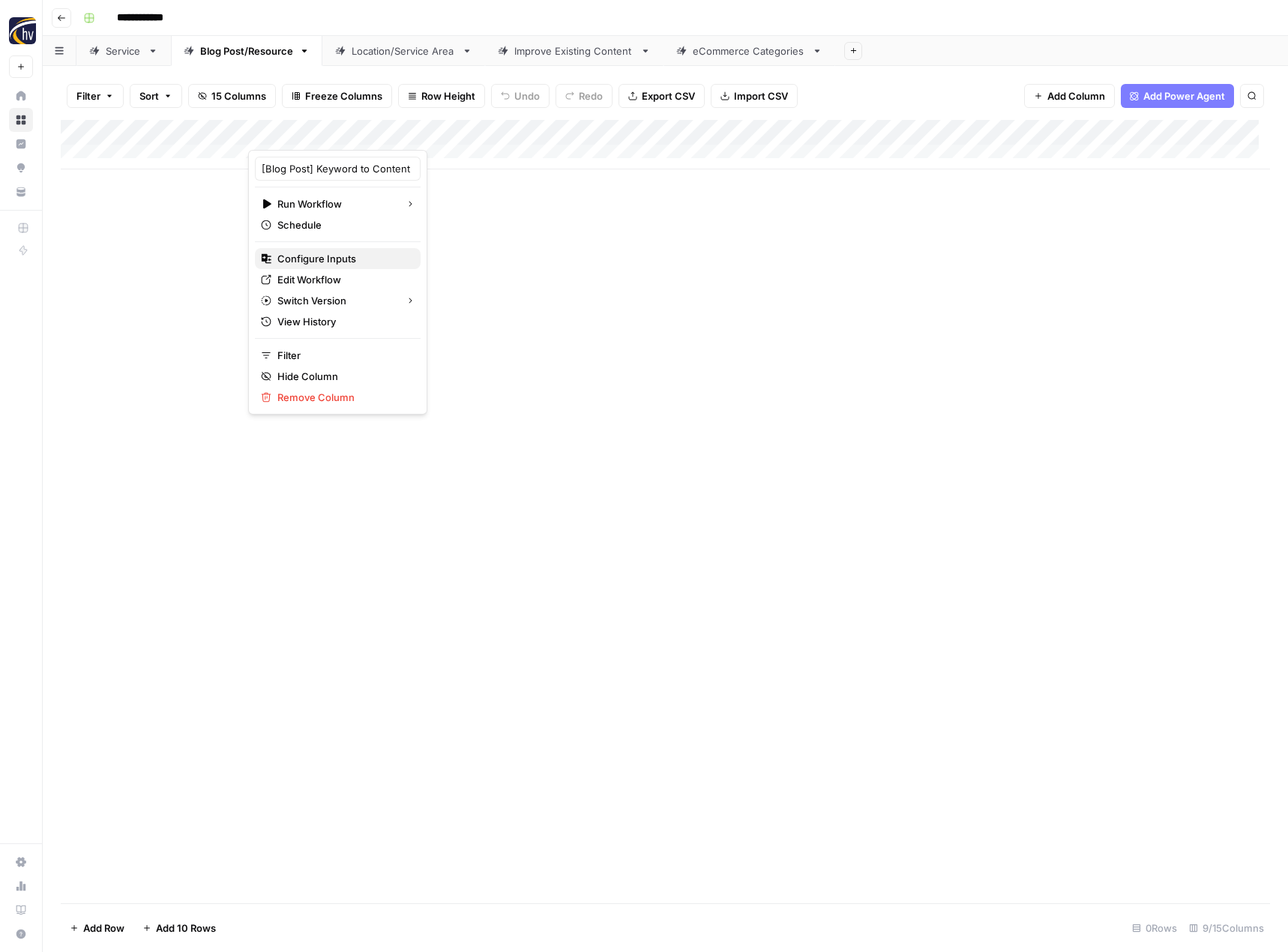
click at [337, 259] on span "Configure Inputs" at bounding box center [343, 258] width 132 height 15
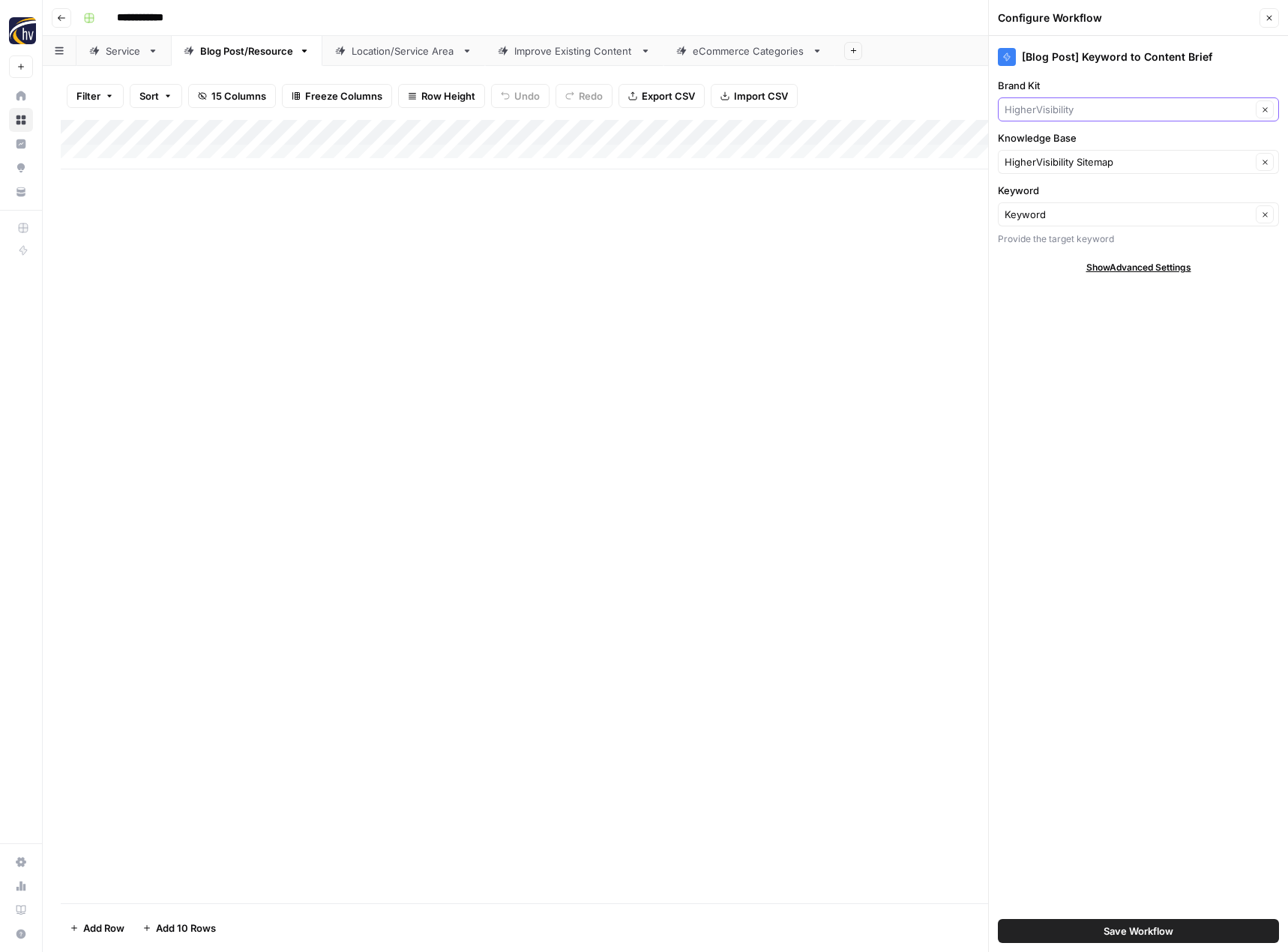
click at [1097, 109] on input "Brand Kit" at bounding box center [1128, 110] width 246 height 15
click at [1079, 151] on span "Cannabis Doc" at bounding box center [1135, 145] width 249 height 15
type input "Cannabis Doc"
click at [1075, 157] on input "Knowledge Base" at bounding box center [1128, 162] width 246 height 15
click at [1070, 190] on span "Cannabis Doc Sitemap" at bounding box center [1135, 197] width 249 height 15
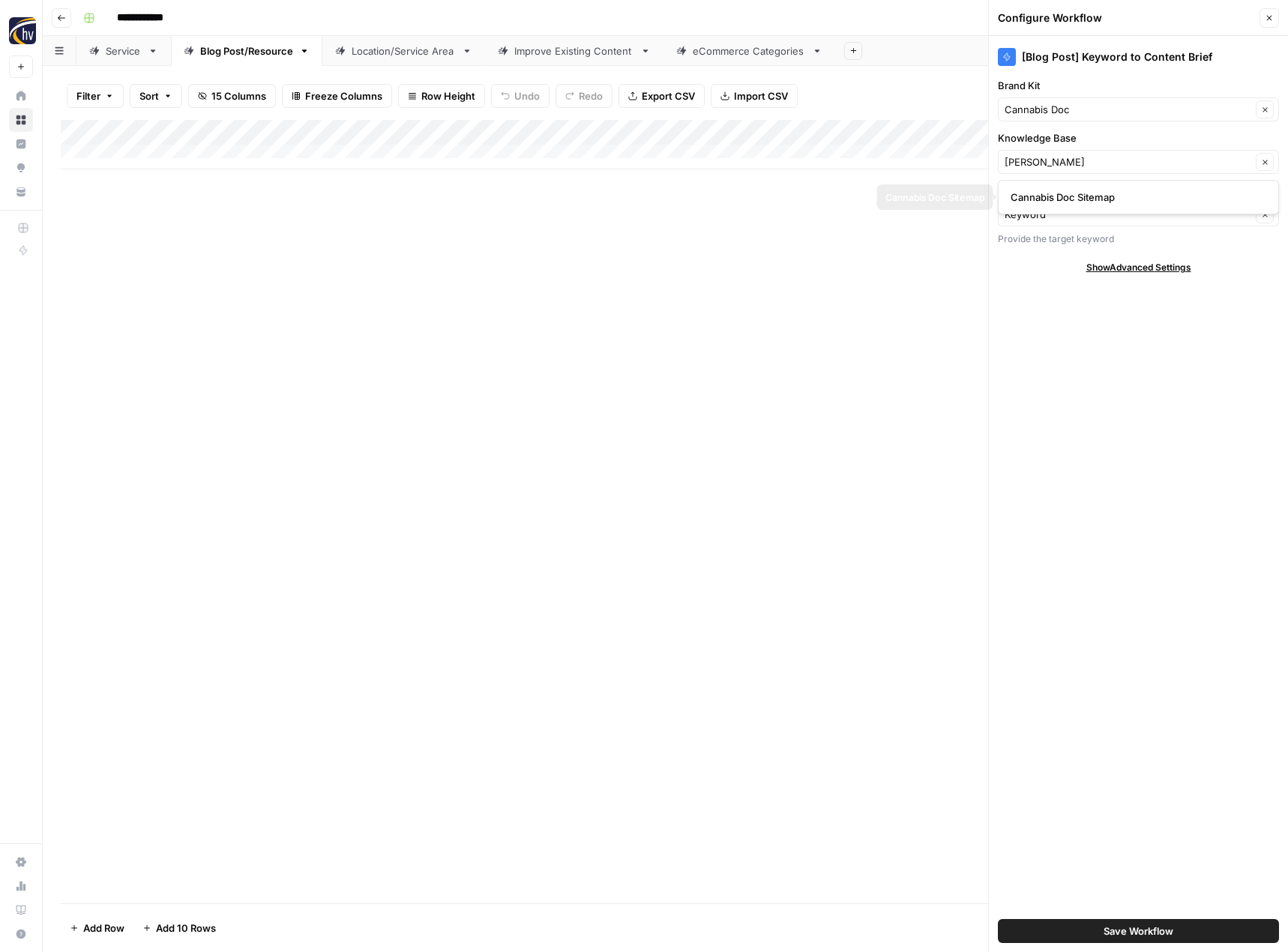
type input "Cannabis Doc Sitemap"
click at [1113, 934] on span "Save Workflow" at bounding box center [1138, 931] width 70 height 15
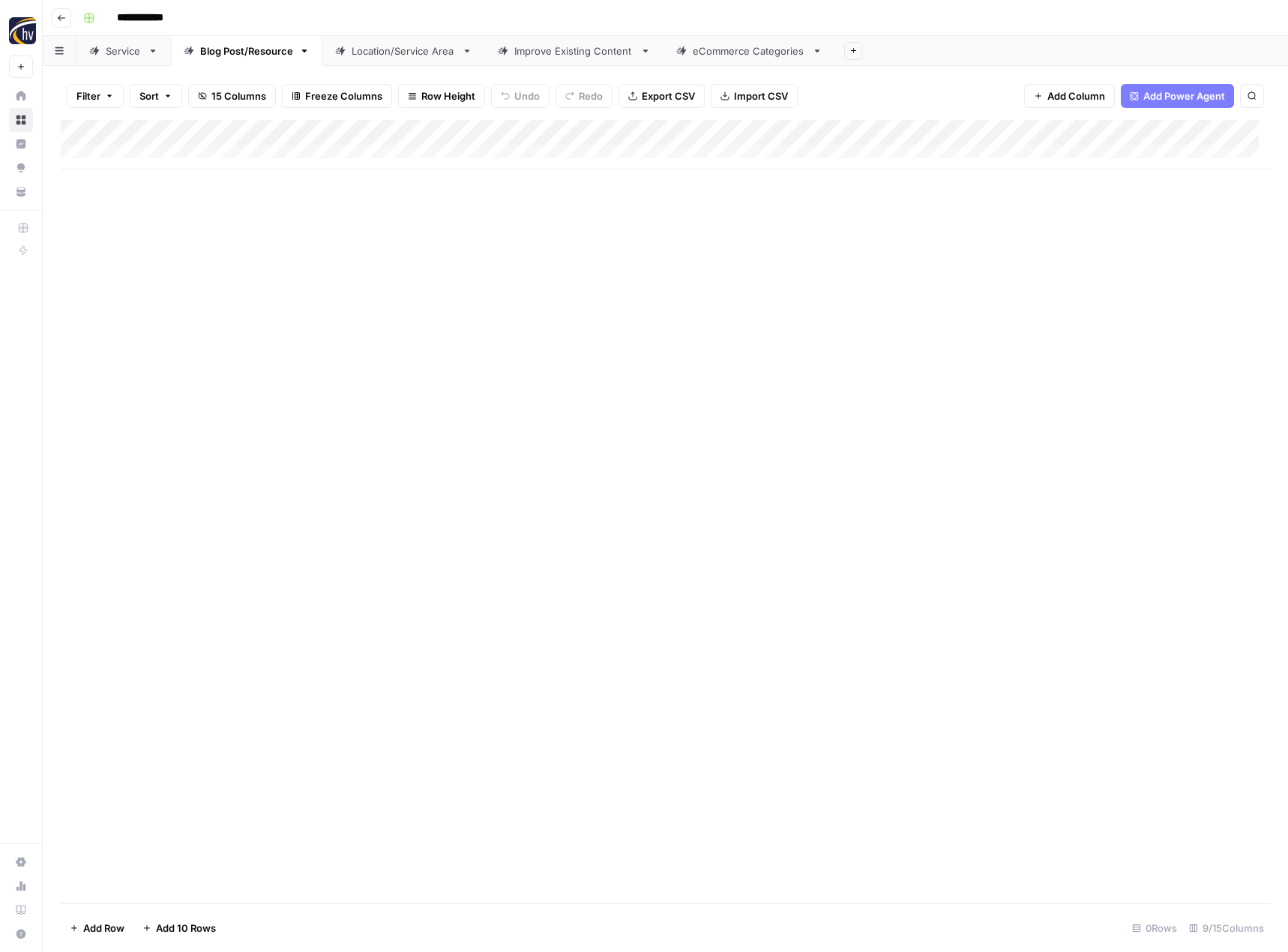
click at [1163, 135] on div "Add Column" at bounding box center [665, 145] width 1209 height 50
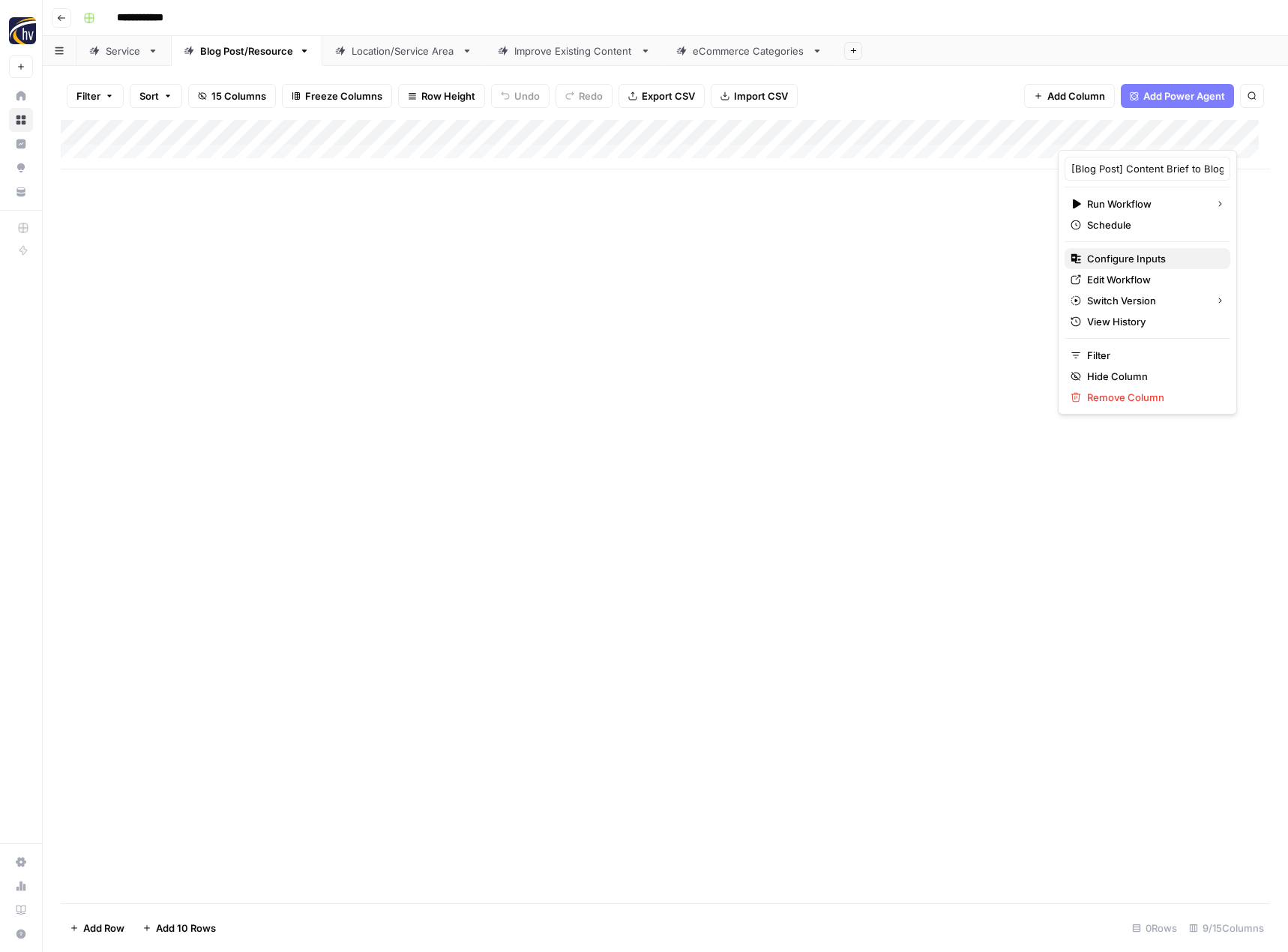
click at [1102, 263] on span "Configure Inputs" at bounding box center [1153, 258] width 132 height 15
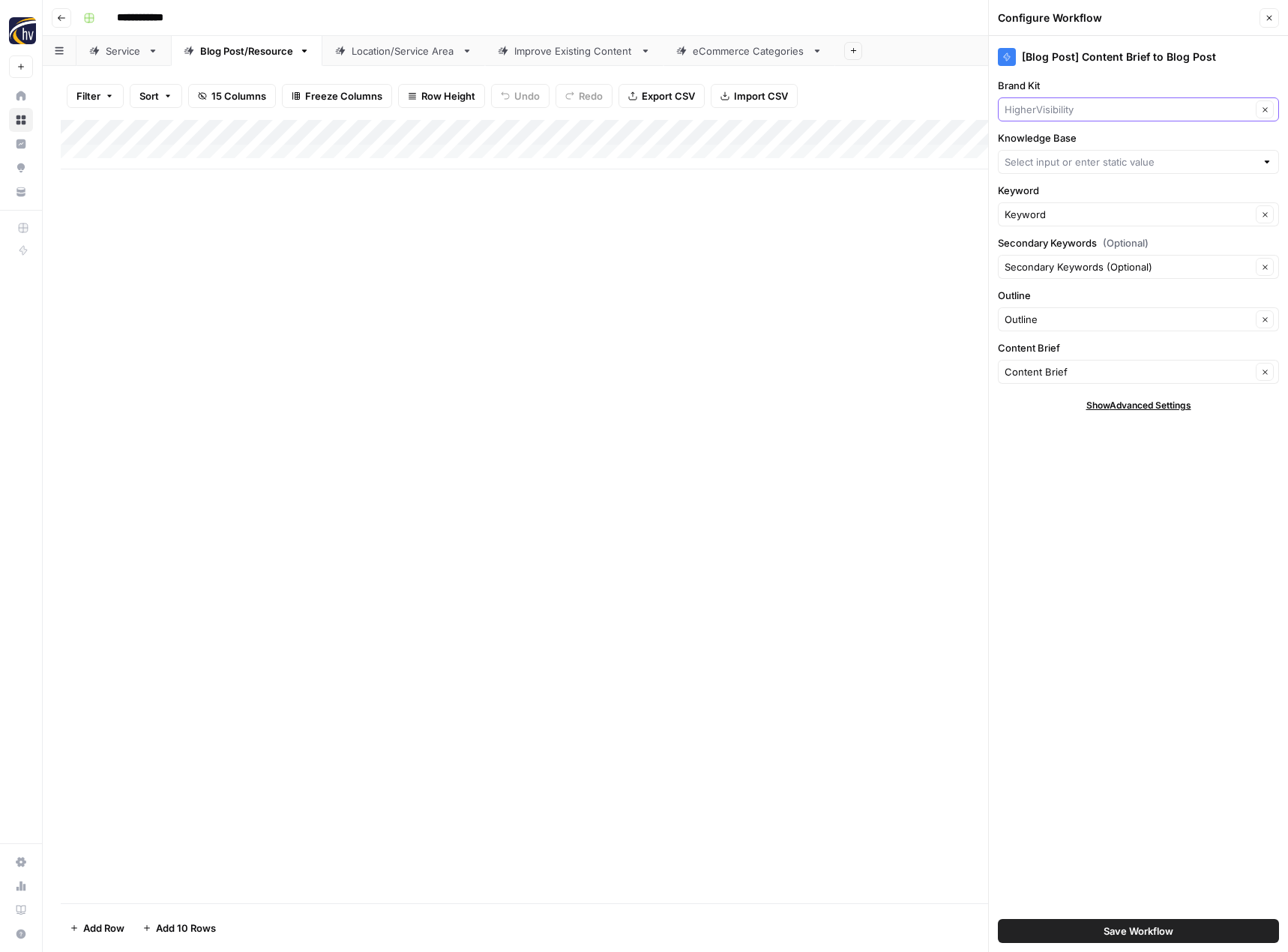
click at [1022, 113] on input "Brand Kit" at bounding box center [1128, 110] width 246 height 15
click at [1027, 142] on span "Cannabis Doc" at bounding box center [1135, 145] width 249 height 15
type input "Cannabis Doc"
click at [1048, 165] on input "Knowledge Base" at bounding box center [1130, 162] width 251 height 15
click at [1048, 189] on button "Cannabis Doc Sitemap" at bounding box center [1138, 197] width 268 height 21
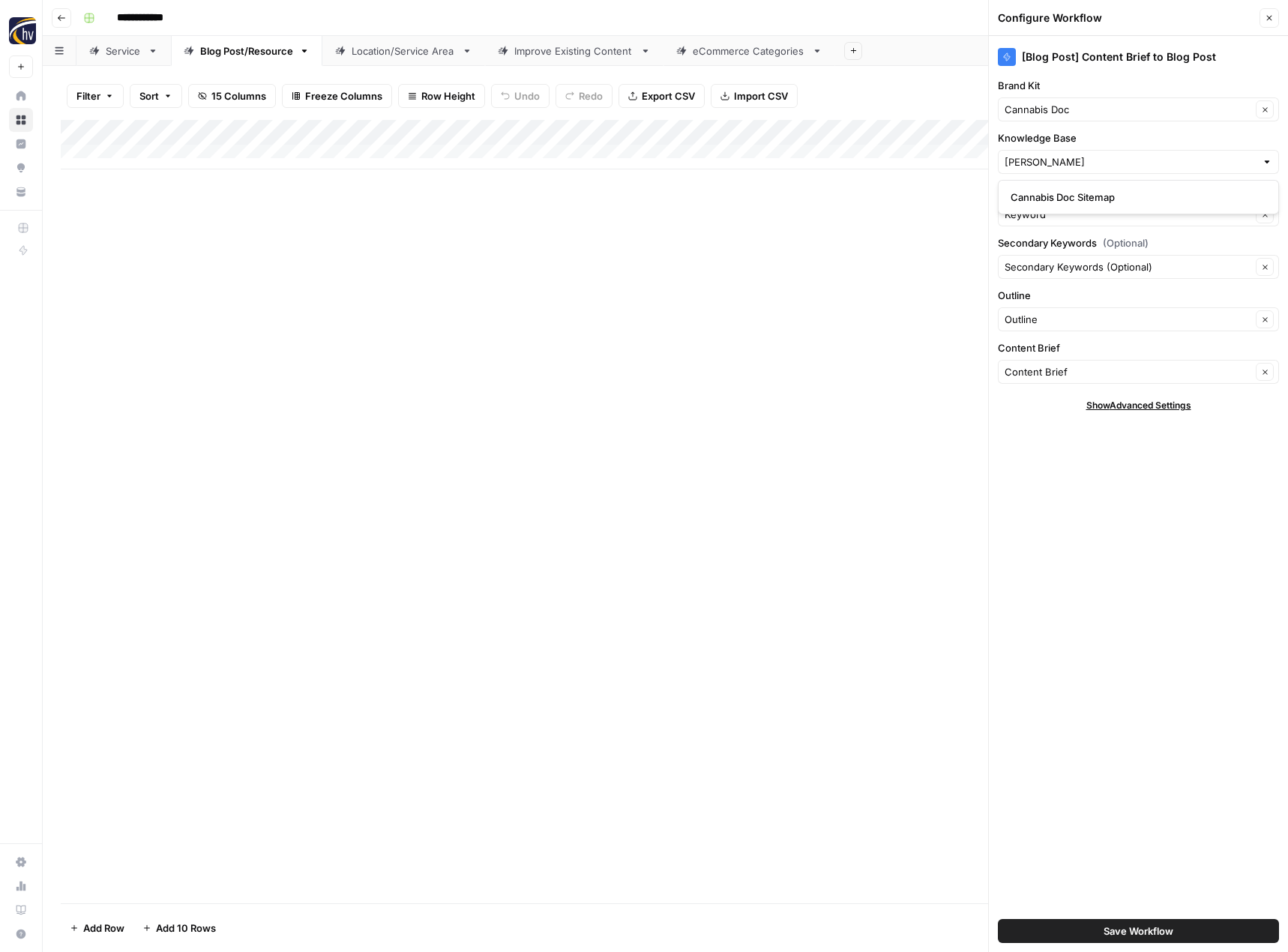
type input "Cannabis Doc Sitemap"
click at [1125, 924] on span "Save Workflow" at bounding box center [1138, 931] width 70 height 15
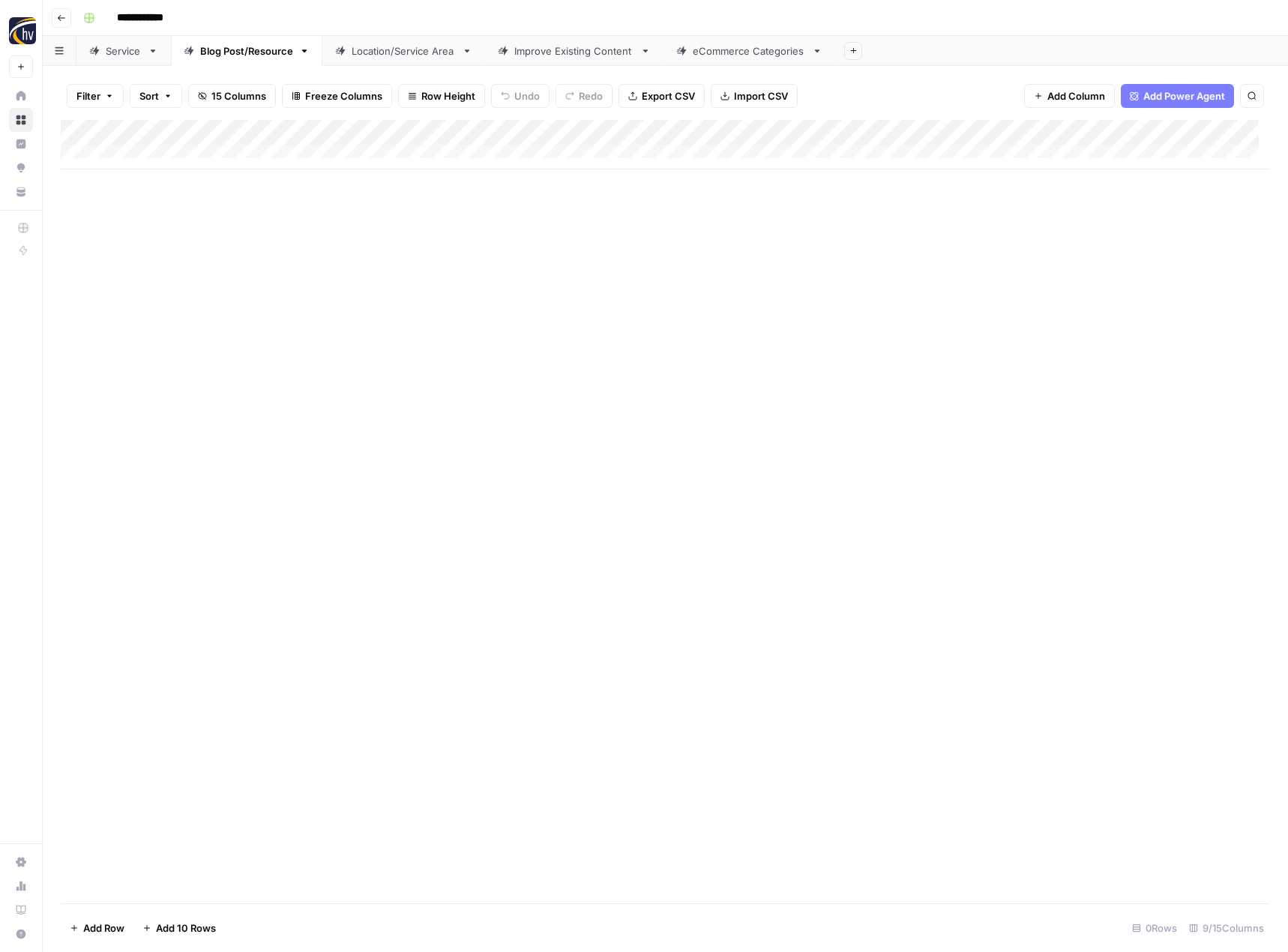
click at [352, 132] on div "Add Column" at bounding box center [665, 145] width 1209 height 50
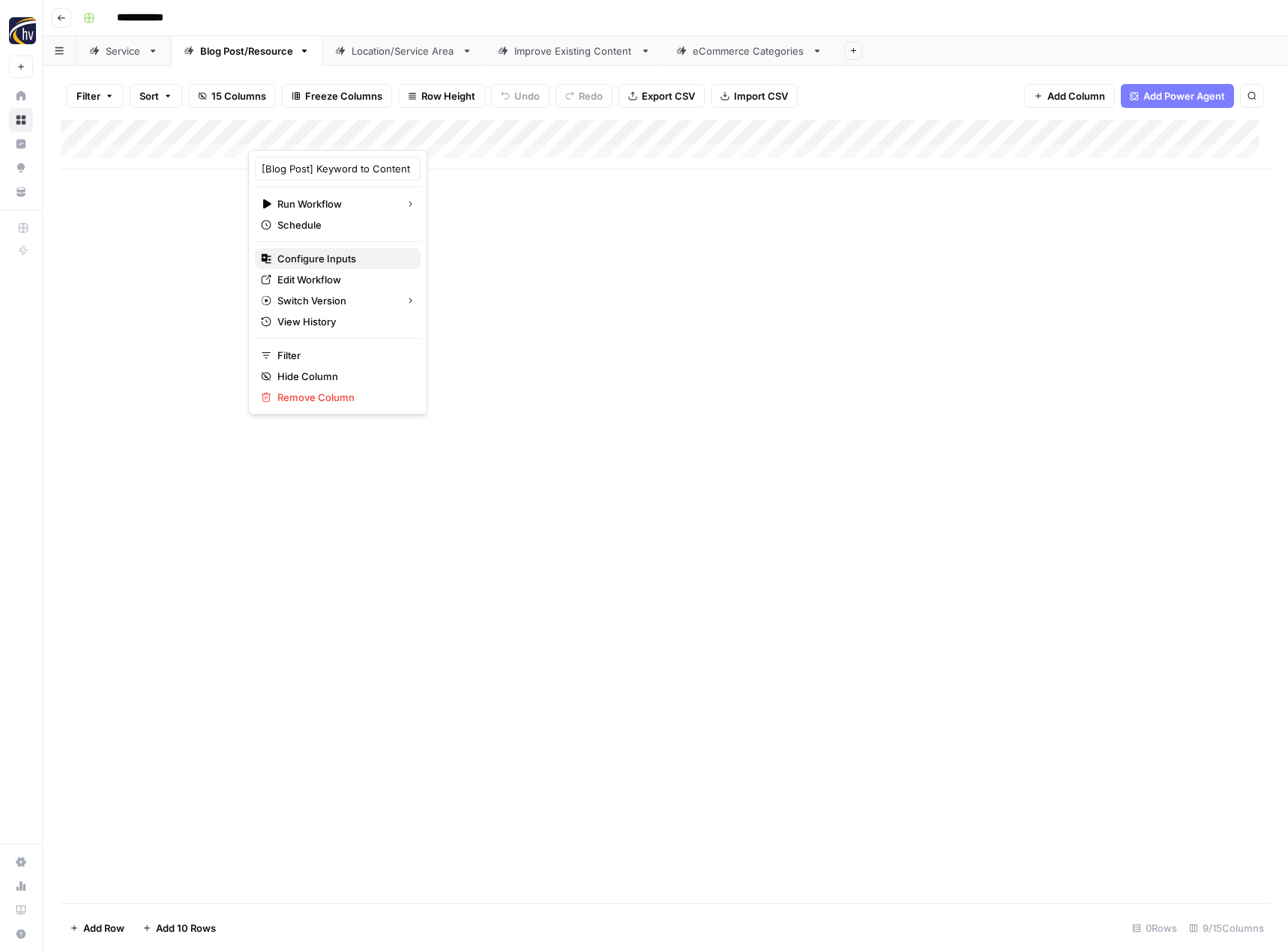
click at [331, 256] on span "Configure Inputs" at bounding box center [343, 258] width 132 height 15
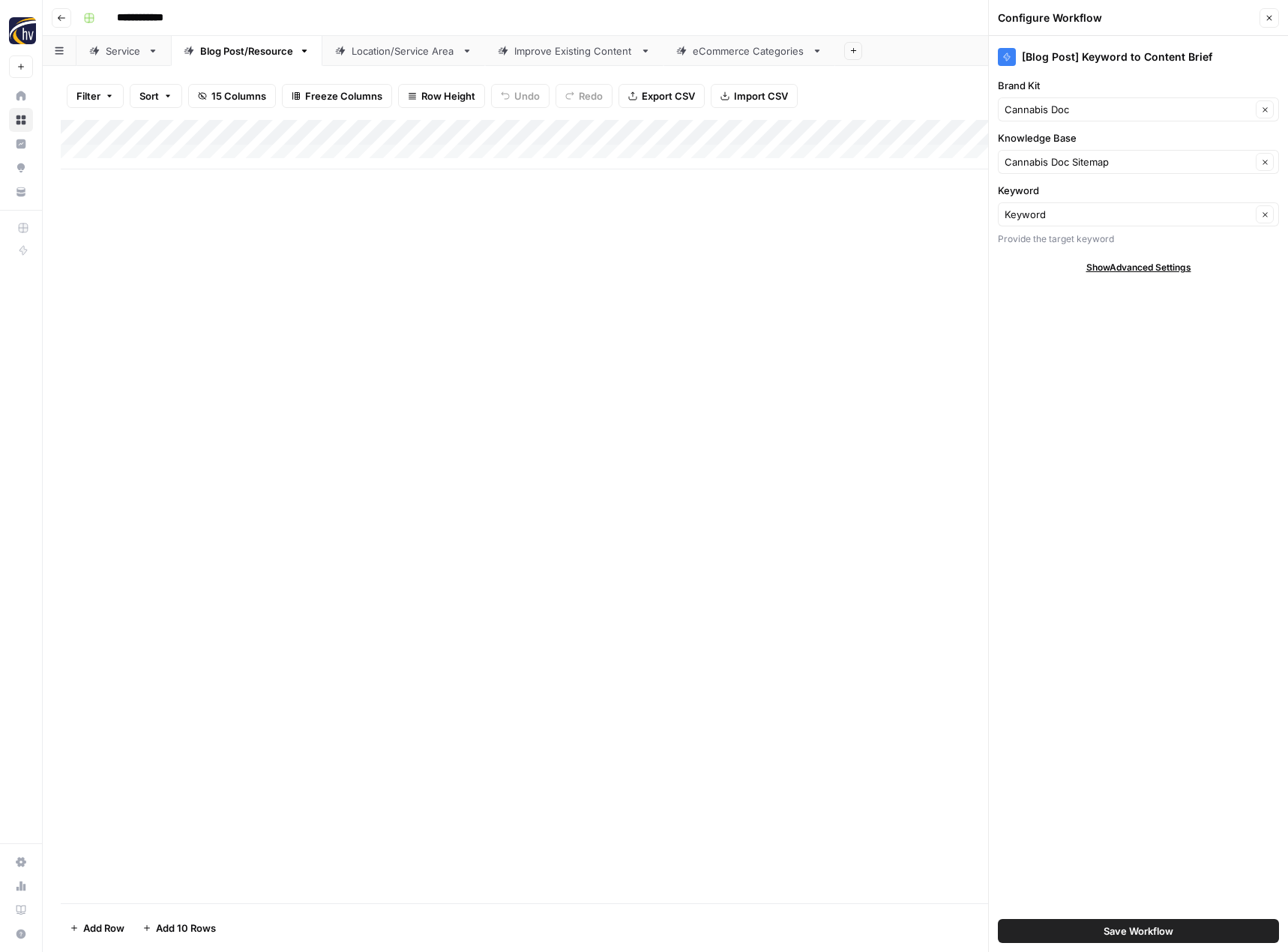
click at [1271, 17] on icon "button" at bounding box center [1269, 18] width 9 height 9
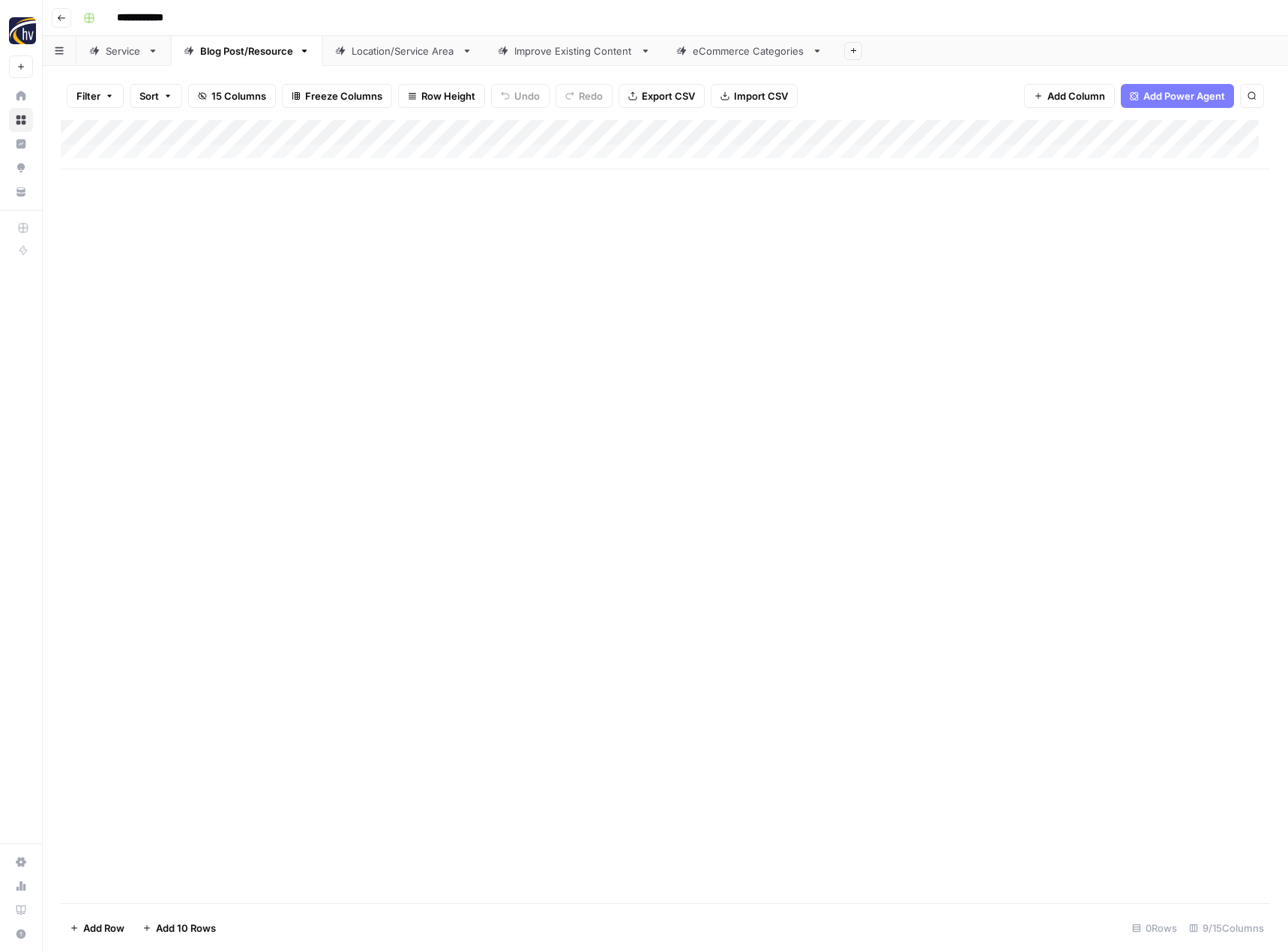
click at [1166, 134] on div "Add Column" at bounding box center [665, 145] width 1209 height 50
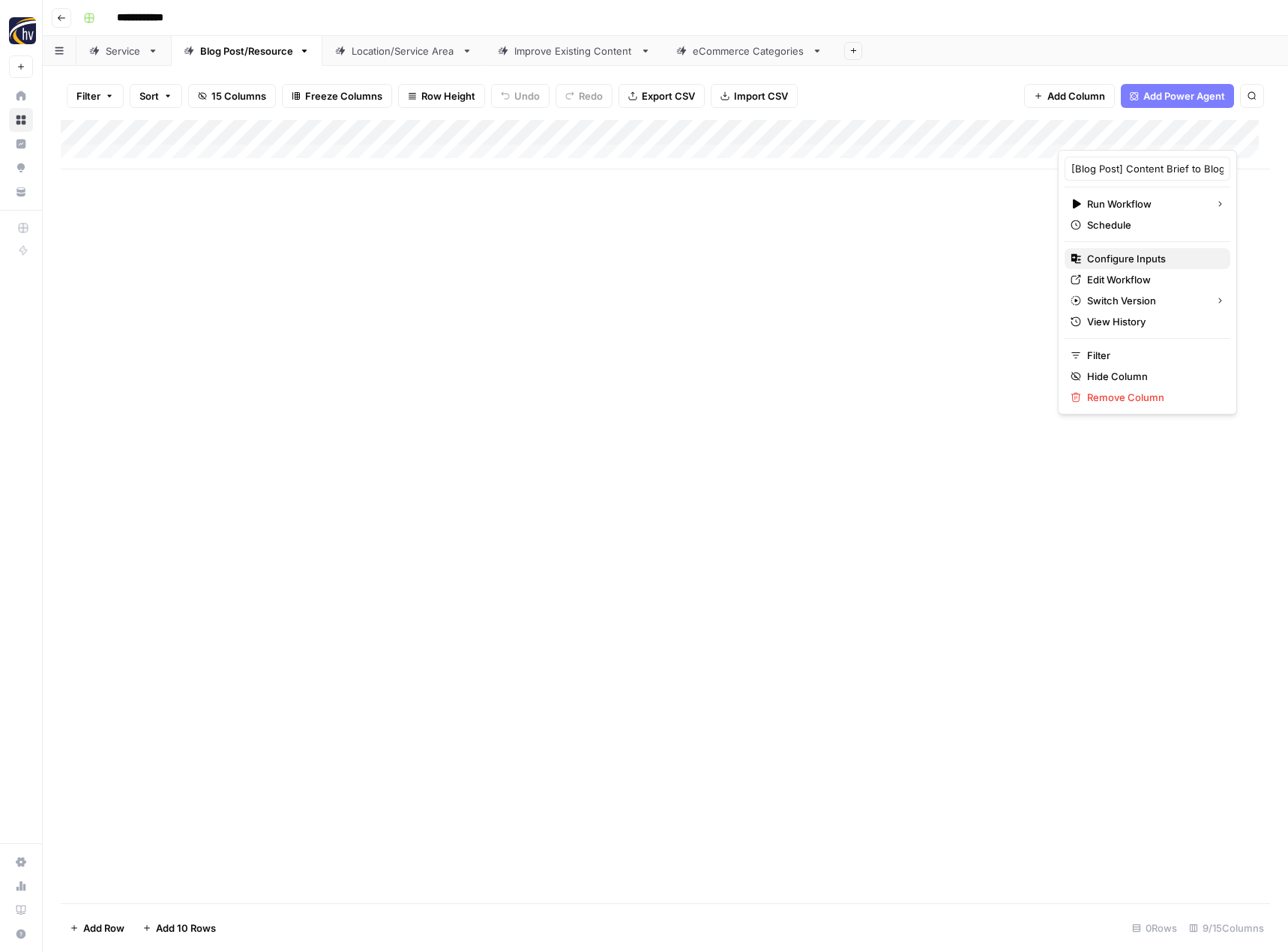
click at [1121, 260] on span "Configure Inputs" at bounding box center [1153, 258] width 132 height 15
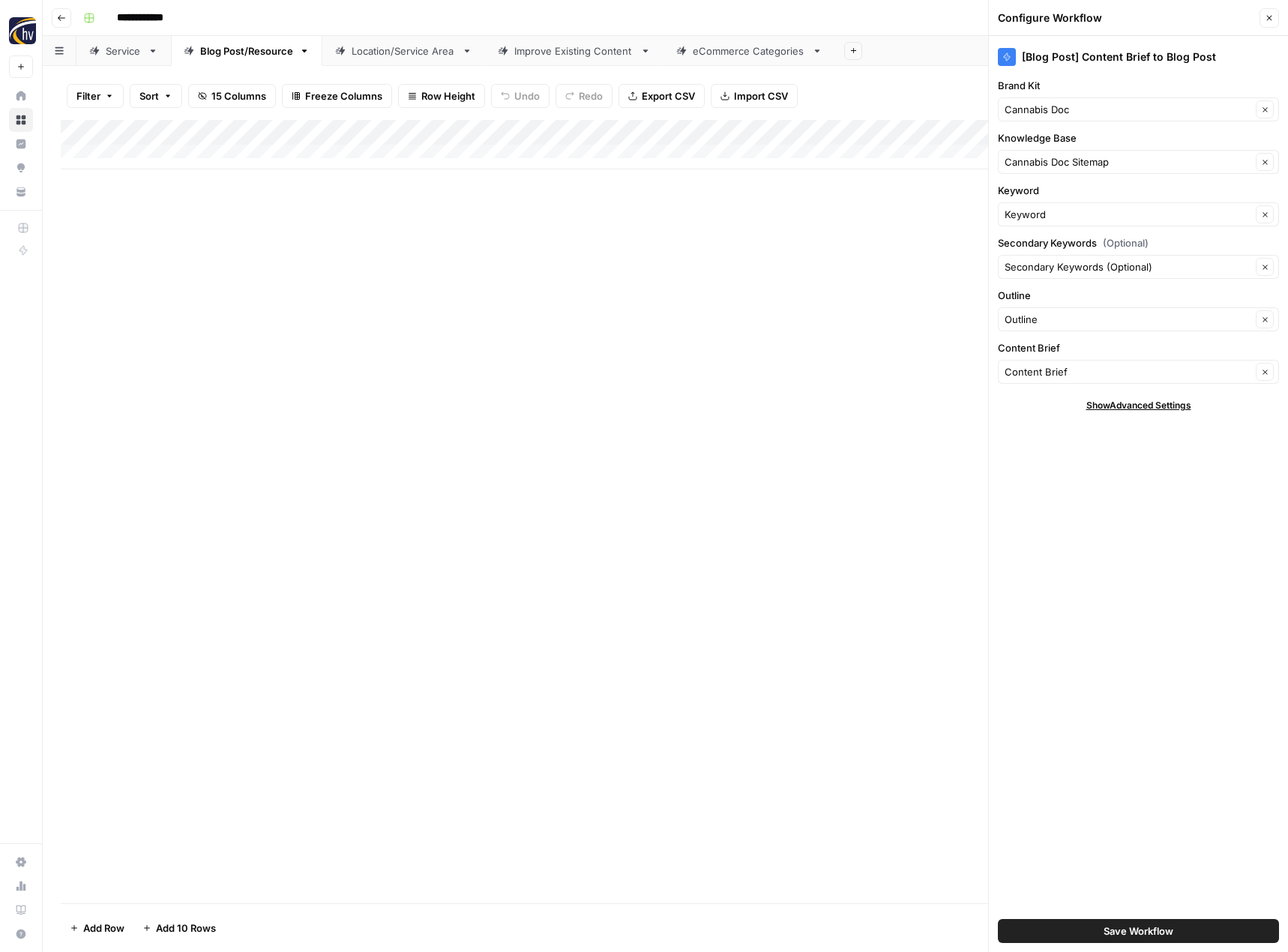
click at [1272, 23] on button "Close" at bounding box center [1269, 18] width 20 height 20
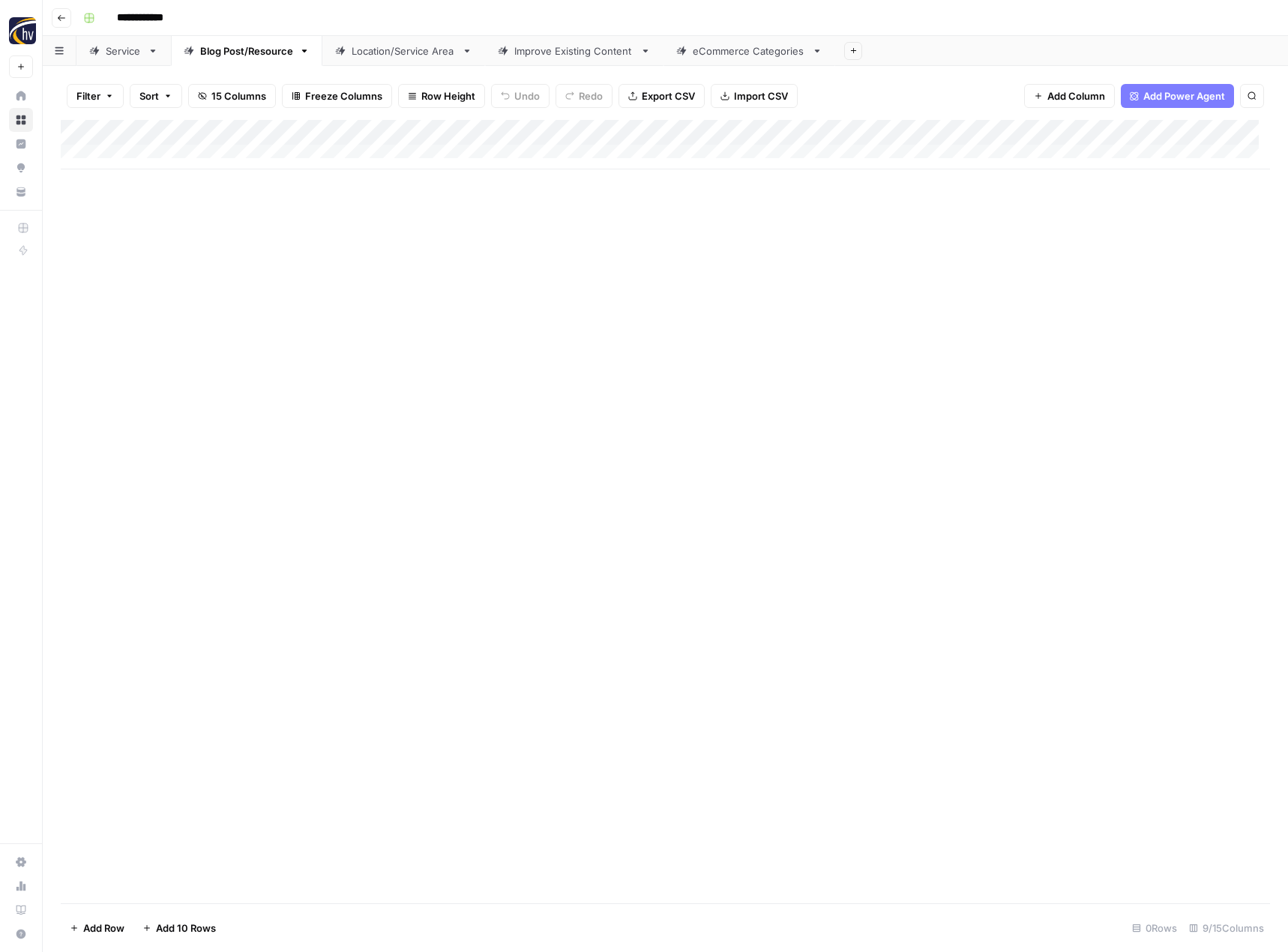
click at [398, 53] on div "Location/Service Area" at bounding box center [404, 51] width 104 height 15
click at [470, 131] on div "Add Column" at bounding box center [665, 145] width 1209 height 50
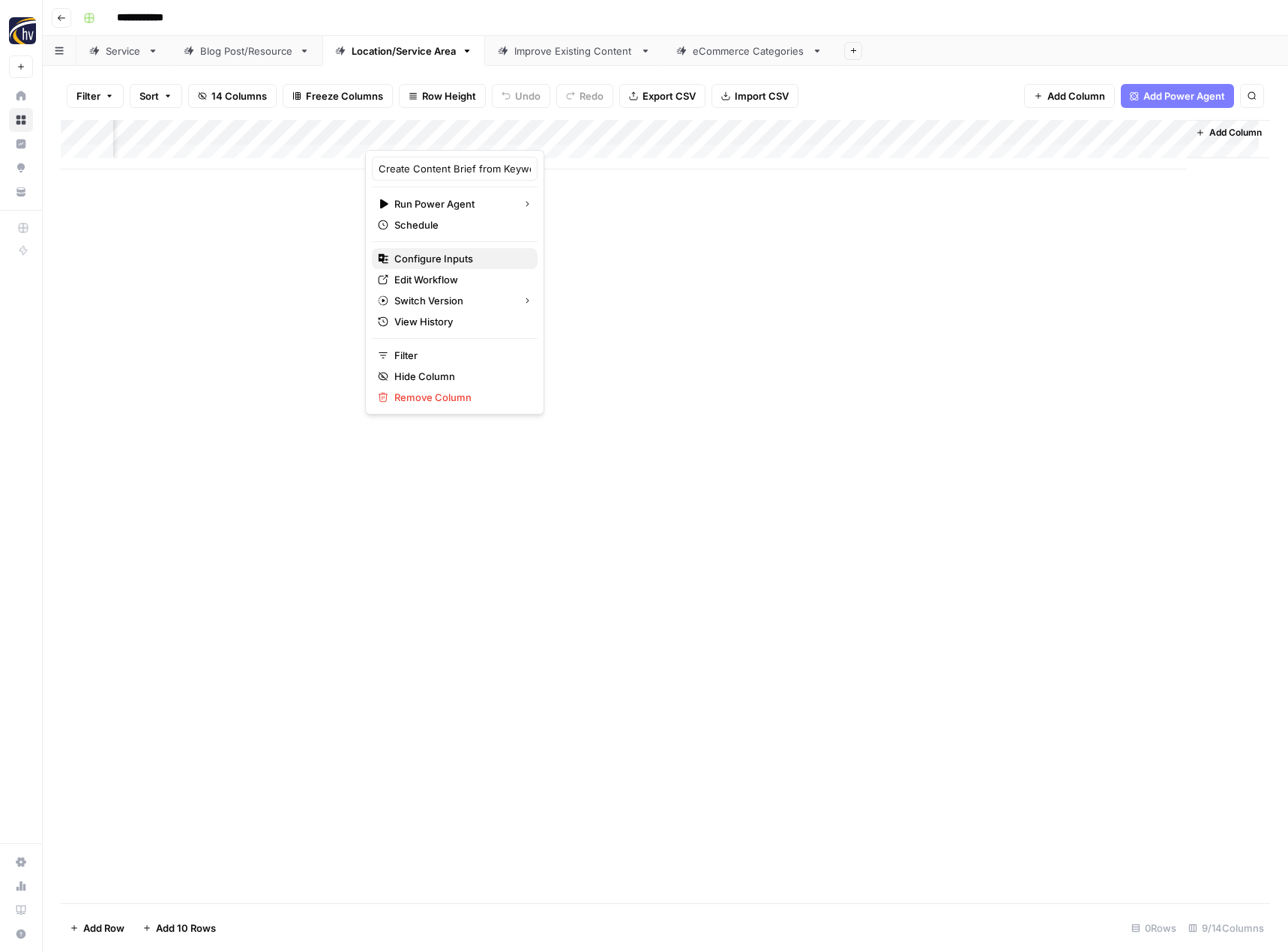
click at [437, 267] on button "Configure Inputs" at bounding box center [455, 258] width 166 height 21
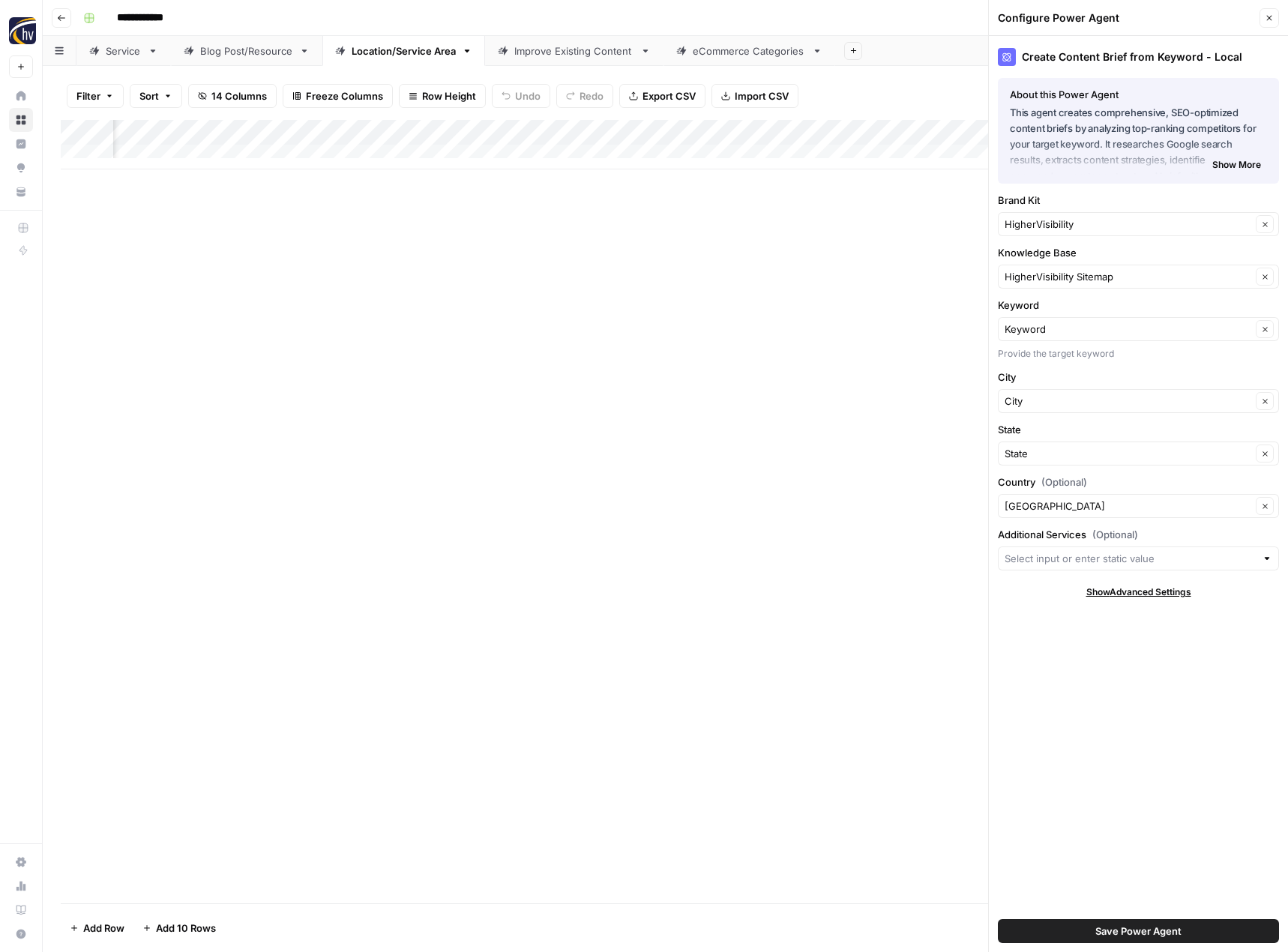
click at [1060, 232] on div "HigherVisibility Clear" at bounding box center [1138, 224] width 281 height 24
type input "Cannabis Doc"
click at [1050, 276] on input "Knowledge Base" at bounding box center [1128, 277] width 246 height 15
click at [1048, 304] on span "Cannabis Doc Sitemap" at bounding box center [1135, 312] width 249 height 15
type input "Cannabis Doc Sitemap"
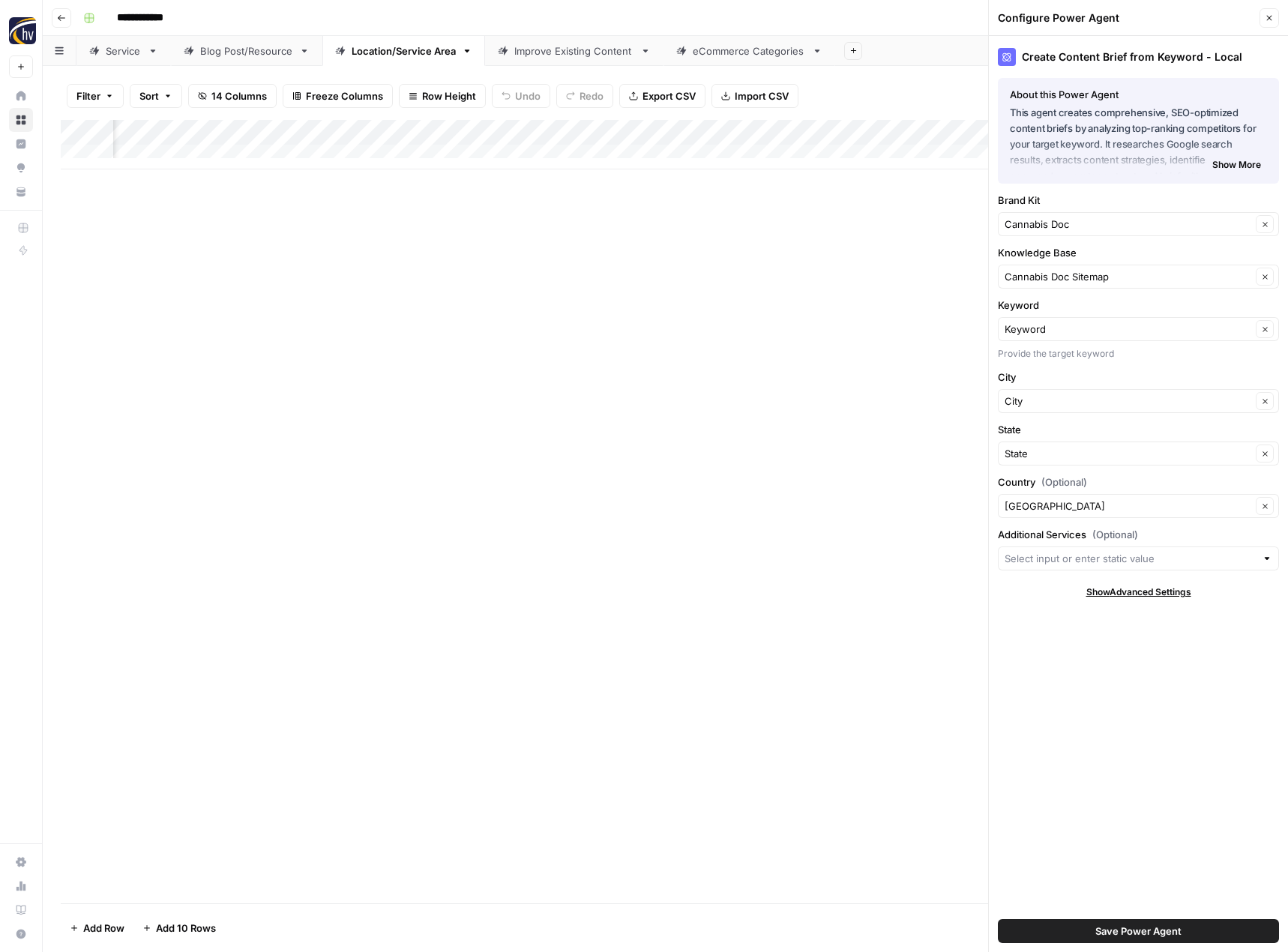
click at [1162, 933] on span "Save Power Agent" at bounding box center [1138, 931] width 86 height 15
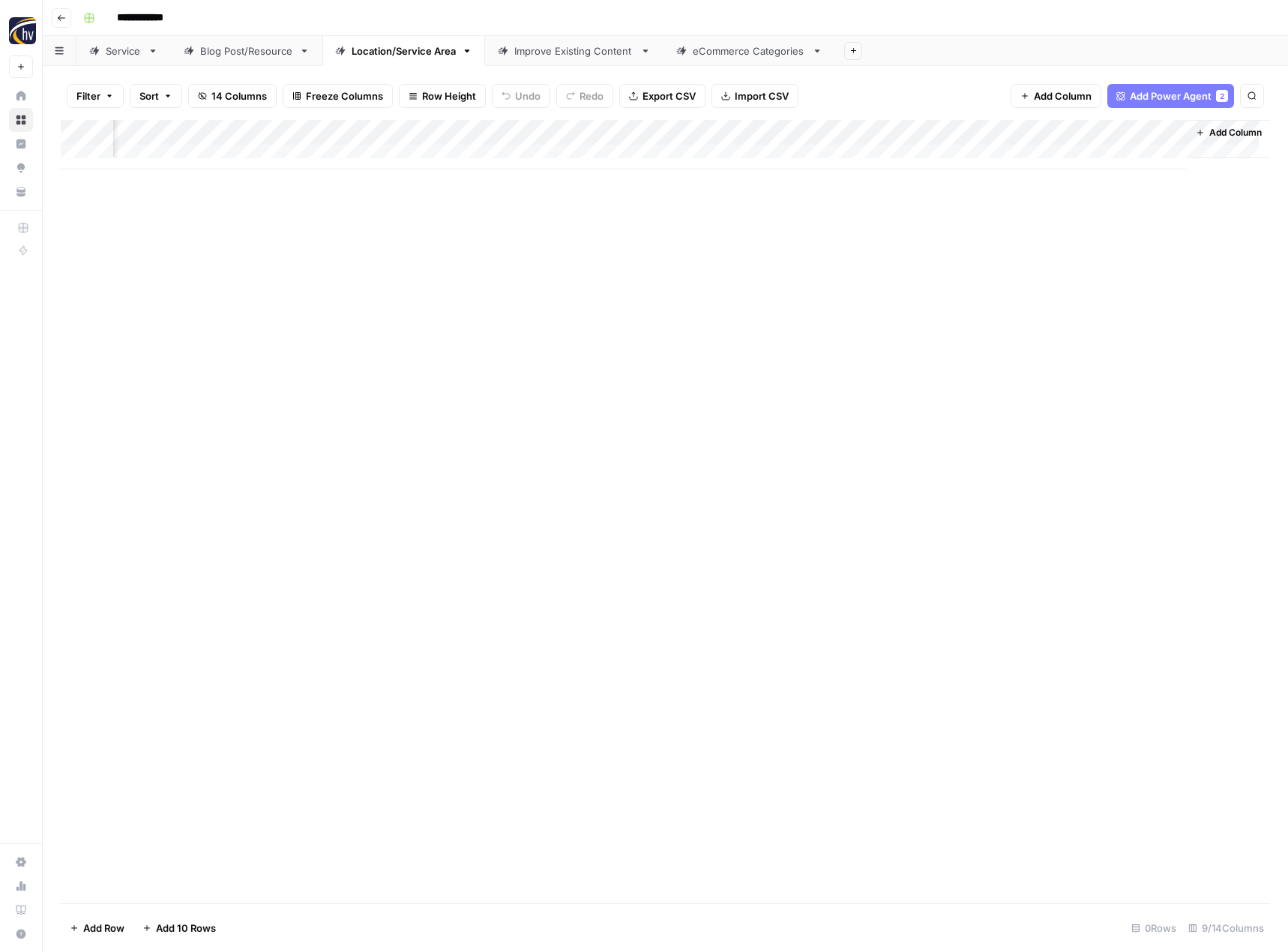
click at [1010, 130] on div "Add Column" at bounding box center [665, 145] width 1209 height 50
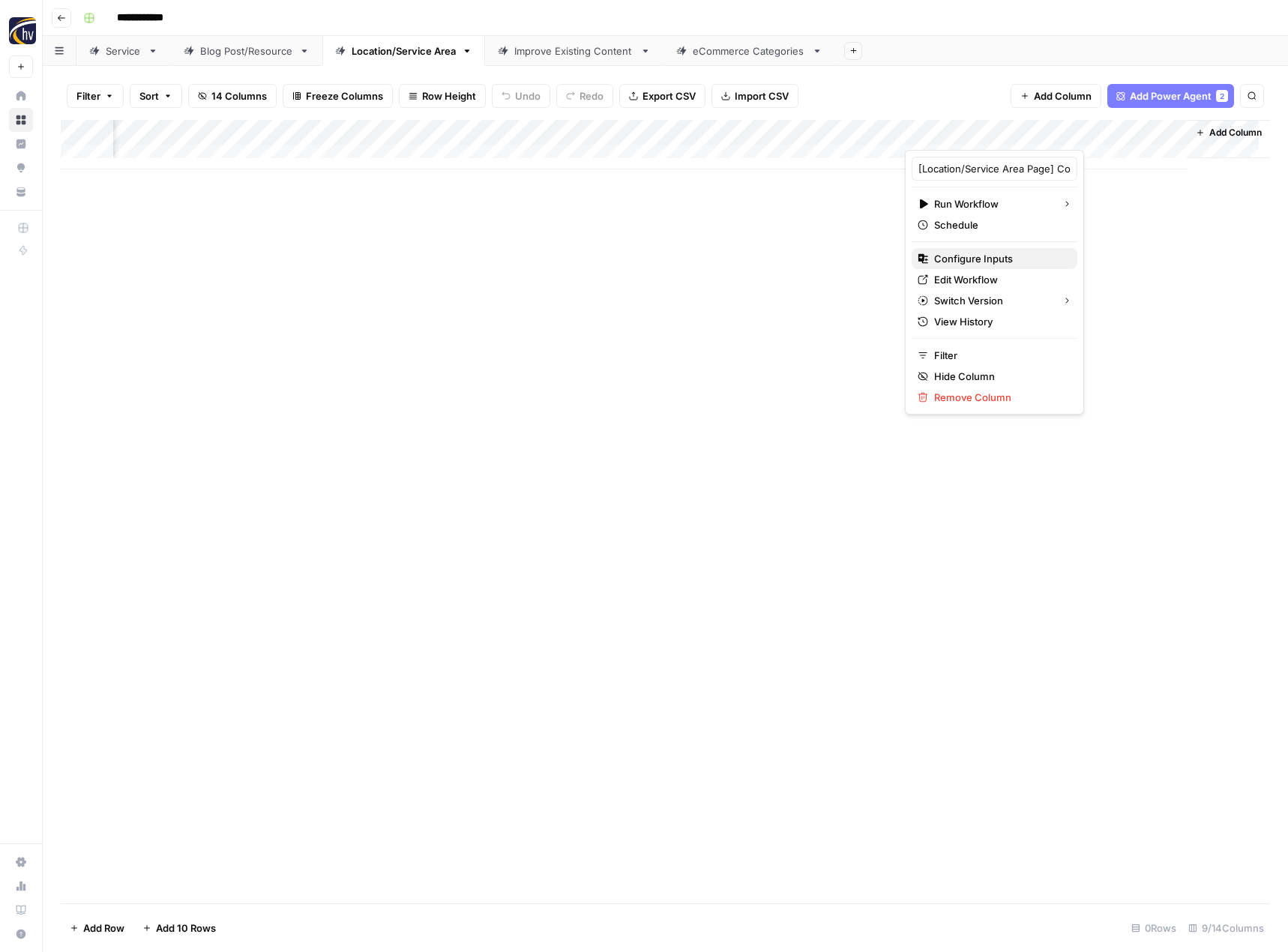
click at [944, 264] on span "Configure Inputs" at bounding box center [999, 258] width 132 height 15
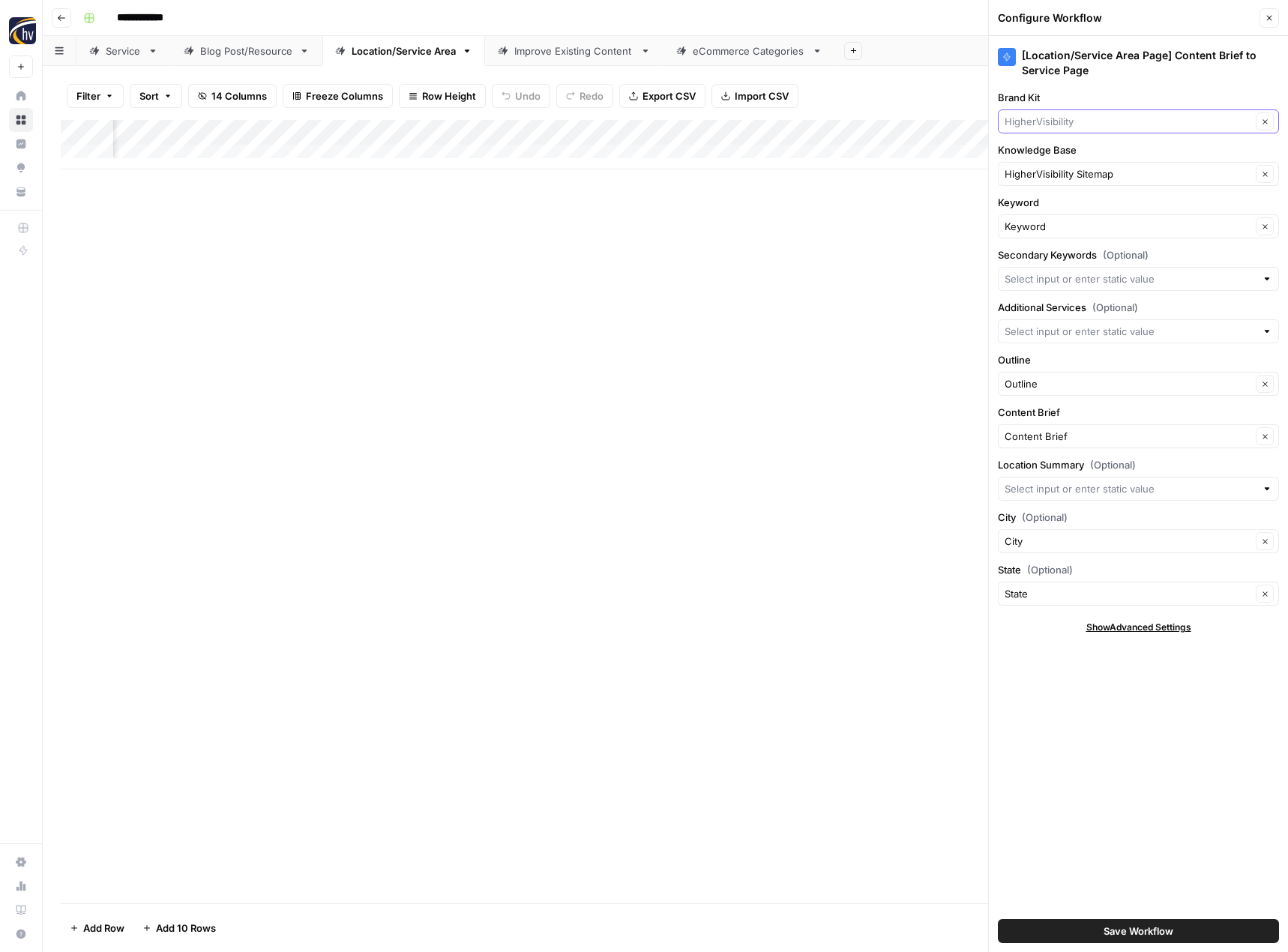
click at [1054, 123] on input "Brand Kit" at bounding box center [1128, 122] width 246 height 15
click at [1045, 159] on span "Cannabis Doc" at bounding box center [1135, 157] width 249 height 15
type input "Cannabis Doc"
click at [1042, 175] on input "Knowledge Base" at bounding box center [1128, 174] width 246 height 15
click at [1046, 204] on span "Cannabis Doc Sitemap" at bounding box center [1135, 209] width 249 height 15
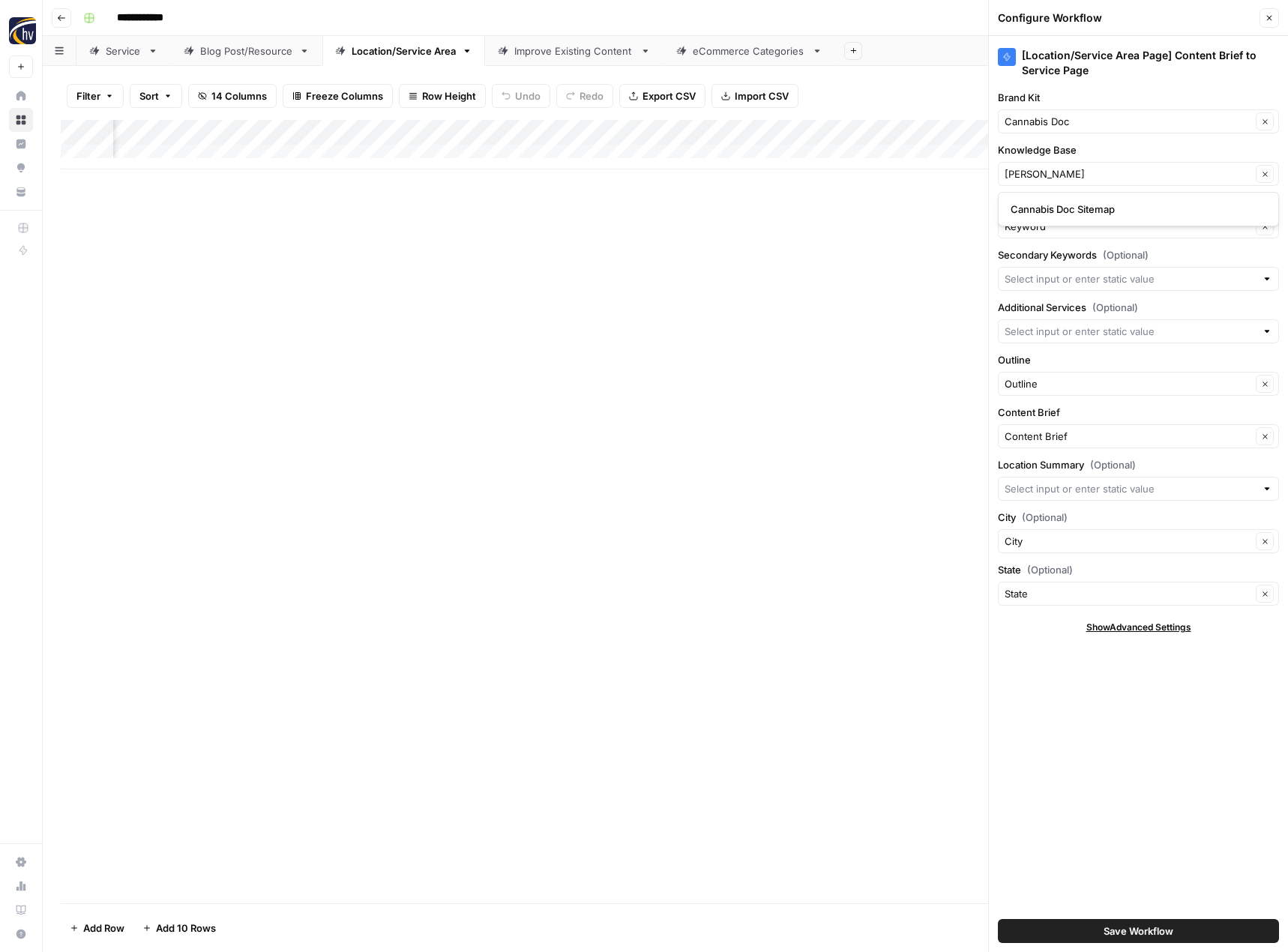
type input "Cannabis Doc Sitemap"
click at [1084, 930] on button "Save Workflow" at bounding box center [1138, 931] width 281 height 24
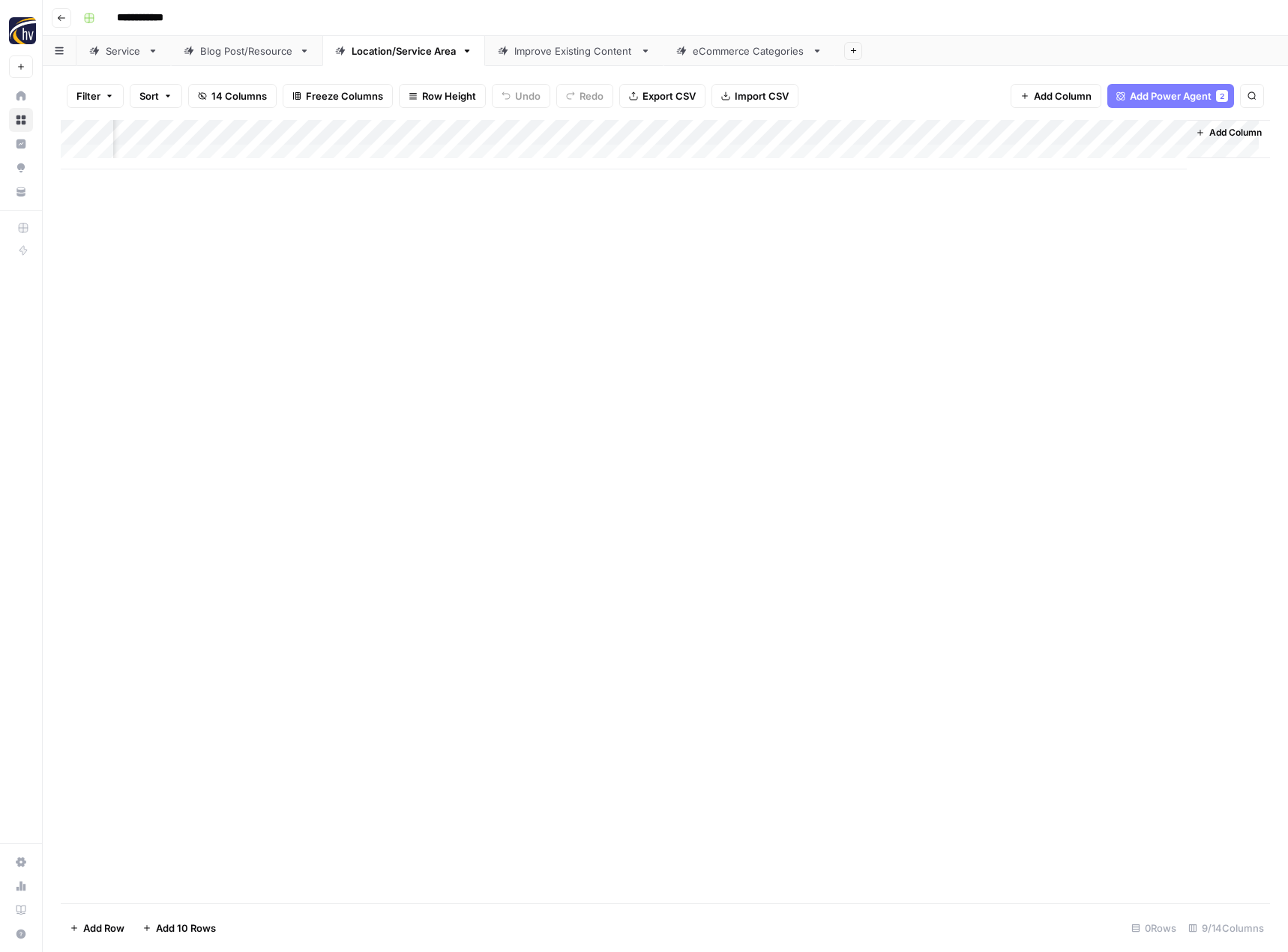
click at [595, 56] on div "Improve Existing Content" at bounding box center [574, 51] width 120 height 15
click at [835, 129] on div "Add Column" at bounding box center [665, 145] width 1209 height 50
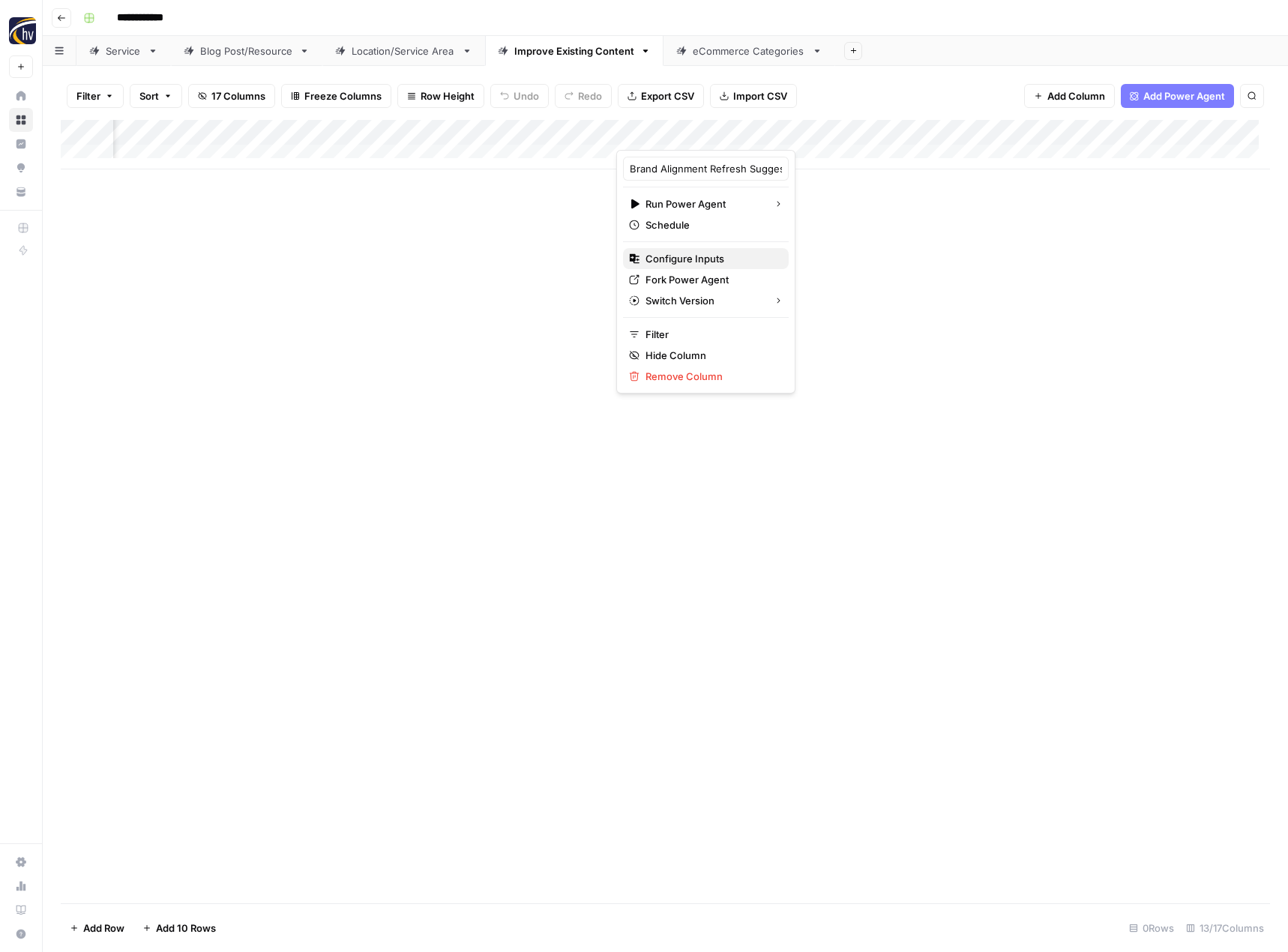
click at [708, 252] on span "Configure Inputs" at bounding box center [711, 258] width 132 height 15
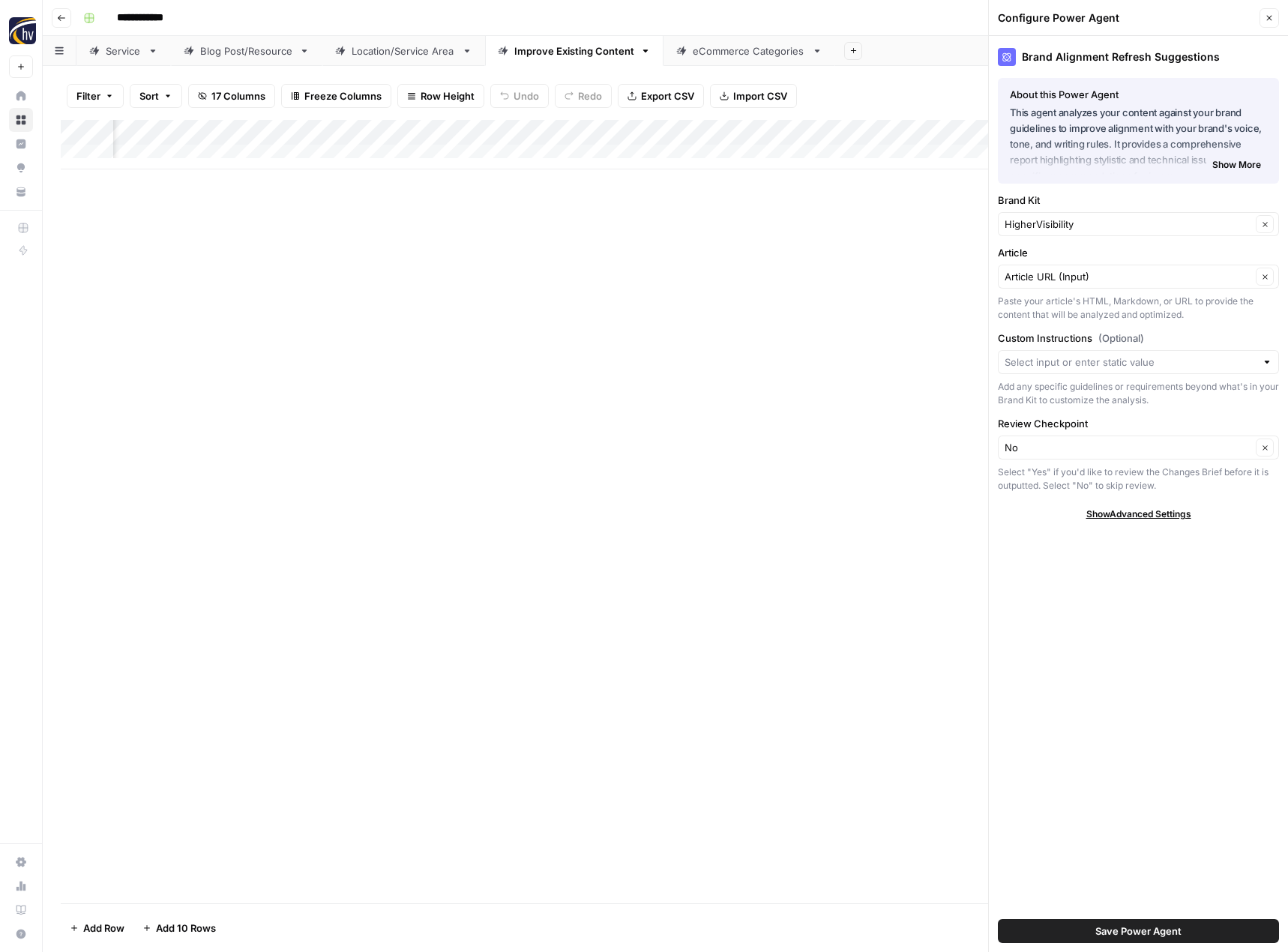
click at [1048, 214] on div "HigherVisibility Clear" at bounding box center [1138, 224] width 281 height 24
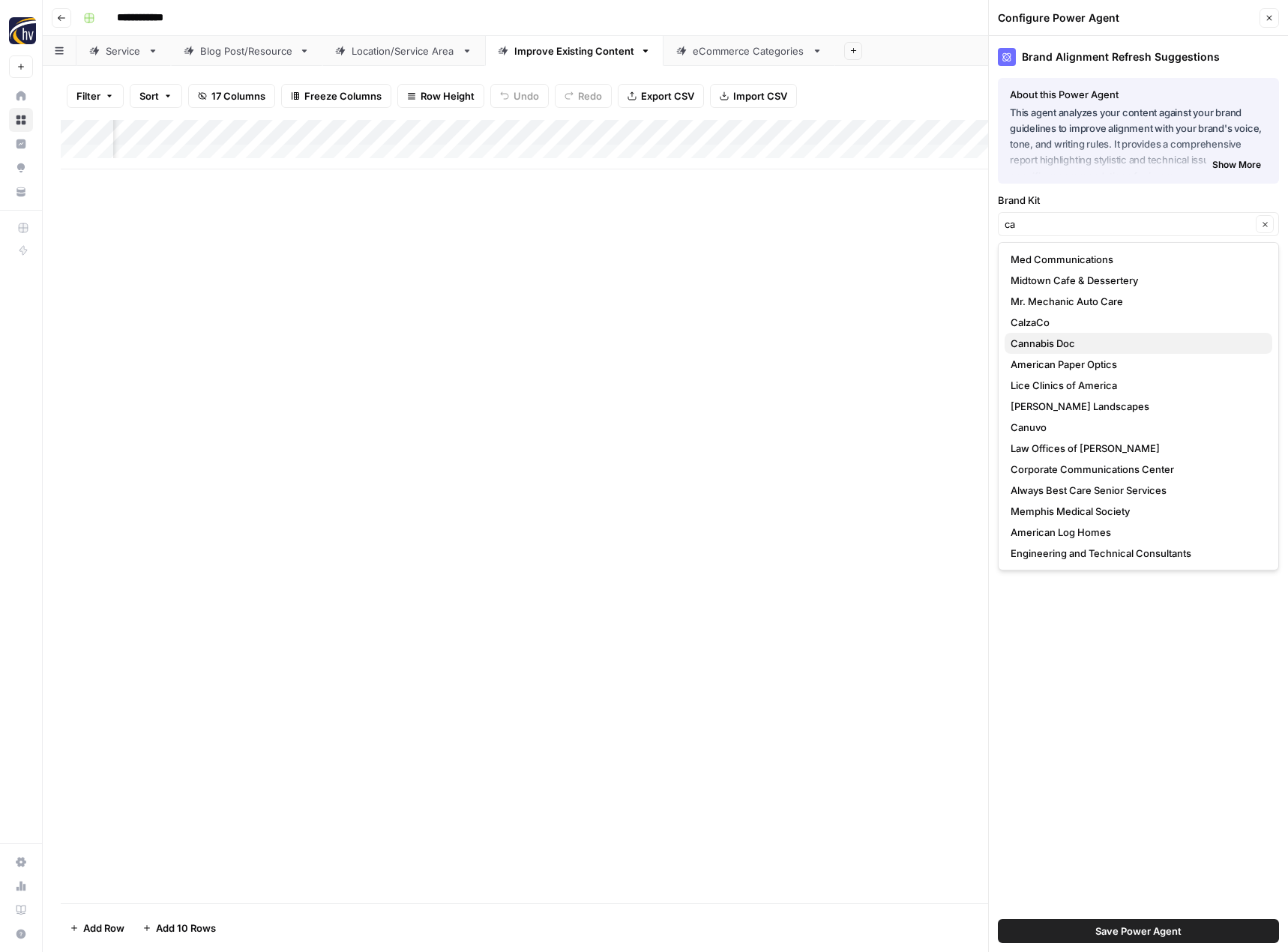
click at [1050, 350] on span "Cannabis Doc" at bounding box center [1135, 343] width 249 height 15
type input "Cannabis Doc"
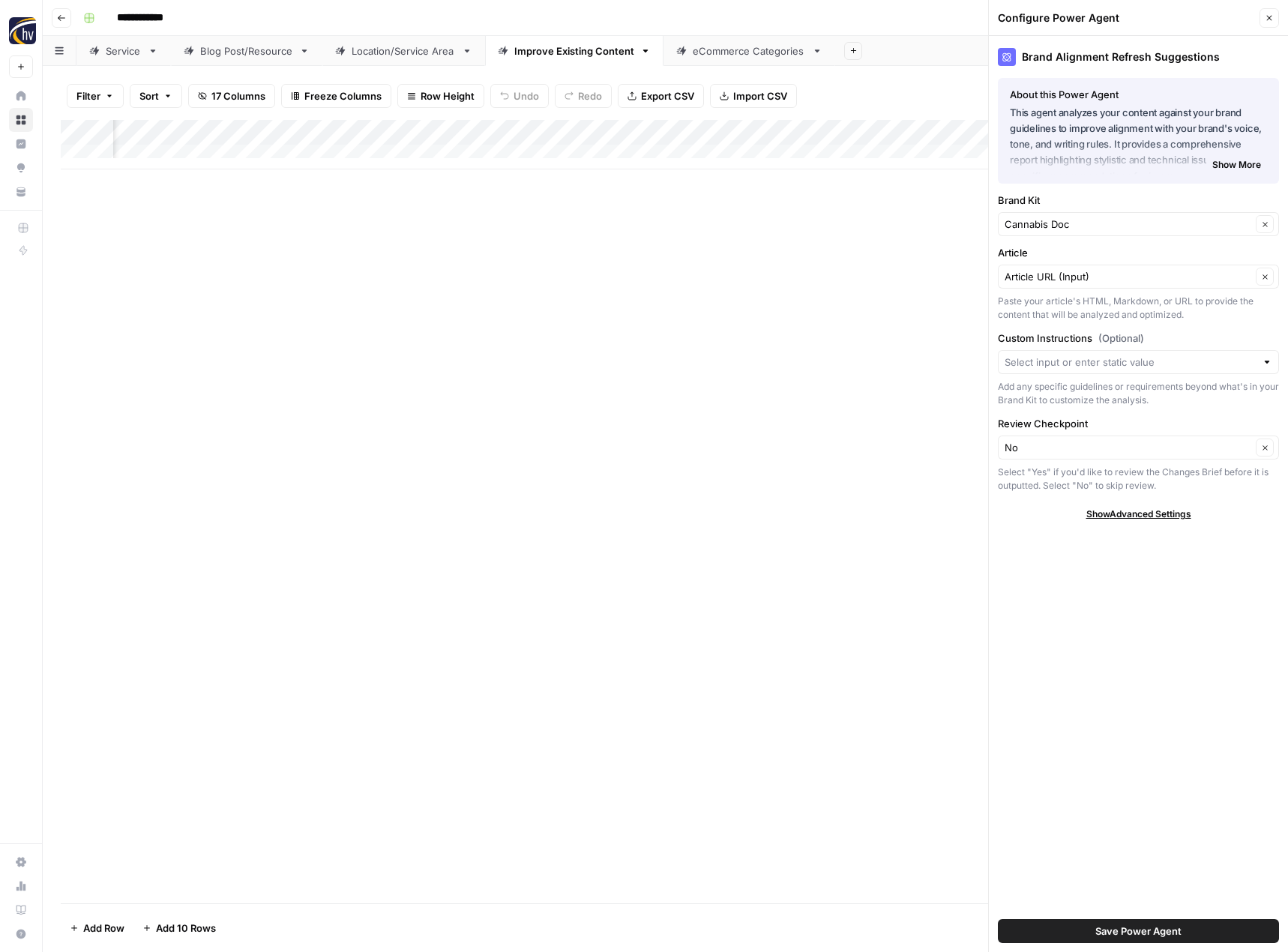
click at [1105, 929] on span "Save Power Agent" at bounding box center [1138, 931] width 86 height 15
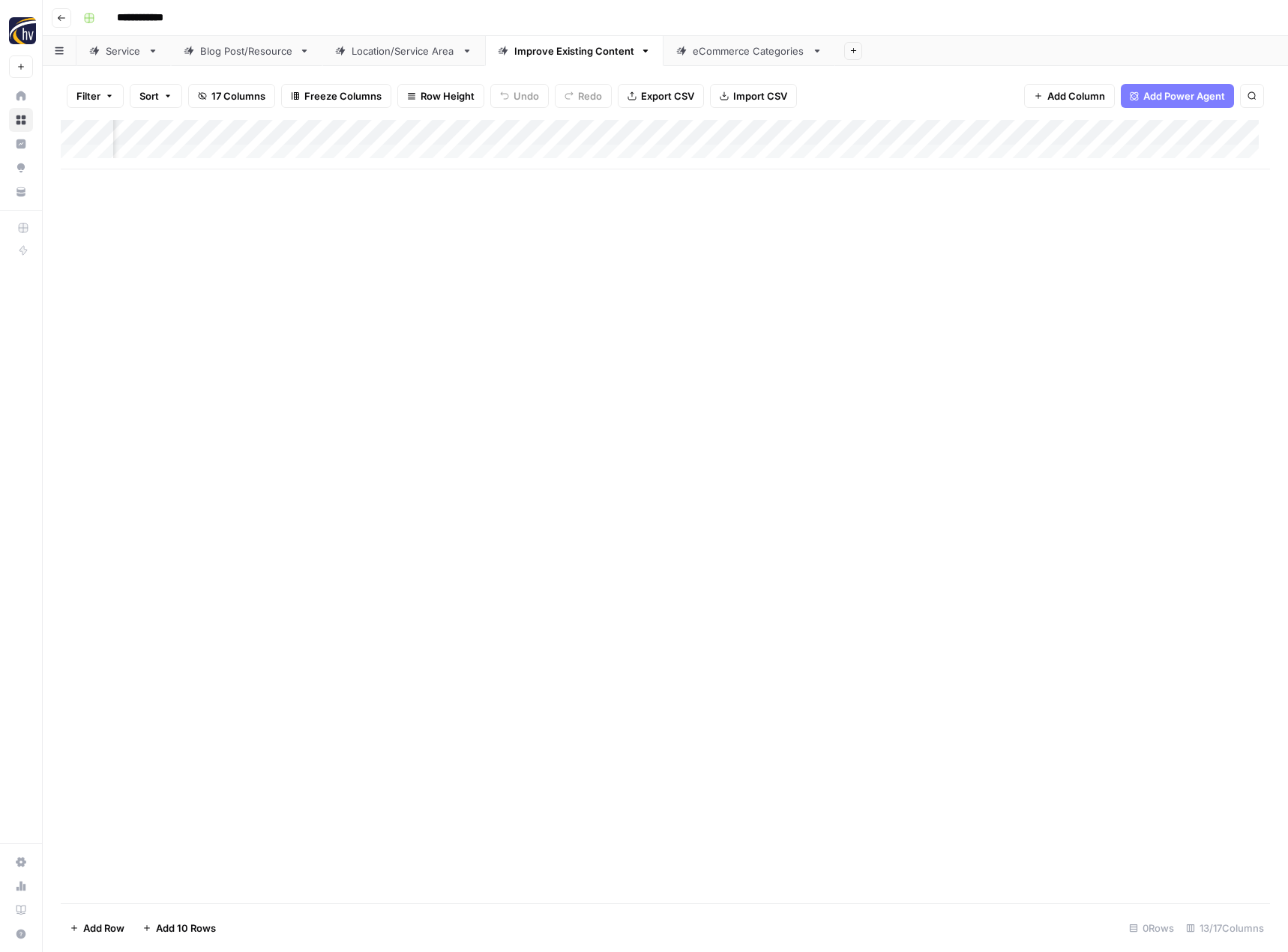
scroll to position [0, 1286]
click at [607, 130] on div "Add Column" at bounding box center [665, 145] width 1209 height 50
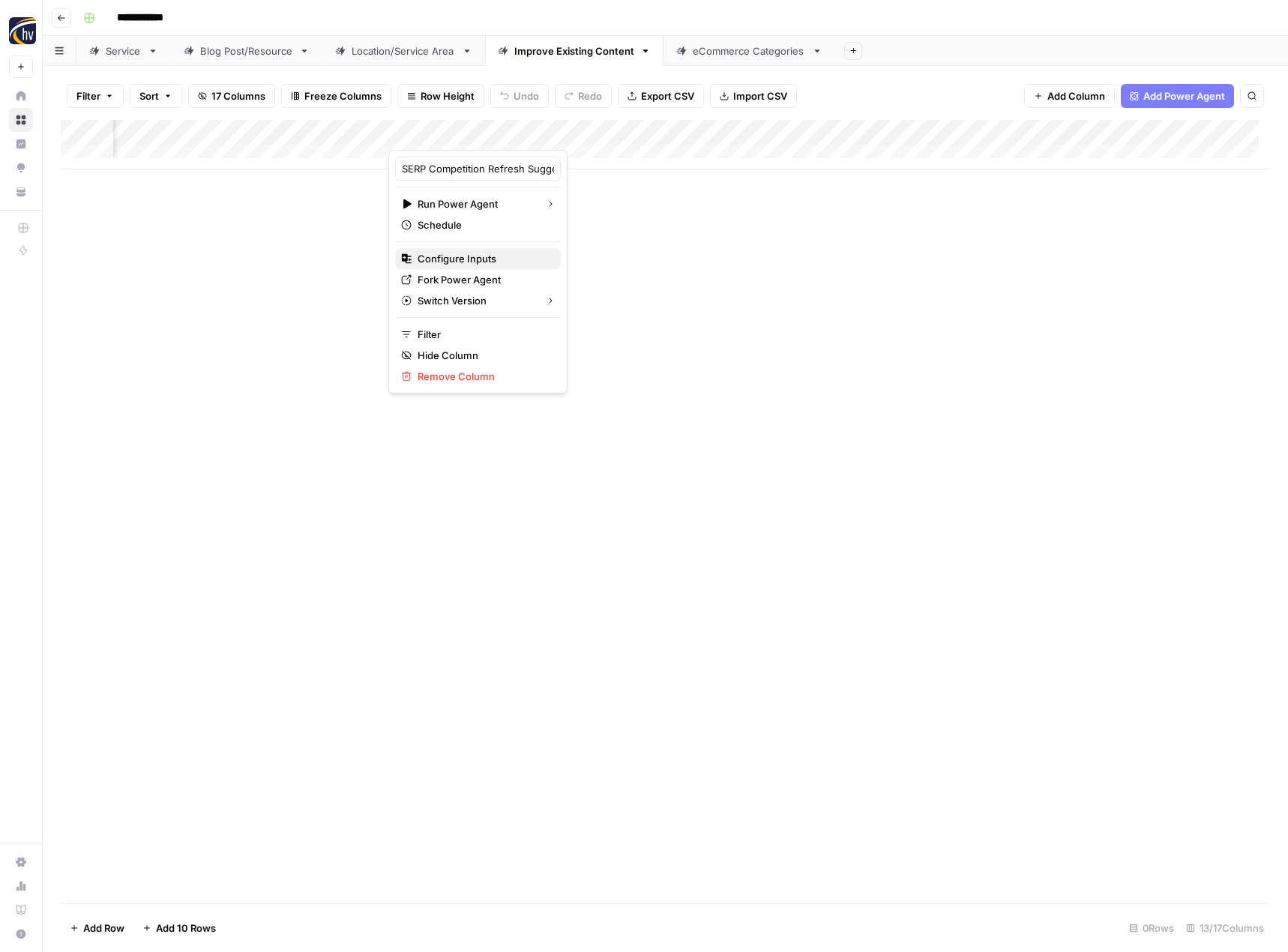
click at [519, 255] on span "Configure Inputs" at bounding box center [483, 258] width 132 height 15
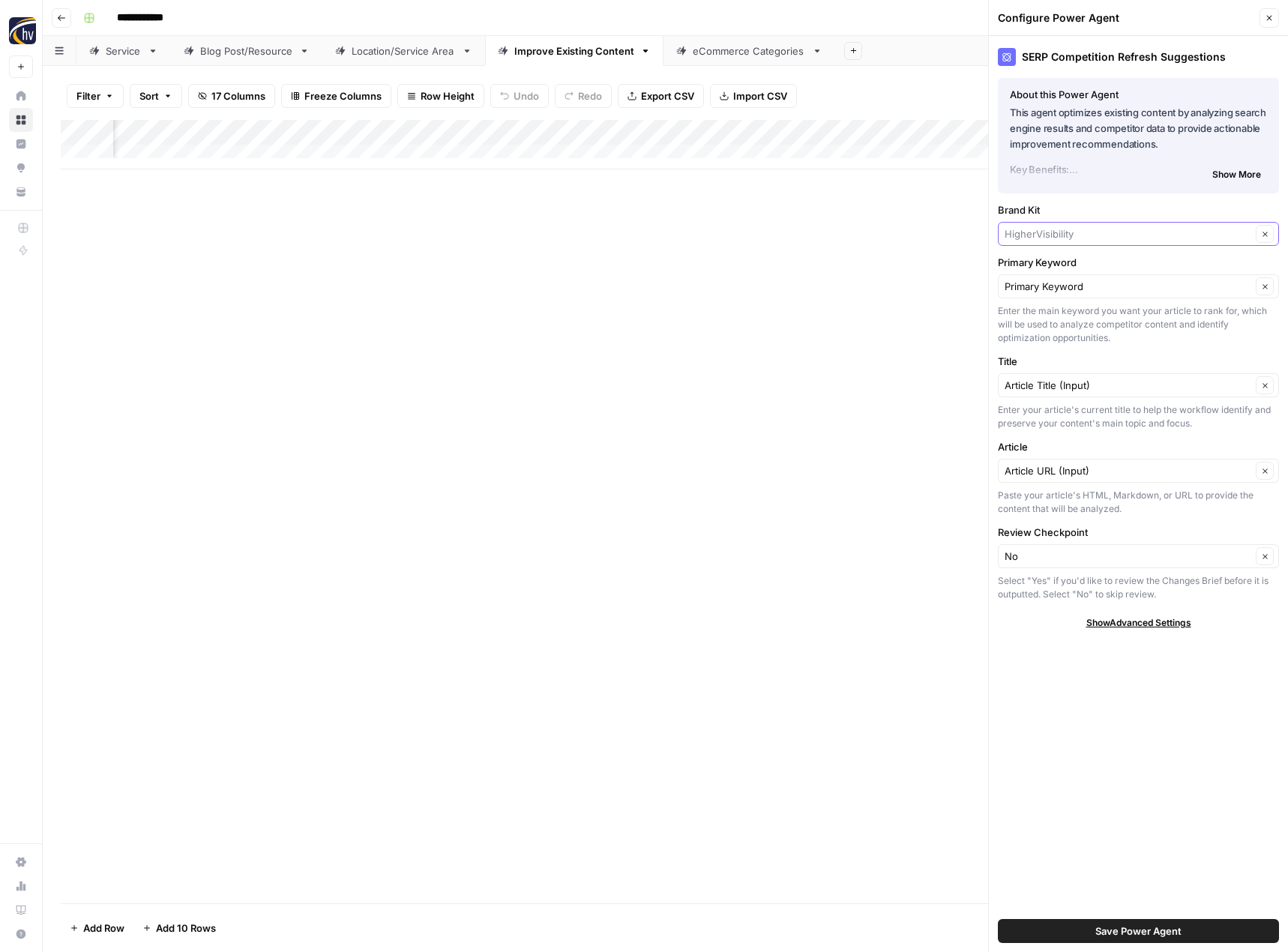
click at [1053, 237] on input "Brand Kit" at bounding box center [1128, 234] width 246 height 15
click at [1050, 261] on span "Cannabis Doc" at bounding box center [1135, 269] width 249 height 15
type input "Cannabis Doc"
click at [1141, 932] on span "Save Power Agent" at bounding box center [1138, 931] width 86 height 15
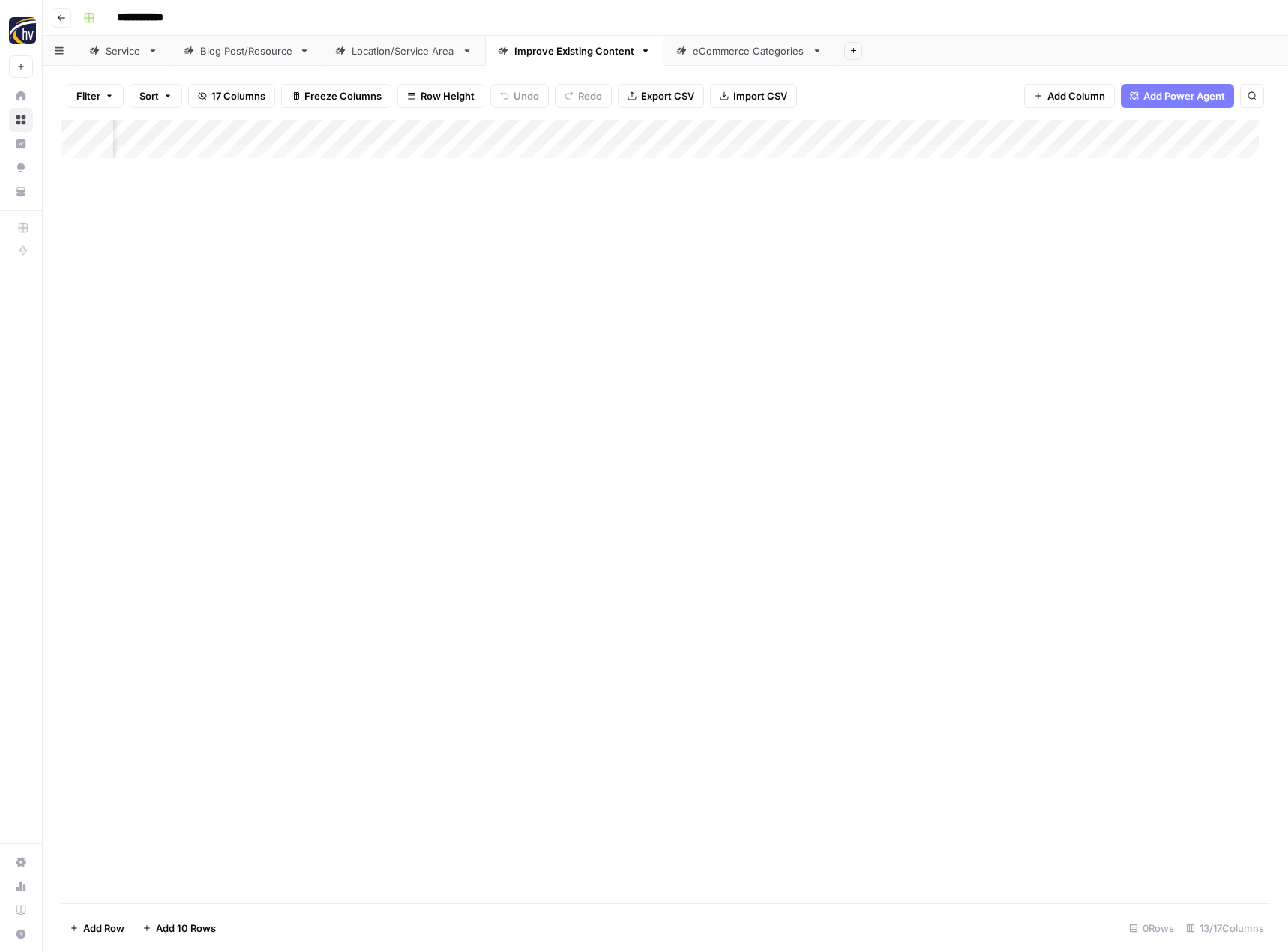
click at [978, 133] on div "Add Column" at bounding box center [665, 145] width 1209 height 50
click at [893, 252] on span "Configure Inputs" at bounding box center [872, 258] width 132 height 15
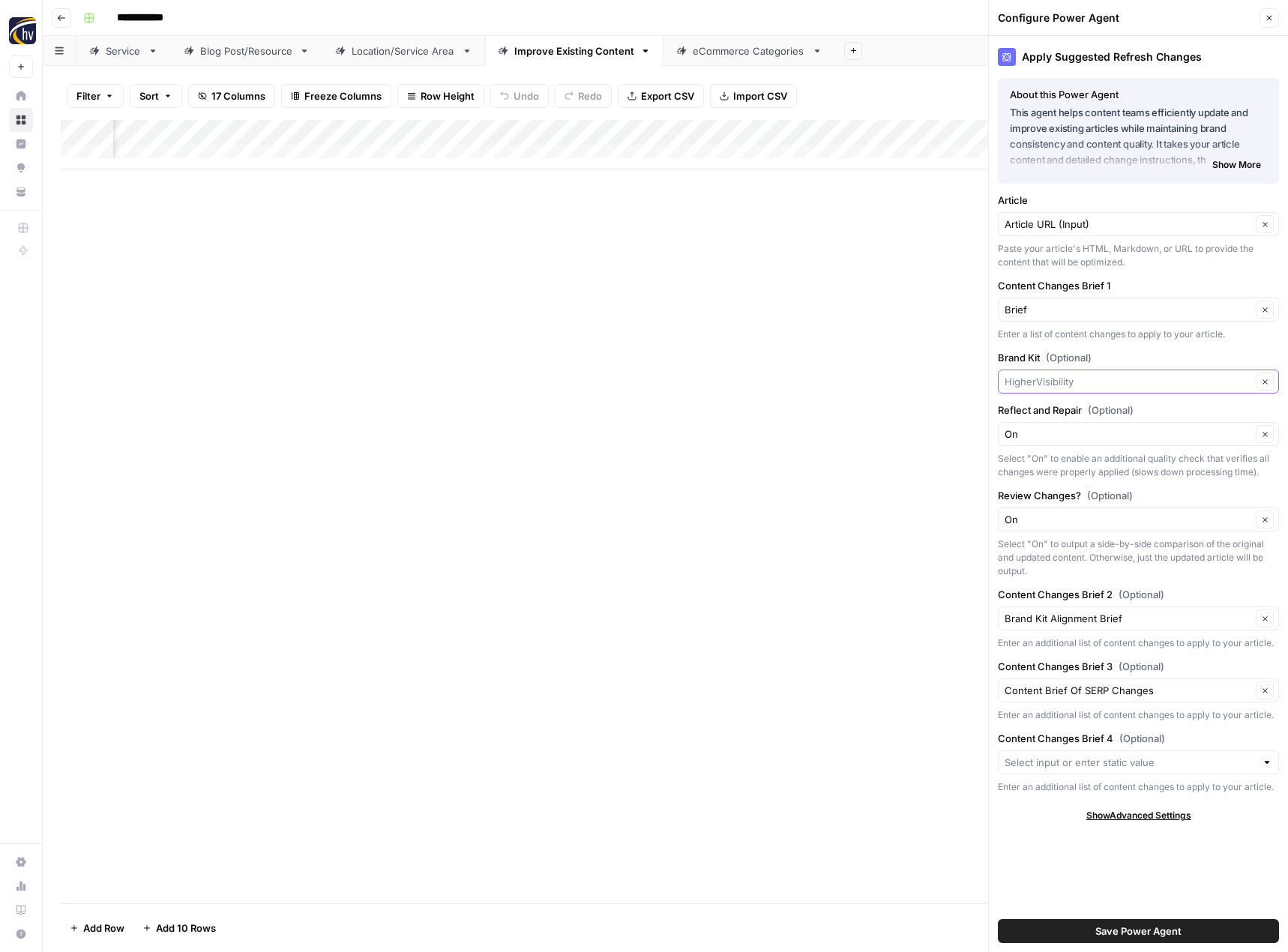
click at [1022, 378] on input "Brand Kit (Optional)" at bounding box center [1128, 382] width 246 height 15
click at [1033, 423] on span "Cannabis Doc" at bounding box center [1135, 417] width 249 height 15
type input "Cannabis Doc"
click at [1109, 929] on span "Save Power Agent" at bounding box center [1138, 931] width 86 height 15
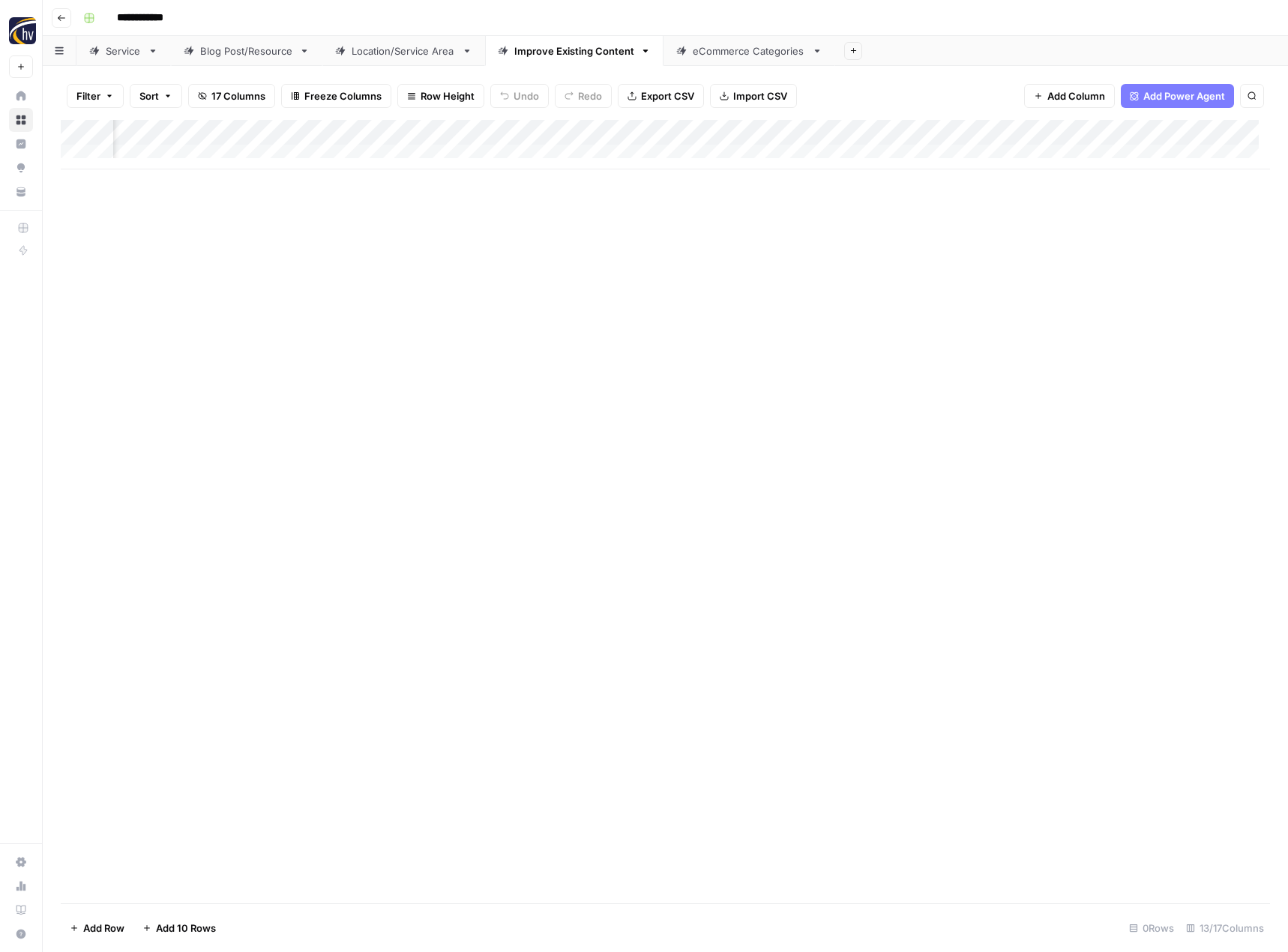
click at [855, 528] on div "Add Column" at bounding box center [665, 512] width 1209 height 784
click at [698, 53] on div "eCommerce Categories" at bounding box center [749, 51] width 113 height 15
click at [735, 131] on div "Add Column" at bounding box center [665, 145] width 1209 height 50
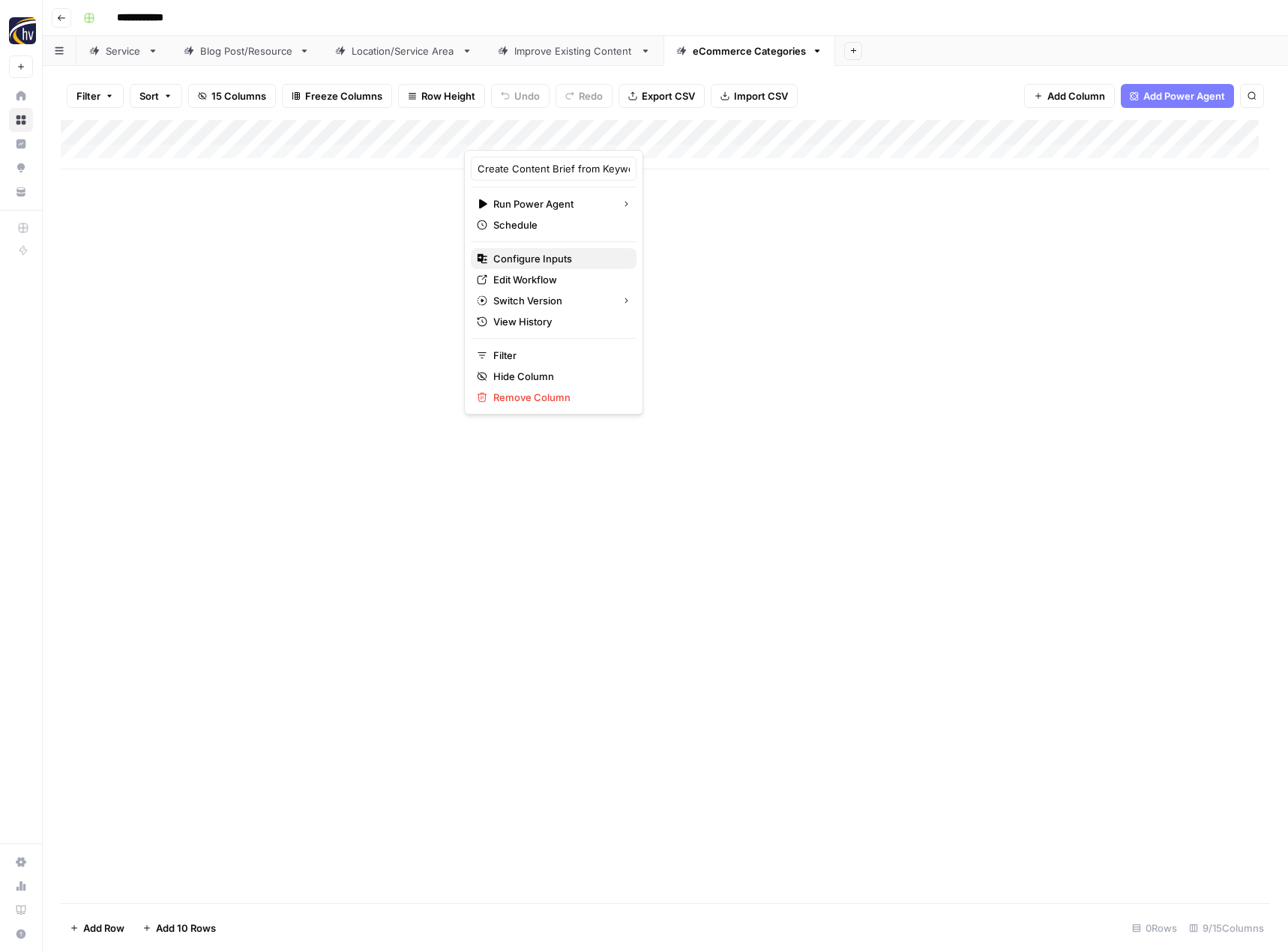
click at [557, 267] on button "Configure Inputs" at bounding box center [554, 258] width 166 height 21
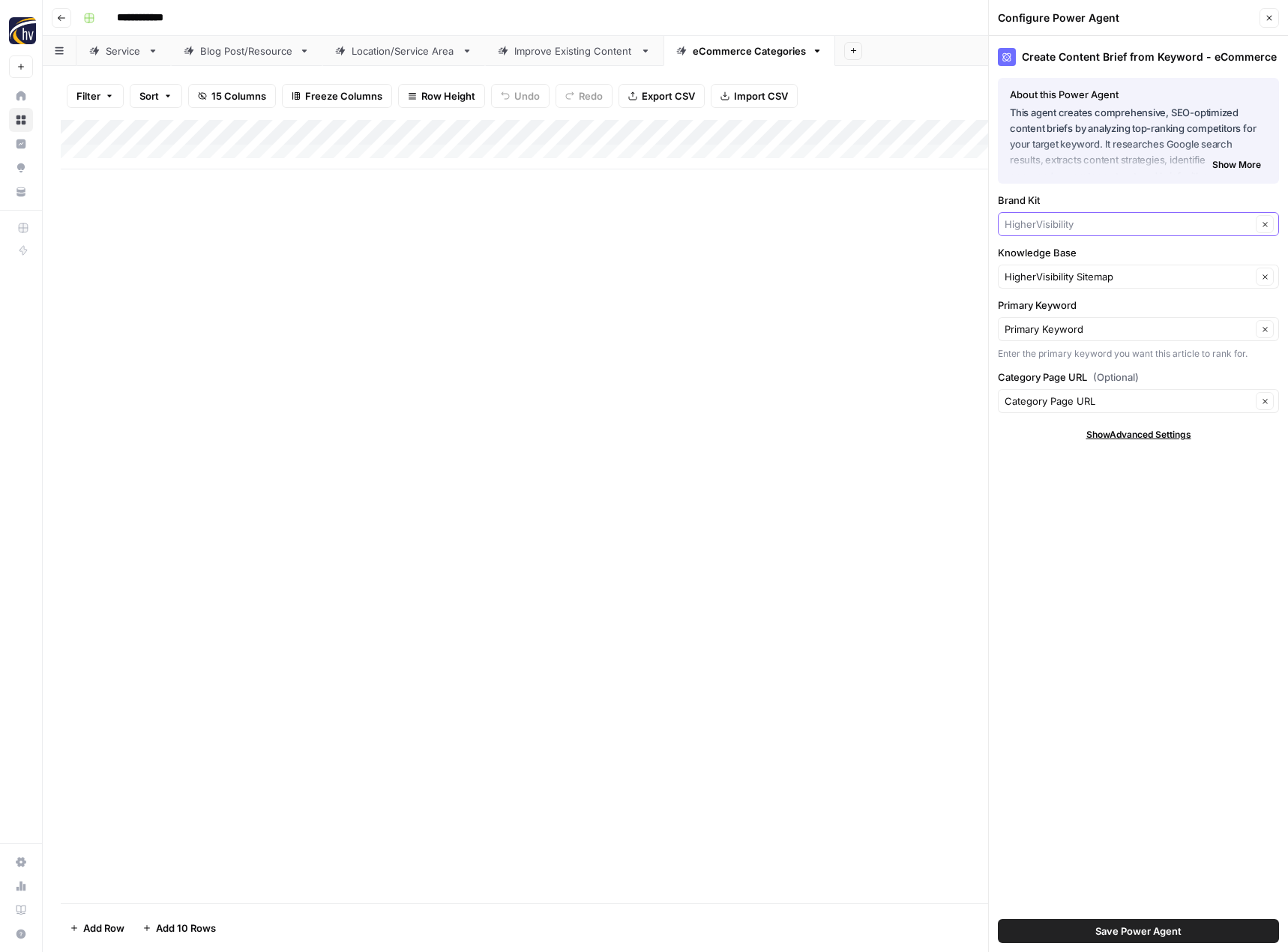
click at [1024, 222] on input "Brand Kit" at bounding box center [1128, 224] width 246 height 15
type input "[PERSON_NAME]"
click at [1046, 258] on span "Cannabis Doc" at bounding box center [1135, 259] width 249 height 15
type input "Cannabis Doc"
click at [1067, 276] on input "Knowledge Base" at bounding box center [1128, 277] width 246 height 15
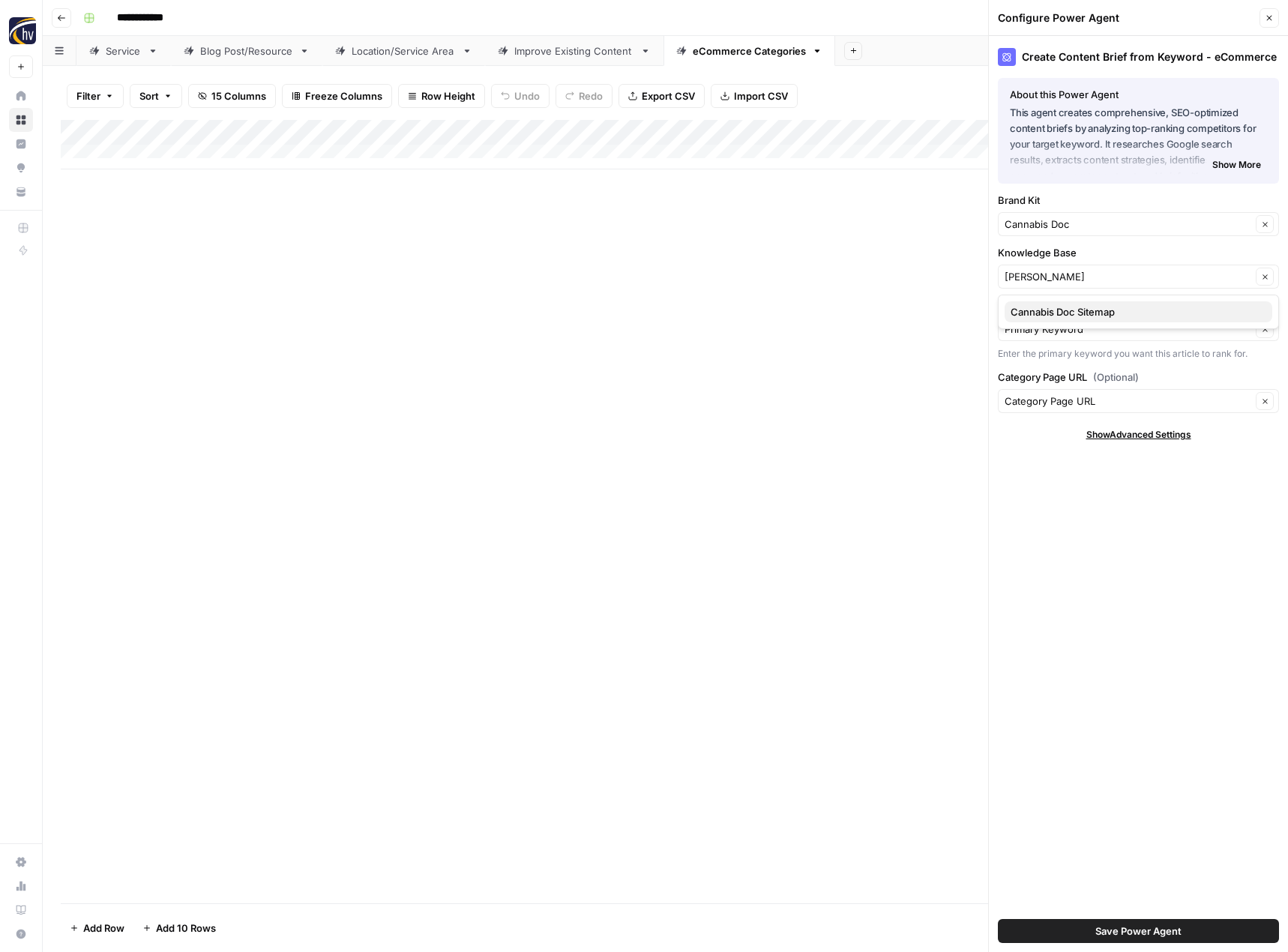
click at [1060, 304] on button "Cannabis Doc Sitemap" at bounding box center [1138, 312] width 268 height 21
type input "Cannabis Doc Sitemap"
click at [1163, 934] on span "Save Power Agent" at bounding box center [1138, 931] width 86 height 15
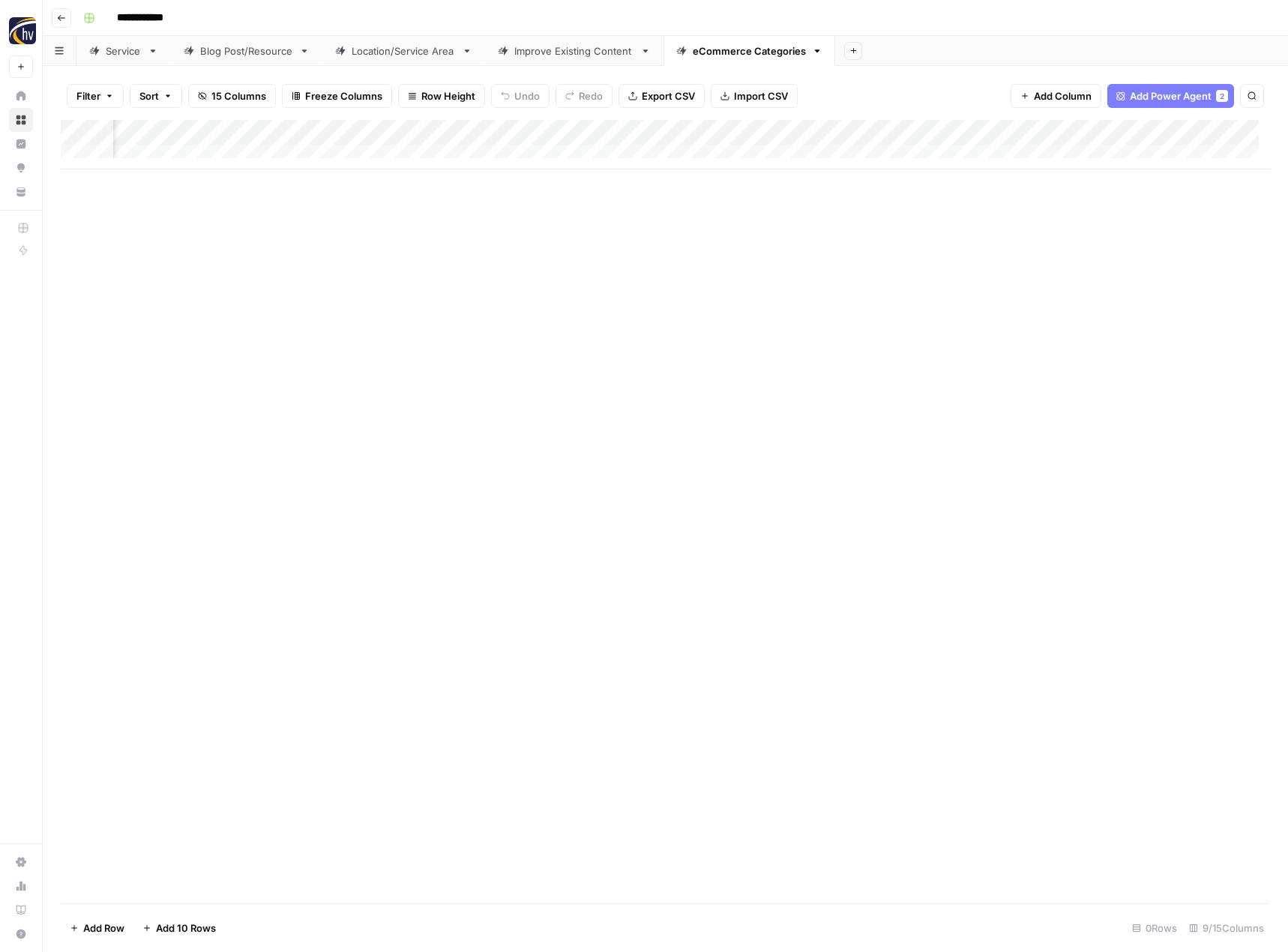
scroll to position [0, 482]
click at [1119, 133] on div "Add Column" at bounding box center [665, 145] width 1209 height 50
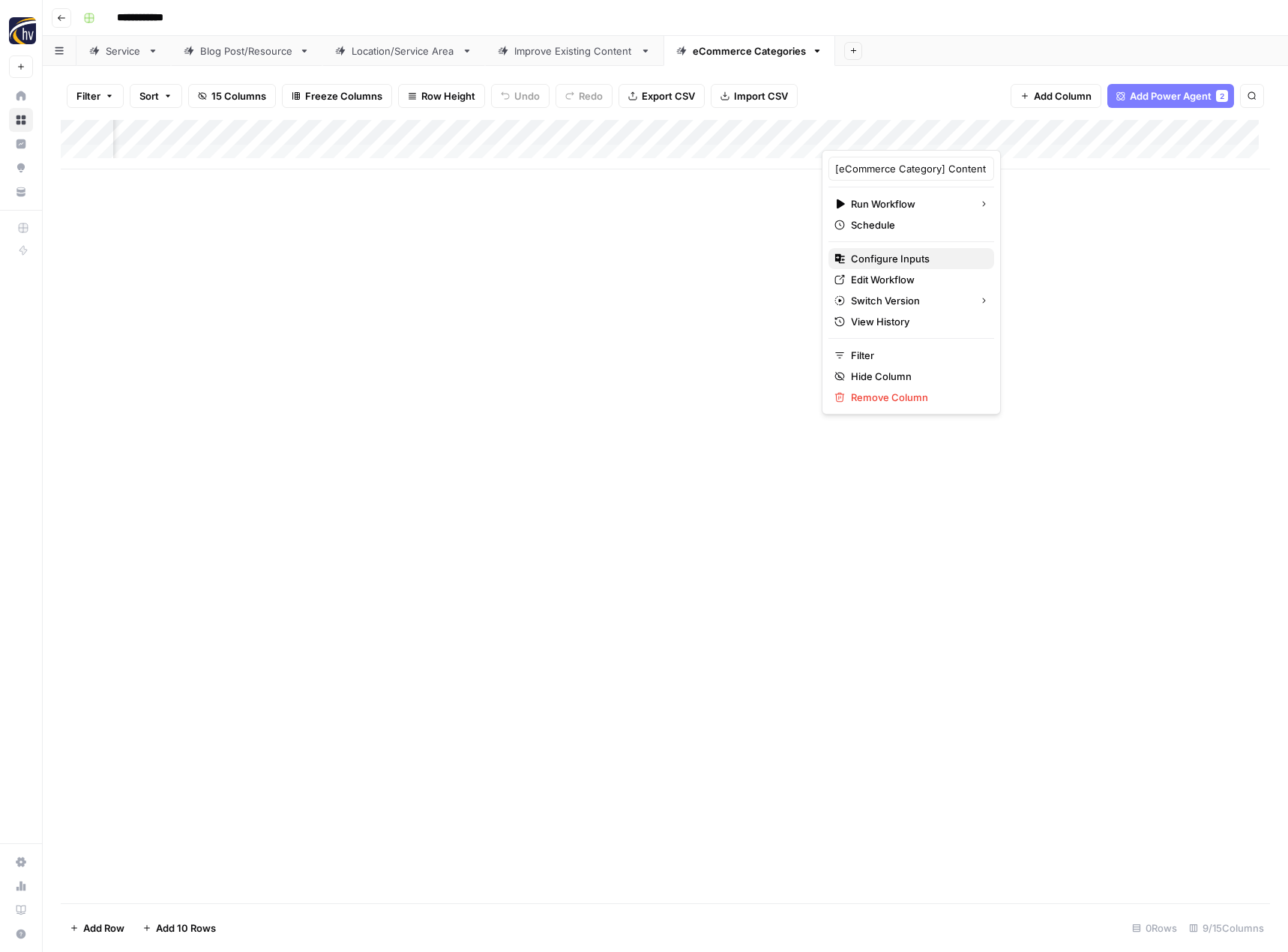
click at [932, 252] on span "Configure Inputs" at bounding box center [917, 258] width 132 height 15
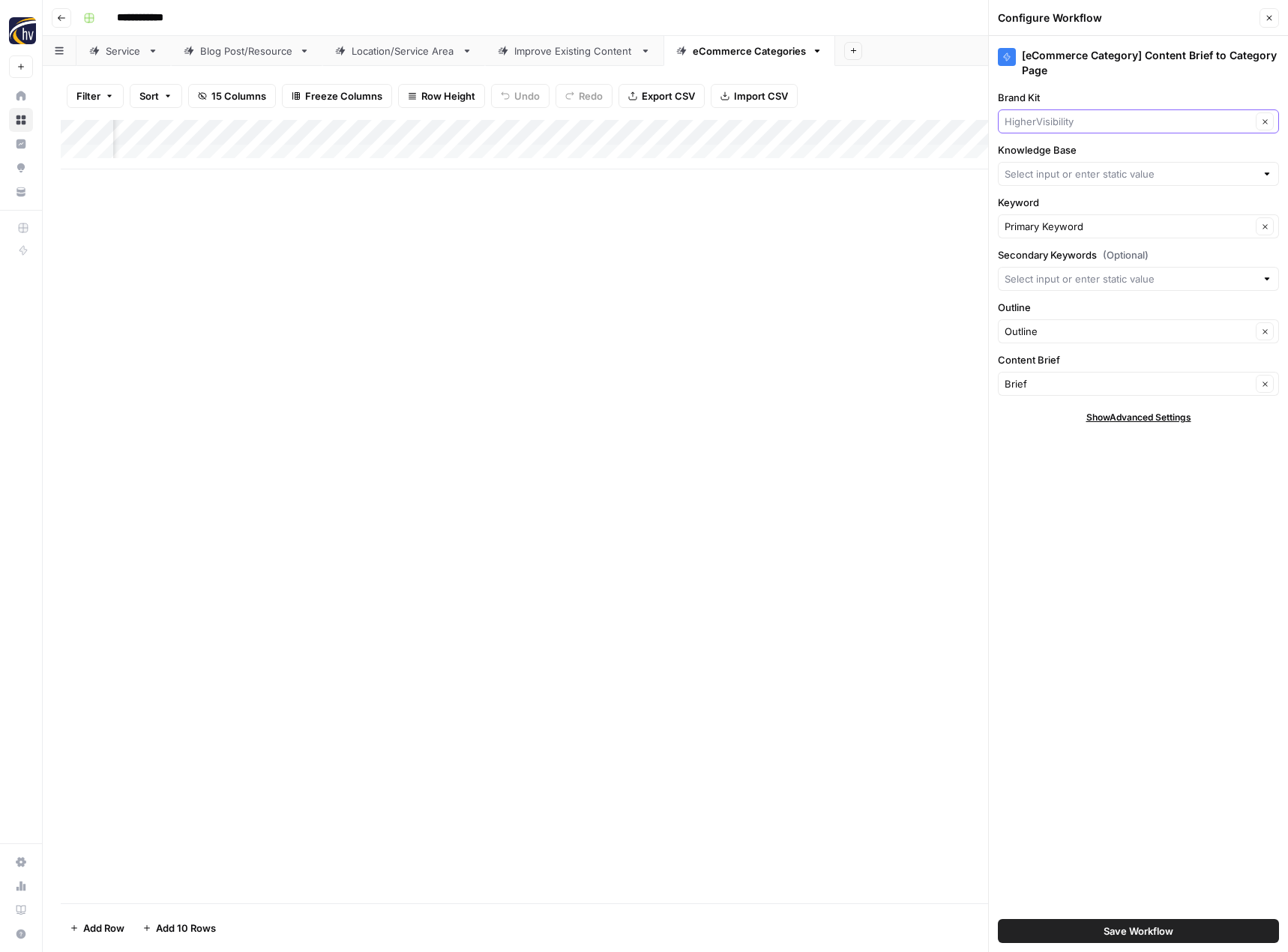
click at [1062, 121] on input "Brand Kit" at bounding box center [1128, 122] width 246 height 15
click at [1048, 156] on span "Cannabis Doc" at bounding box center [1135, 157] width 249 height 15
type input "Cannabis Doc"
click at [1036, 168] on input "Knowledge Base" at bounding box center [1130, 174] width 251 height 15
click at [1037, 207] on span "Cannabis Doc Sitemap" at bounding box center [1135, 209] width 249 height 15
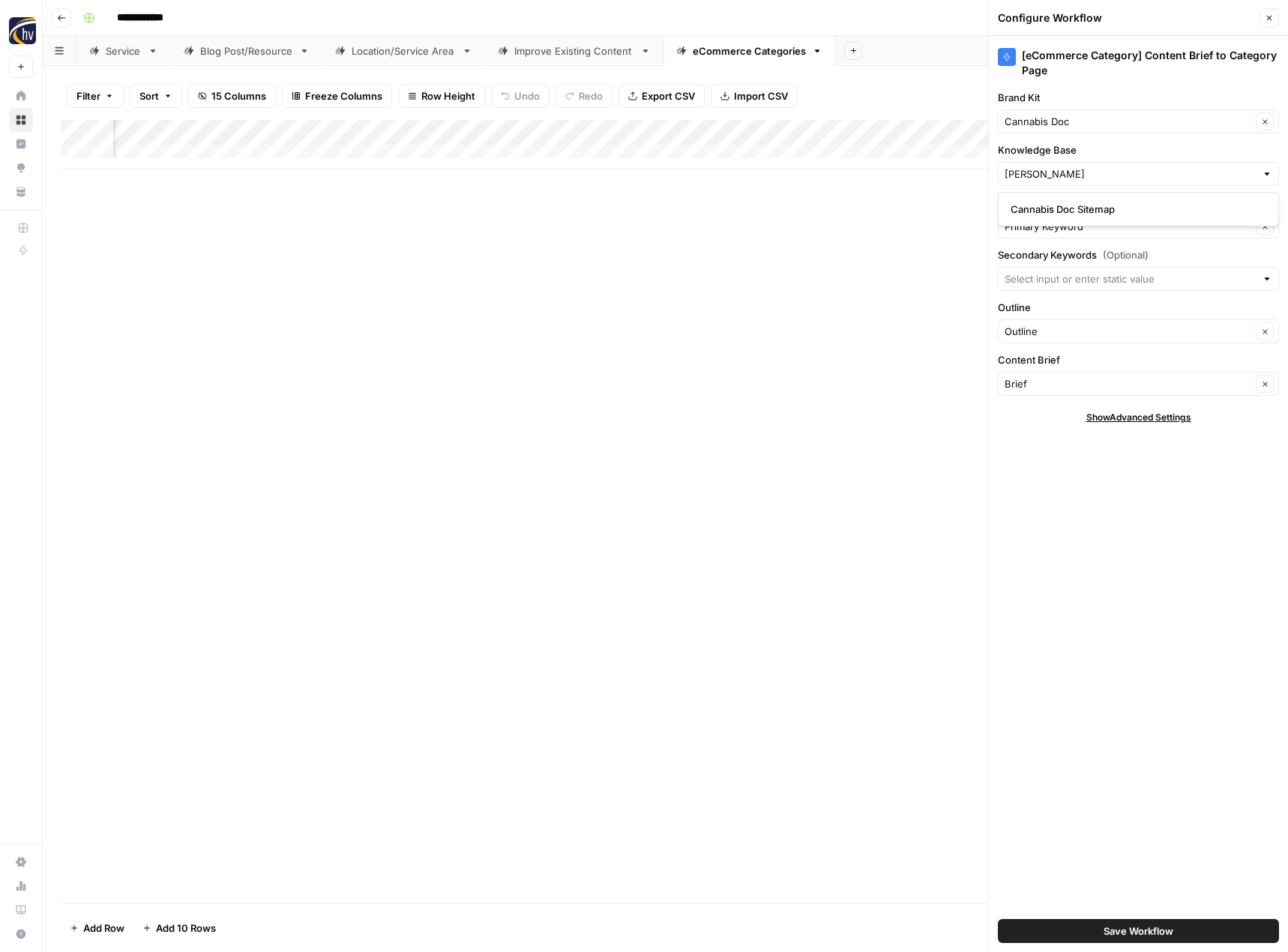
type input "Cannabis Doc Sitemap"
click at [1094, 923] on button "Save Workflow" at bounding box center [1138, 931] width 281 height 24
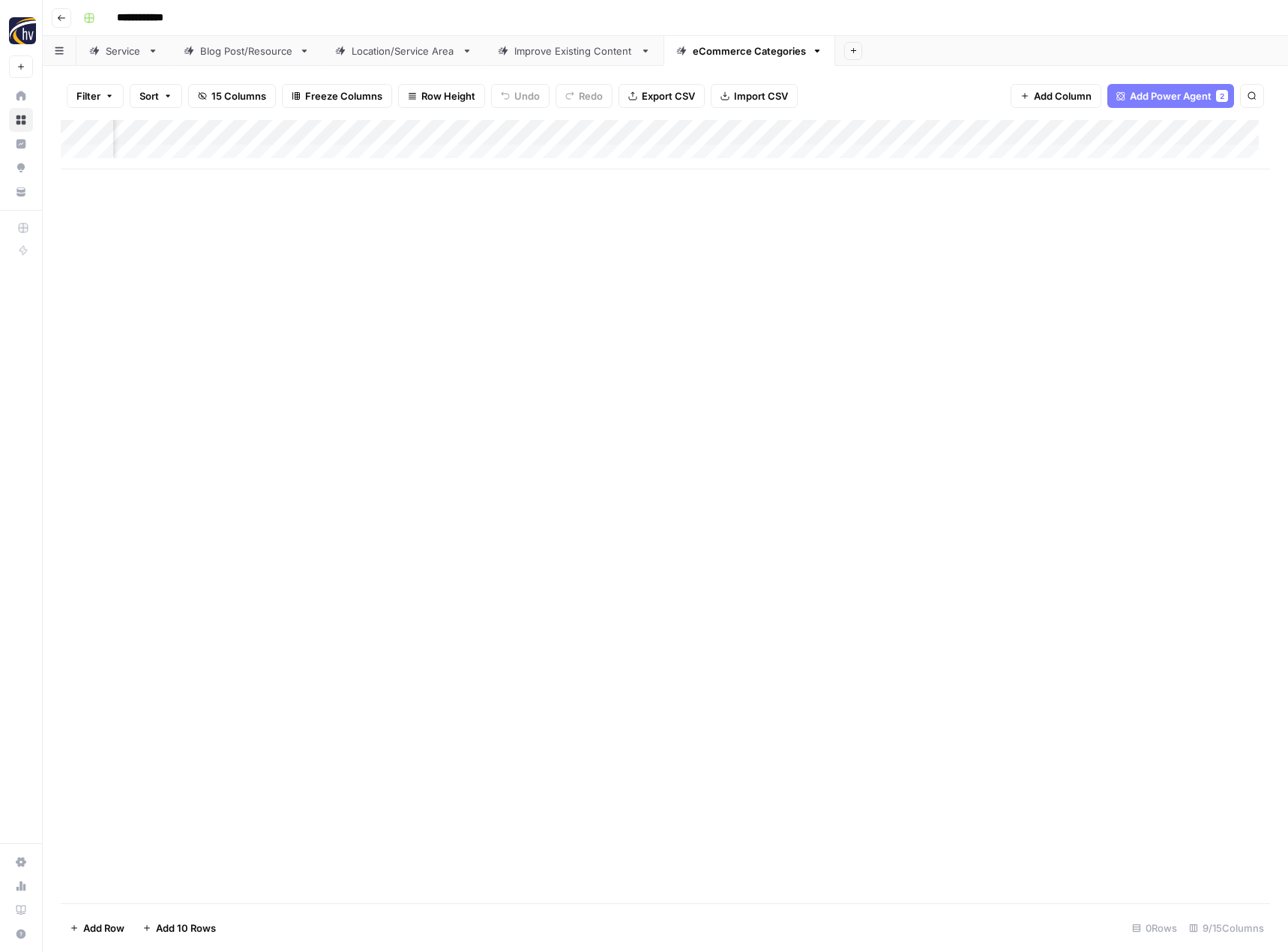
click at [782, 489] on div "Add Column" at bounding box center [665, 512] width 1209 height 784
click at [62, 19] on icon "button" at bounding box center [62, 18] width 9 height 9
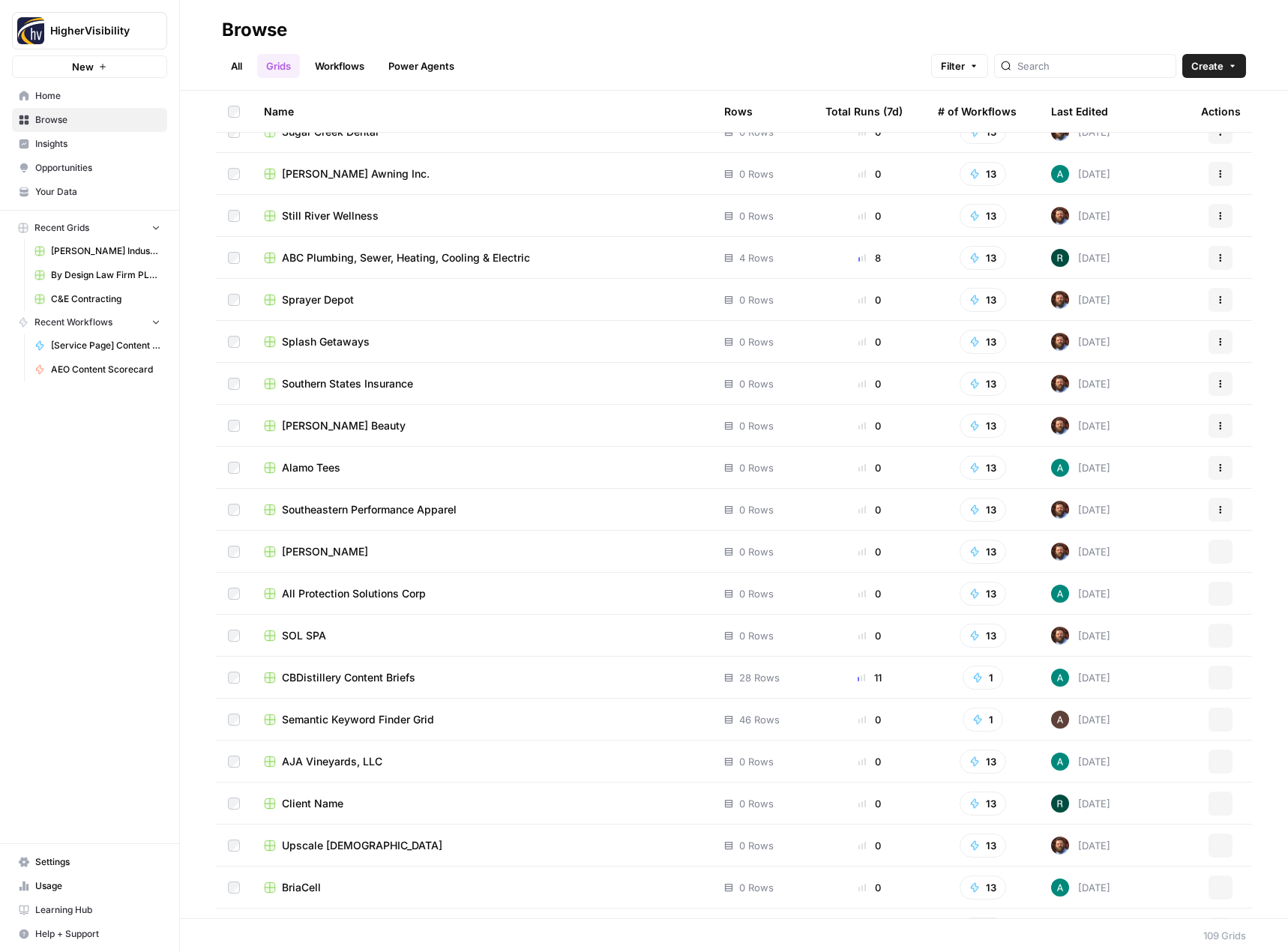
scroll to position [3791, 0]
